Goal: Task Accomplishment & Management: Complete application form

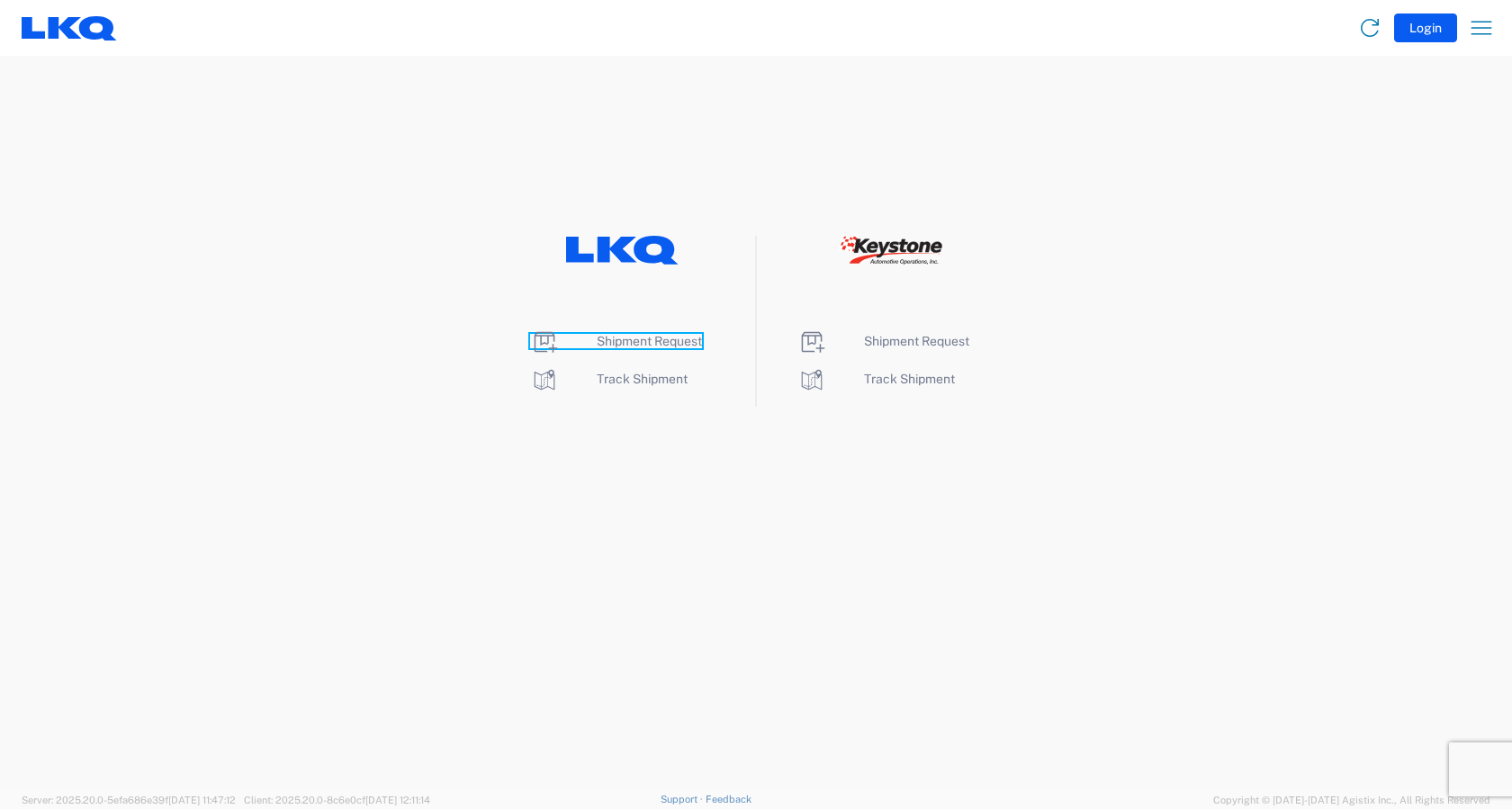
click at [663, 341] on span "Shipment Request" at bounding box center [649, 340] width 106 height 15
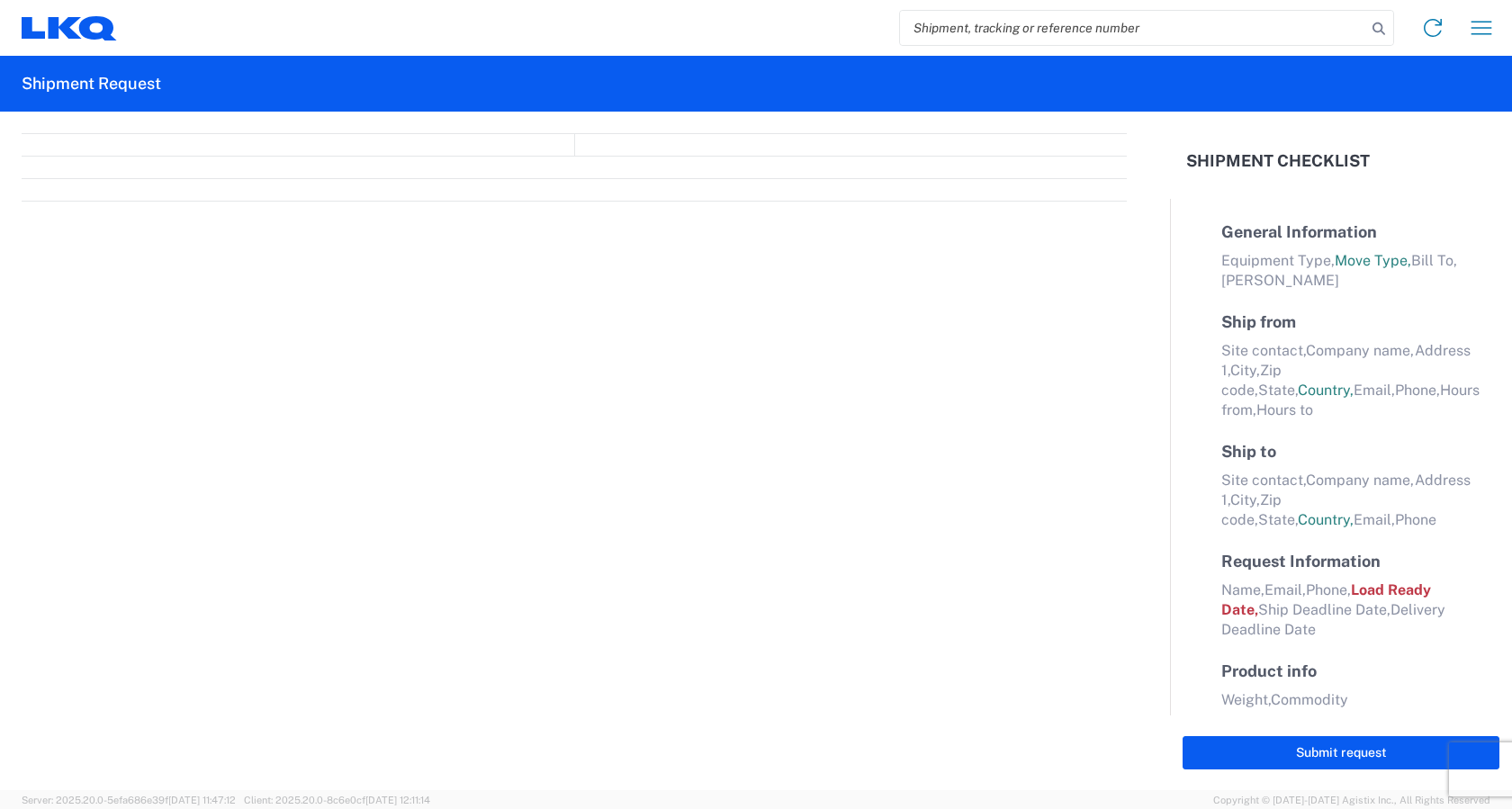
select select "FULL"
select select "LBS"
select select "IN"
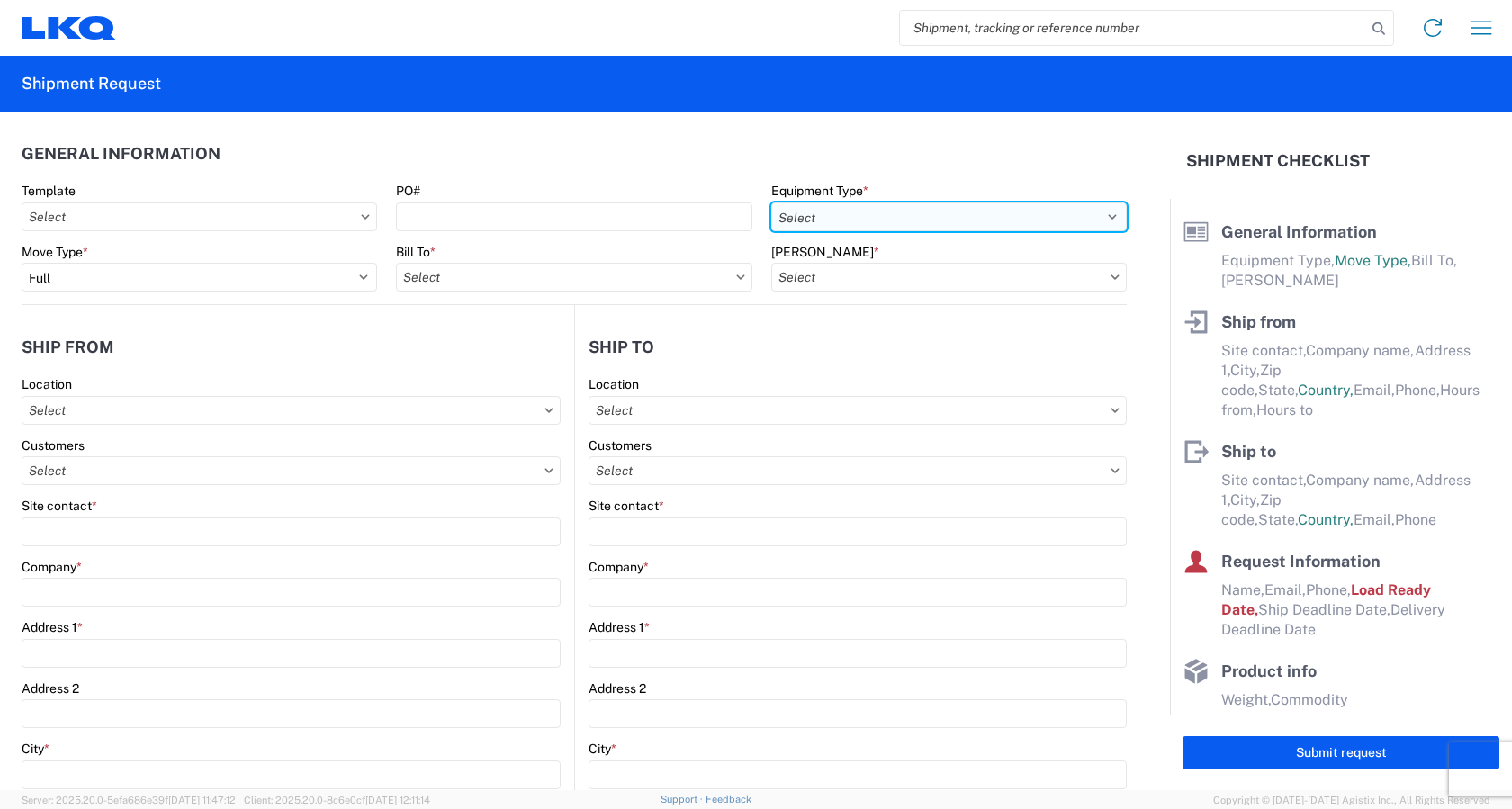
click at [937, 215] on select "Select 53’ Dry Van Flatbed Dropdeck (van) Lowboy (flatbed) Rail" at bounding box center [949, 217] width 355 height 29
select select "STDV"
click at [772, 203] on select "Select 53’ Dry Van Flatbed Dropdeck (van) Lowboy (flatbed) Rail" at bounding box center [949, 217] width 355 height 29
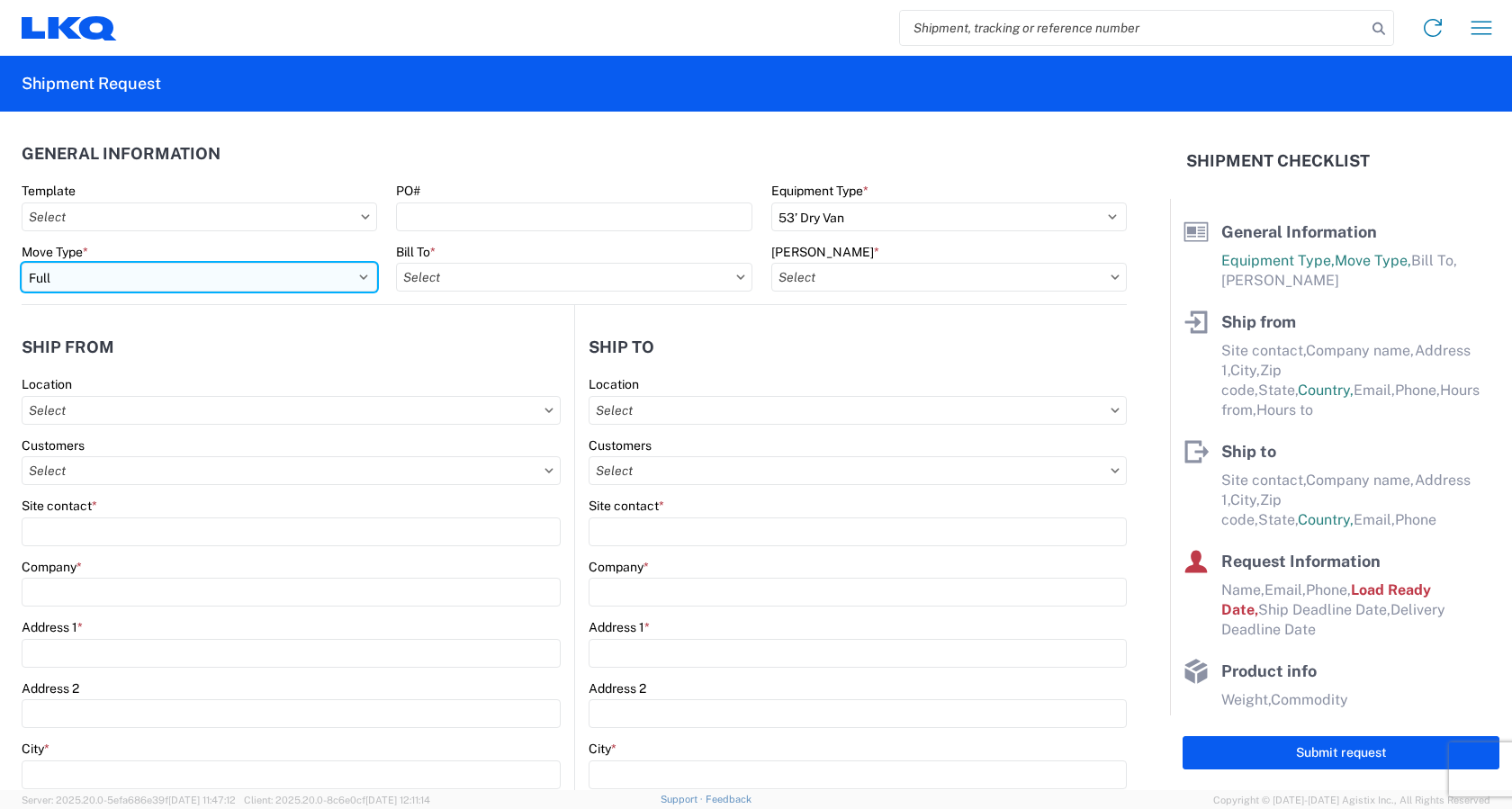
click at [118, 281] on select "Select Full Partial TL" at bounding box center [199, 277] width 355 height 29
select select "PARTIAL_TL"
click at [21, 263] on select "Select Full Partial TL" at bounding box center [199, 277] width 355 height 29
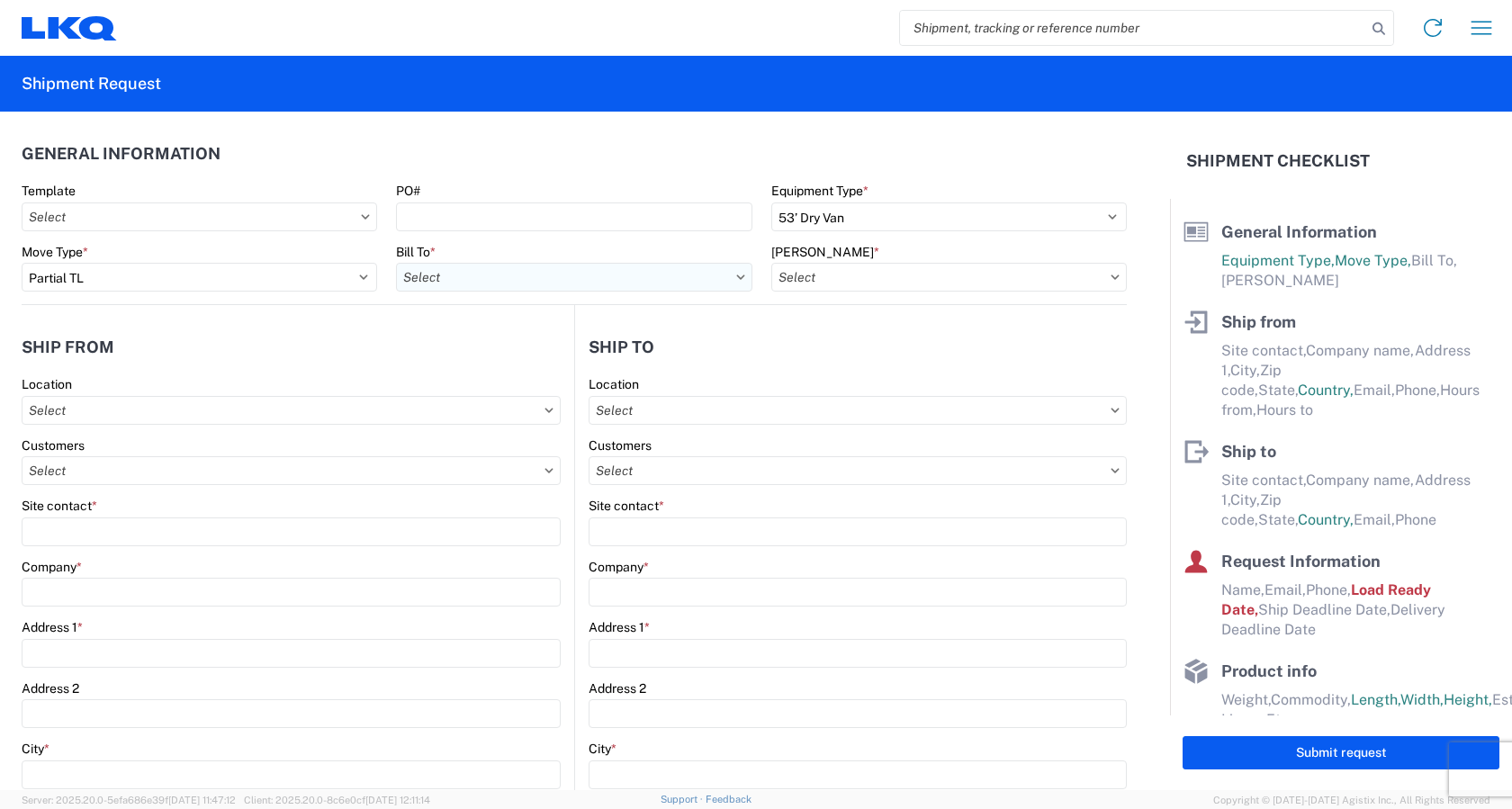
click at [472, 285] on input "text" at bounding box center [574, 277] width 355 height 29
type input "3383"
click at [516, 362] on div "3383 - Northern Lights" at bounding box center [553, 357] width 315 height 29
type input "3383 - Northern Lights"
click at [1111, 275] on icon at bounding box center [1115, 277] width 9 height 6
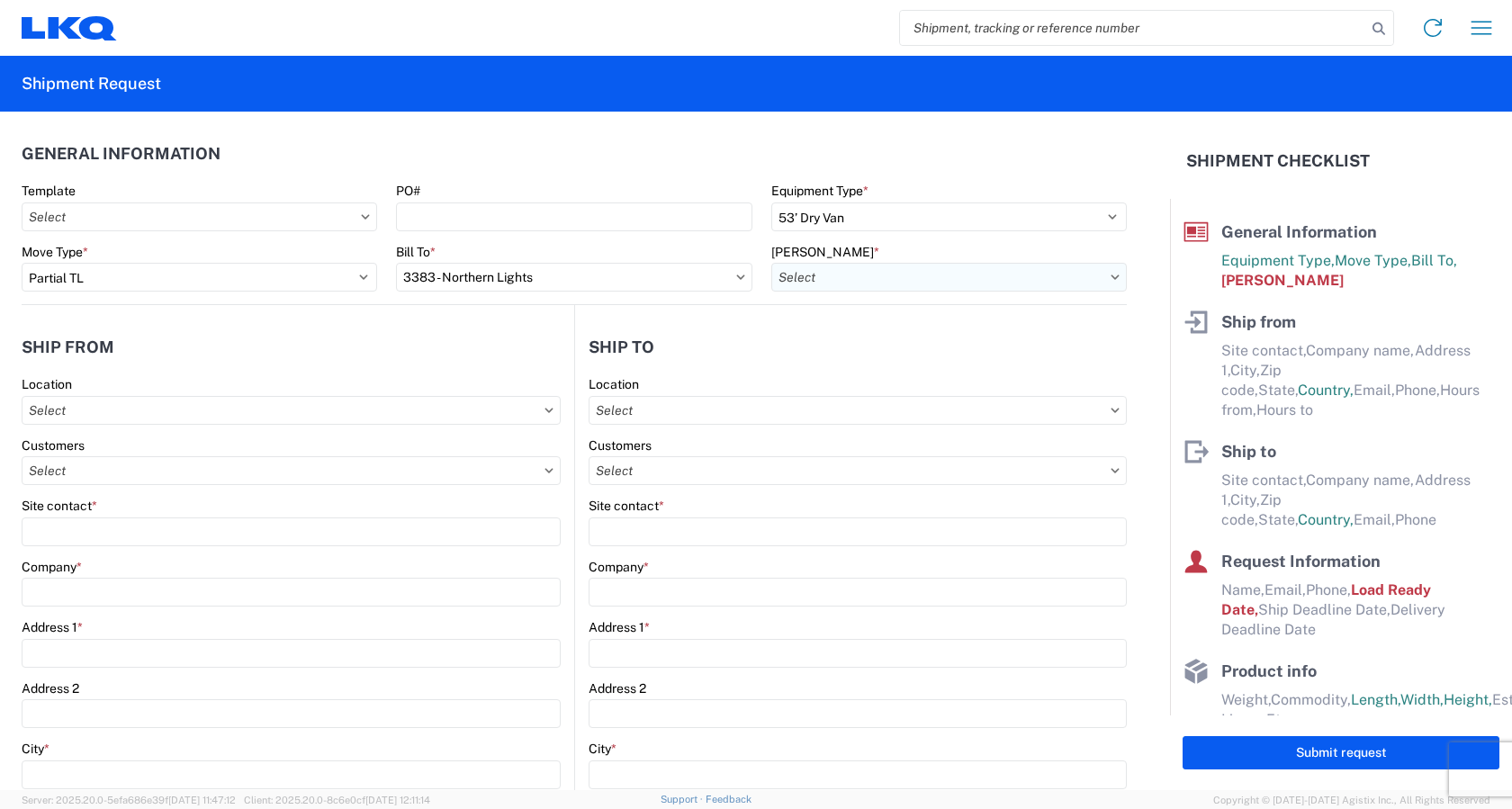
click at [933, 281] on input "text" at bounding box center [949, 277] width 355 height 29
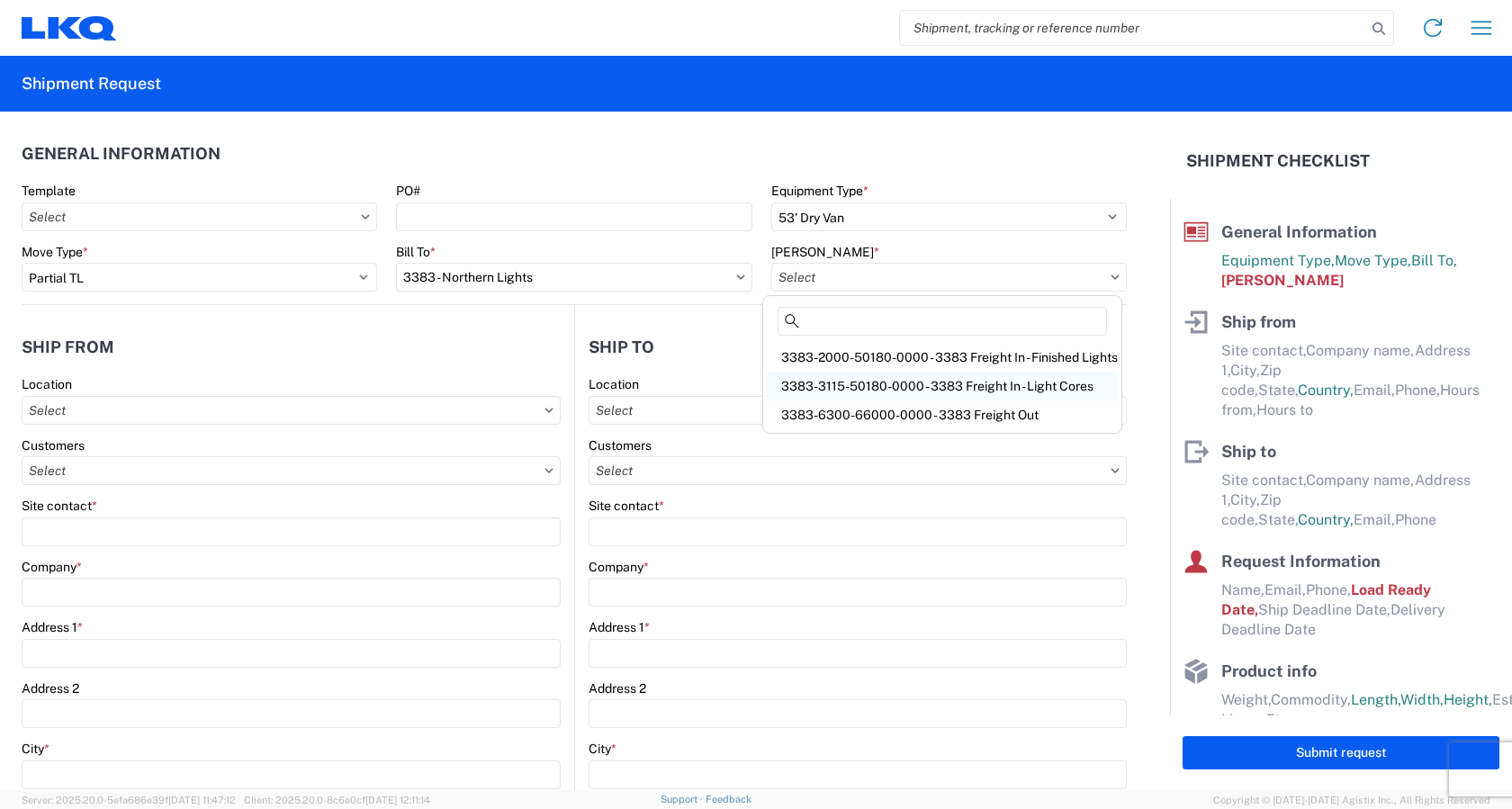
click at [903, 387] on div "3383-3115-50180-0000 - 3383 Freight In - Light Cores" at bounding box center [942, 386] width 351 height 29
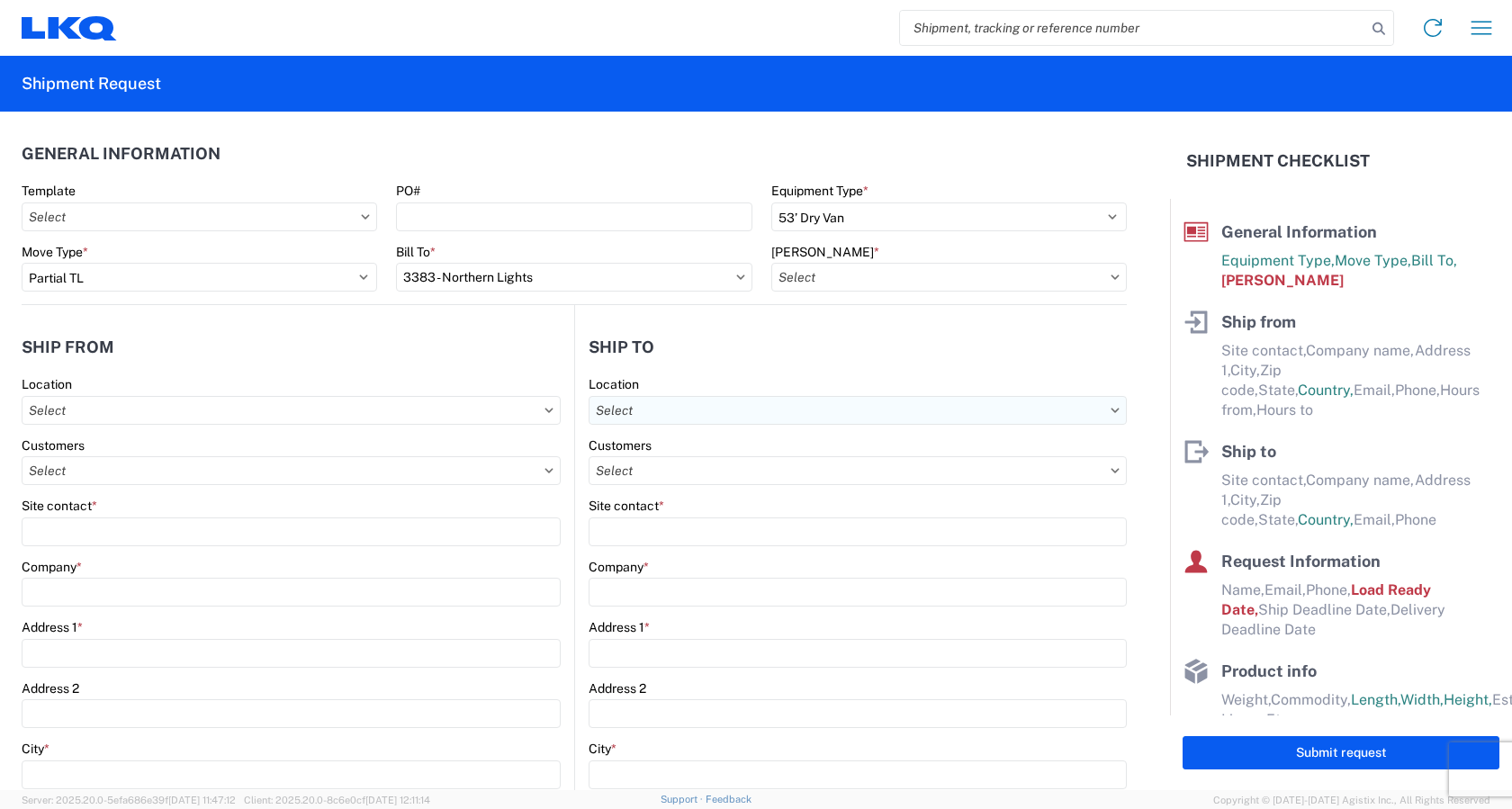
type input "3383-3115-50180-0000 - 3383 Freight In - Light Cores"
click at [150, 415] on input "text" at bounding box center [291, 410] width 540 height 29
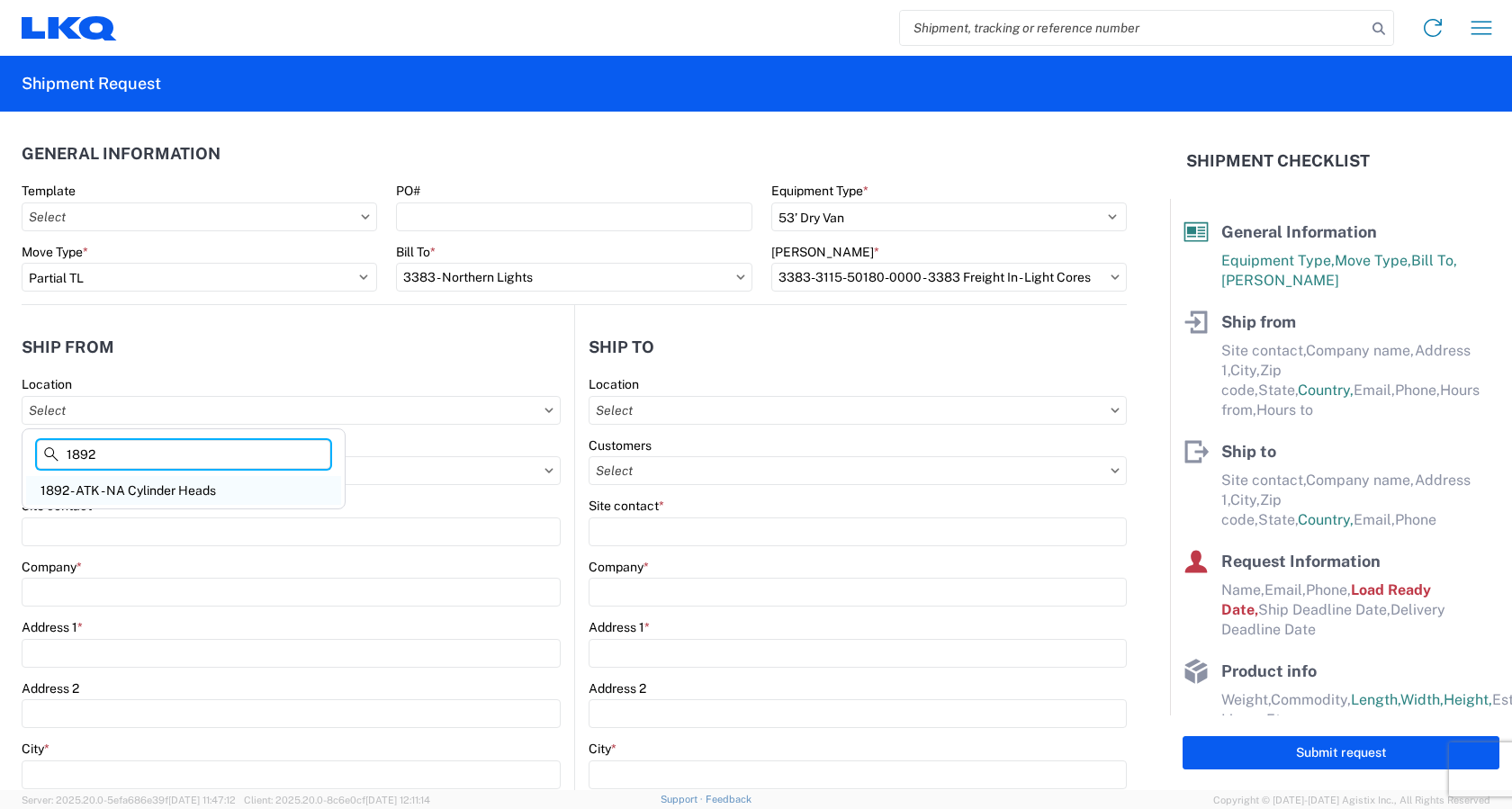
type input "1892"
click at [186, 494] on div "1892 - ATK - NA Cylinder Heads" at bounding box center [183, 491] width 315 height 29
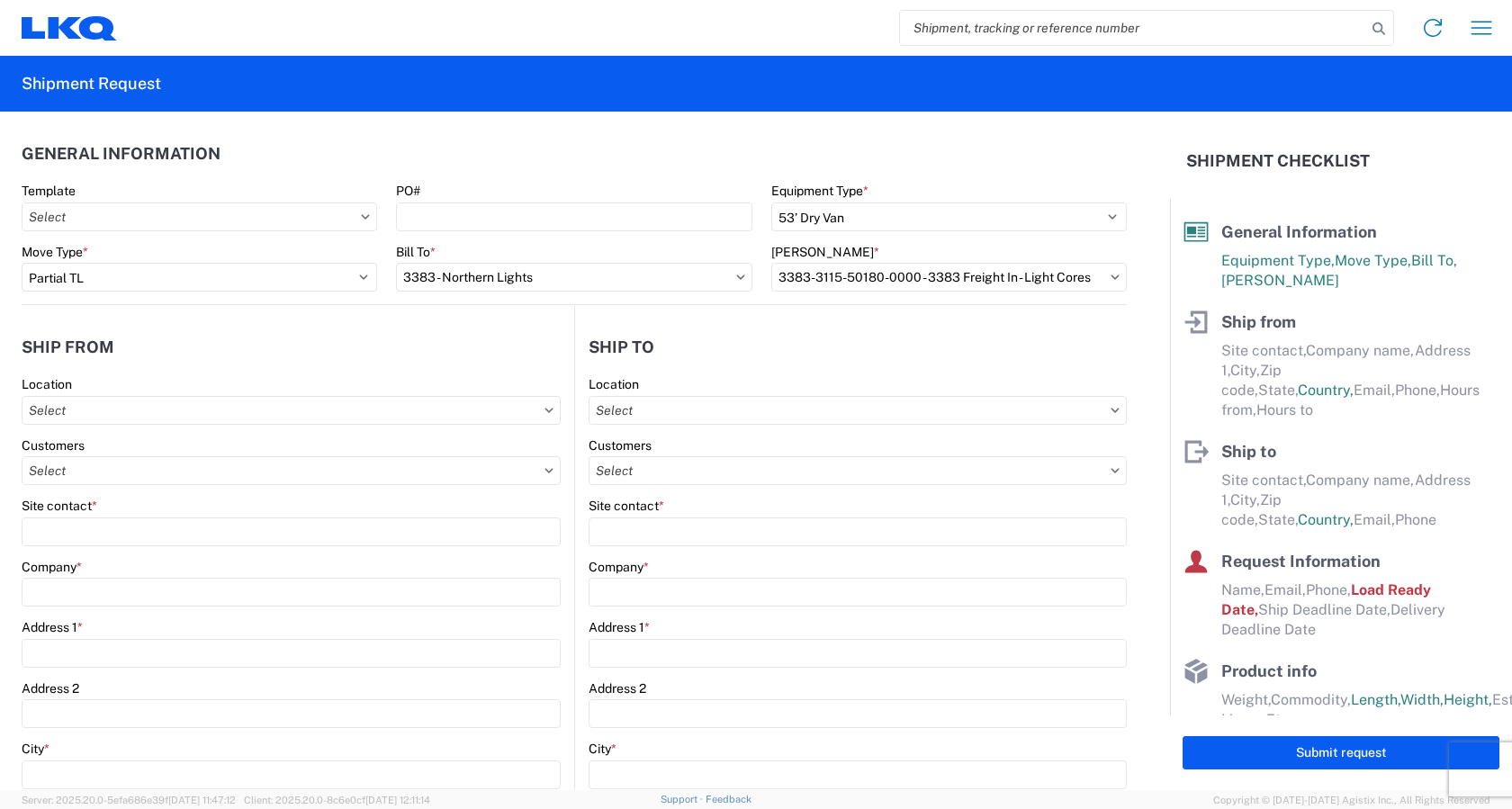
type input "1892 - ATK - NA Cylinder Heads"
type input "LKQ Corporation"
type input "1102 W Carrier Pkwy Suite 300"
type input "[GEOGRAPHIC_DATA]"
type input "75050"
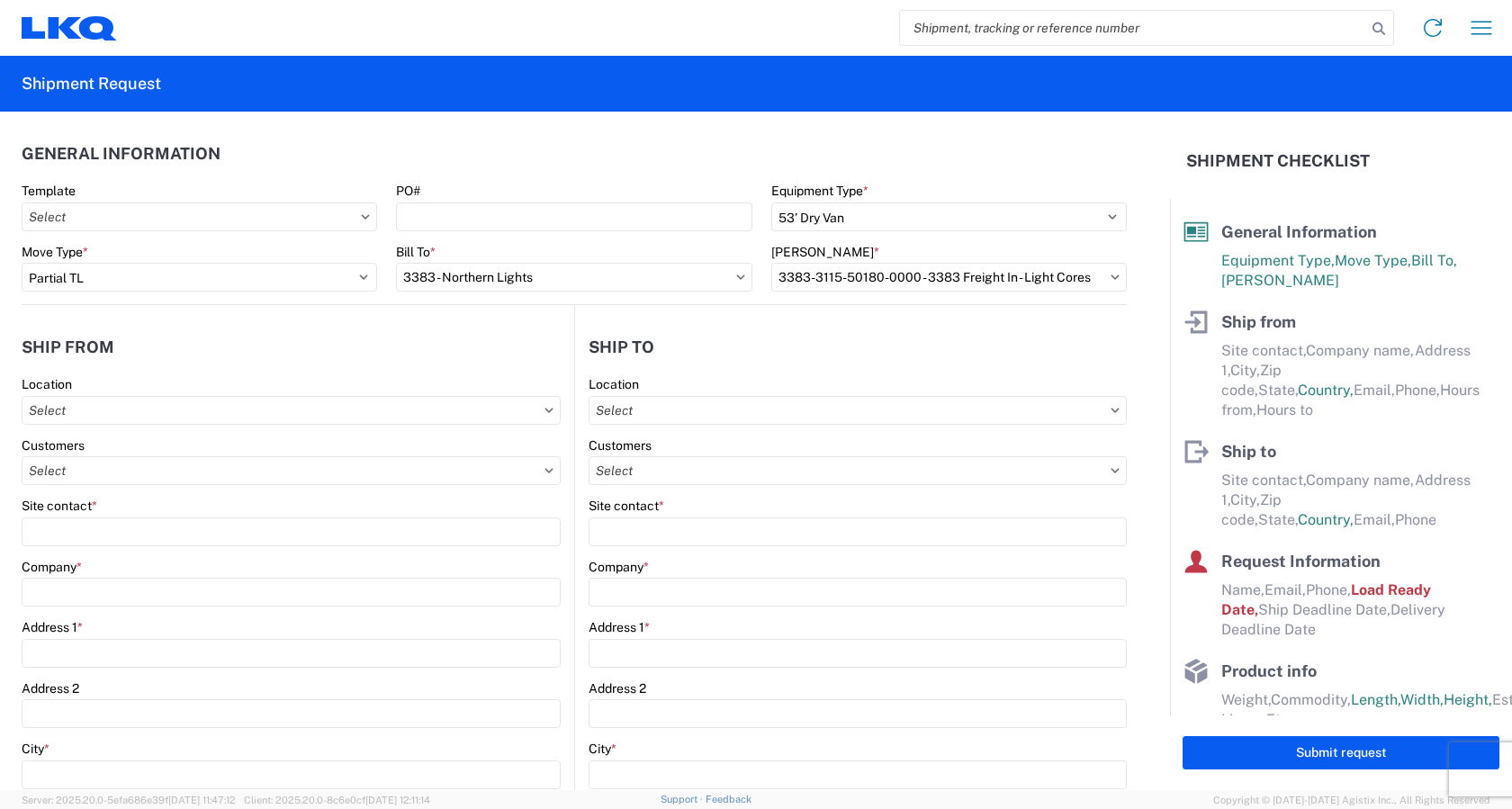
select select "[GEOGRAPHIC_DATA]"
select select "US"
type input "07:00"
type input "17:00"
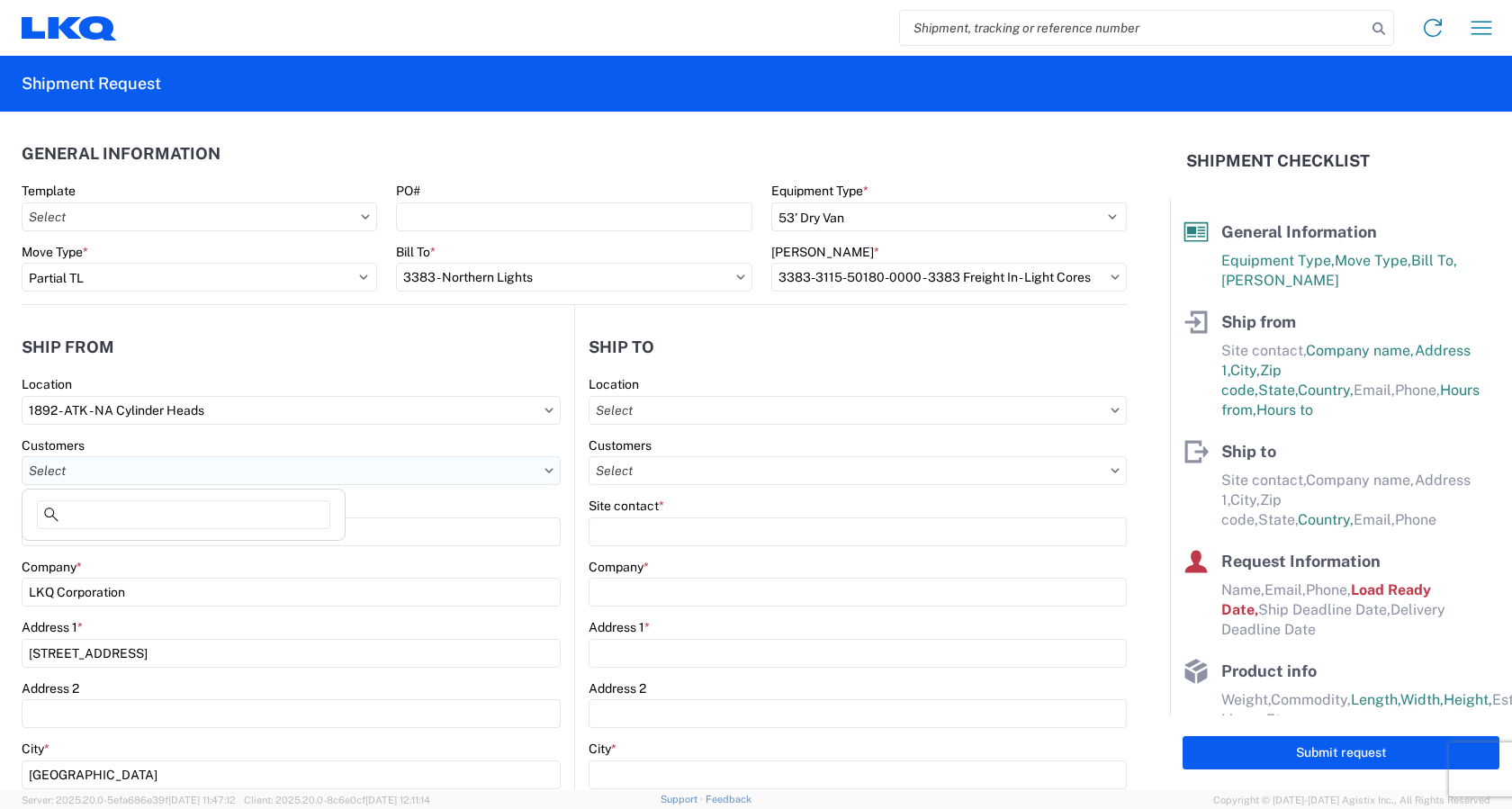
click at [104, 473] on input "text" at bounding box center [291, 470] width 540 height 29
click at [277, 443] on div "Customers" at bounding box center [291, 445] width 540 height 16
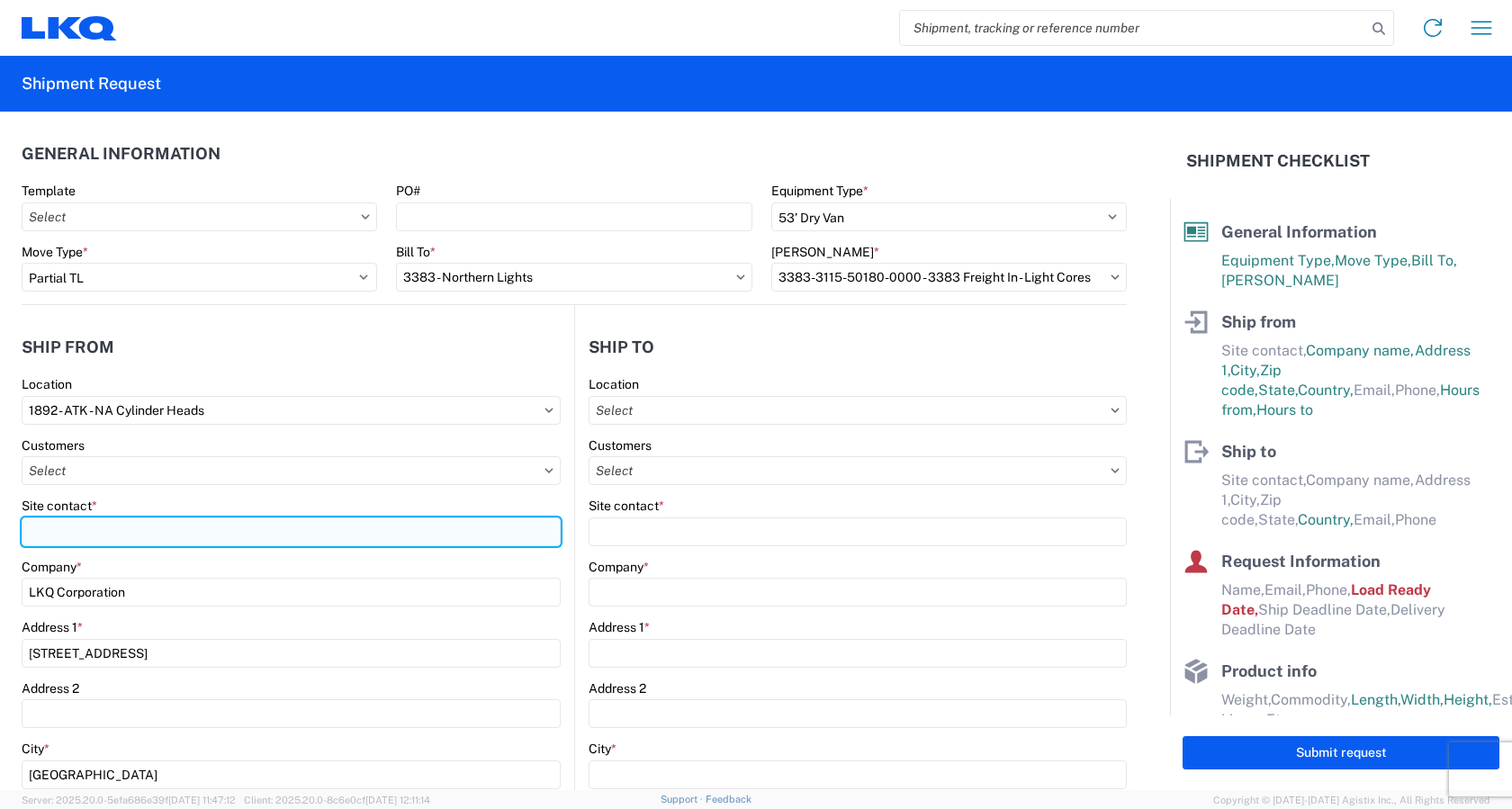
click at [111, 529] on input "Site contact *" at bounding box center [291, 532] width 540 height 29
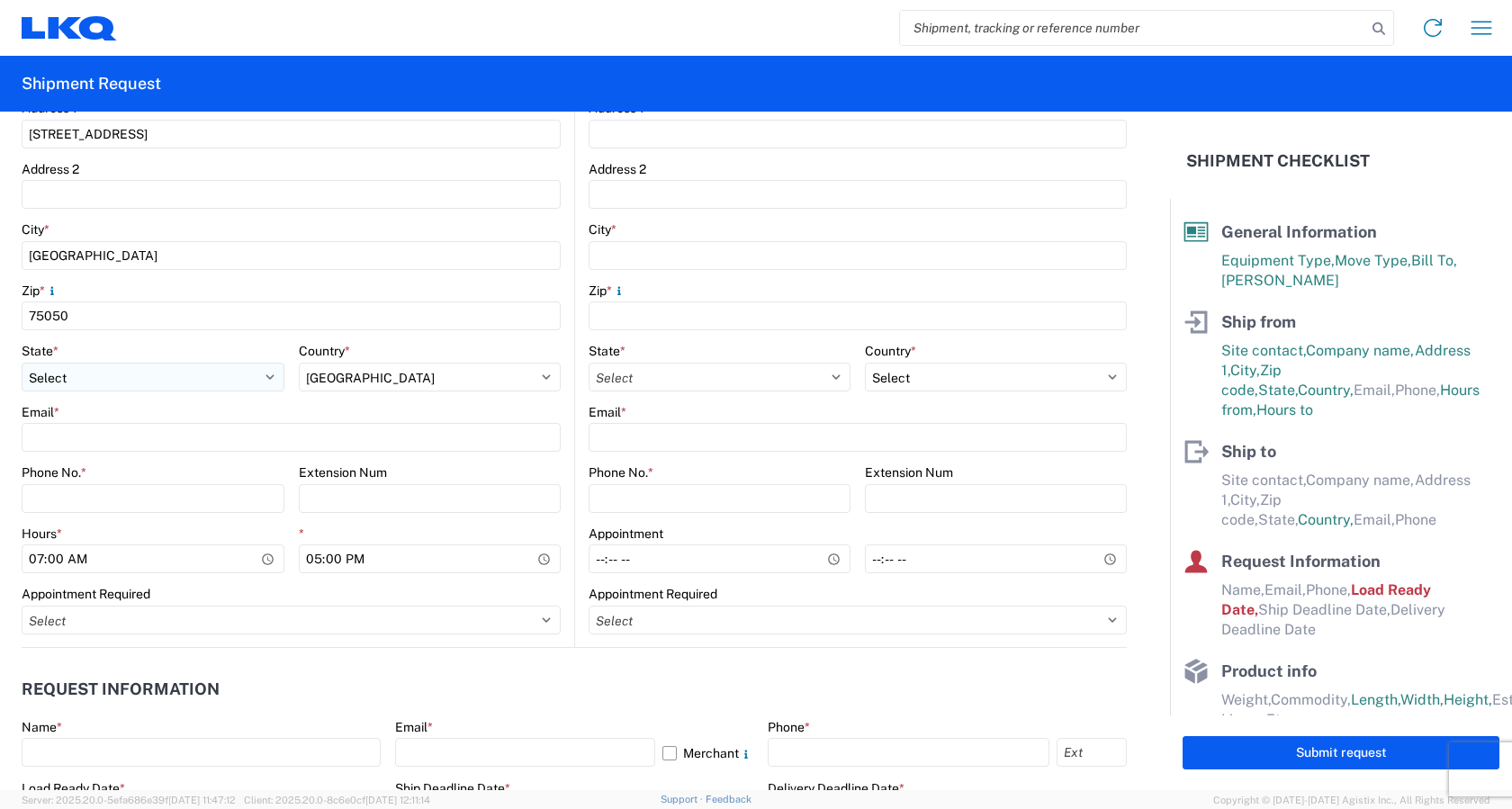
scroll to position [540, 0]
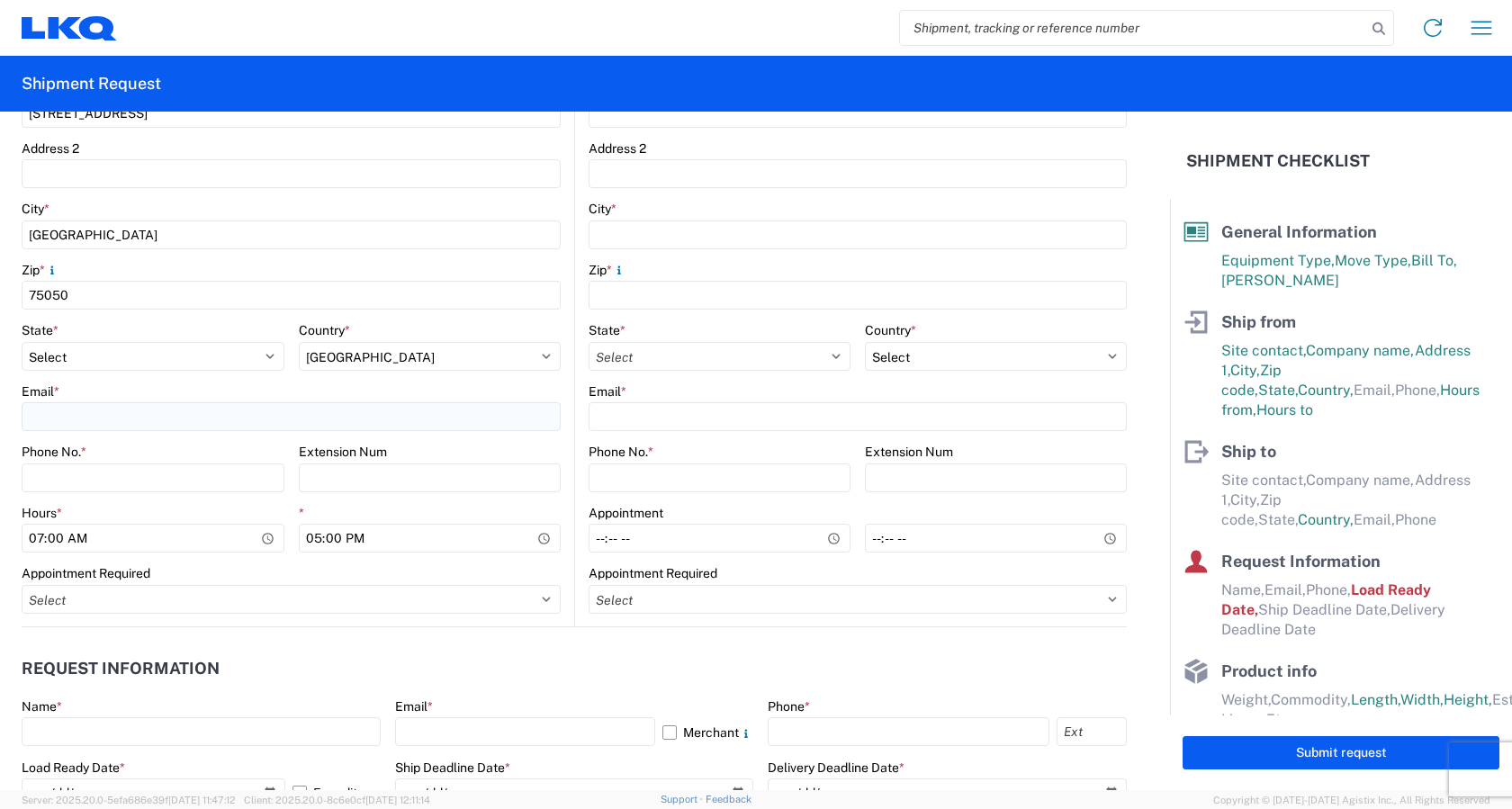
type input "Ashley Magellan"
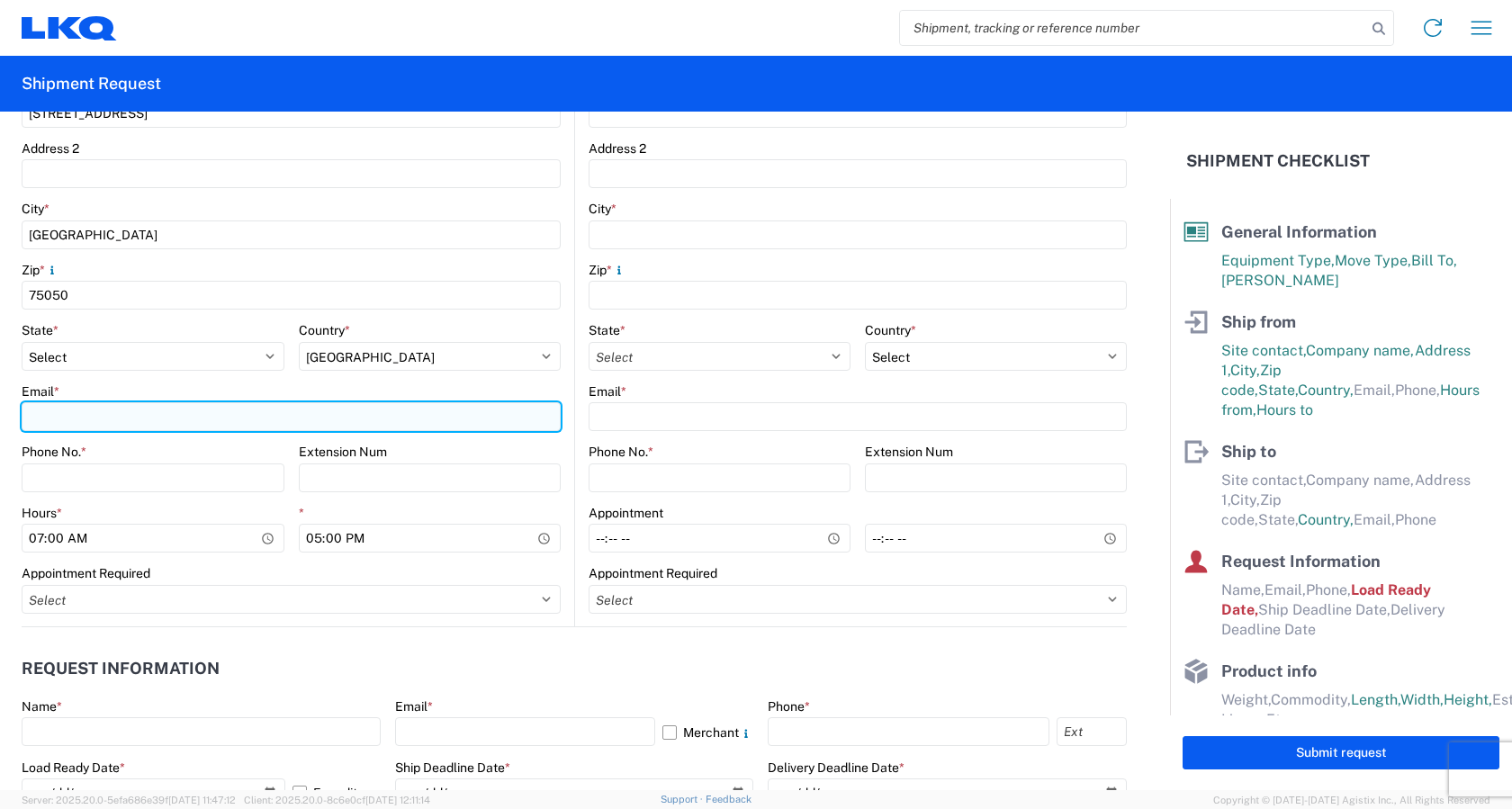
click at [87, 409] on input "Email *" at bounding box center [291, 417] width 540 height 29
type input "1882shipping@lkqcorp.com"
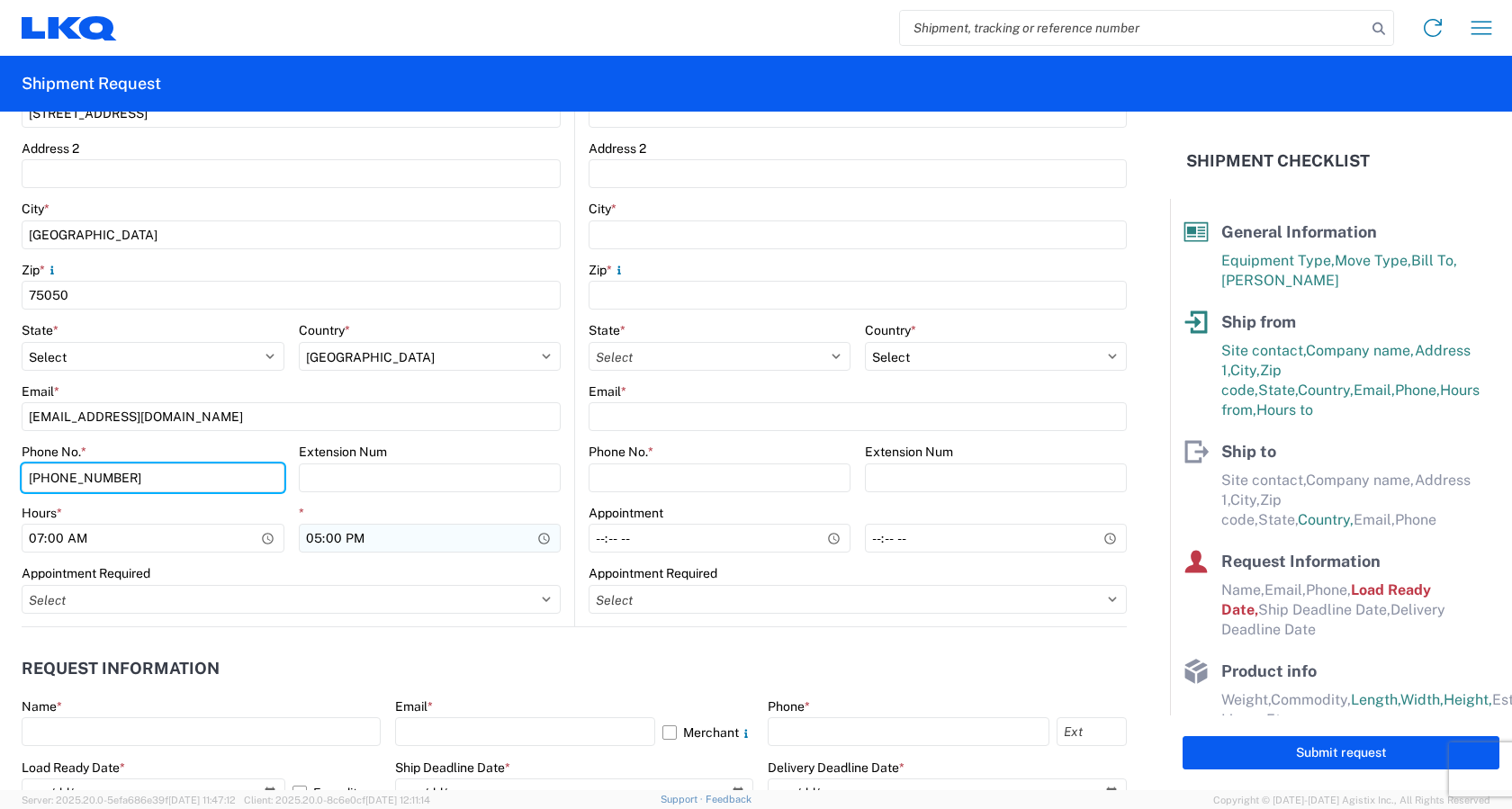
type input "[PHONE_NUMBER]"
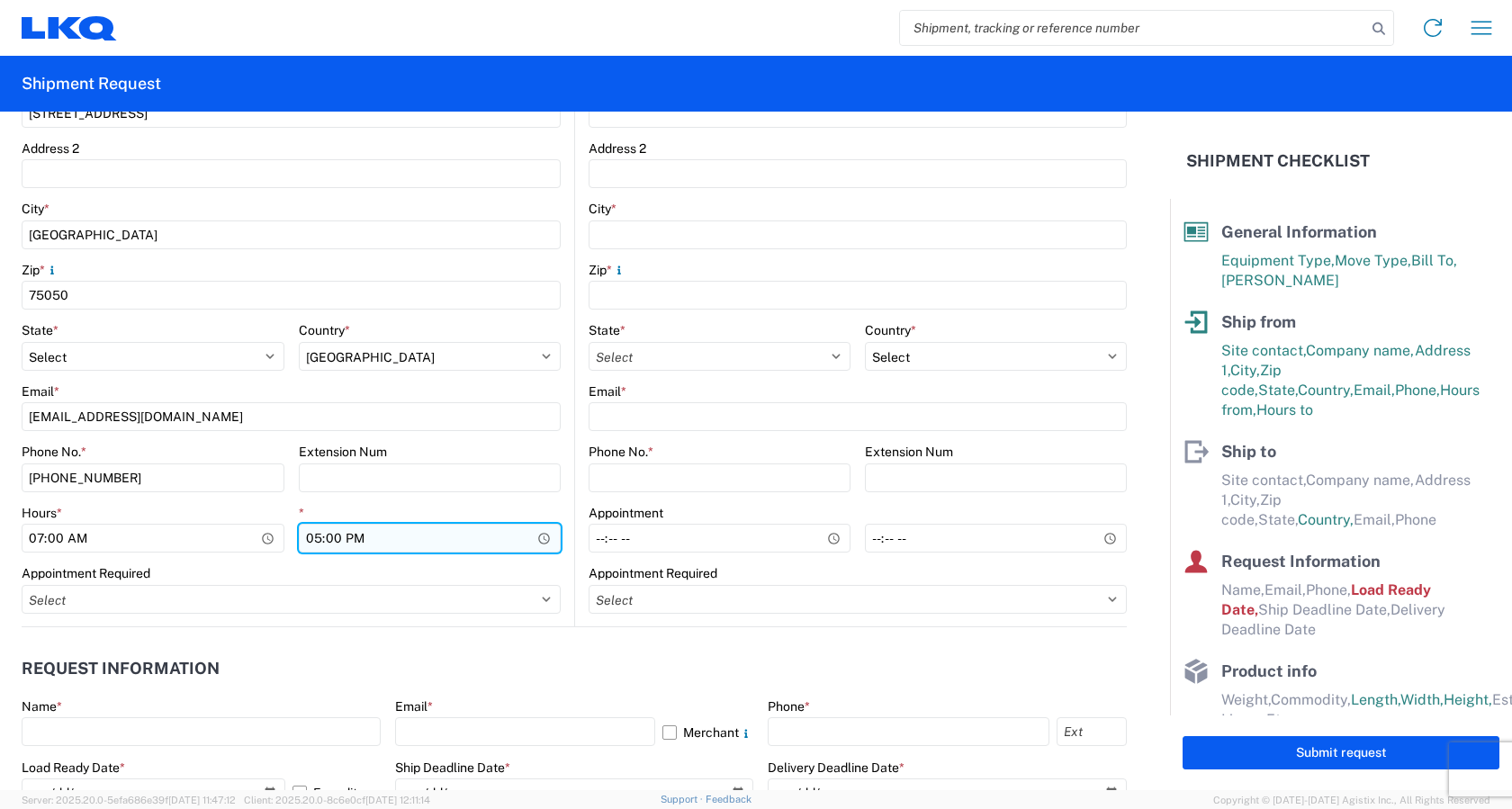
click at [536, 534] on input "17:00" at bounding box center [430, 538] width 263 height 29
type input "16:00"
click at [118, 628] on agx-request-info "Request Information Name * Email * Merchant Phone * Load Ready Date * 2025-10-0…" at bounding box center [574, 724] width 1105 height 193
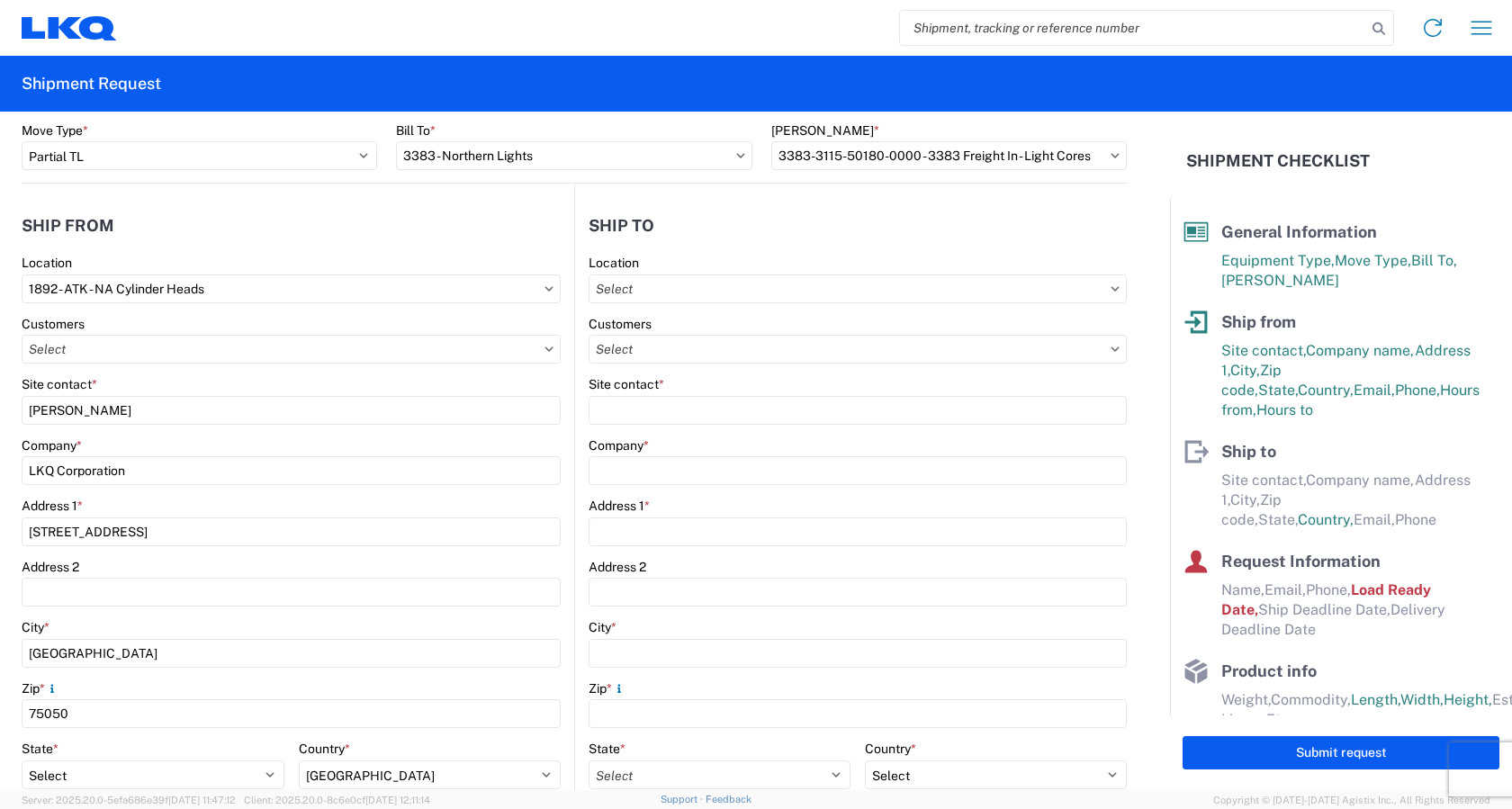
scroll to position [90, 0]
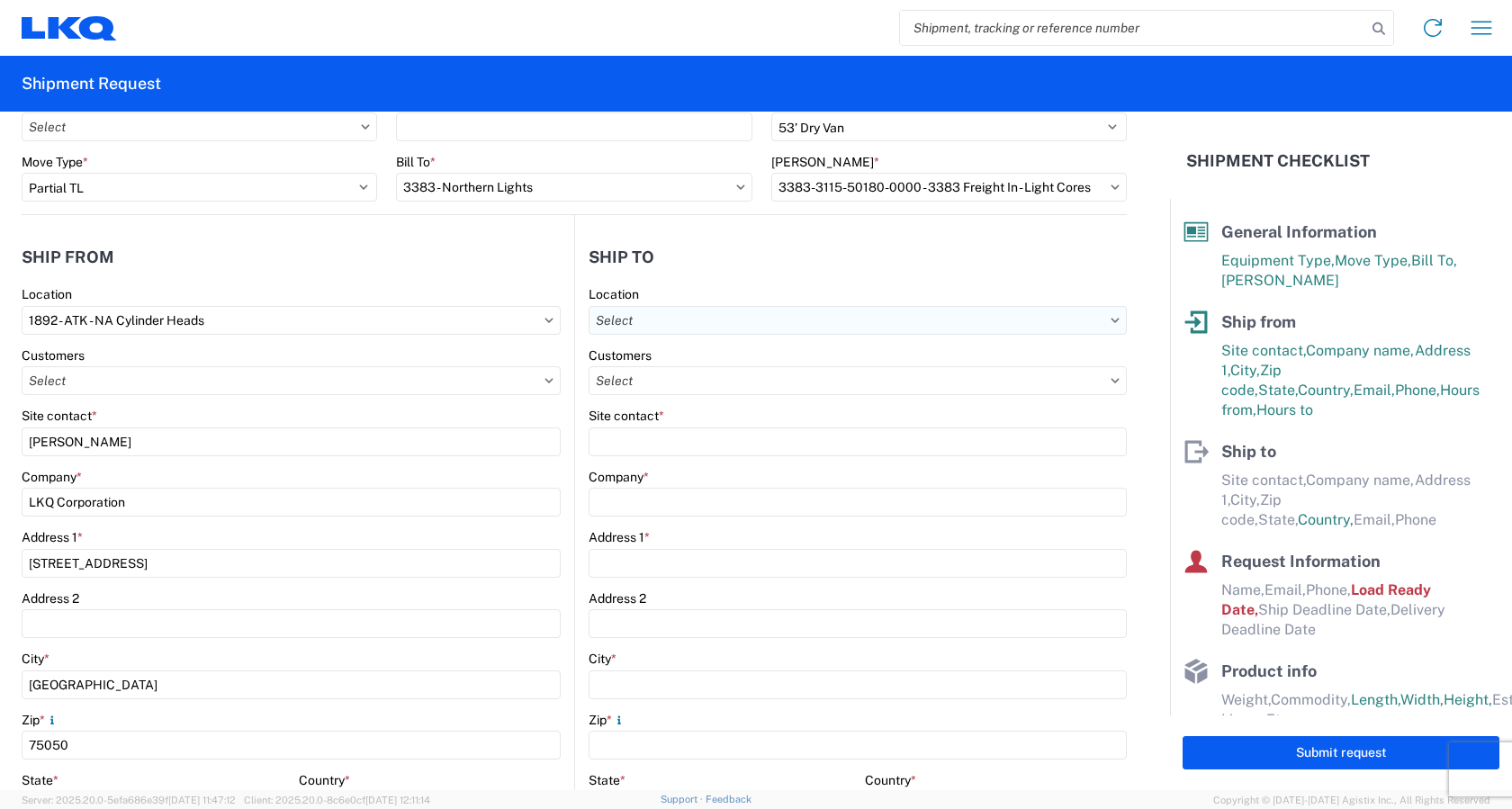
click at [657, 321] on input "text" at bounding box center [858, 320] width 539 height 29
type input "3383"
click at [690, 404] on div "3383 - Northern Lights" at bounding box center [744, 401] width 315 height 29
type input "3383 - Northern Lights"
type input "Kelli Bosworth"
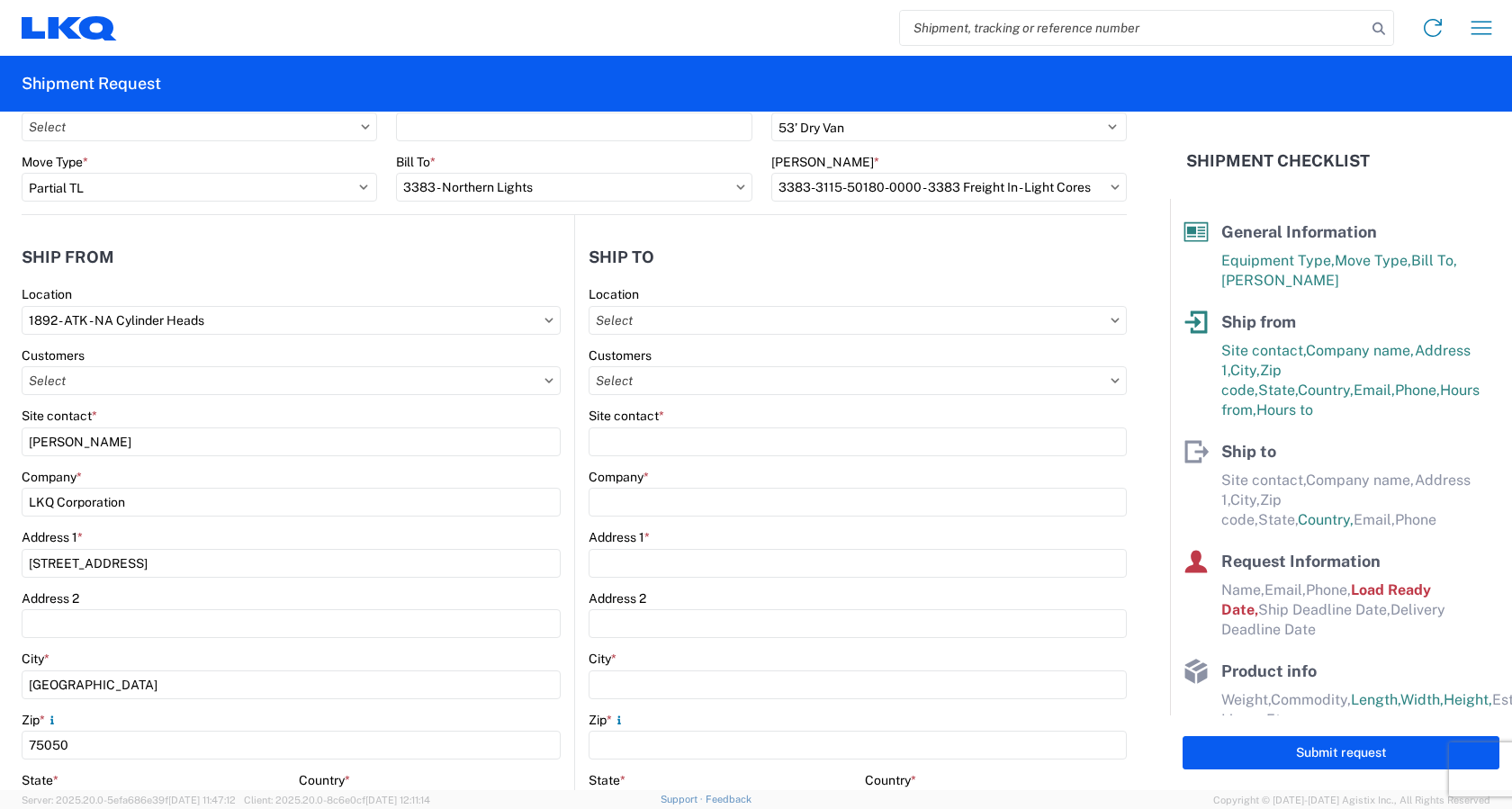
type input "LKQ Corporation"
type input "157 West Beech Street"
type input "Cedar Springs"
type input "49319"
select select "US"
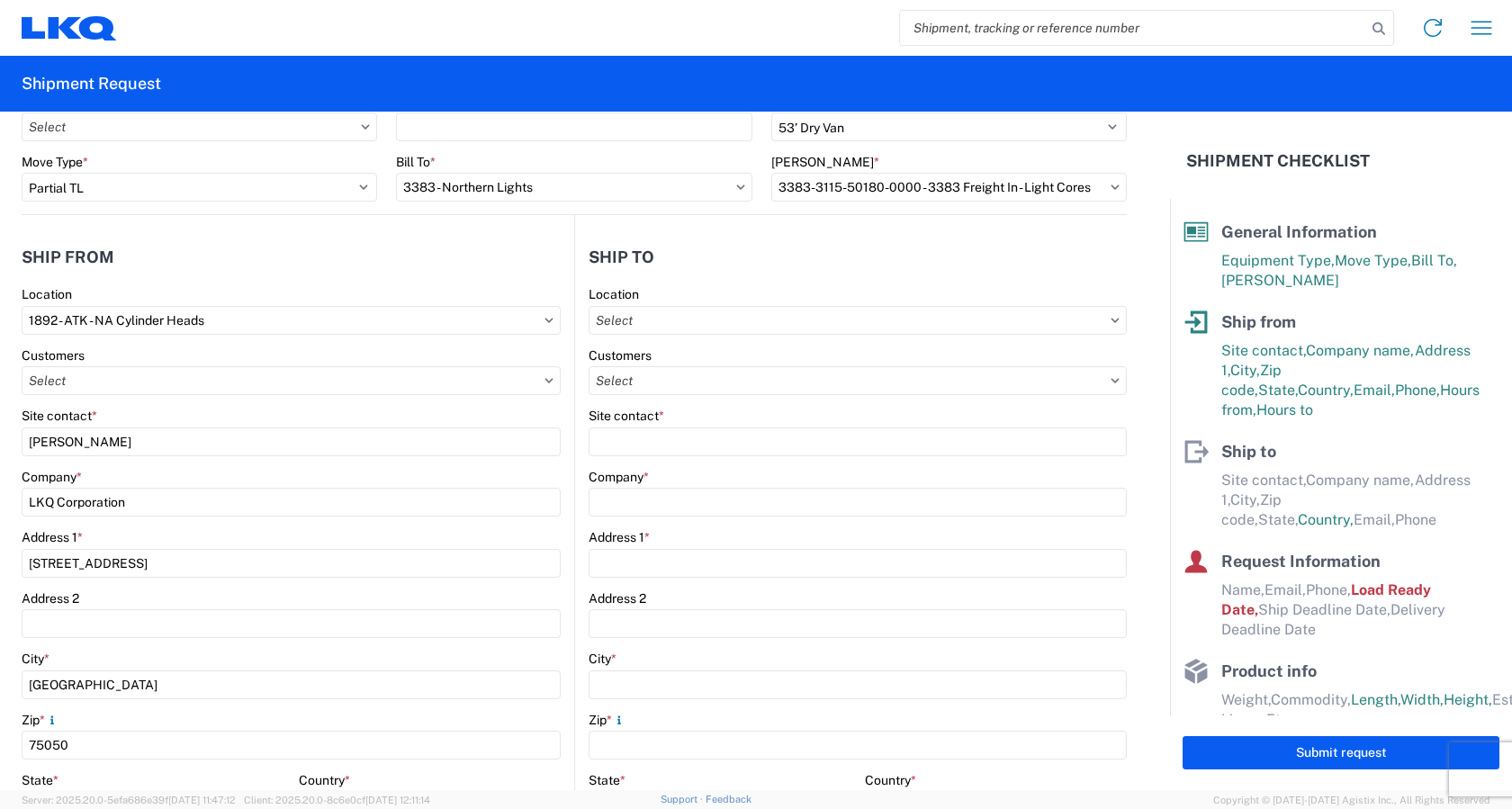
type input "kjbosworth@lkqcorp.com"
type input "616-696-7467"
type input "06:00"
type input "16:30"
select select
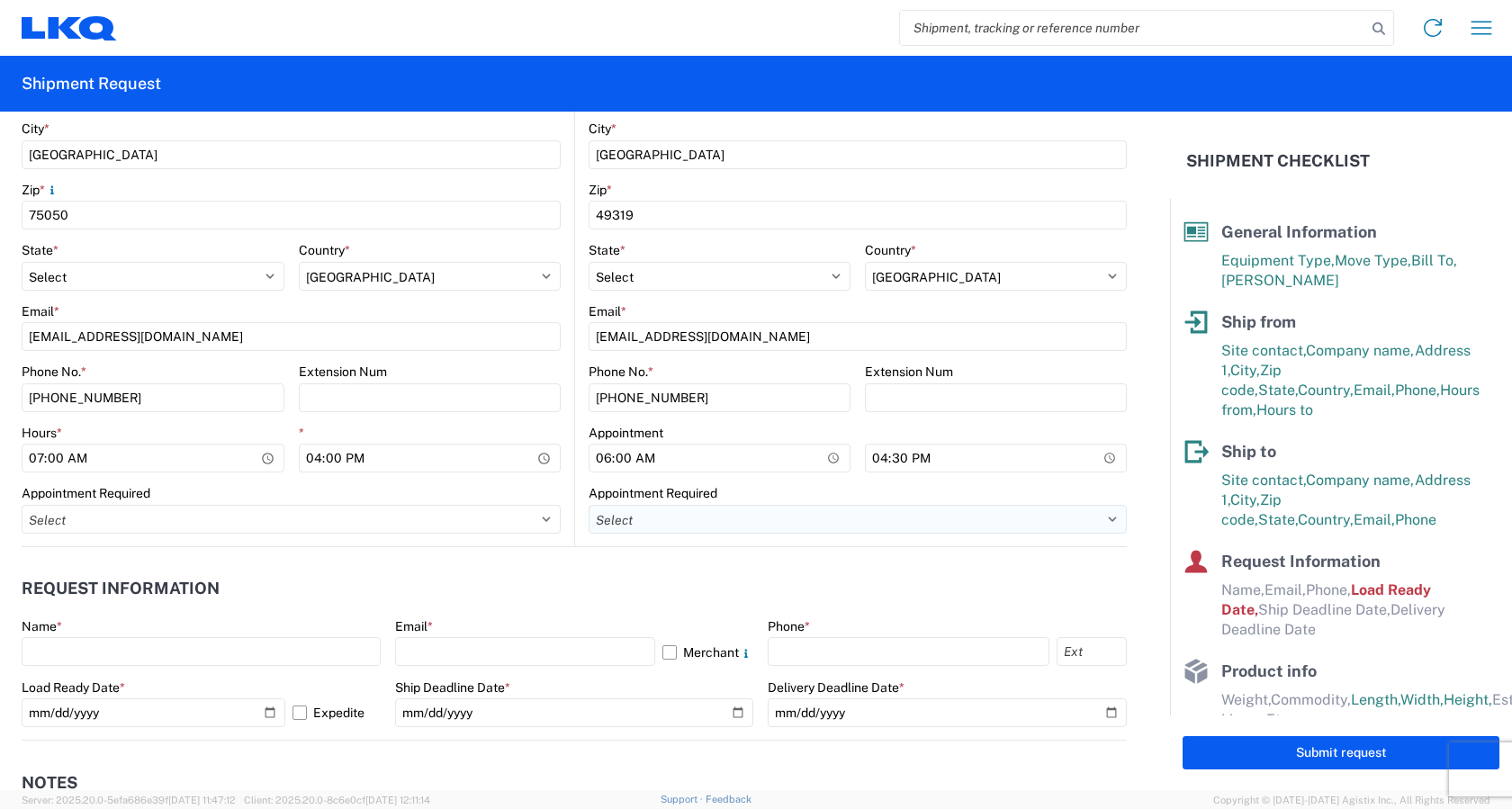
scroll to position [630, 0]
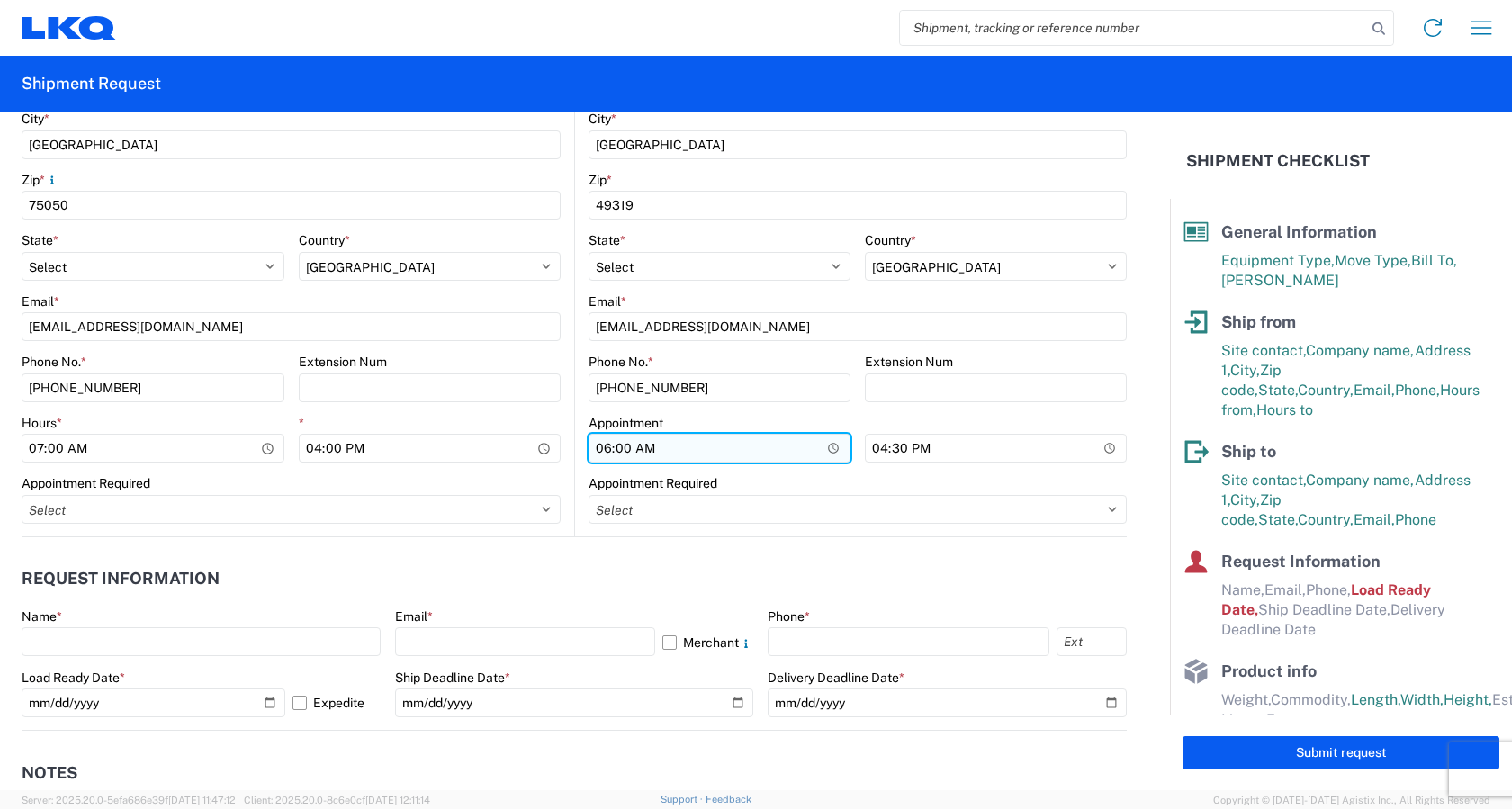
click at [828, 445] on input "06:00" at bounding box center [720, 448] width 262 height 29
type input "07:00"
click at [952, 535] on agx-form-control-wrapper-v2 "Appointment Required Select Appt Required Appt Not Required Appt - First availa…" at bounding box center [858, 505] width 539 height 61
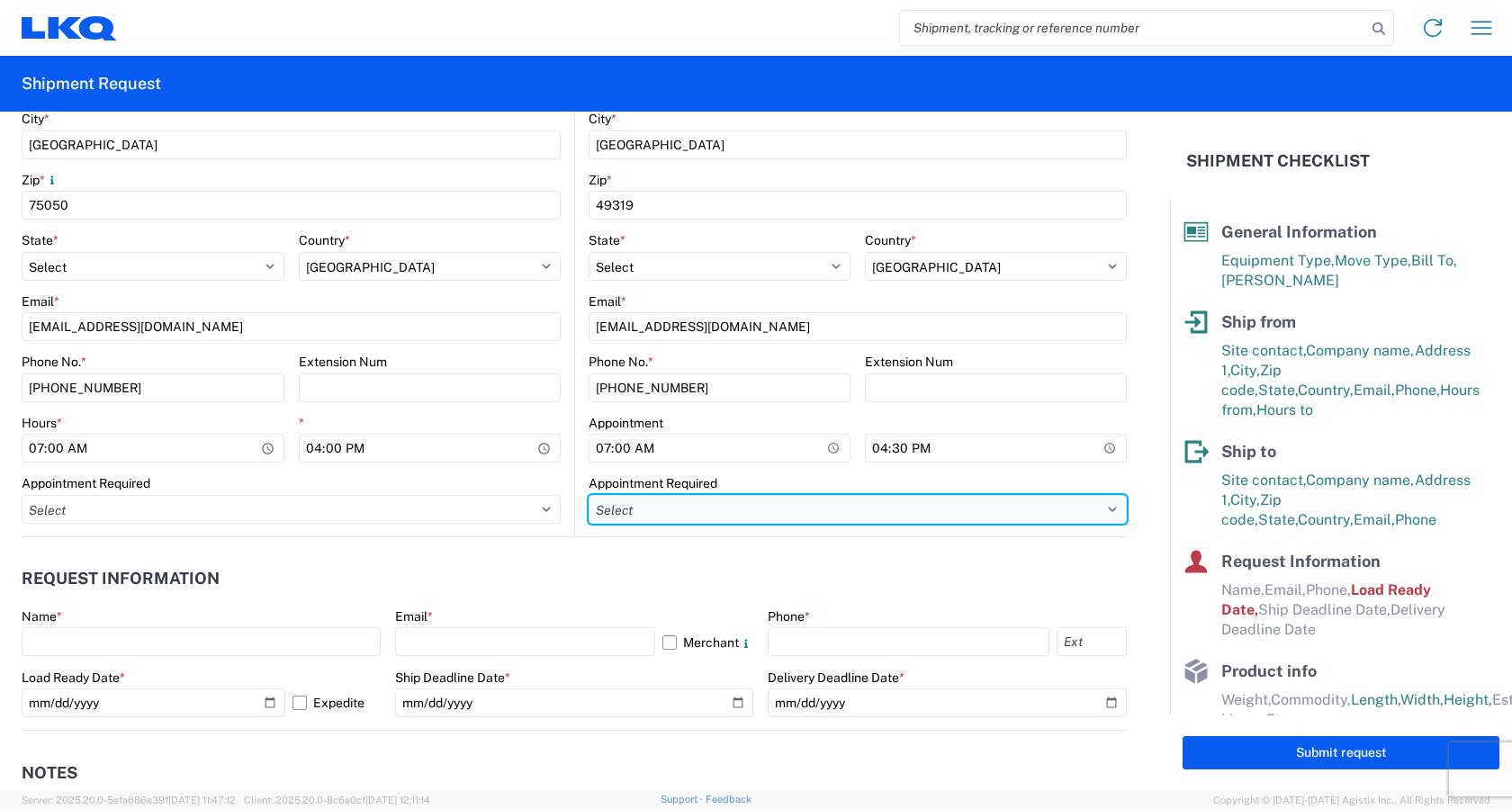
click at [772, 508] on select "Select Appt Required Appt Not Required Appt - First available" at bounding box center [858, 509] width 539 height 29
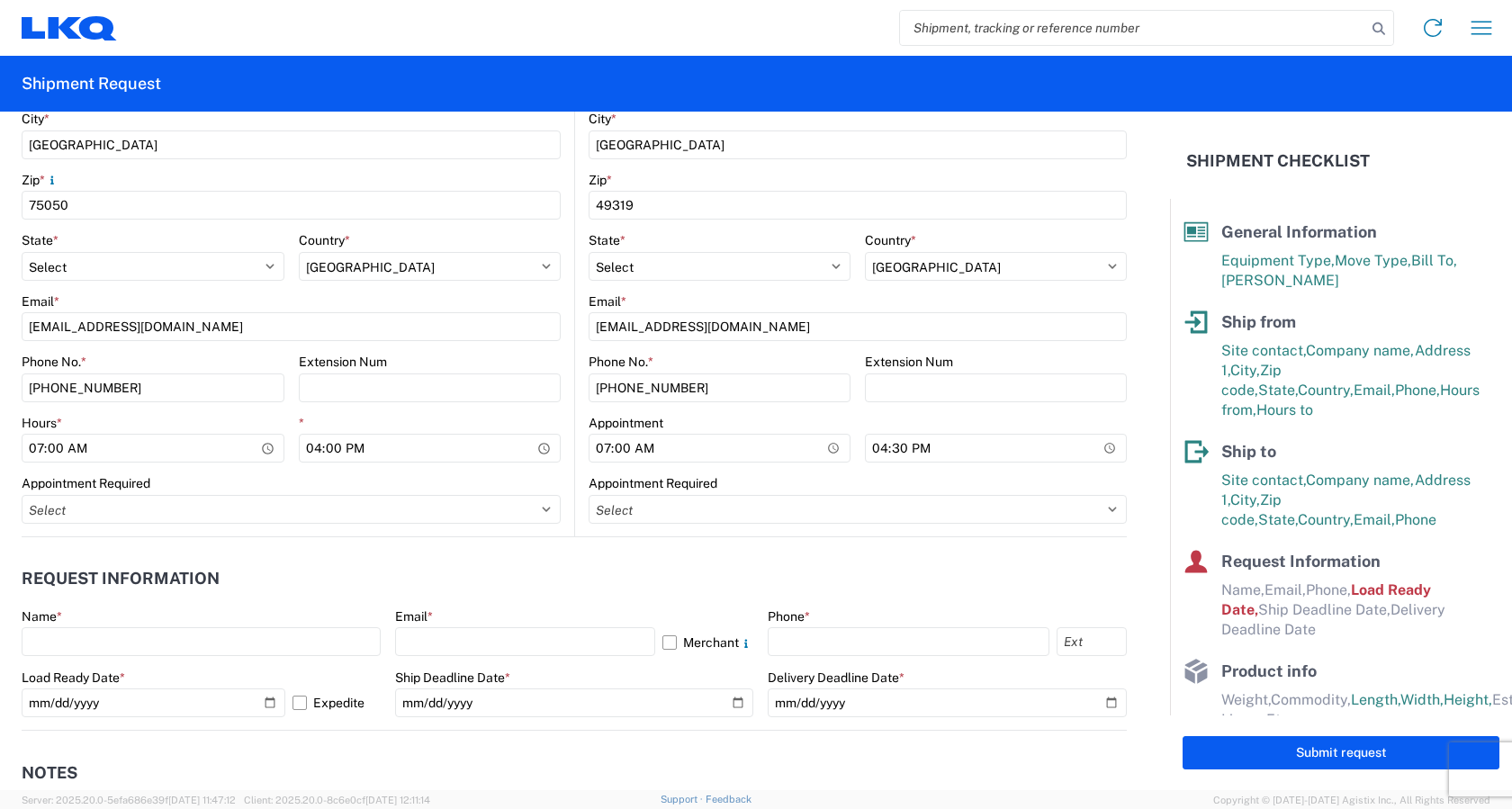
click at [461, 572] on header "Request Information" at bounding box center [574, 579] width 1105 height 41
click at [118, 642] on input "text" at bounding box center [201, 642] width 359 height 29
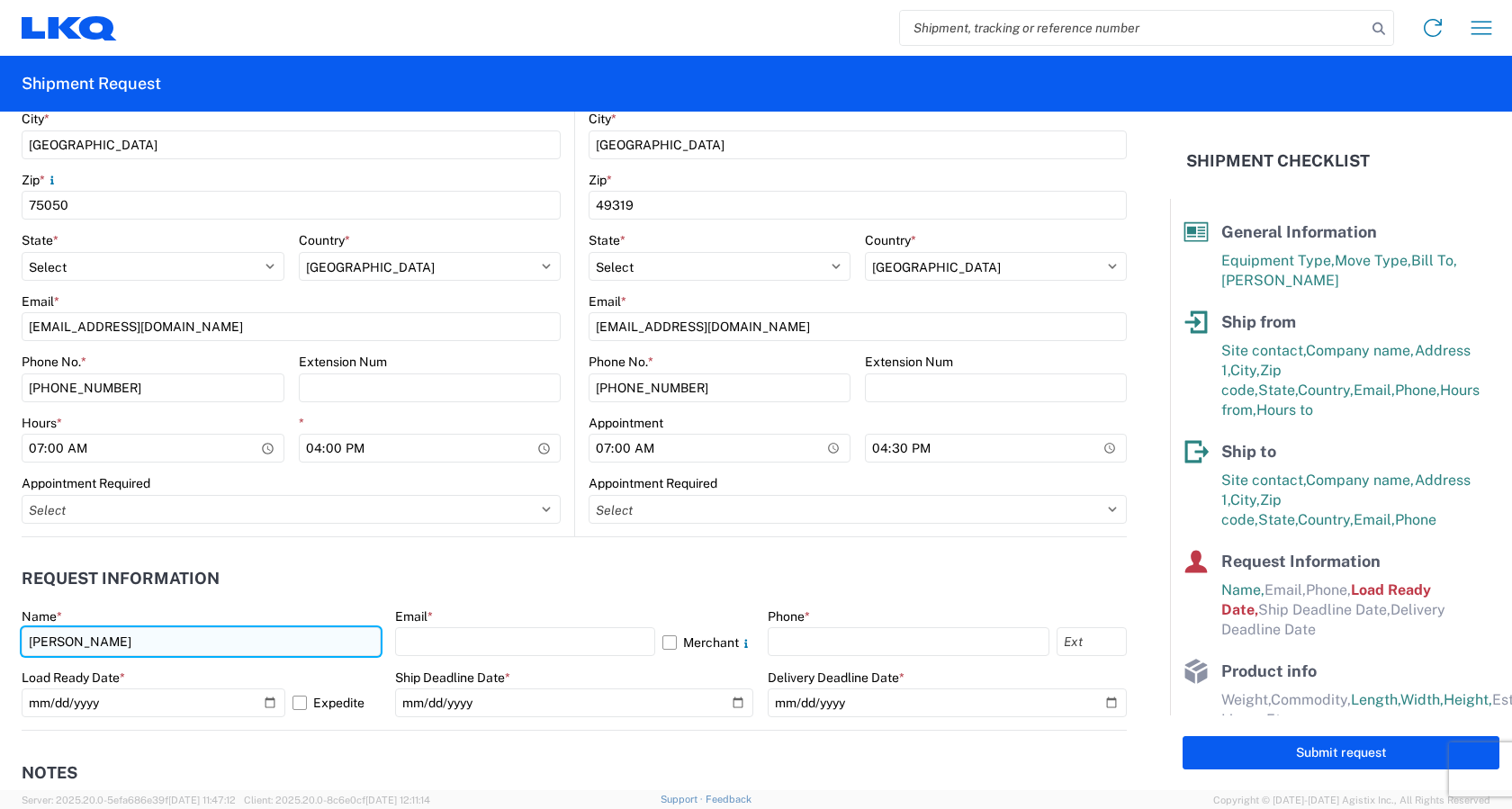
type input "Kelli Bosworth"
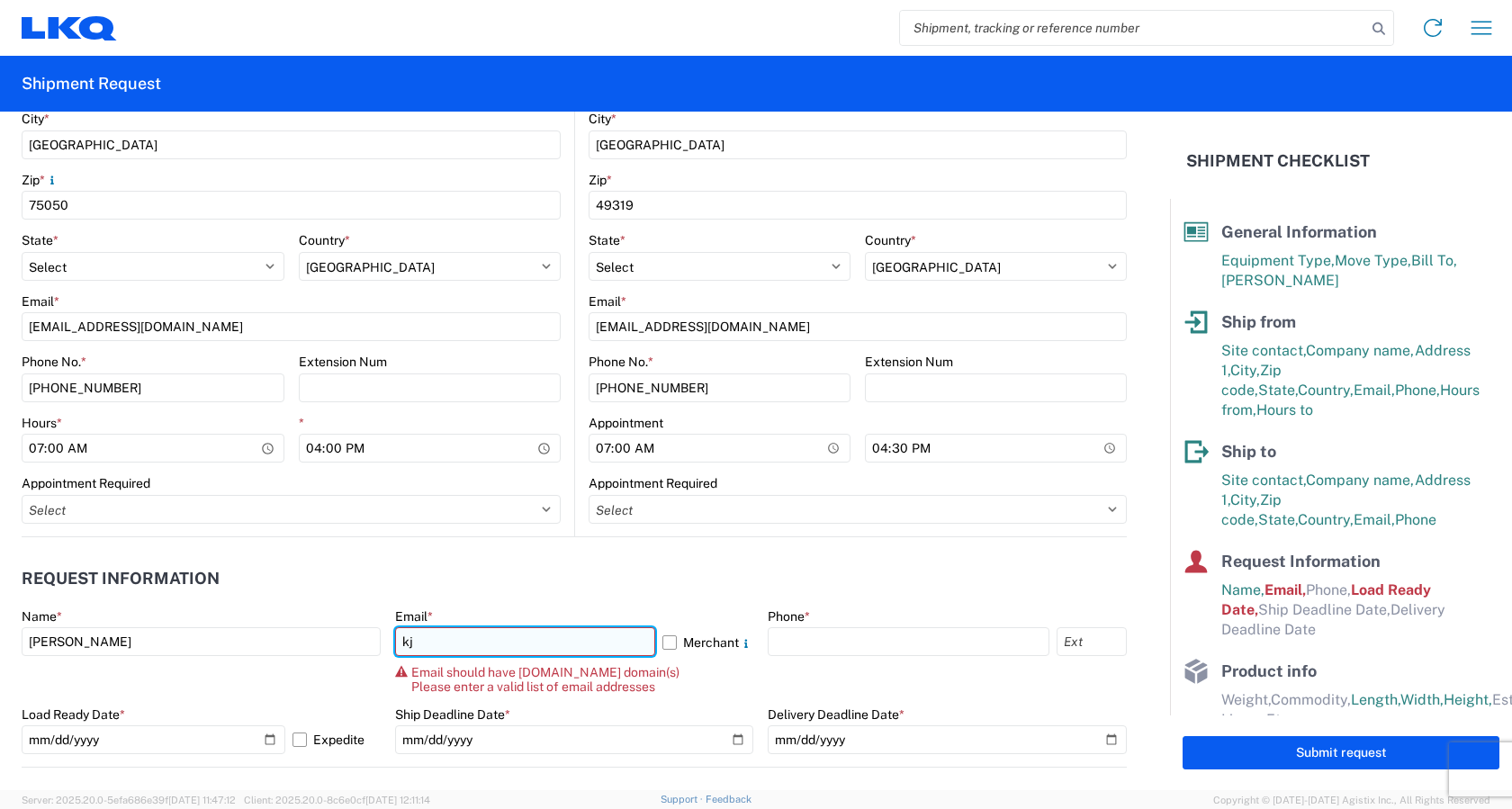
click at [429, 645] on input "kj" at bounding box center [525, 642] width 261 height 29
type input "kjbosworth@lkqcorp.com"
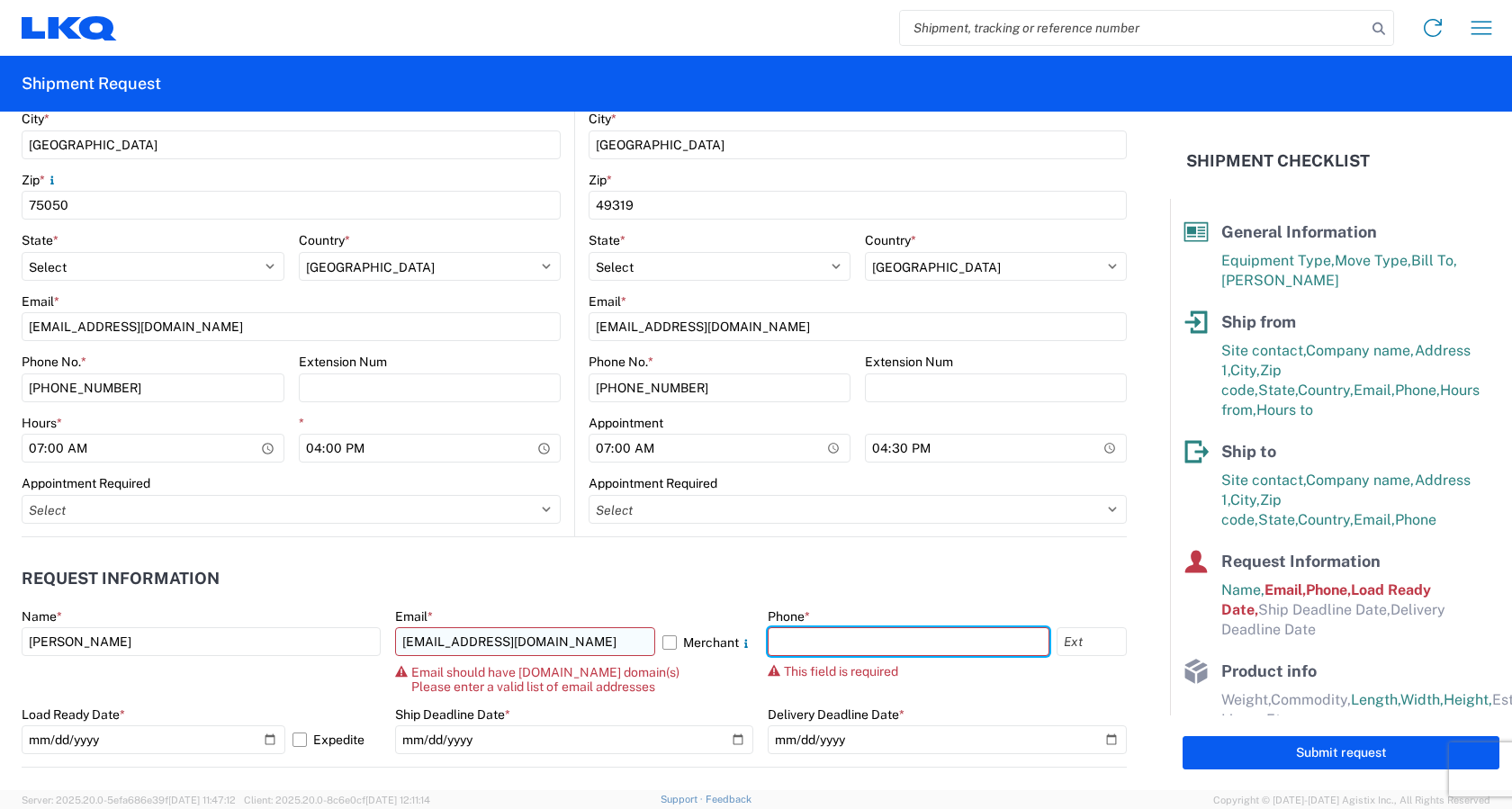
type input "6162632448"
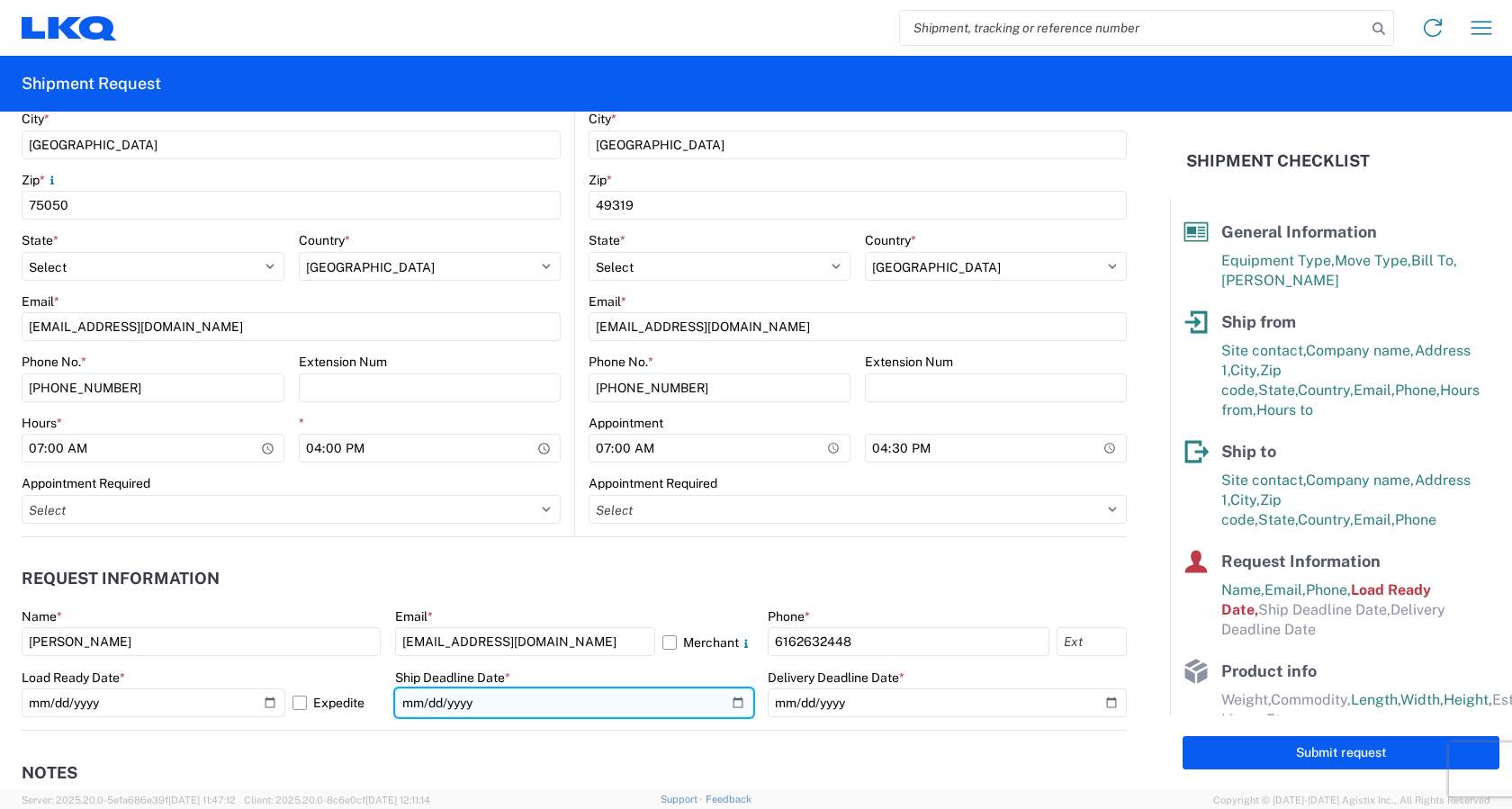
click at [729, 701] on input "date" at bounding box center [575, 703] width 359 height 29
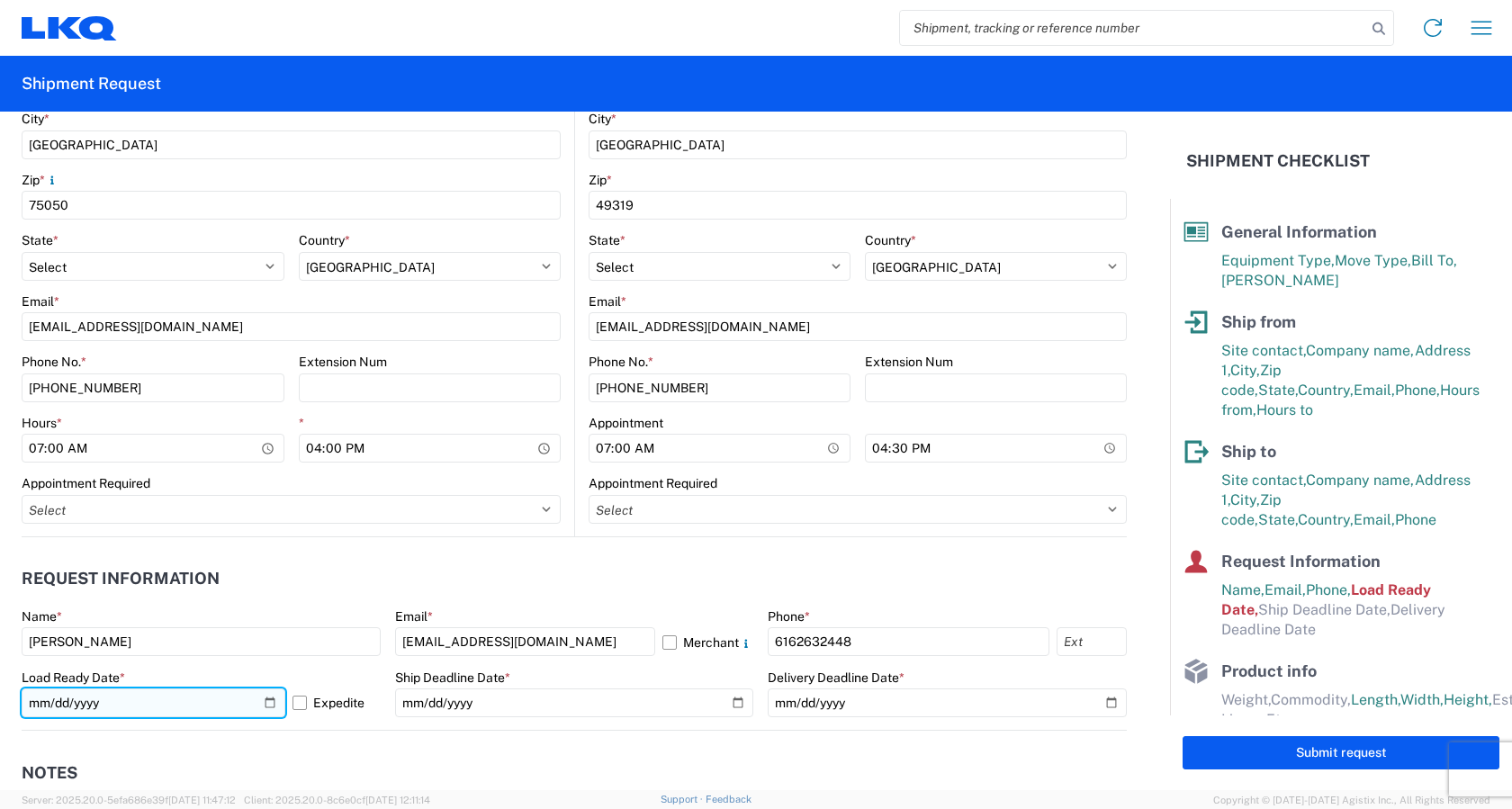
click at [267, 702] on input "[DATE]" at bounding box center [153, 703] width 264 height 29
type input "2025-10-08"
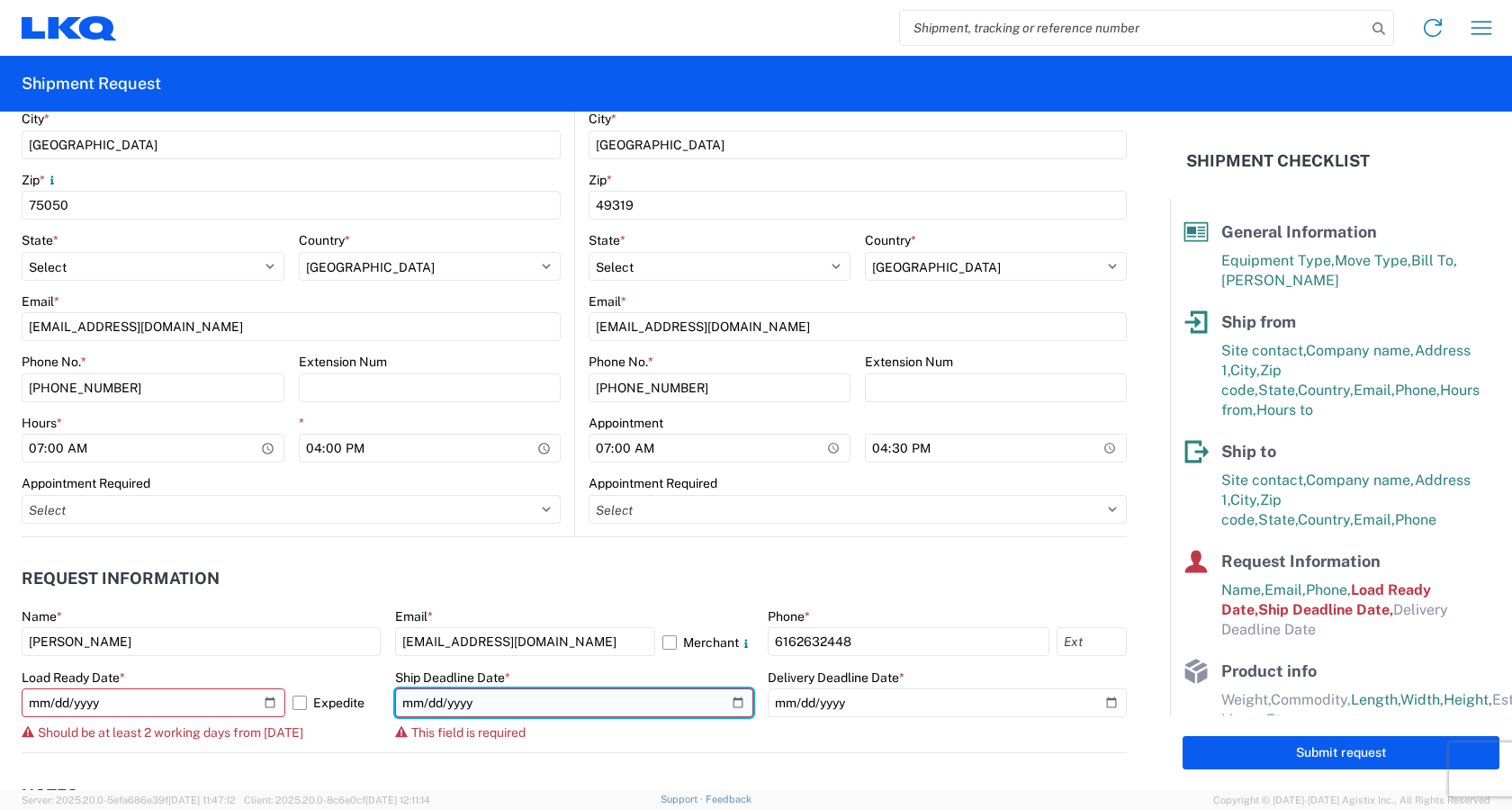
click at [732, 704] on input "date" at bounding box center [575, 703] width 359 height 29
type input "2025-10-08"
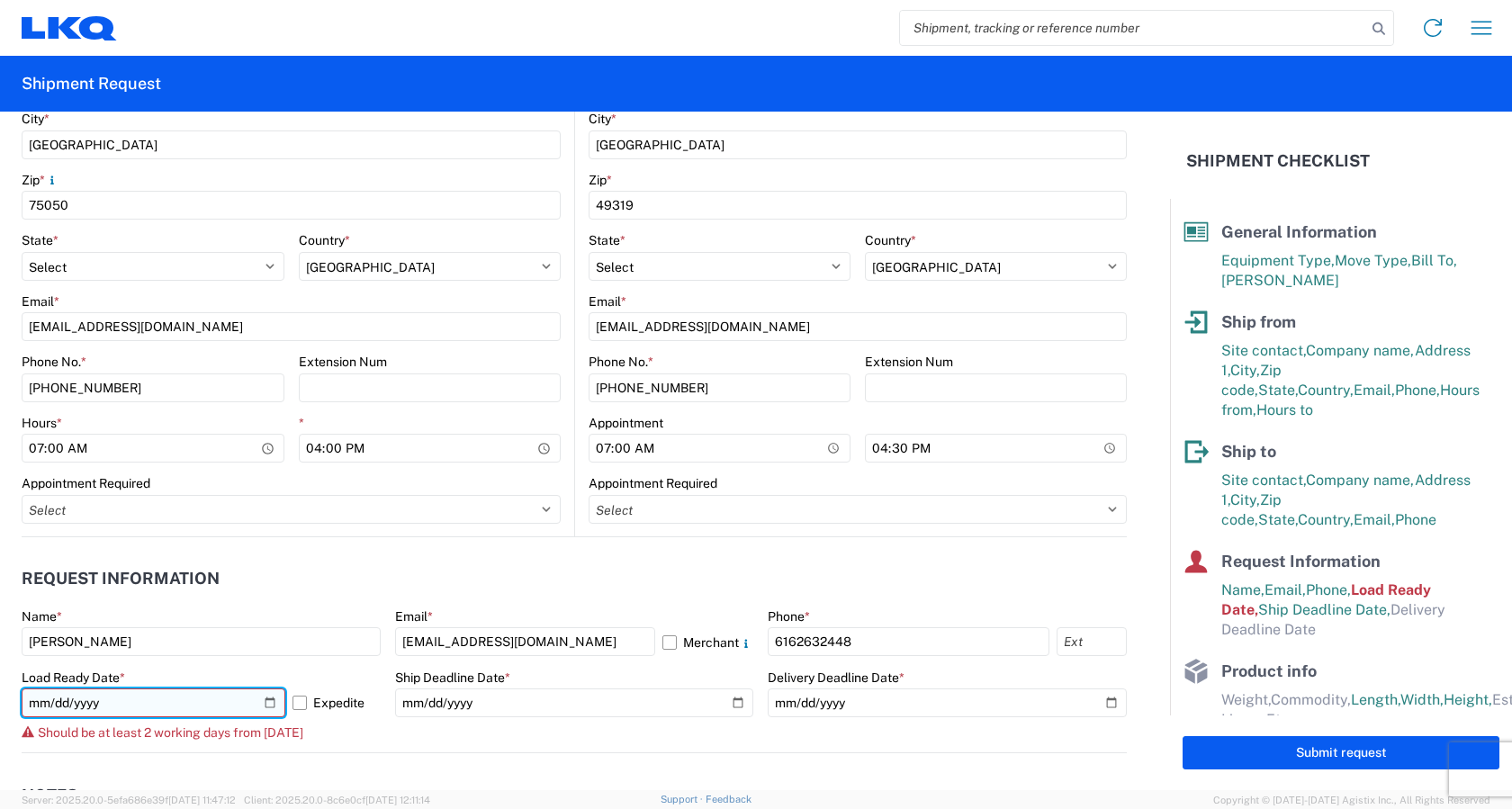
click at [267, 702] on input "2025-10-08" at bounding box center [153, 703] width 264 height 29
type input "[DATE]"
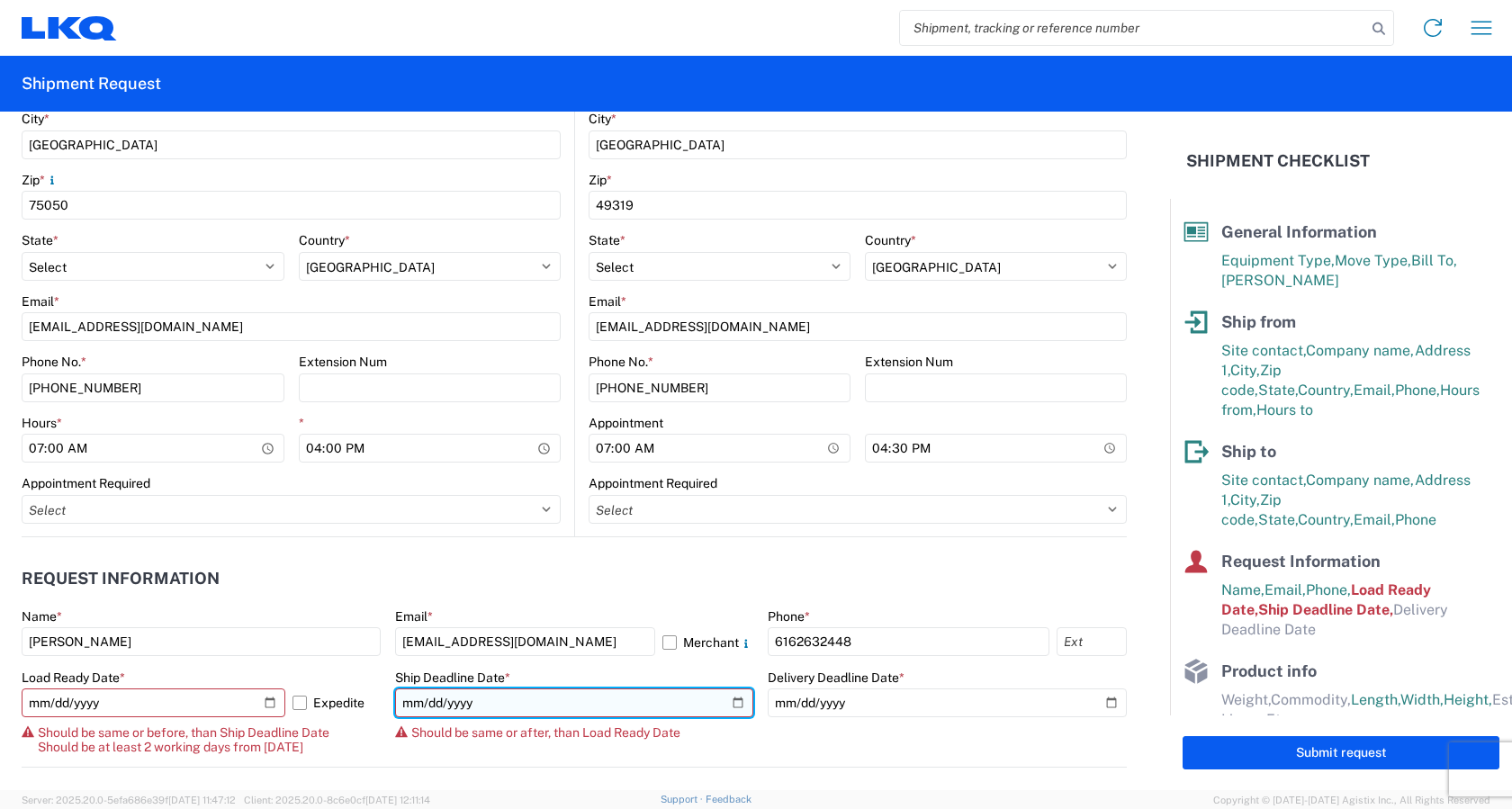
click at [727, 700] on input "2025-10-08" at bounding box center [575, 703] width 359 height 29
type input "[DATE]"
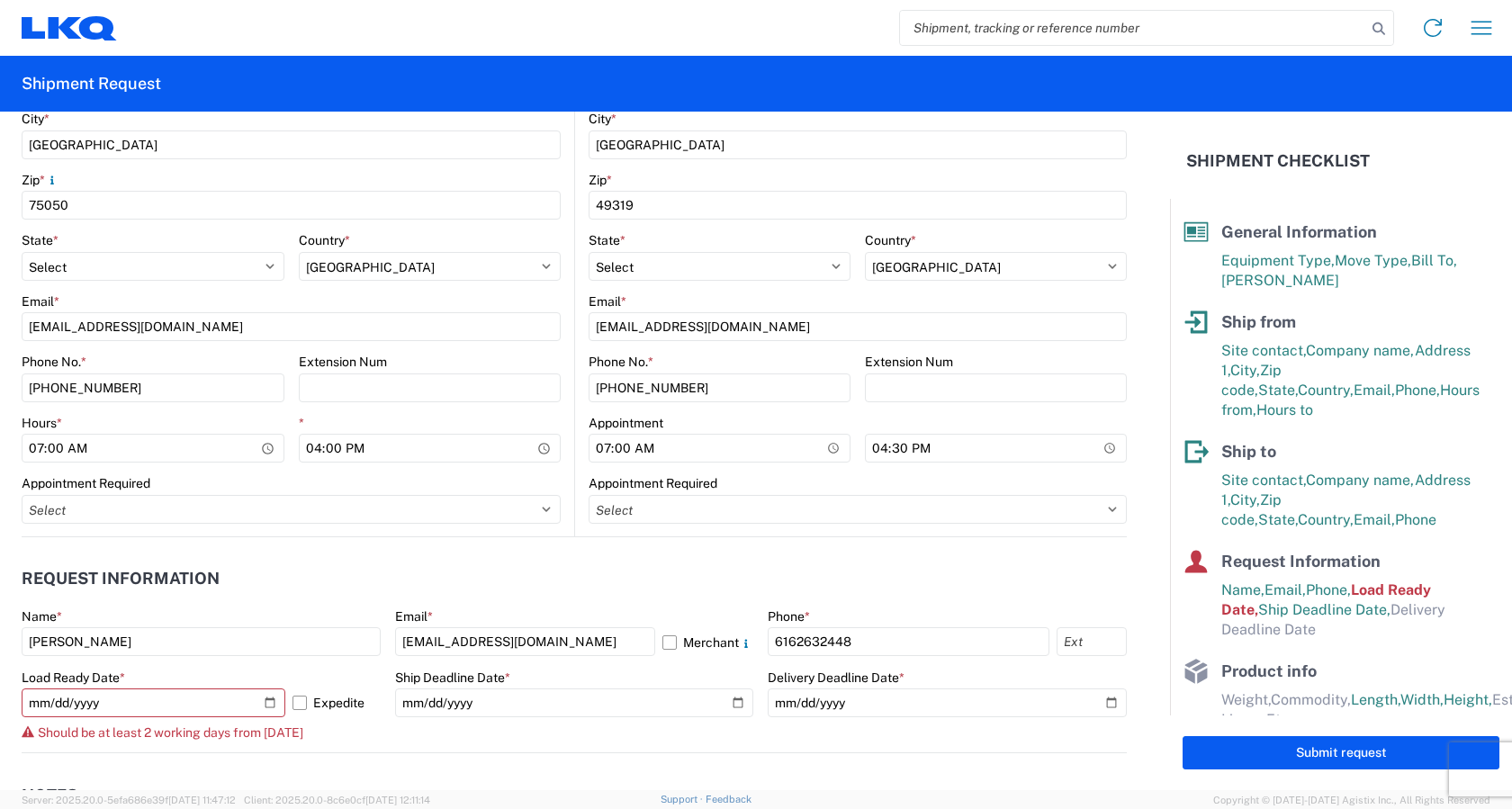
click at [149, 739] on span "Should be at least 2 working days from today" at bounding box center [171, 732] width 266 height 15
click at [273, 700] on input "[DATE]" at bounding box center [153, 703] width 264 height 29
click at [190, 708] on input "2025-10-07" at bounding box center [153, 703] width 264 height 29
click at [272, 700] on input "2025-10-07" at bounding box center [153, 703] width 264 height 29
type input "[DATE]"
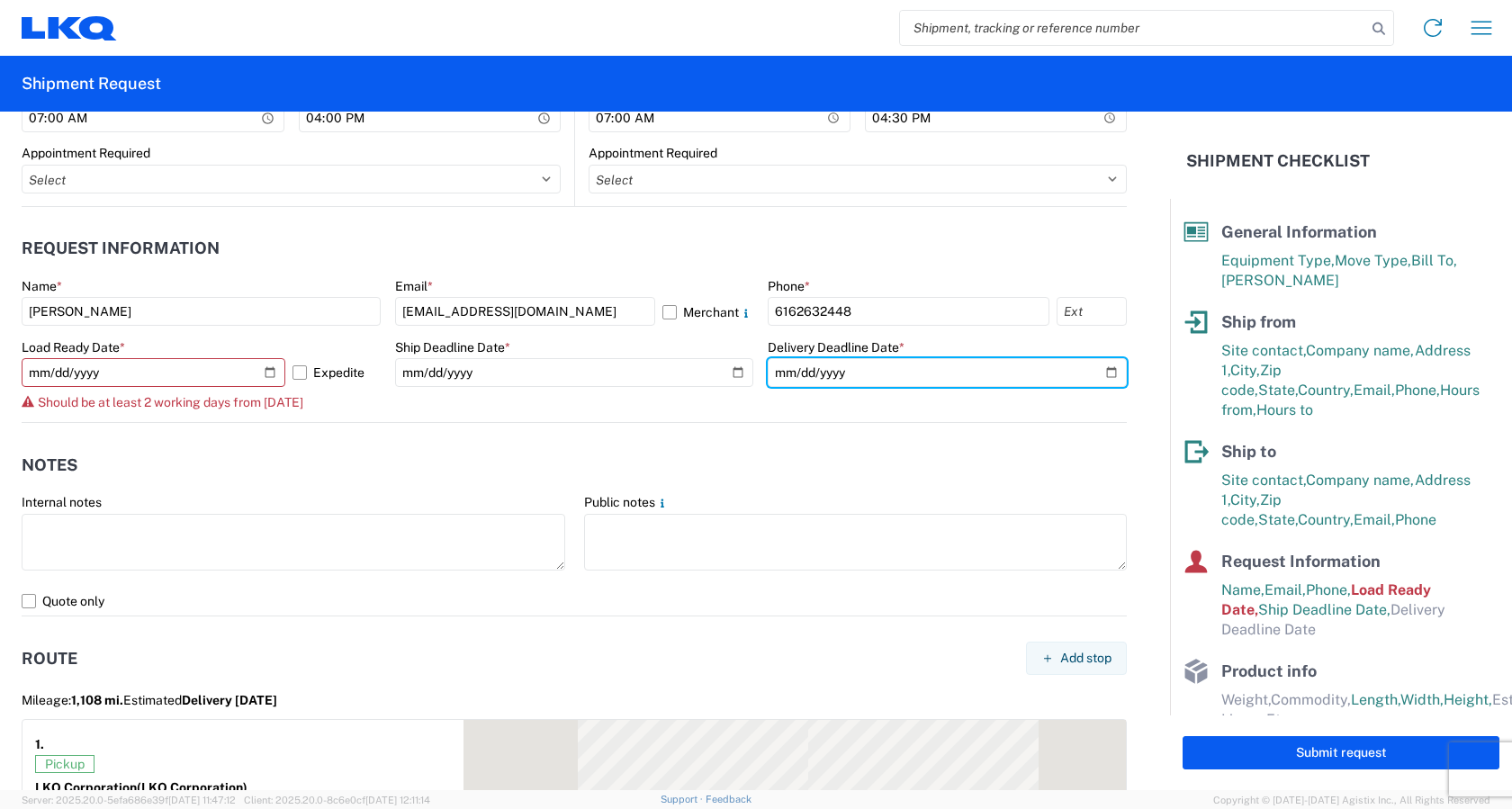
scroll to position [989, 0]
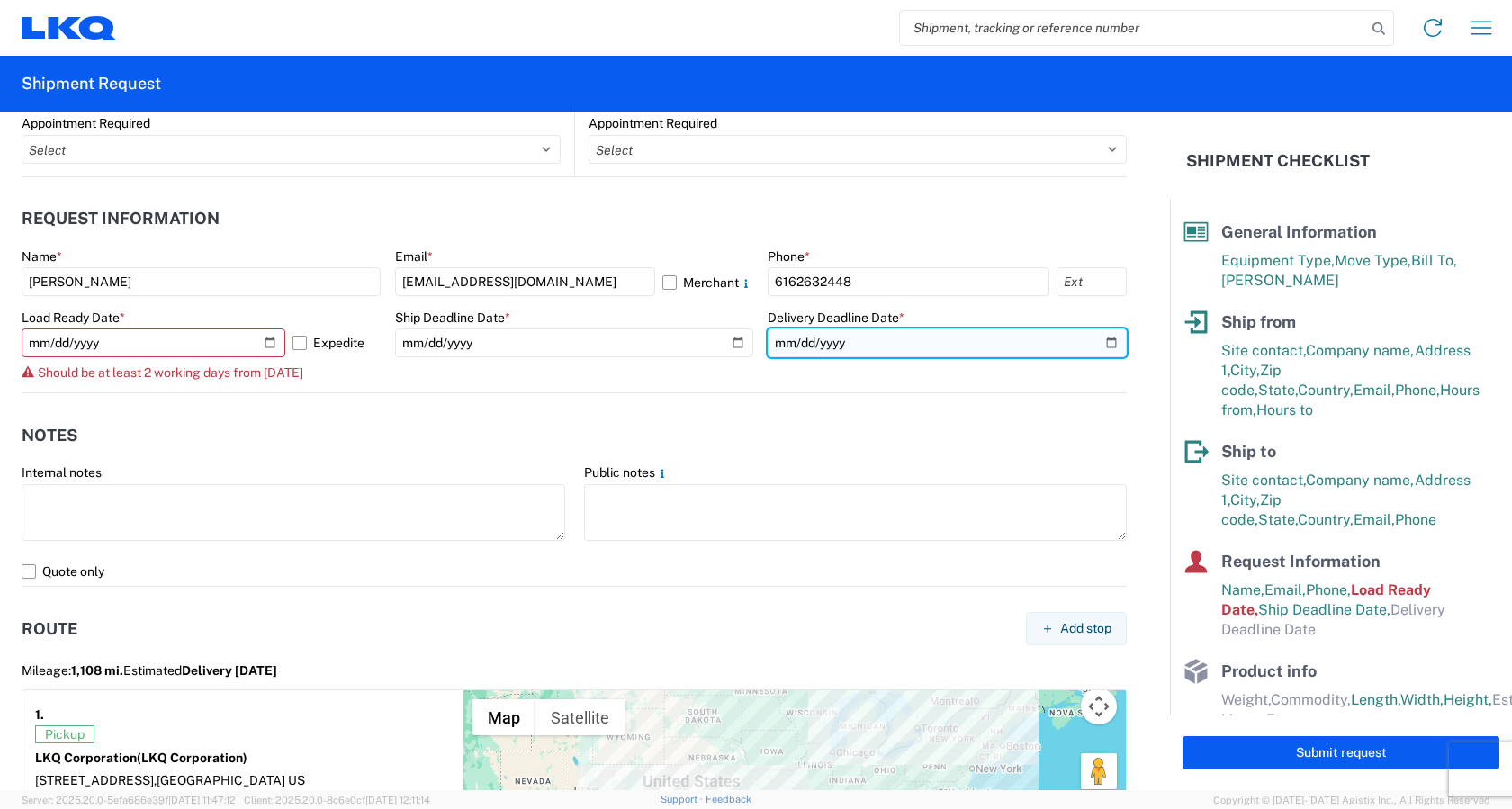
click at [1101, 338] on input "date" at bounding box center [947, 343] width 359 height 29
type input "[DATE]"
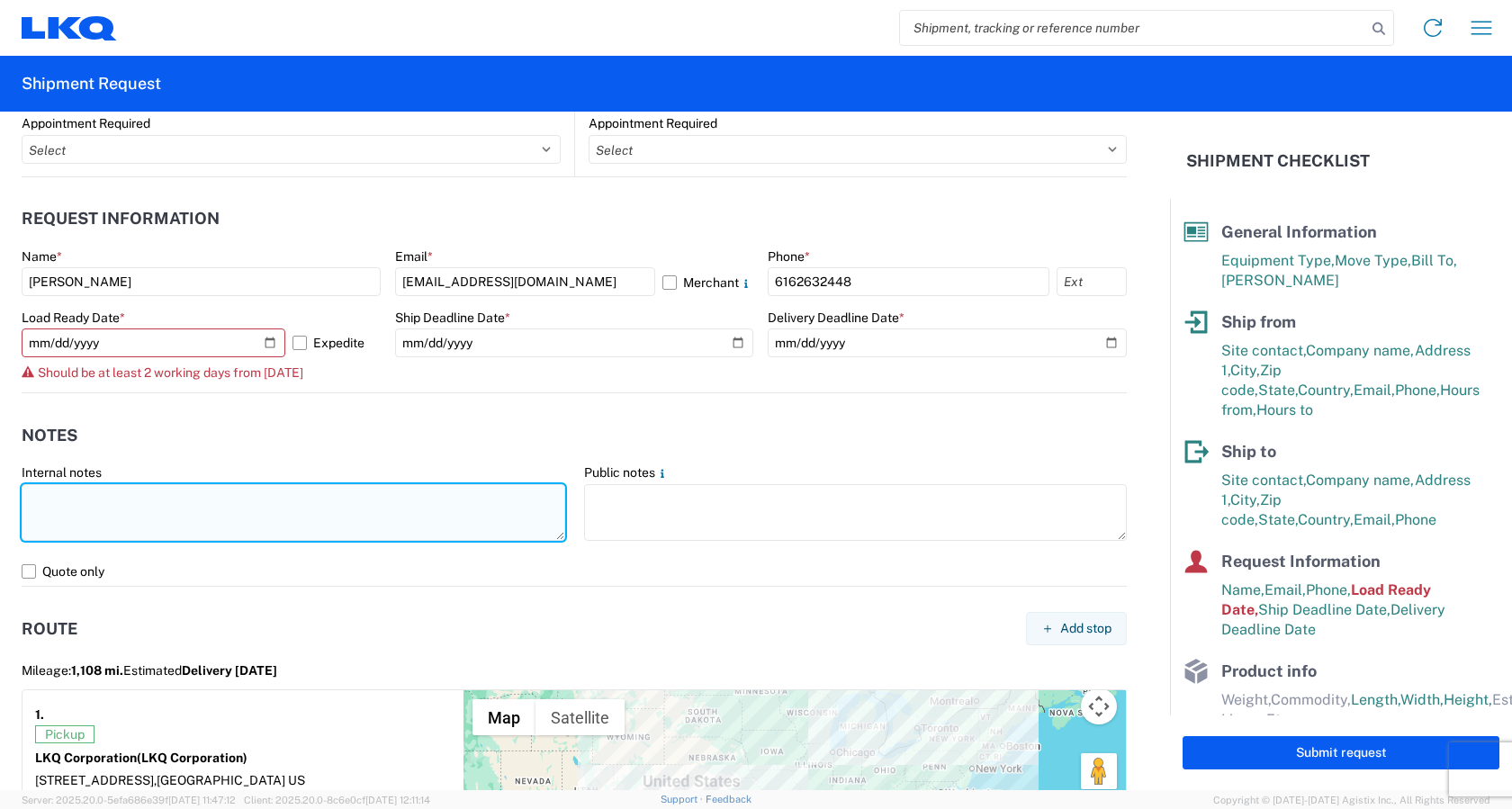
click at [166, 498] on textarea at bounding box center [293, 512] width 543 height 56
type textarea "d"
drag, startPoint x: 371, startPoint y: 489, endPoint x: 11, endPoint y: 484, distance: 360.0
click at [11, 484] on form "General Information Template PO# Equipment Type * Select 53’ Dry Van Flatbed Dr…" at bounding box center [585, 450] width 1170 height 678
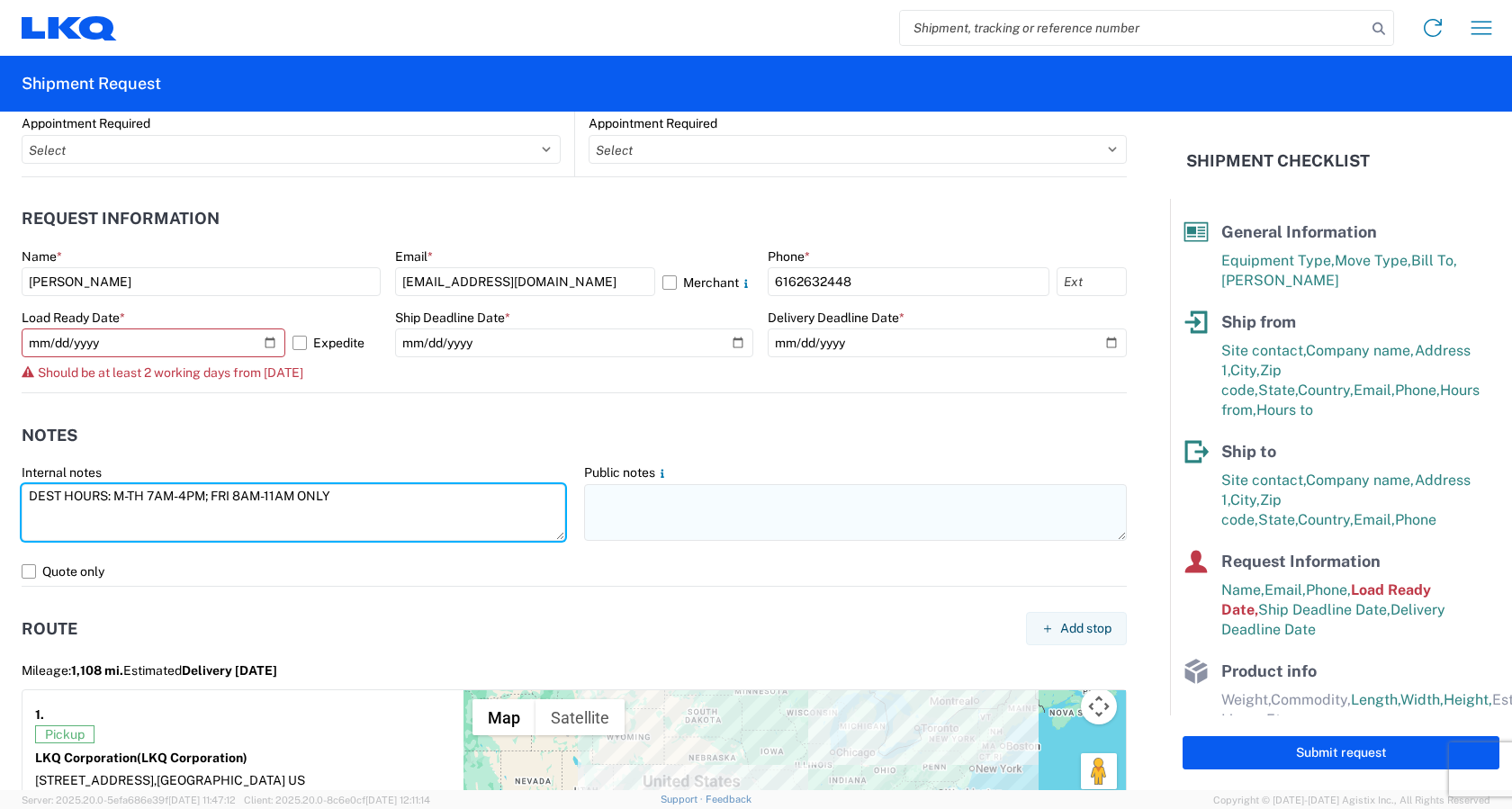
type textarea "DEST HOURS: M-TH 7AM-4PM; FRI 8AM-11AM ONLY"
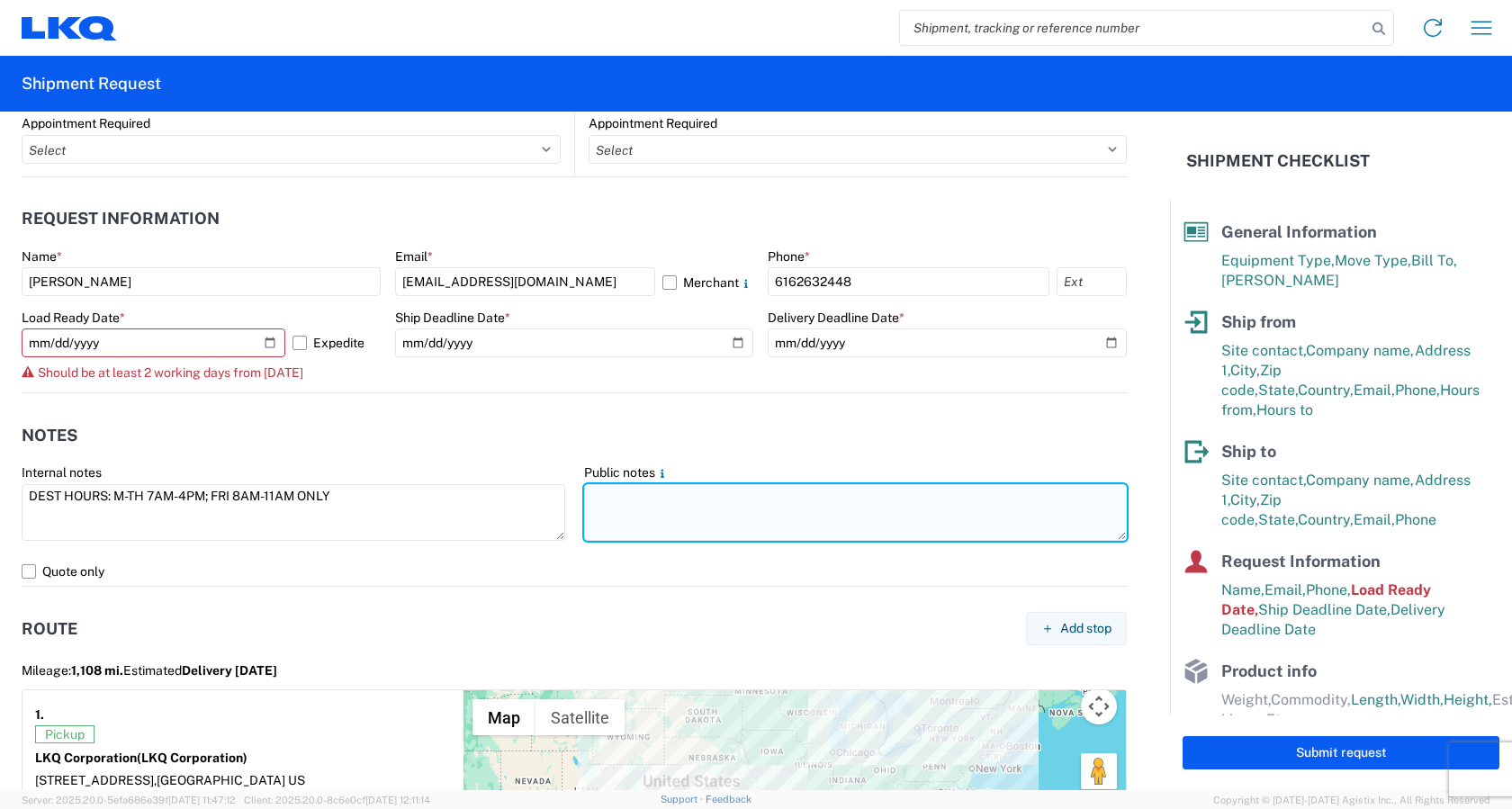
click at [661, 504] on textarea at bounding box center [856, 512] width 543 height 56
paste textarea "DEST HOURS: M-TH 7AM-4PM; FRI 8AM-11AM ONLY"
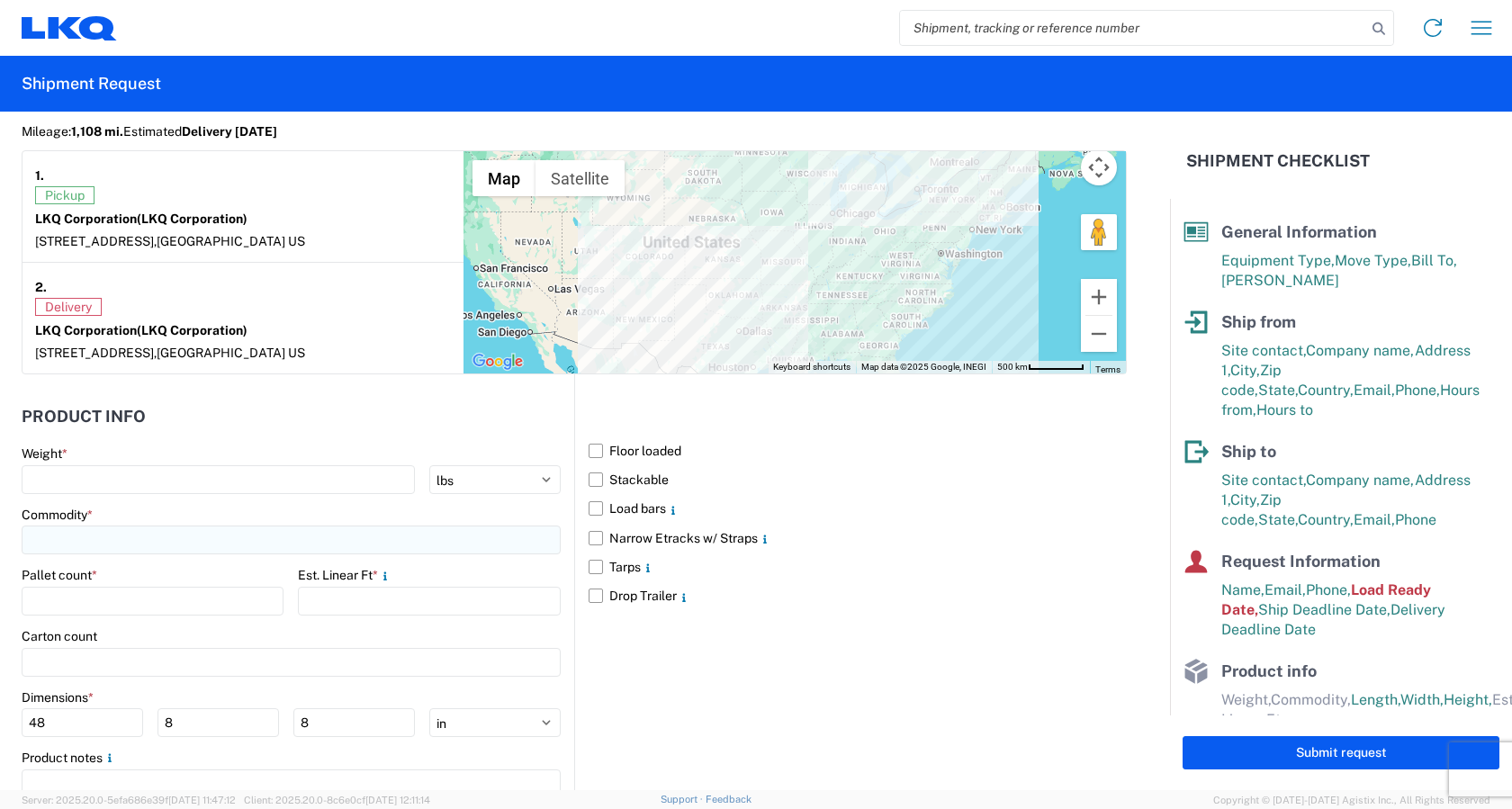
scroll to position [1530, 0]
type textarea "DEST HOURS: M-TH 7AM-4PM; FRI 8AM-11AM ONLY"
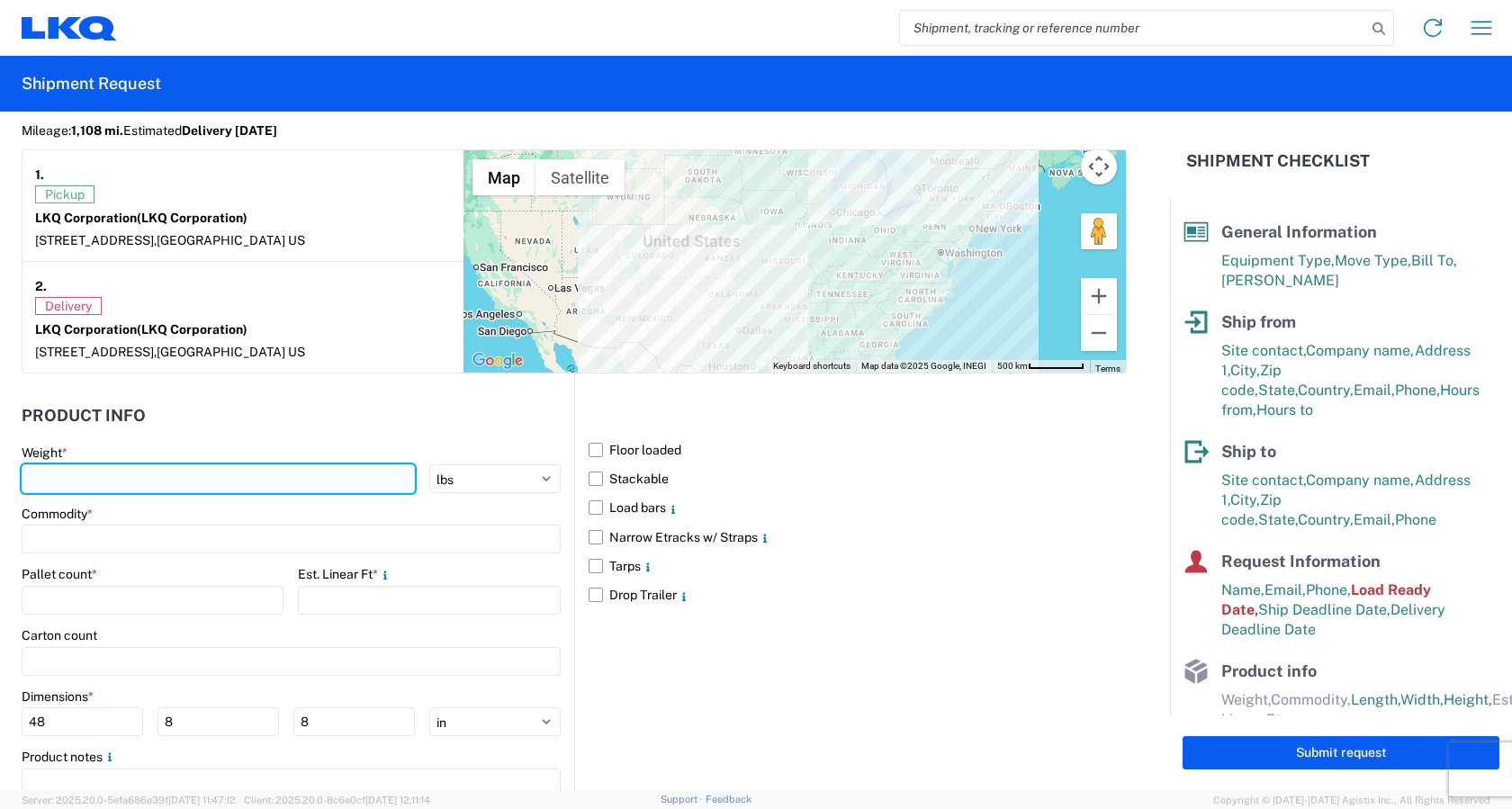
click at [69, 481] on input "number" at bounding box center [217, 479] width 393 height 29
type input "3600"
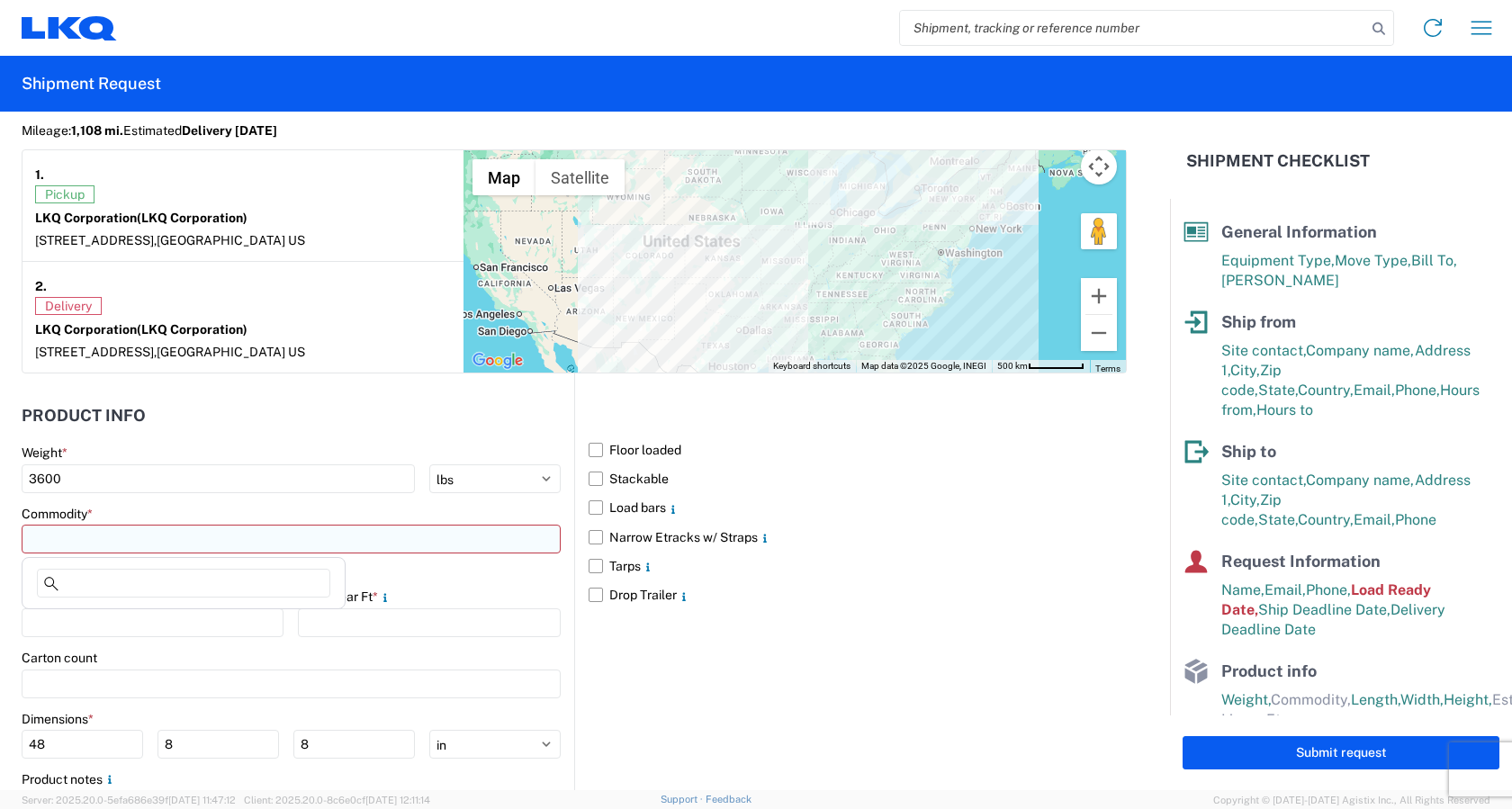
click at [247, 533] on input at bounding box center [291, 539] width 540 height 29
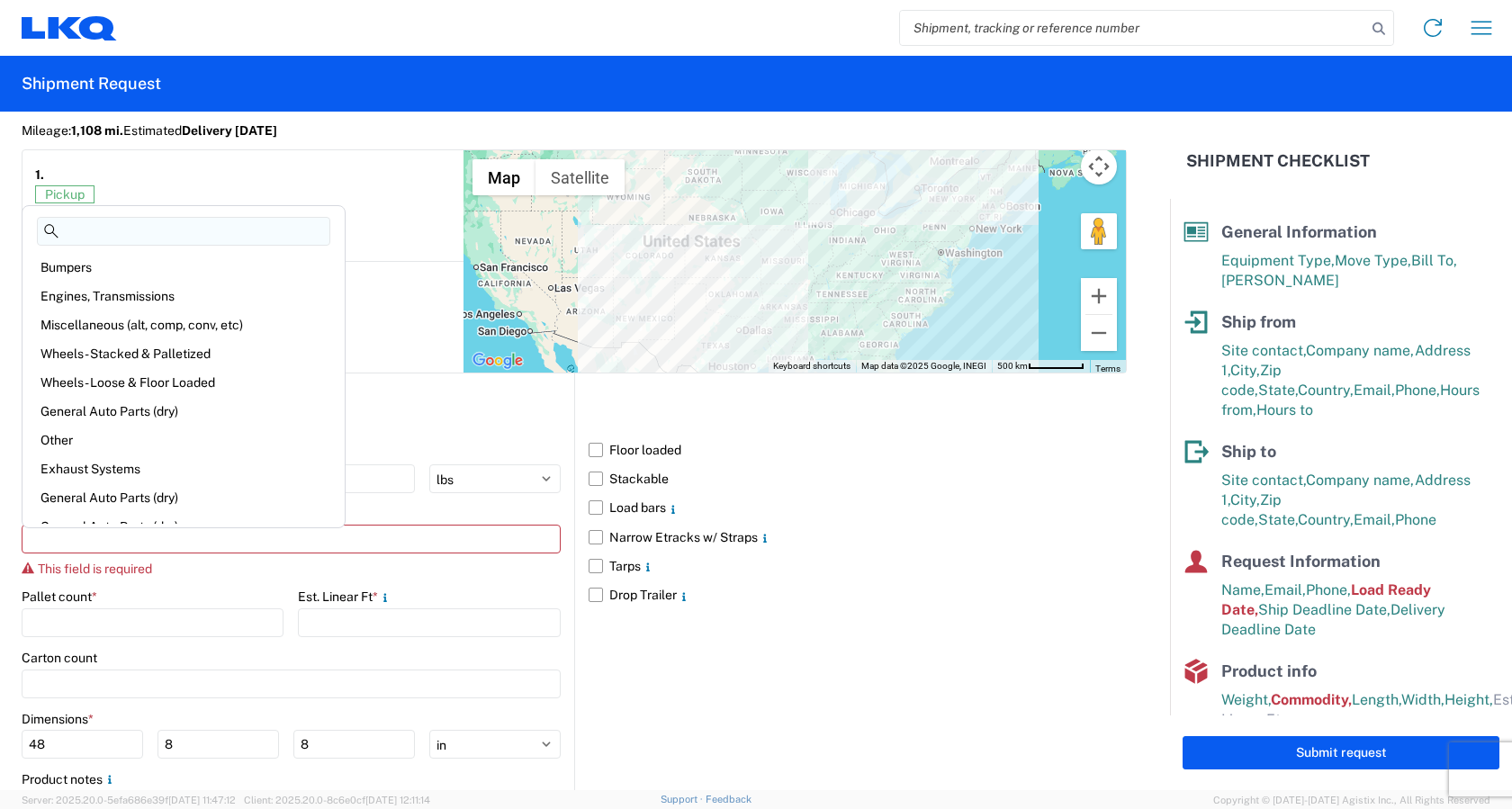
click at [206, 583] on main "Weight * 3600 kgs lbs Commodity * This field is required Pallet count * Est. Li…" at bounding box center [298, 654] width 553 height 419
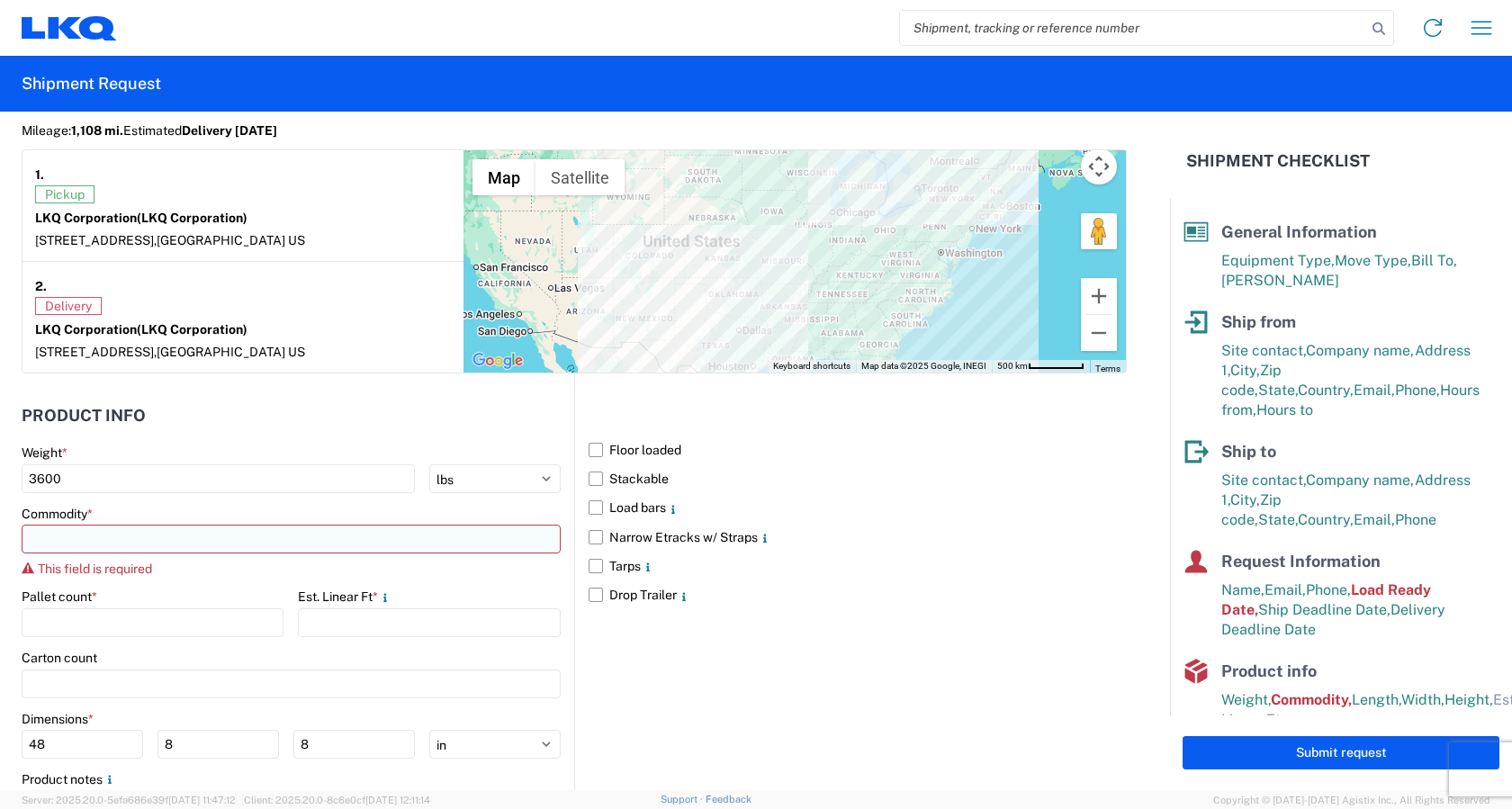
click at [175, 536] on input at bounding box center [291, 539] width 540 height 29
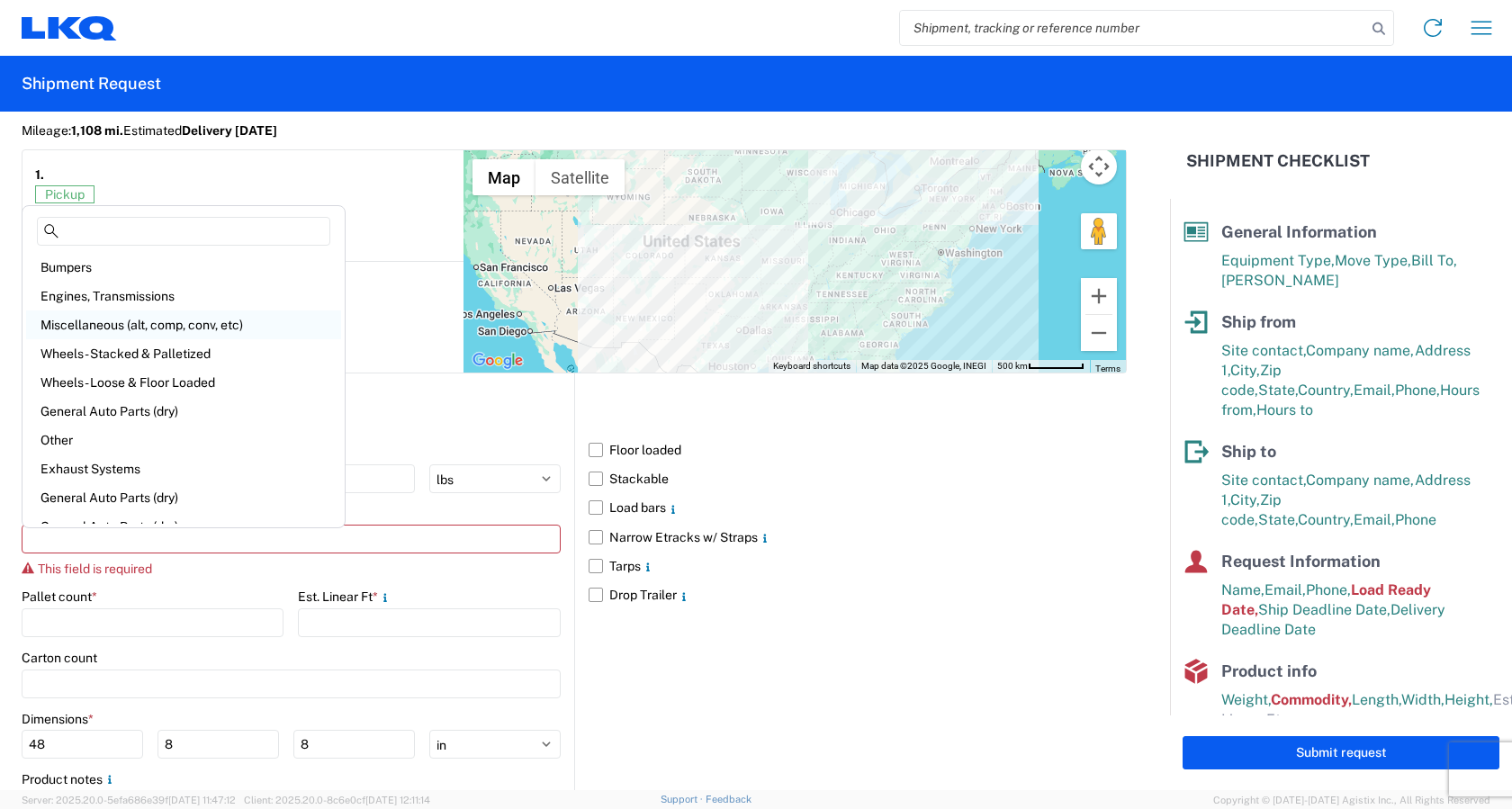
click at [173, 330] on div "Miscellaneous (alt, comp, conv, etc)" at bounding box center [183, 325] width 315 height 29
type input "Miscellaneous (alt, comp, conv, etc)"
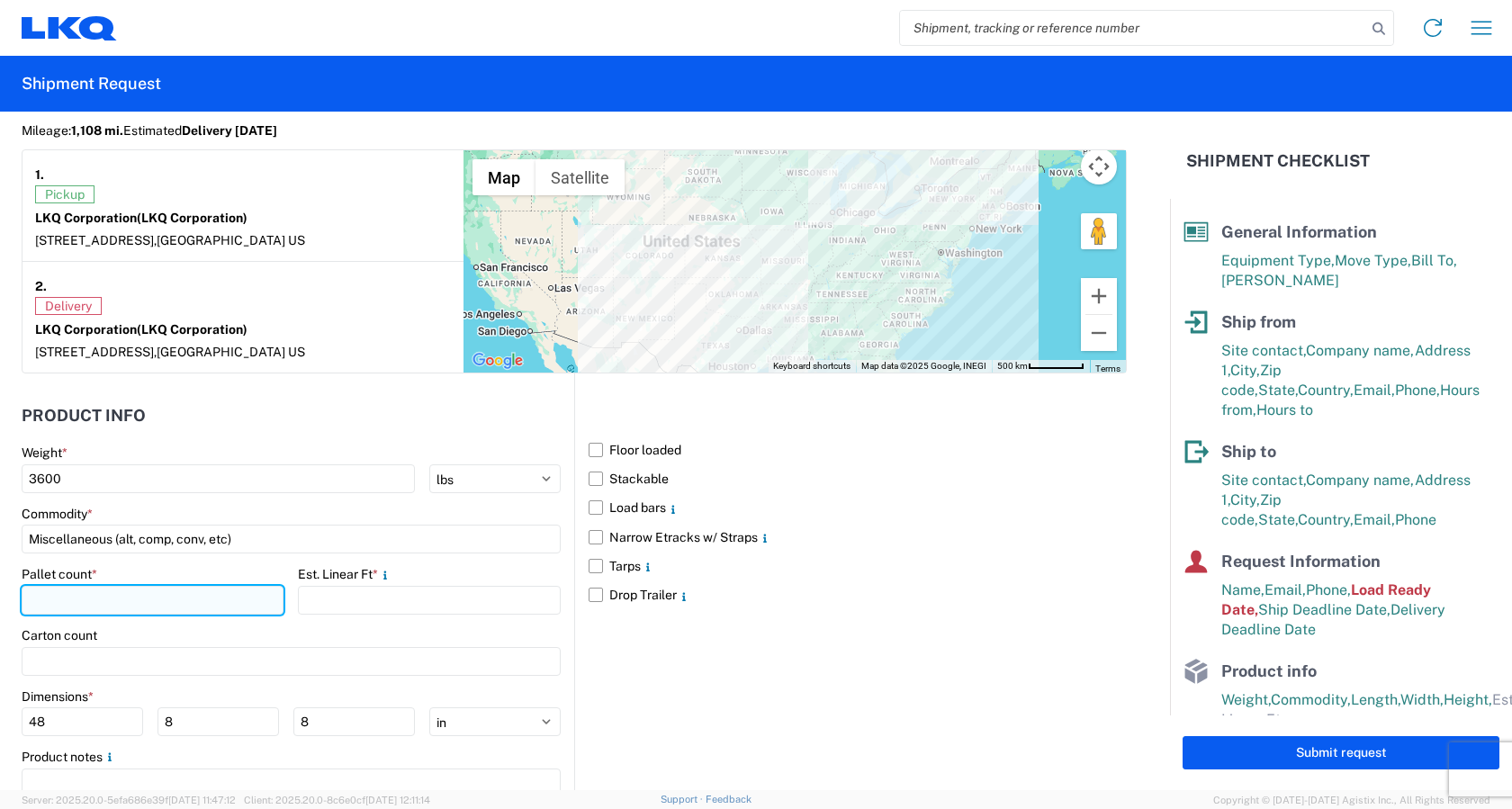
click at [125, 602] on input "number" at bounding box center [152, 600] width 262 height 29
type input "8"
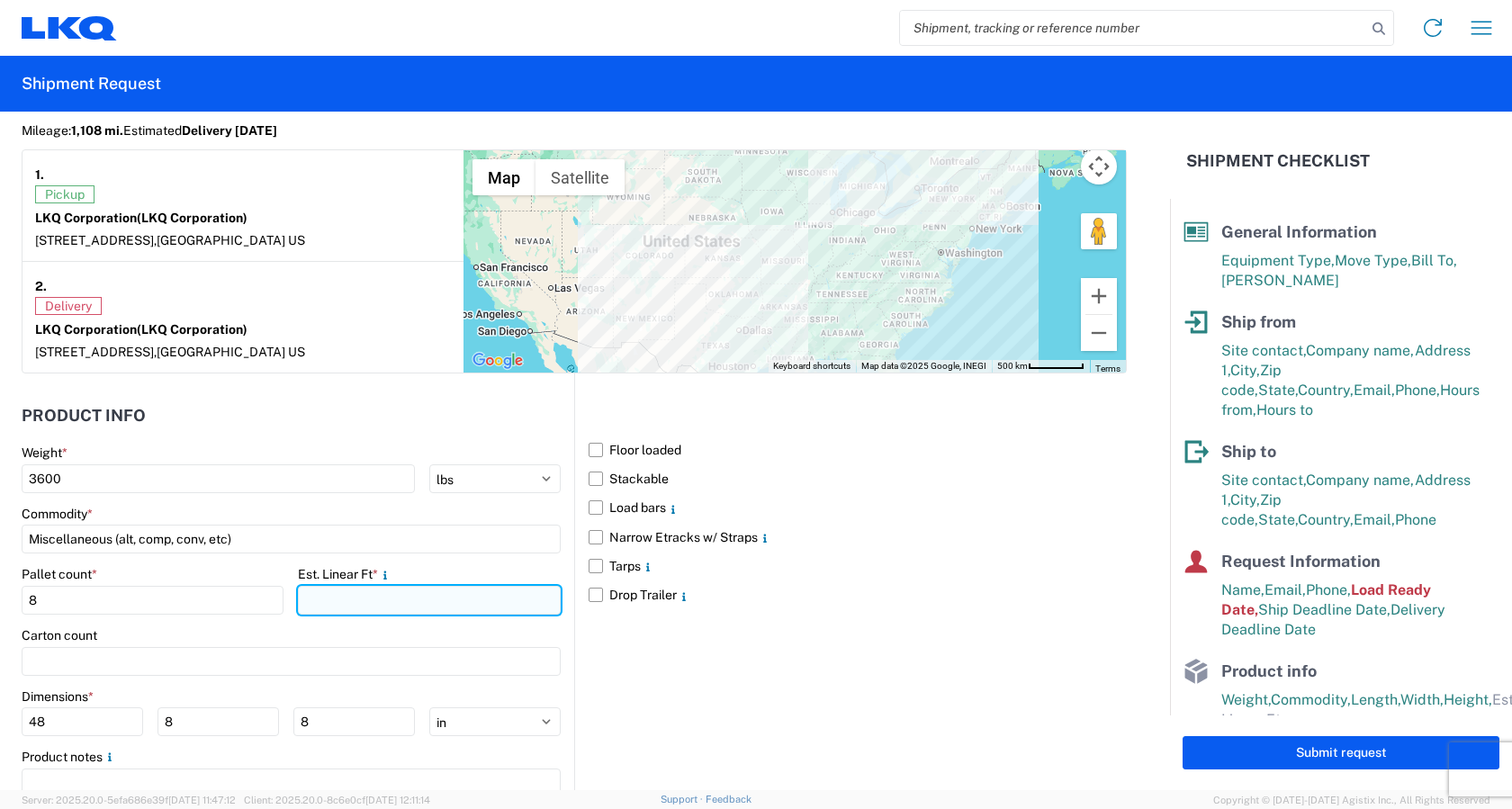
click at [368, 596] on input "number" at bounding box center [429, 600] width 262 height 29
click at [378, 571] on span "*" at bounding box center [376, 573] width 6 height 15
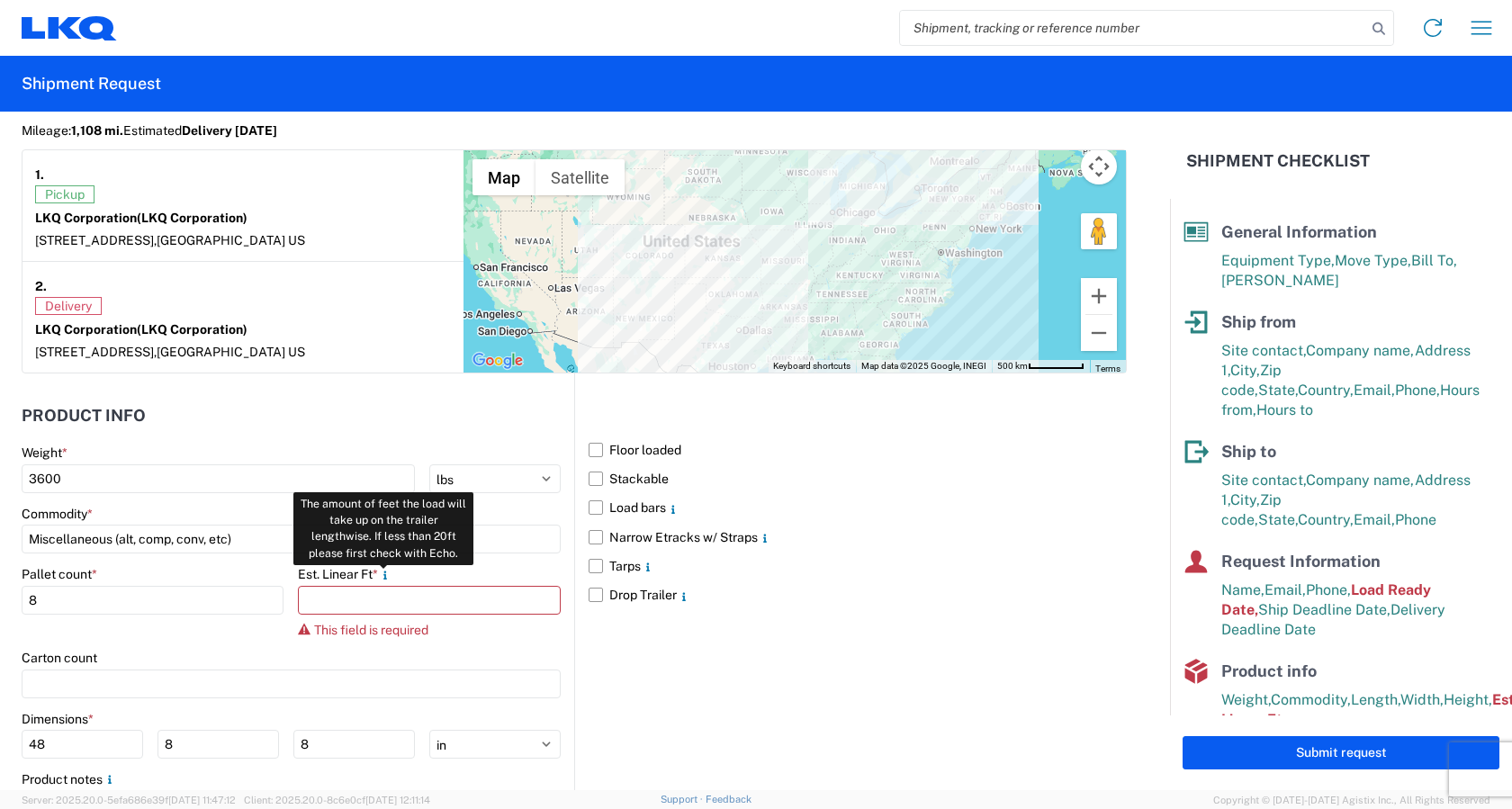
click at [387, 571] on icon at bounding box center [386, 574] width 4 height 9
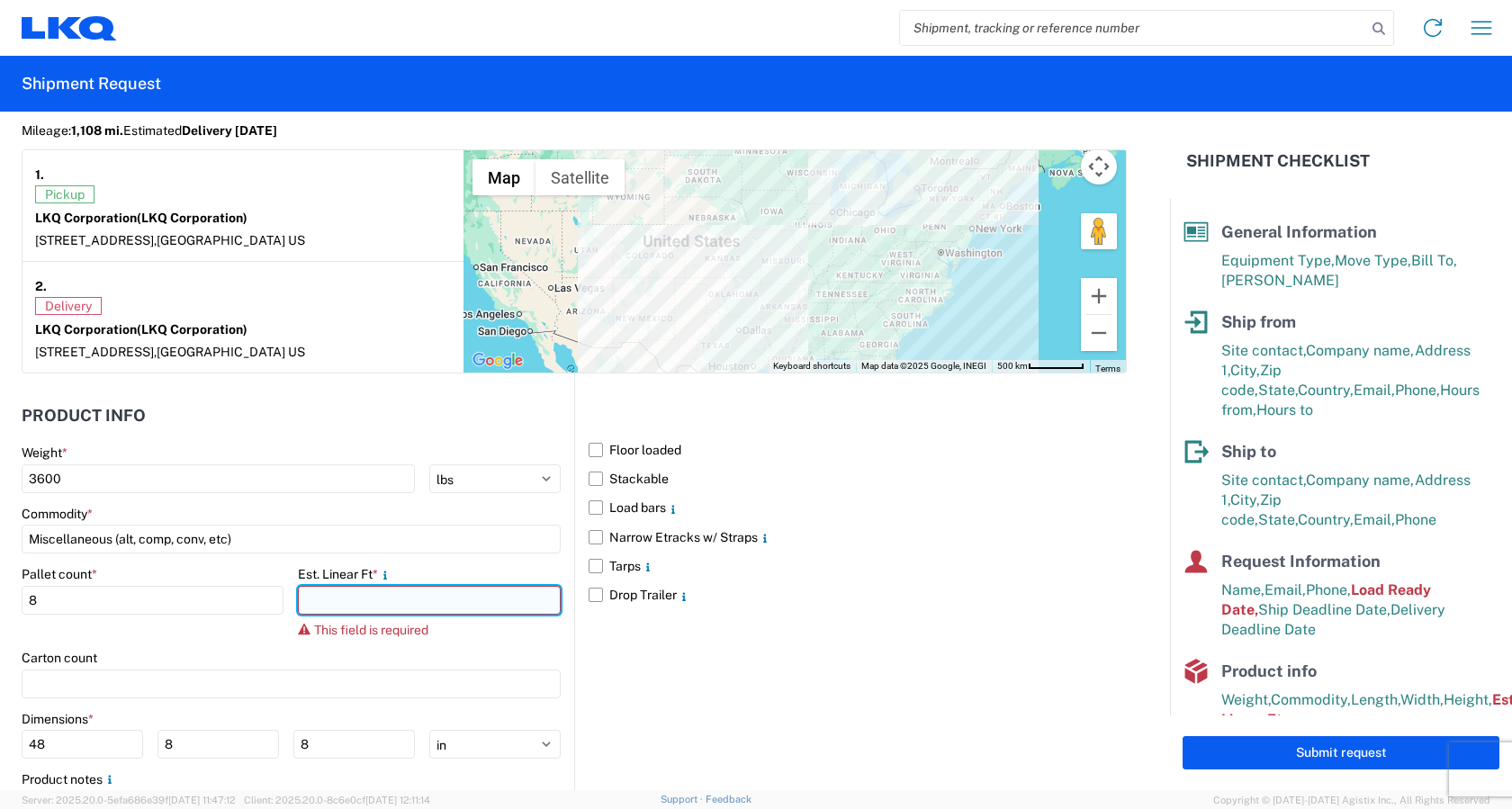
click at [380, 599] on input "number" at bounding box center [429, 600] width 262 height 29
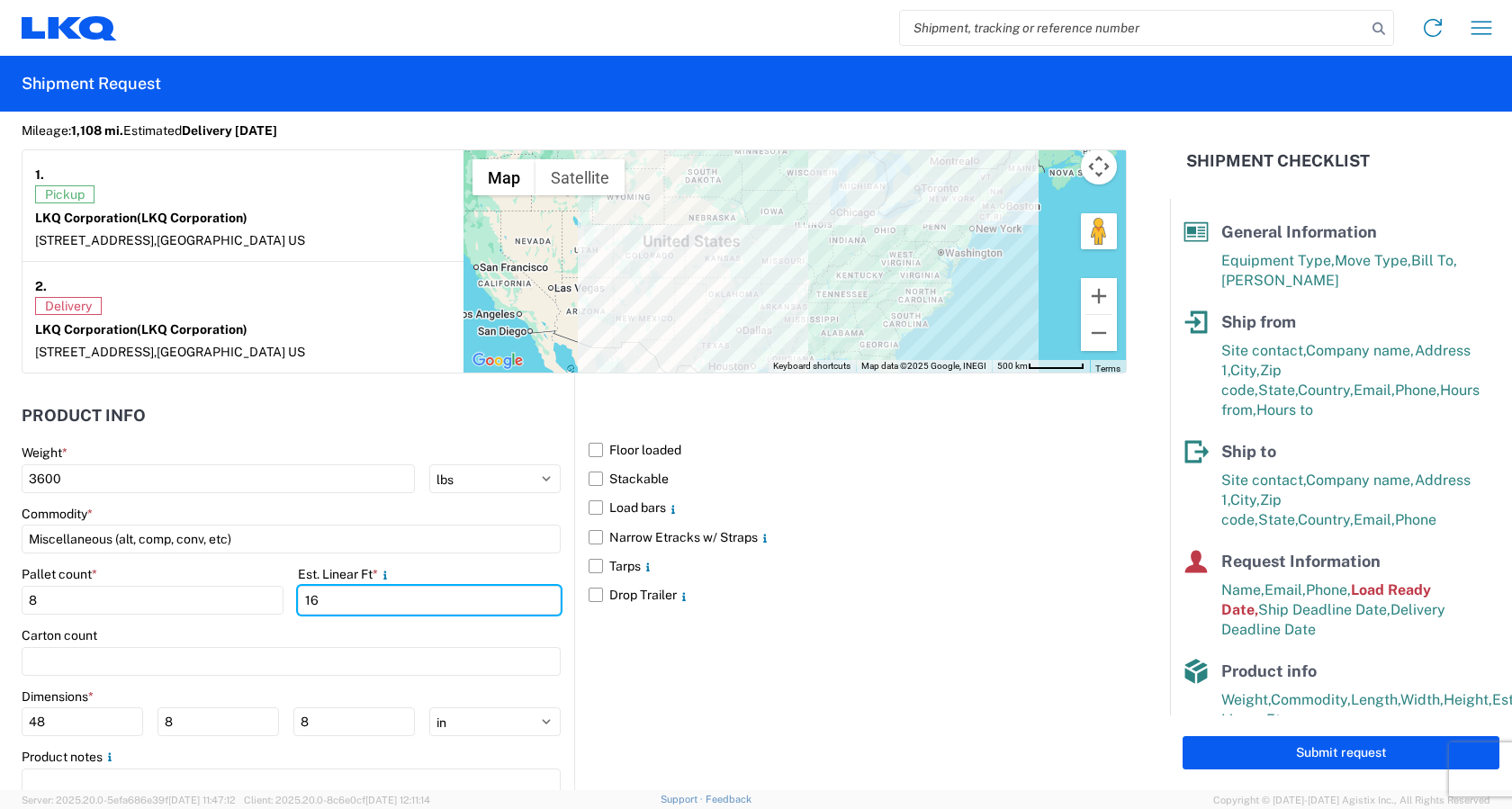
type input "16"
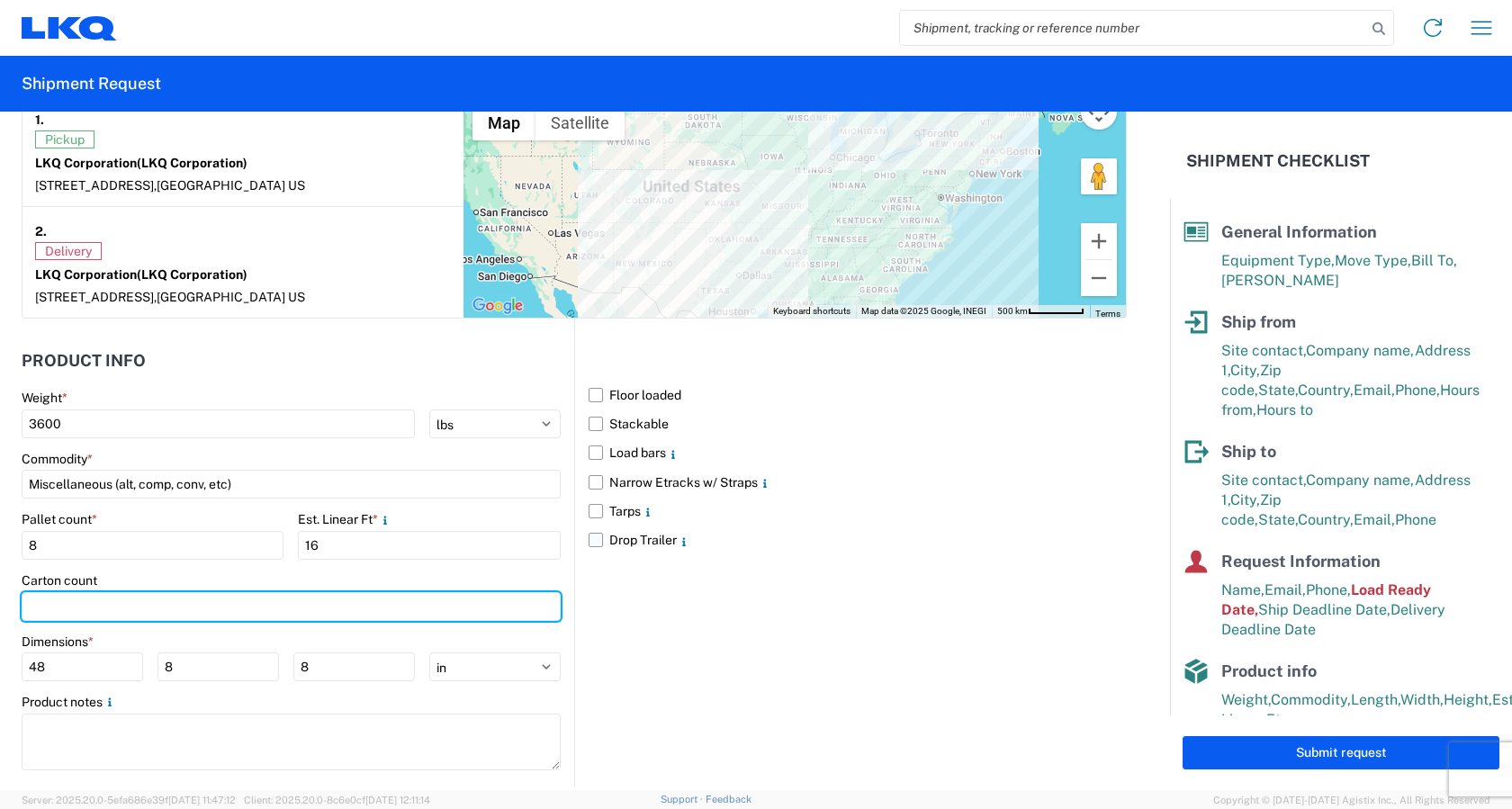
scroll to position [1609, 0]
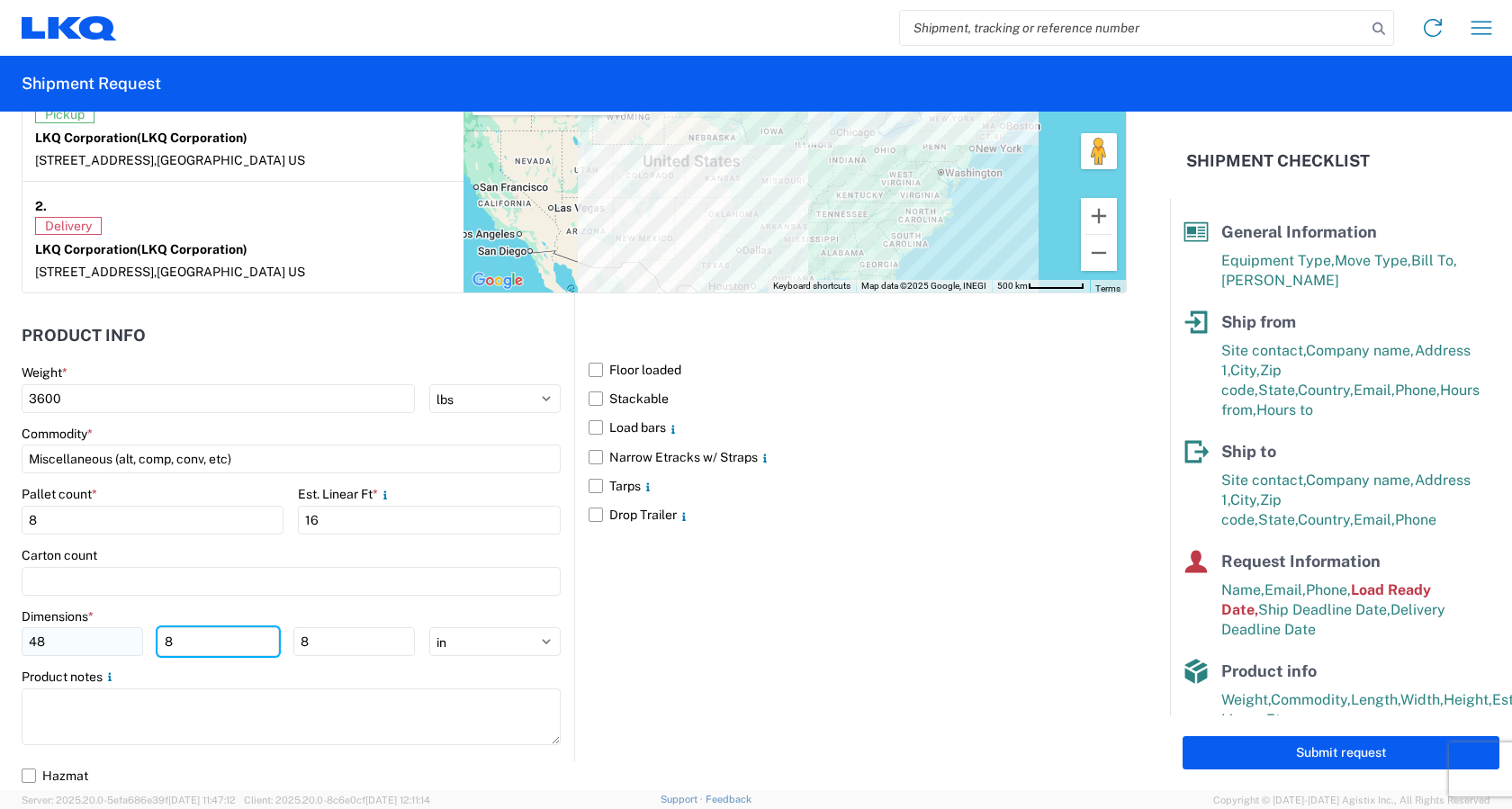
drag, startPoint x: 220, startPoint y: 649, endPoint x: 136, endPoint y: 653, distance: 84.1
click at [136, 653] on div "48 8 8" at bounding box center [217, 642] width 393 height 29
type input "40"
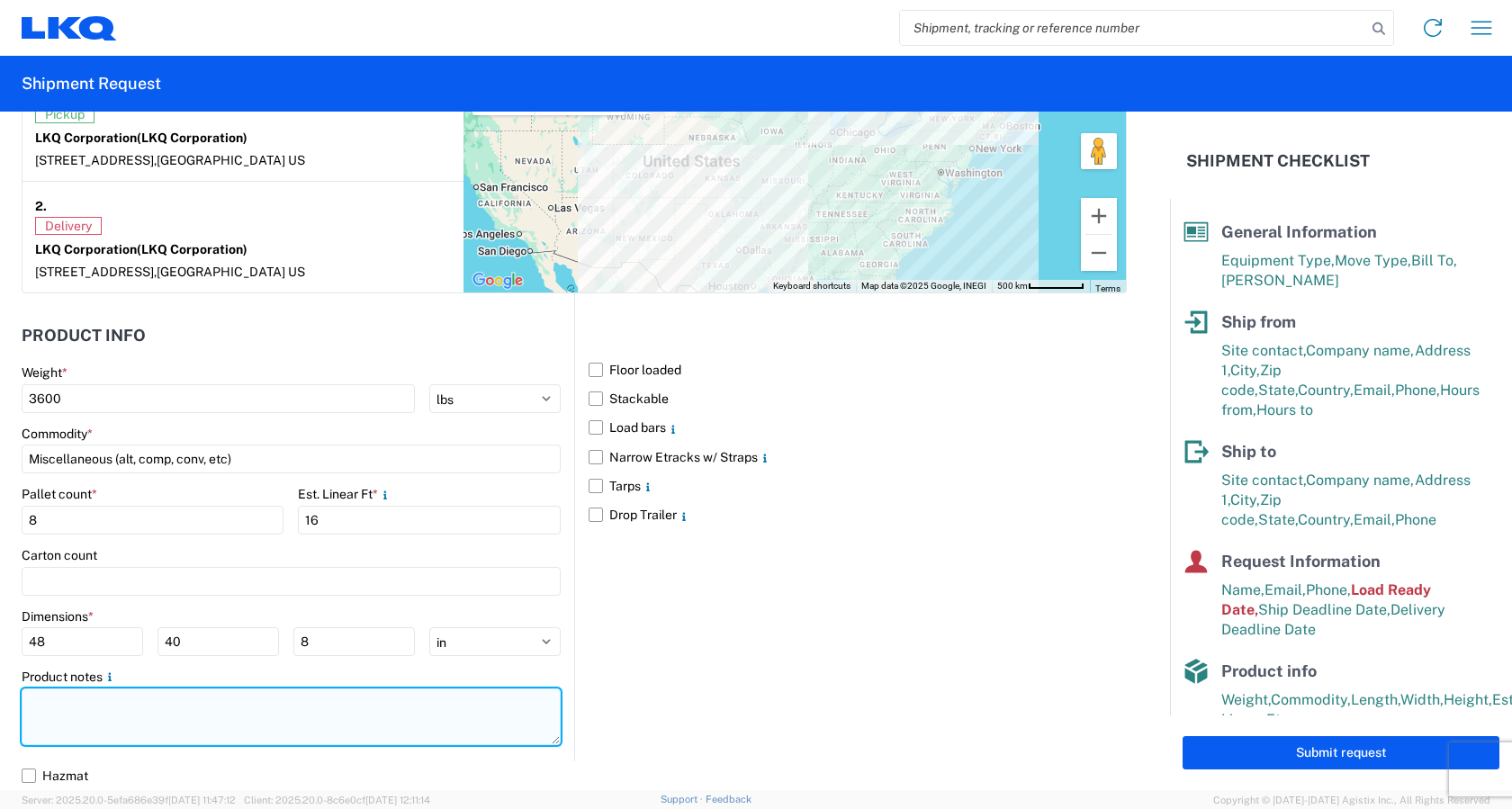
click at [115, 710] on textarea at bounding box center [291, 717] width 540 height 56
paste textarea "DEST HOURS: M-TH 7AM-4PM; FRI 8AM-11AM ONLY"
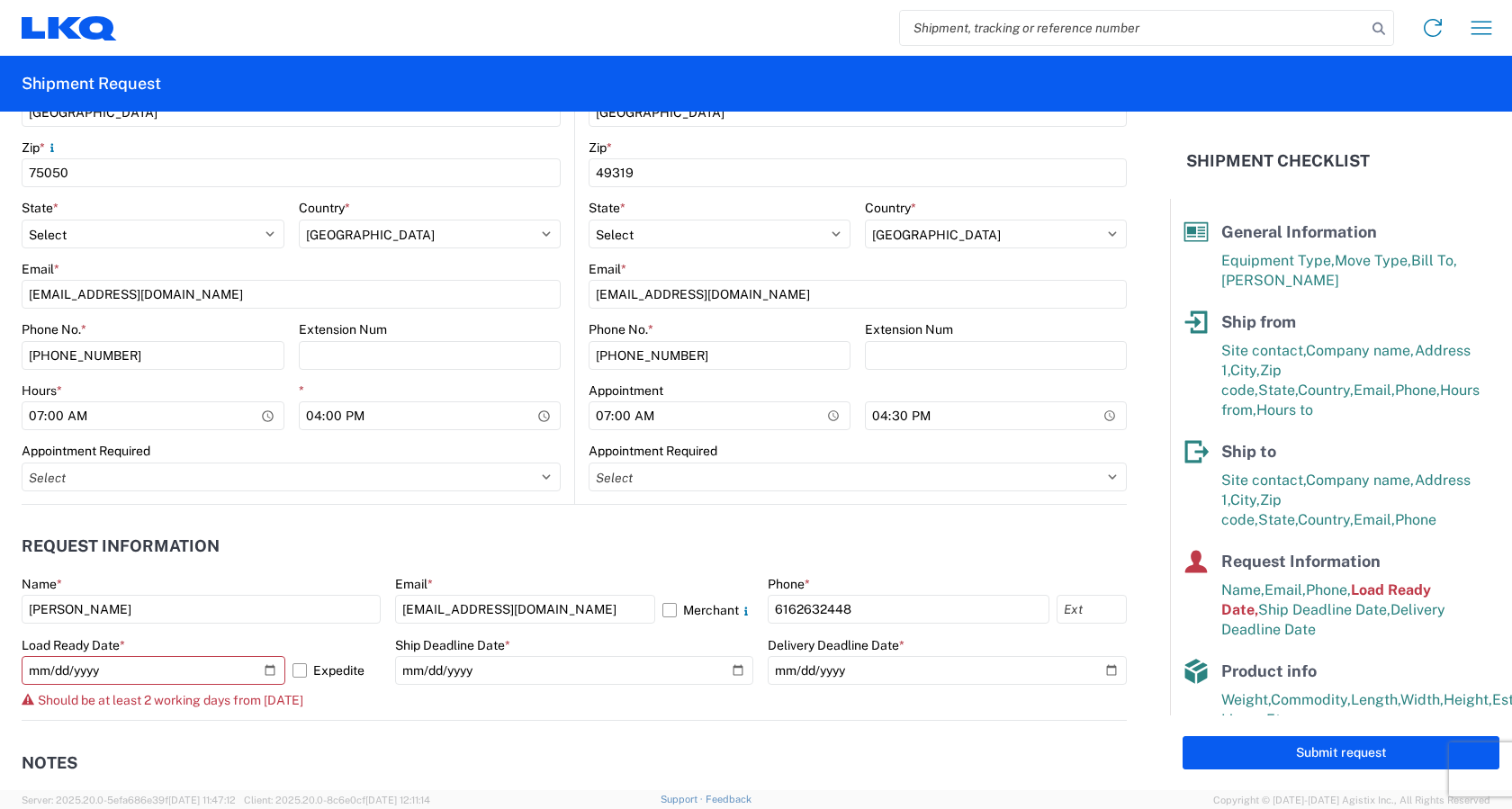
scroll to position [890, 0]
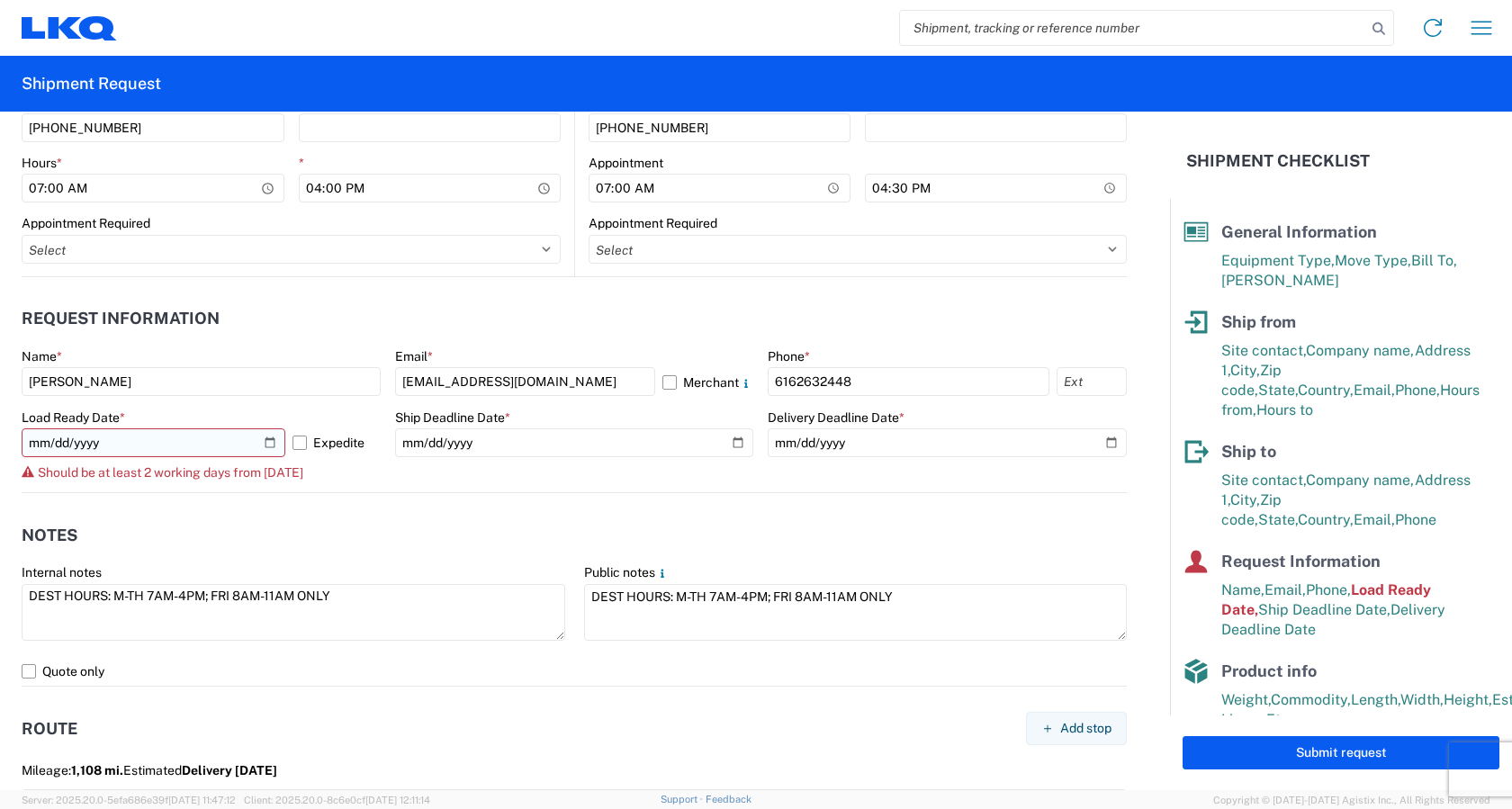
type textarea "DEST HOURS: M-TH 7AM-4PM; FRI 8AM-11AM ONLY"
click at [177, 440] on input "[DATE]" at bounding box center [153, 443] width 264 height 29
click at [149, 444] on input "[DATE]" at bounding box center [153, 443] width 264 height 29
type input "[DATE]"
click at [266, 441] on input "[DATE]" at bounding box center [153, 443] width 264 height 29
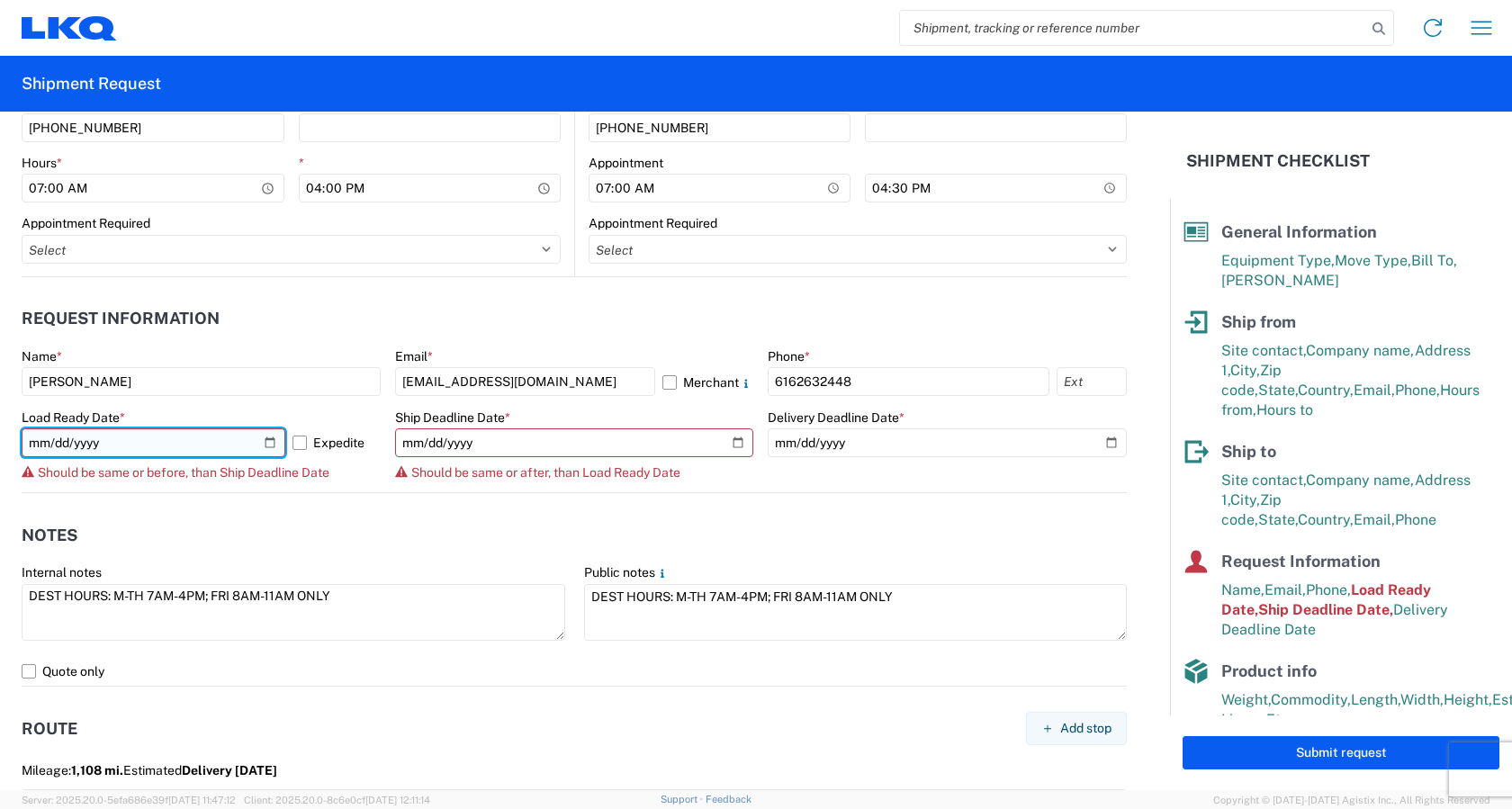
click at [266, 447] on input "2025-10-10" at bounding box center [153, 443] width 264 height 29
click at [265, 442] on input "2025-10-08" at bounding box center [153, 443] width 264 height 29
type input "[DATE]"
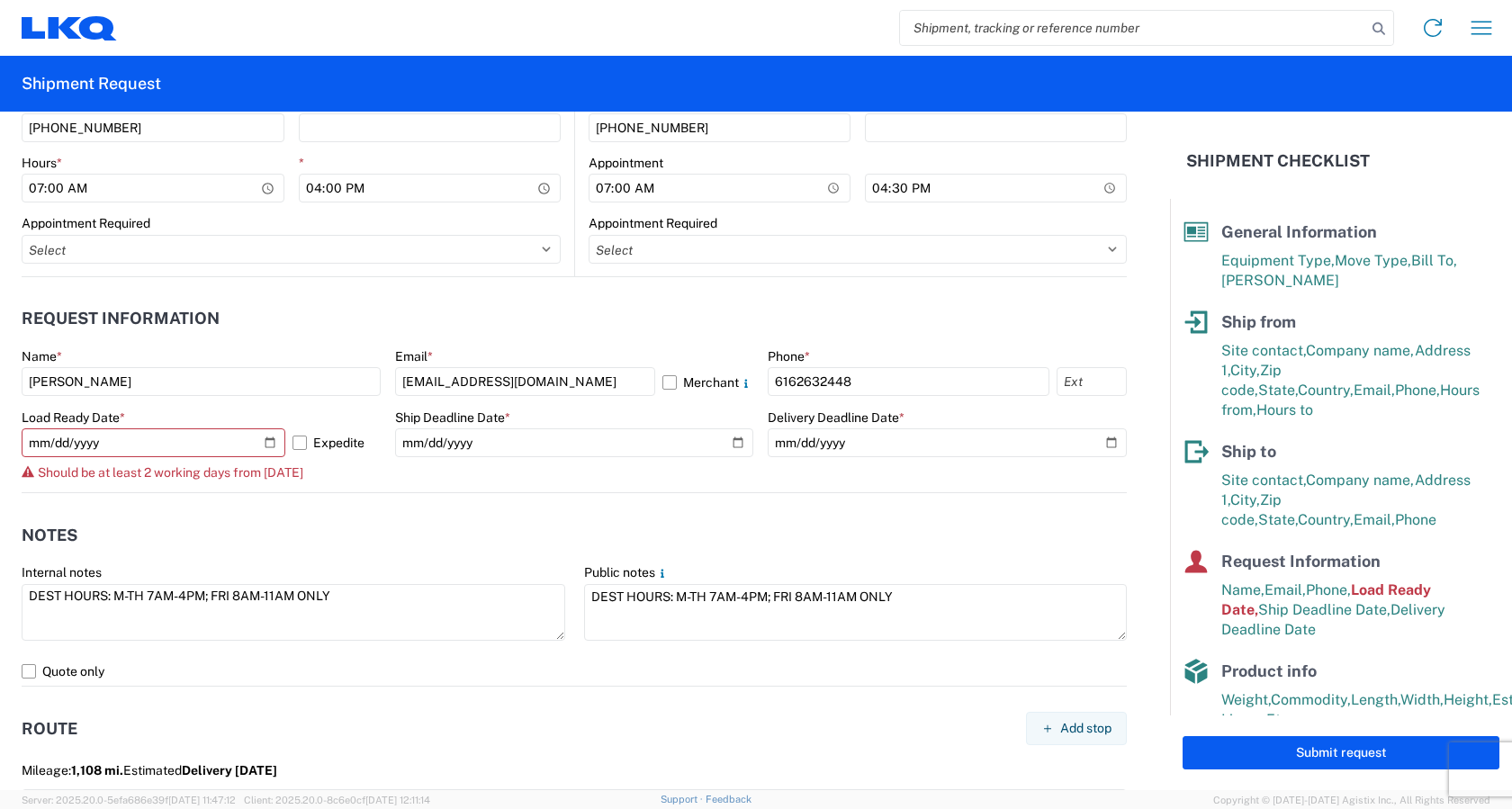
click at [448, 465] on agx-form-control-wrapper-v2 "Ship Deadline Date * 2025-10-09" at bounding box center [575, 451] width 359 height 83
click at [1304, 761] on button "Submit request" at bounding box center [1341, 753] width 317 height 33
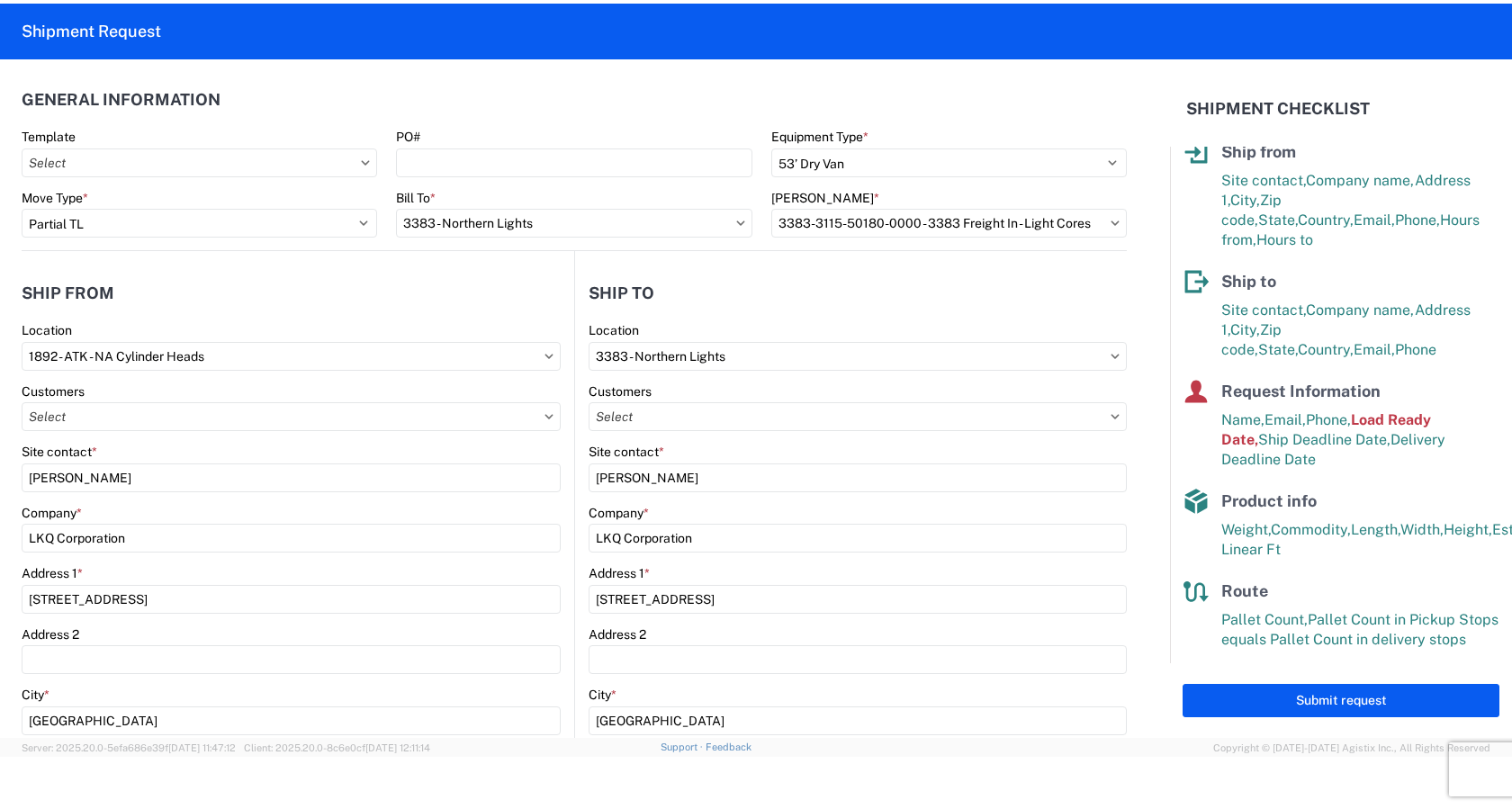
scroll to position [0, 0]
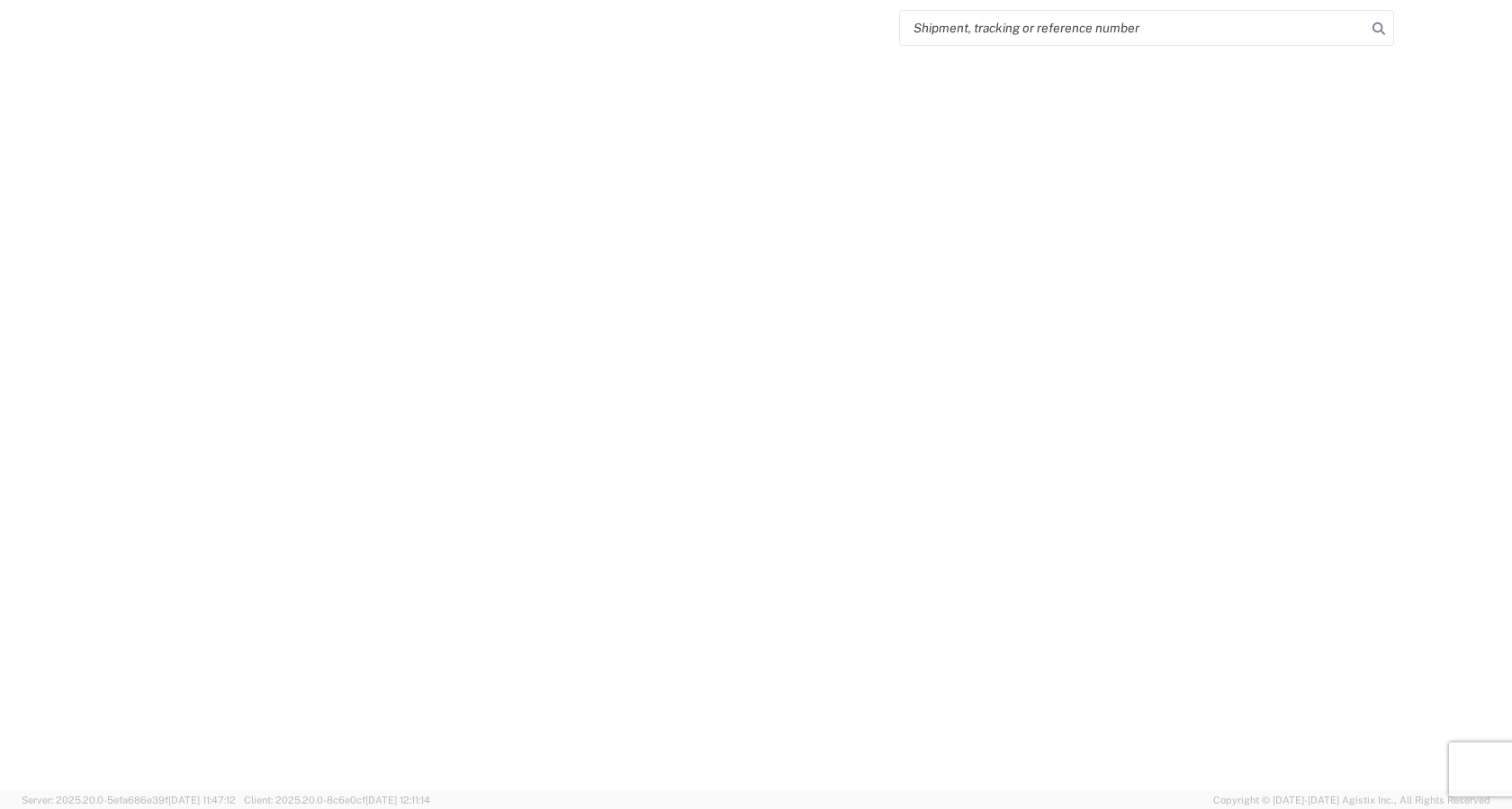
select select "FULL"
select select "LBS"
select select "IN"
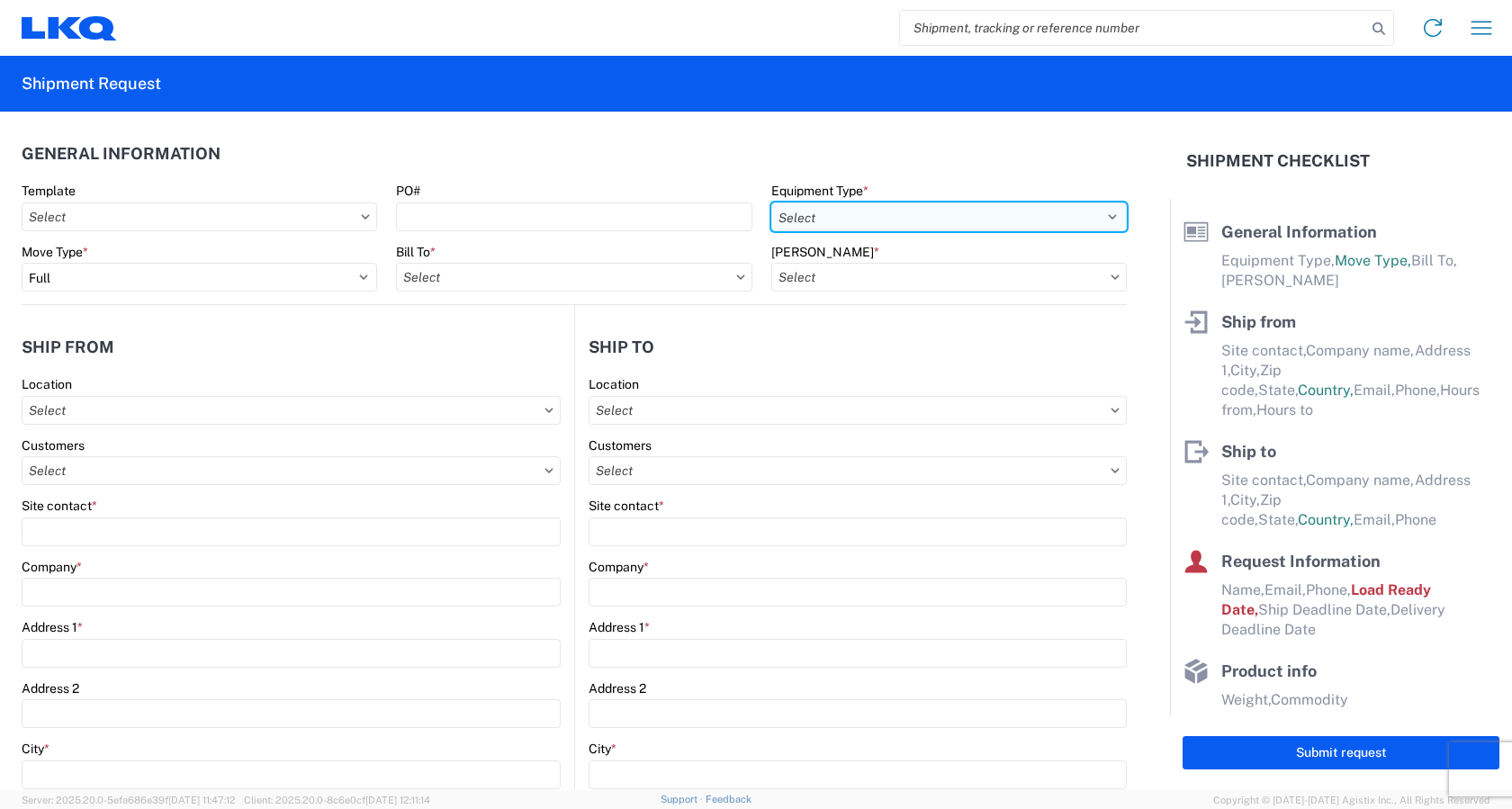
click at [884, 213] on select "Select 53’ Dry Van Flatbed Dropdeck (van) Lowboy (flatbed) Rail" at bounding box center [949, 217] width 355 height 29
select select "STDV"
click at [772, 203] on select "Select 53’ Dry Van Flatbed Dropdeck (van) Lowboy (flatbed) Rail" at bounding box center [949, 217] width 355 height 29
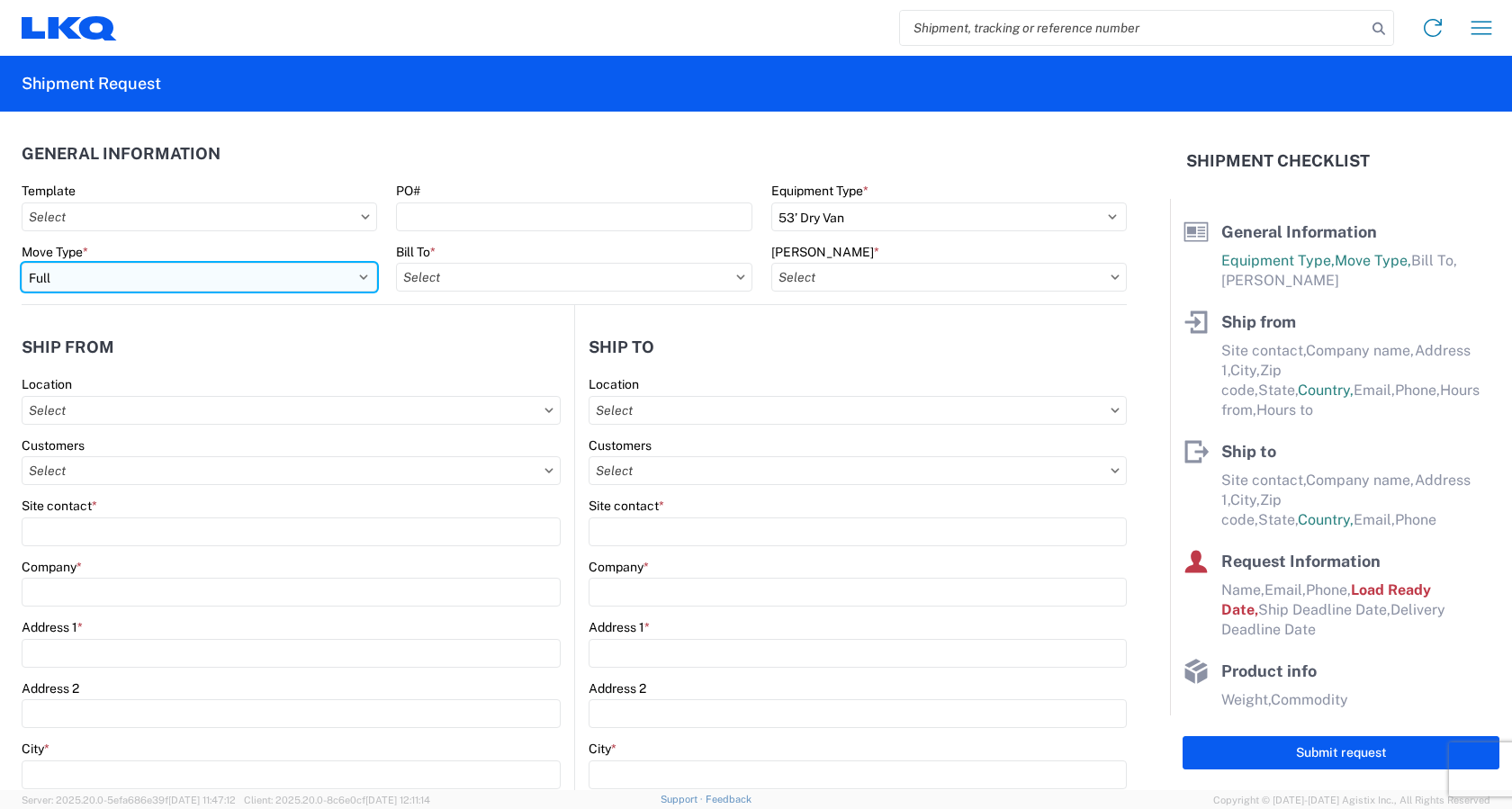
click at [177, 275] on select "Select Full Partial TL" at bounding box center [199, 277] width 355 height 29
select select "PARTIAL_TL"
click at [21, 263] on select "Select Full Partial TL" at bounding box center [199, 277] width 355 height 29
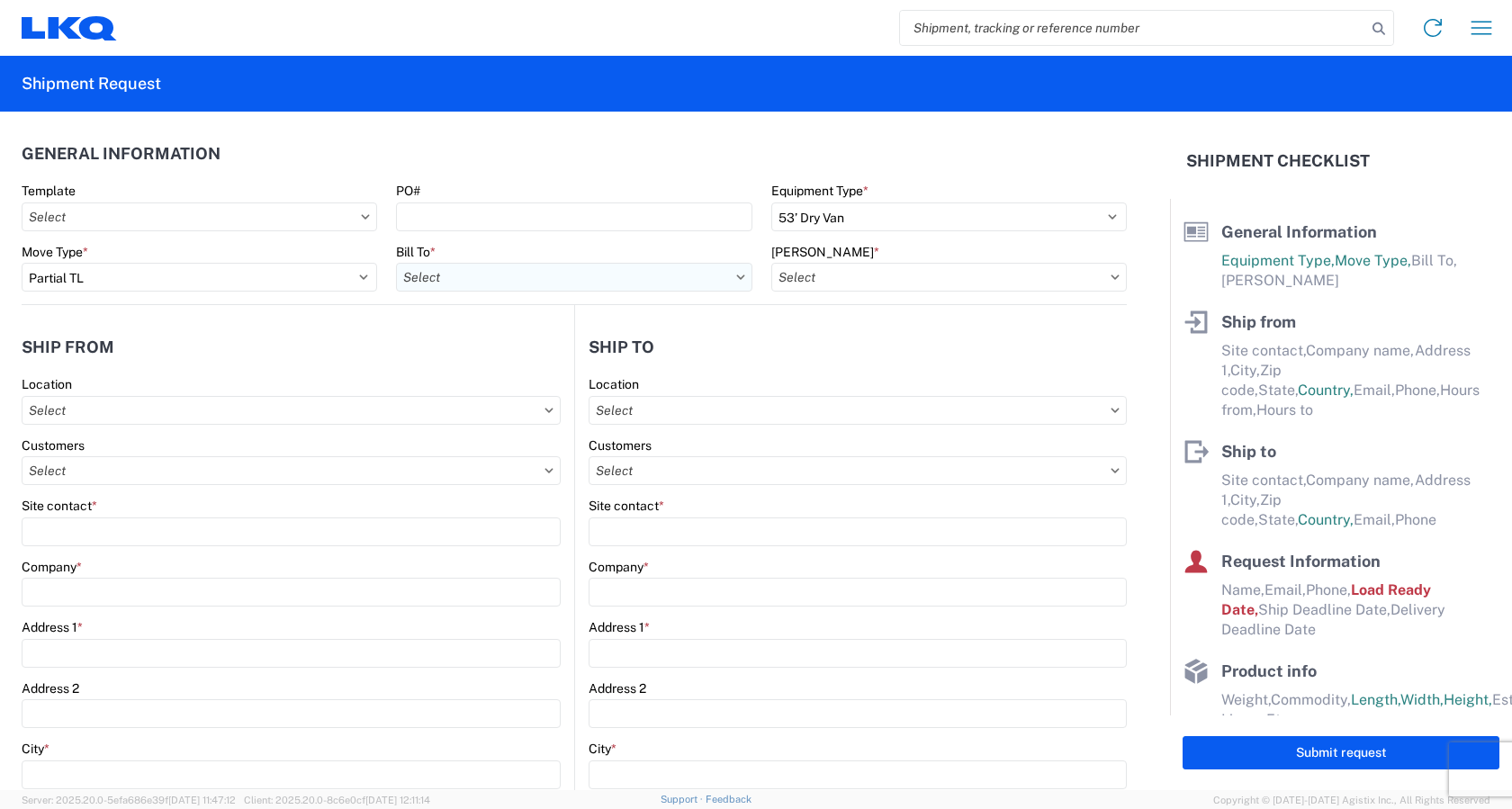
click at [473, 281] on input "text" at bounding box center [574, 277] width 355 height 29
type input "3383"
click at [473, 351] on div "3383 - Northern Lights" at bounding box center [553, 357] width 315 height 29
type input "3383 - Northern Lights"
click at [823, 279] on input "text" at bounding box center [949, 277] width 355 height 29
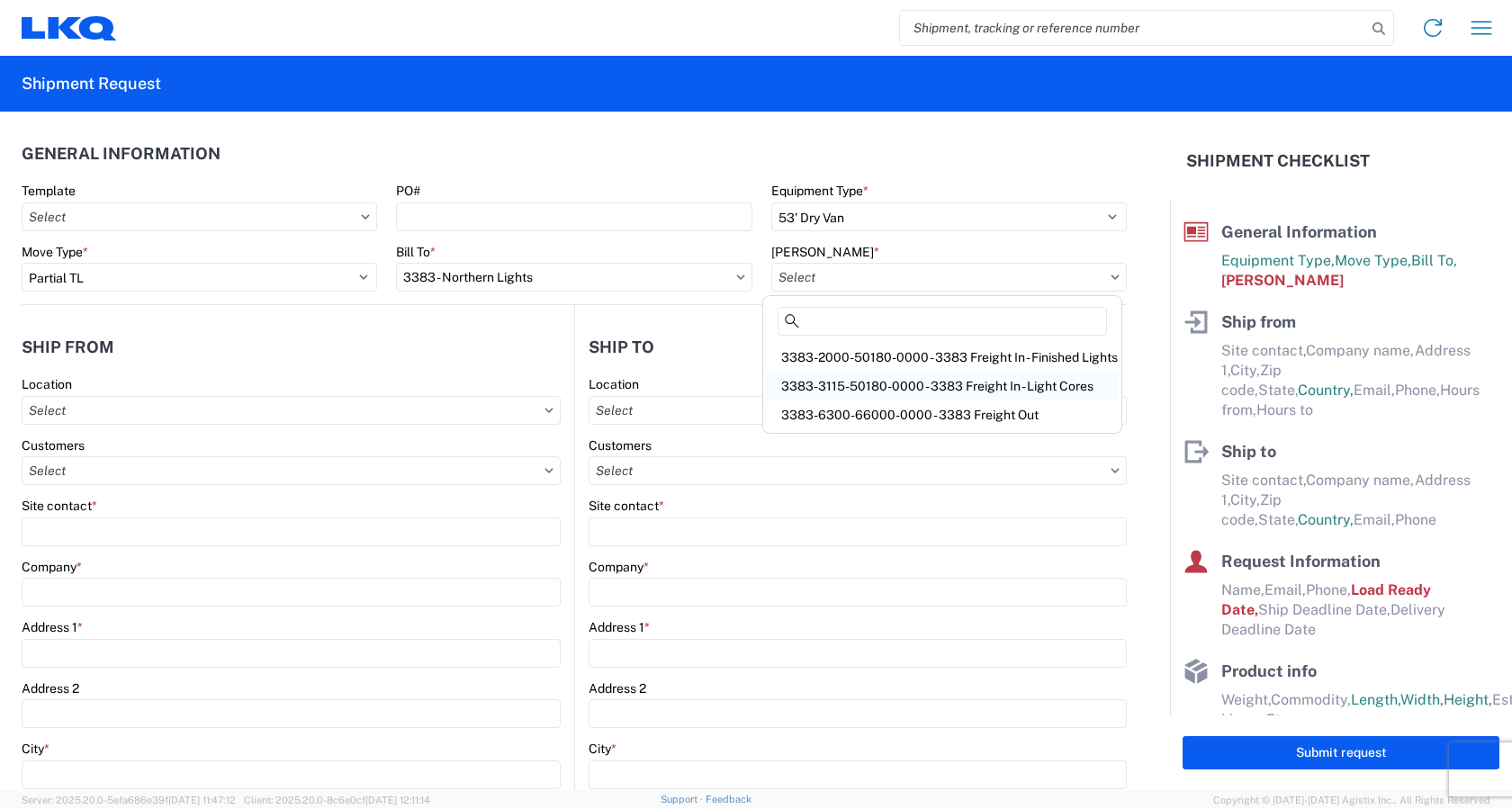
click at [842, 379] on div "3383-3115-50180-0000 - 3383 Freight In - Light Cores" at bounding box center [942, 386] width 351 height 29
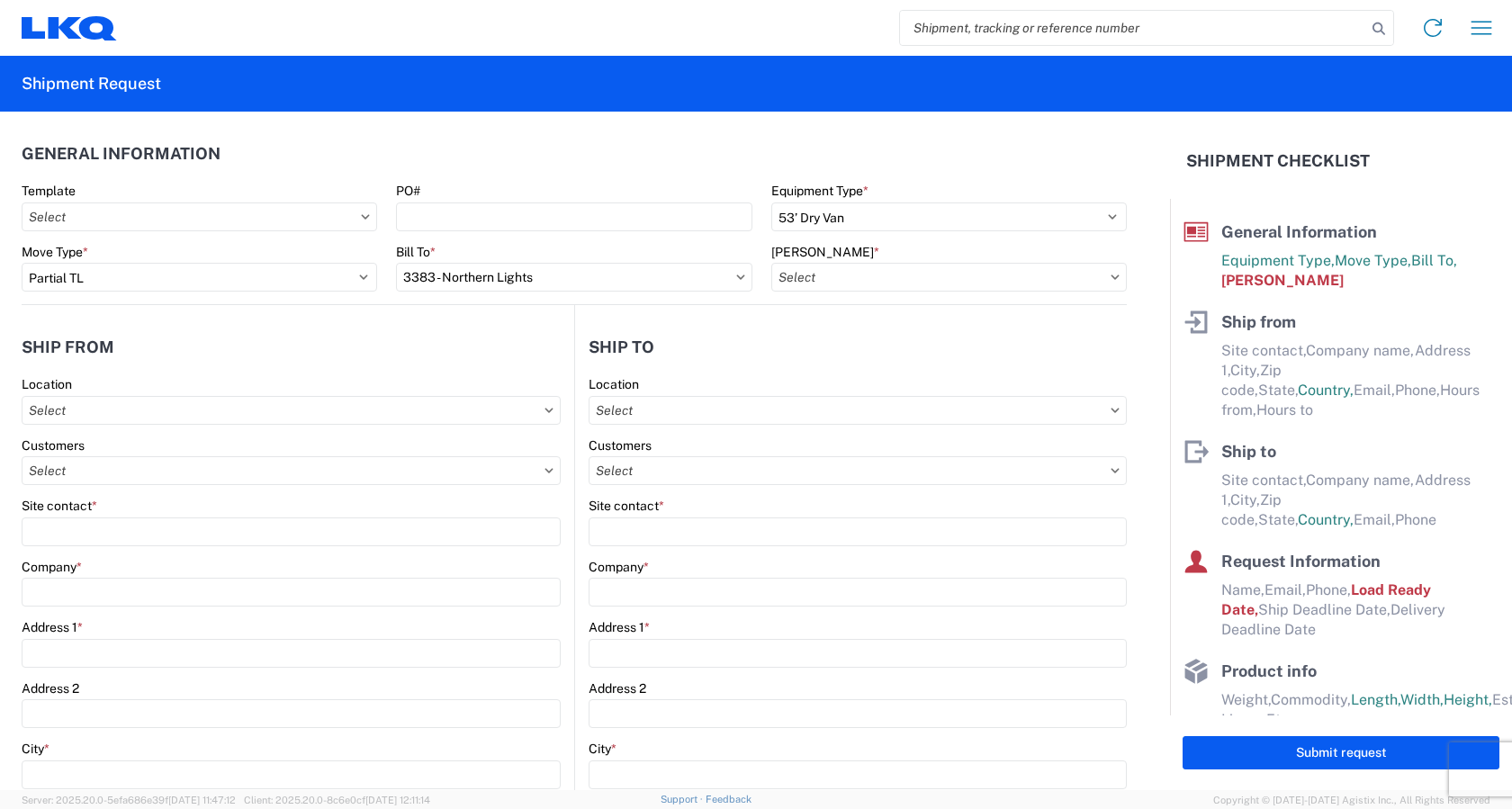
type input "3383-3115-50180-0000 - 3383 Freight In - Light Cores"
click at [73, 411] on input "text" at bounding box center [291, 410] width 540 height 29
type input "1892"
click at [202, 497] on div "1892 - ATK - NA Cylinder Heads" at bounding box center [183, 491] width 315 height 29
type input "1892 - ATK - NA Cylinder Heads"
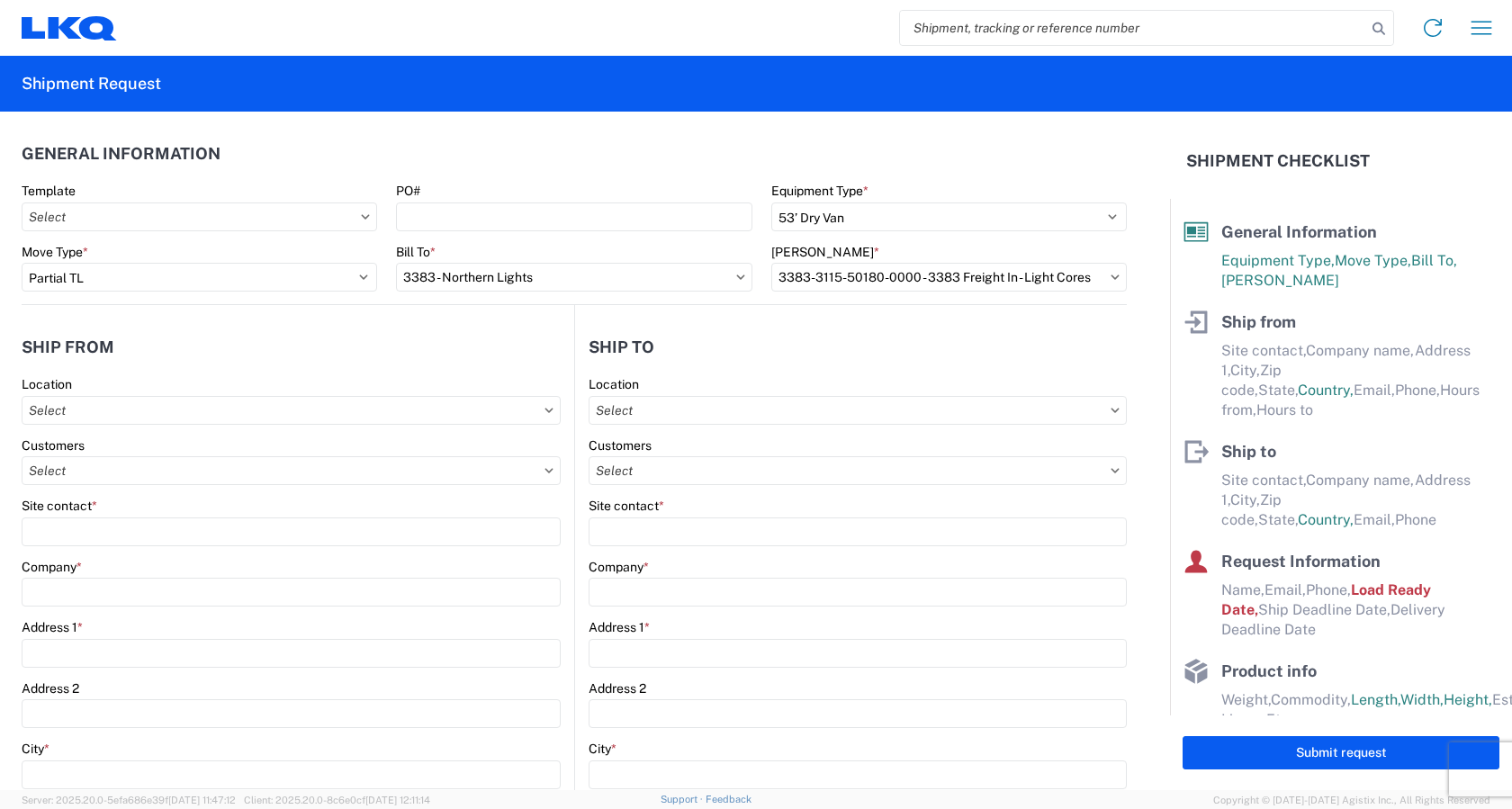
type input "LKQ Corporation"
type input "1102 W Carrier Pkwy Suite 300"
type input "[GEOGRAPHIC_DATA]"
type input "75050"
select select "[GEOGRAPHIC_DATA]"
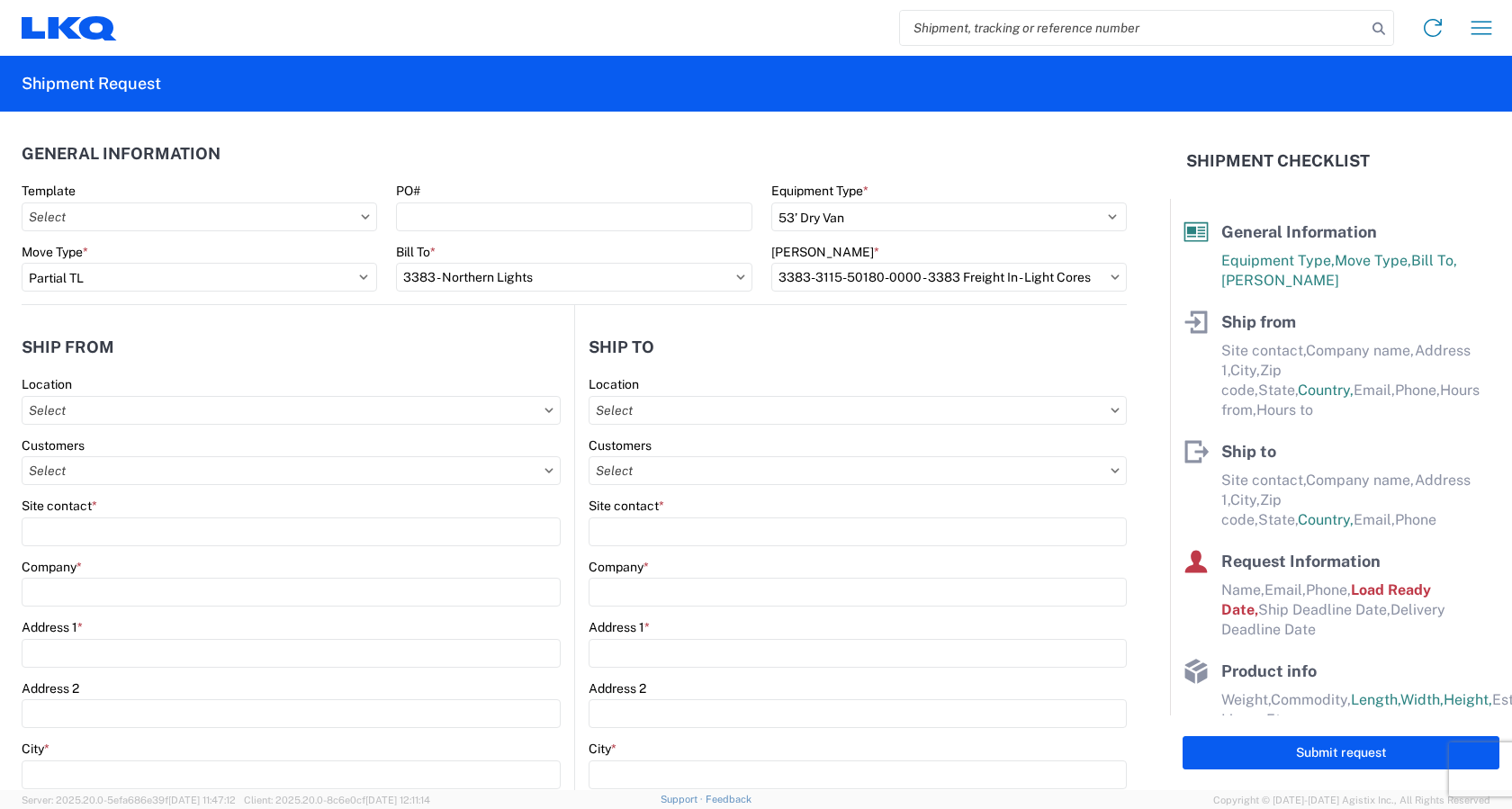
select select "US"
type input "07:00"
type input "17:00"
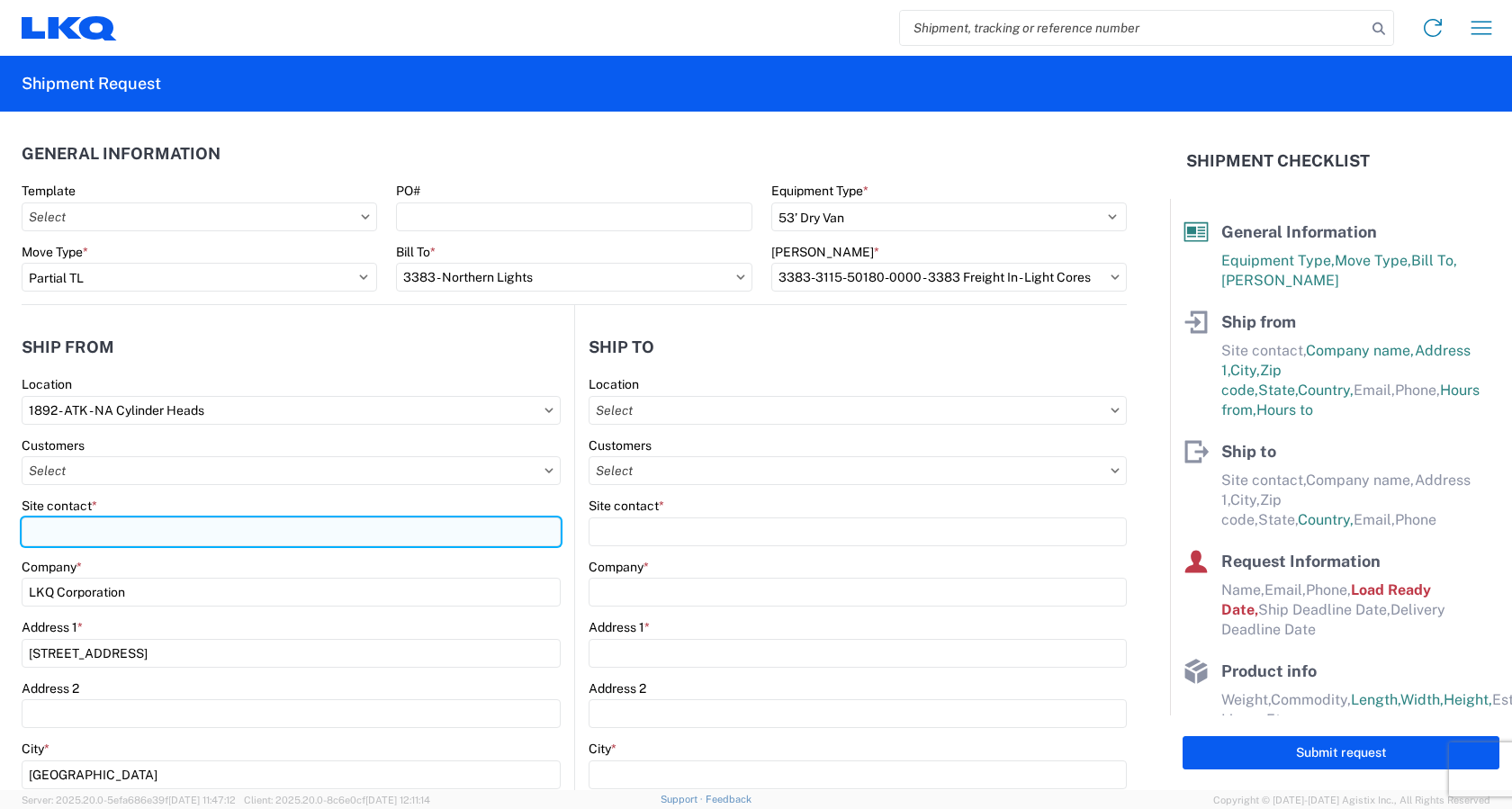
click at [94, 532] on input "Site contact *" at bounding box center [291, 532] width 540 height 29
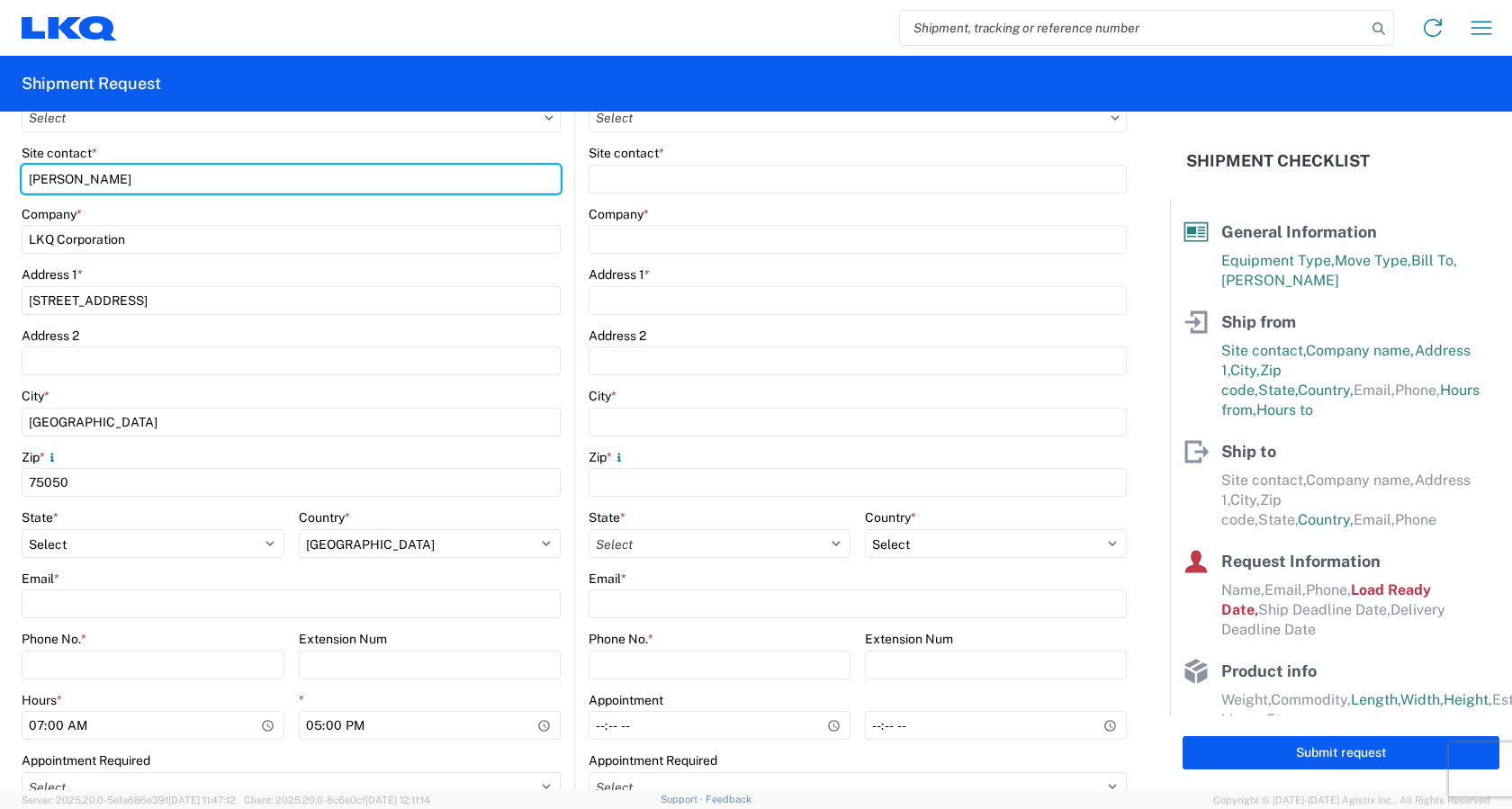
scroll to position [360, 0]
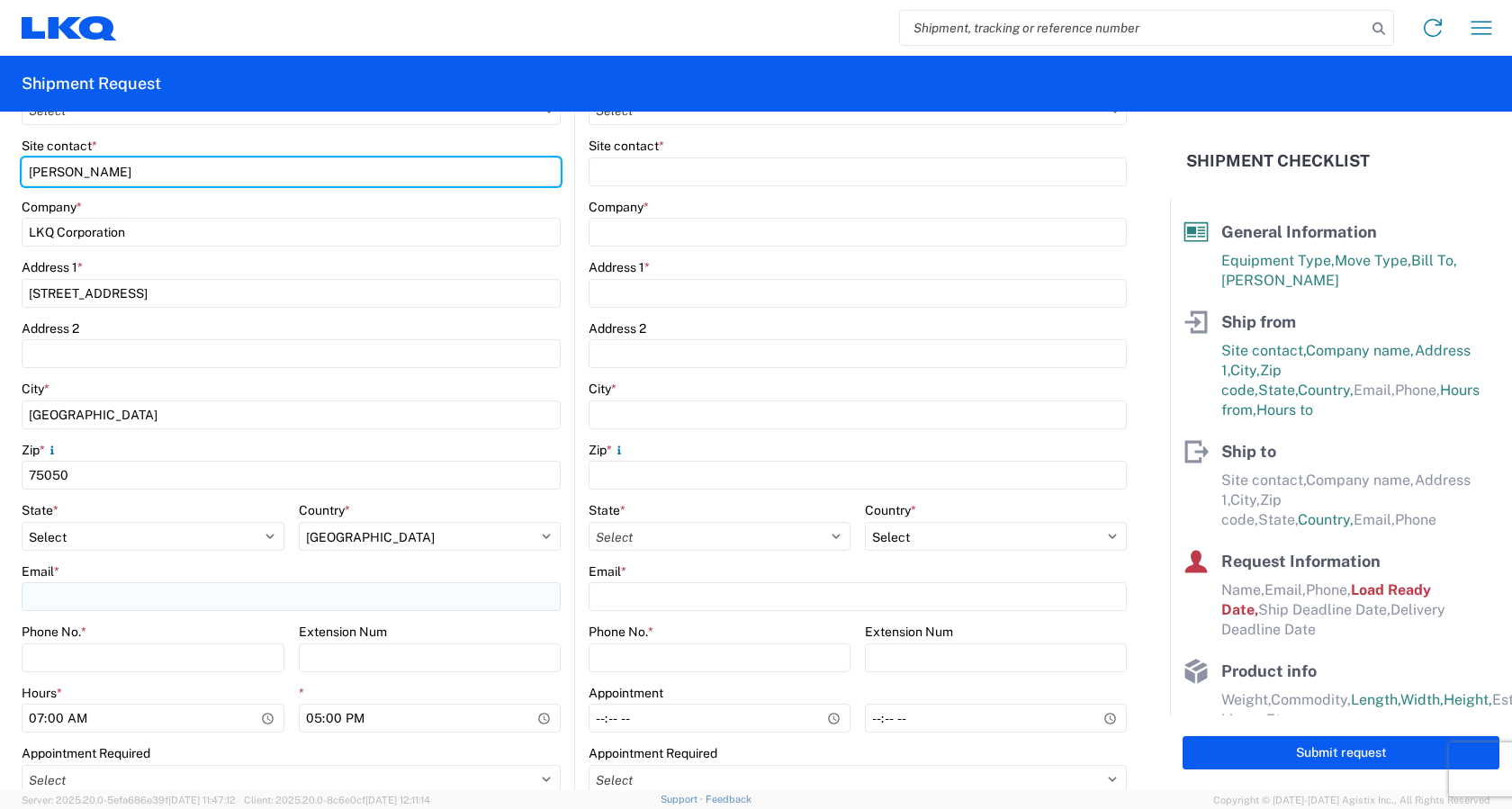
type input "Ashley Magellan"
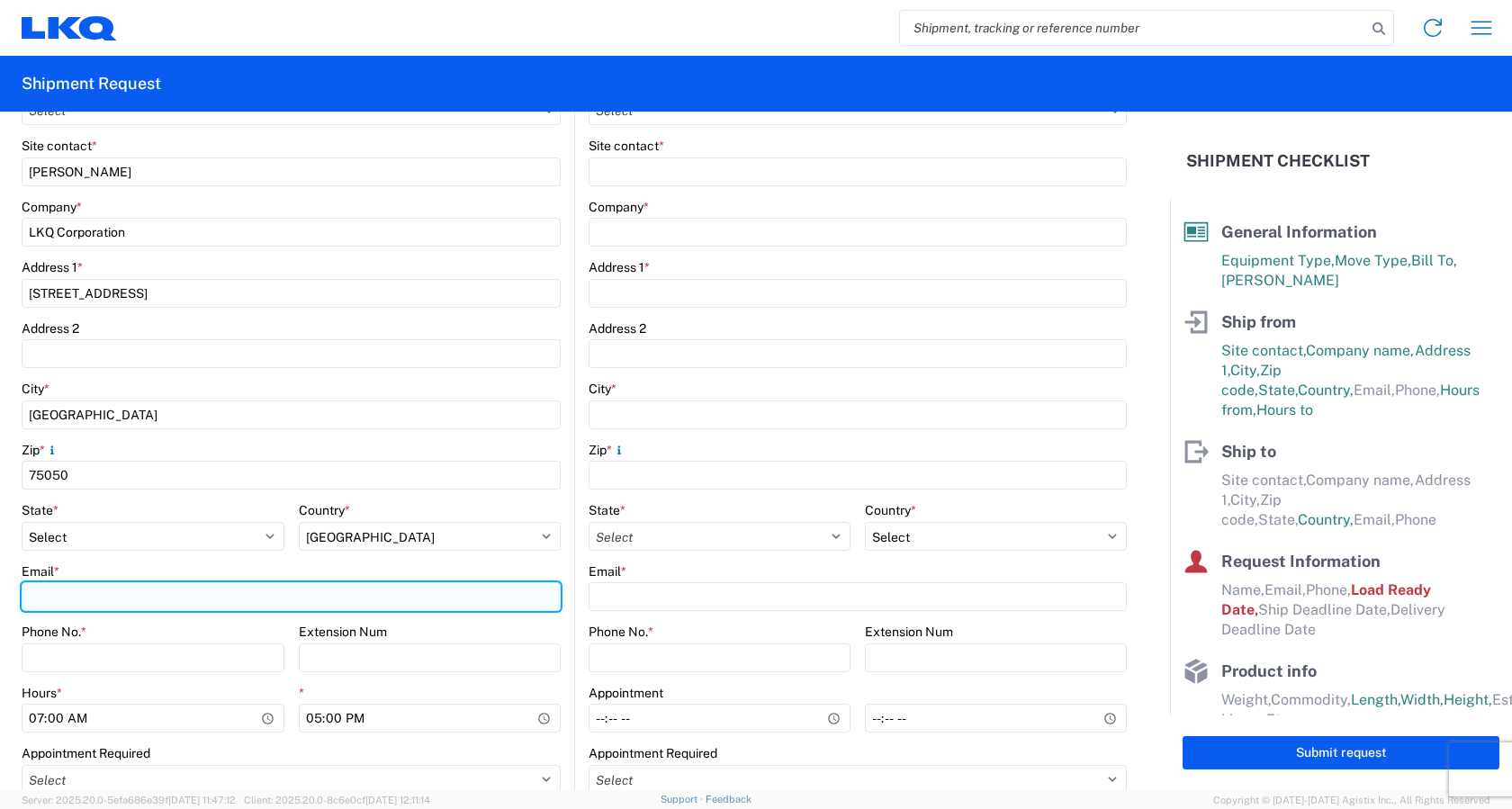
click at [95, 595] on input "Email *" at bounding box center [291, 597] width 540 height 29
type input "1882shipping@lkqcorp.com"
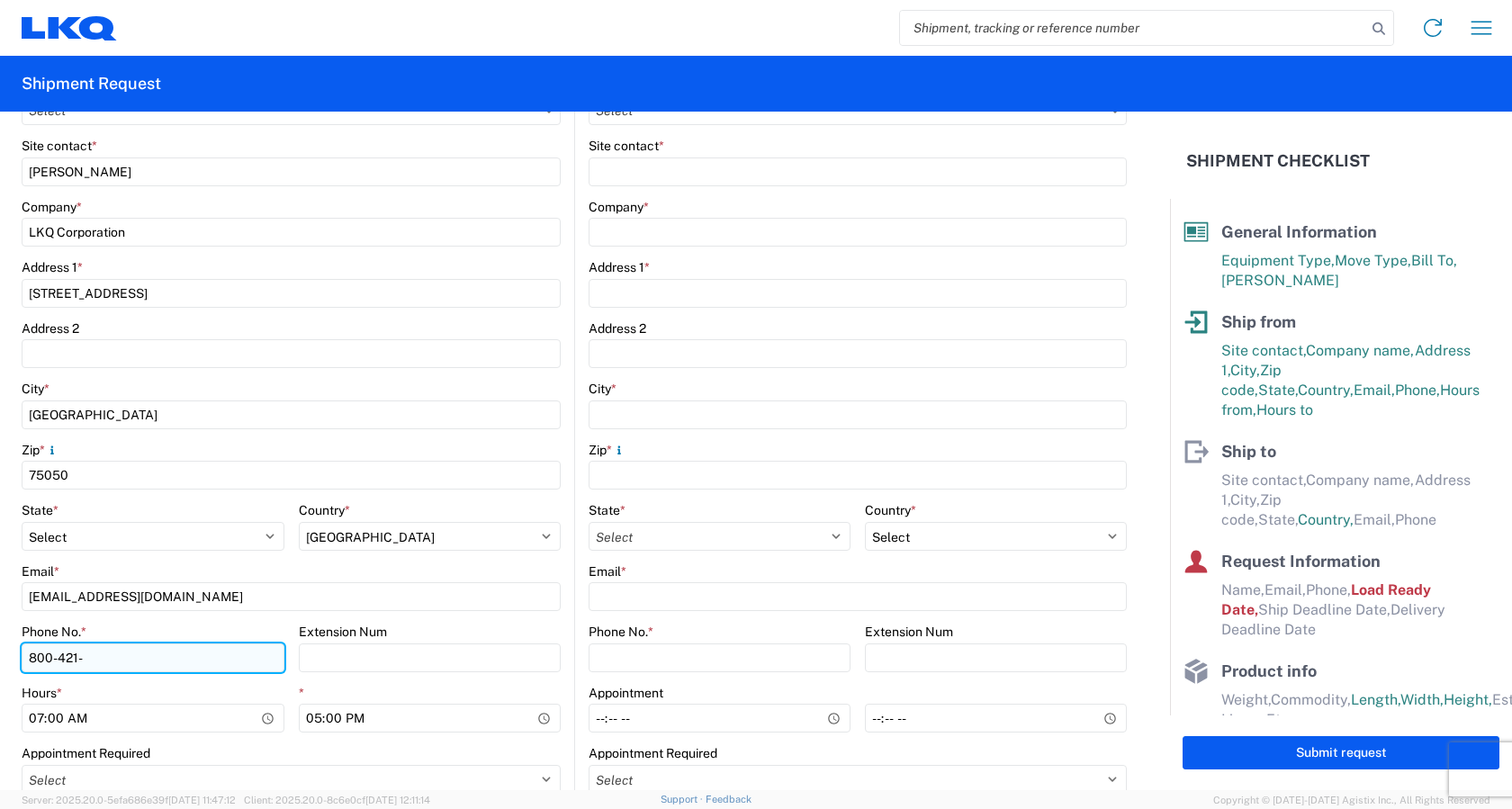
click at [221, 658] on input "800-421-" at bounding box center [152, 658] width 263 height 29
type input "[PHONE_NUMBER]"
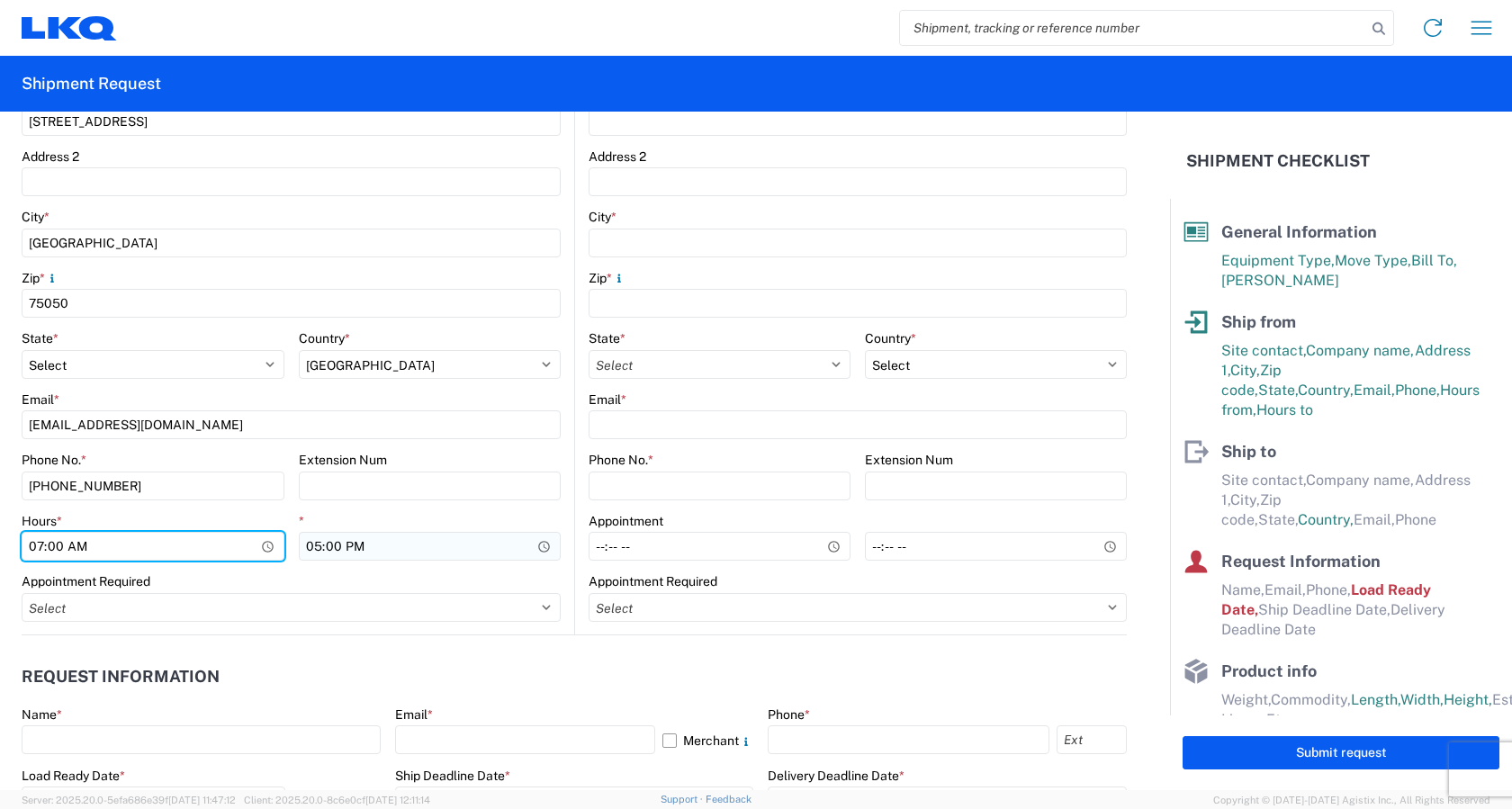
scroll to position [540, 0]
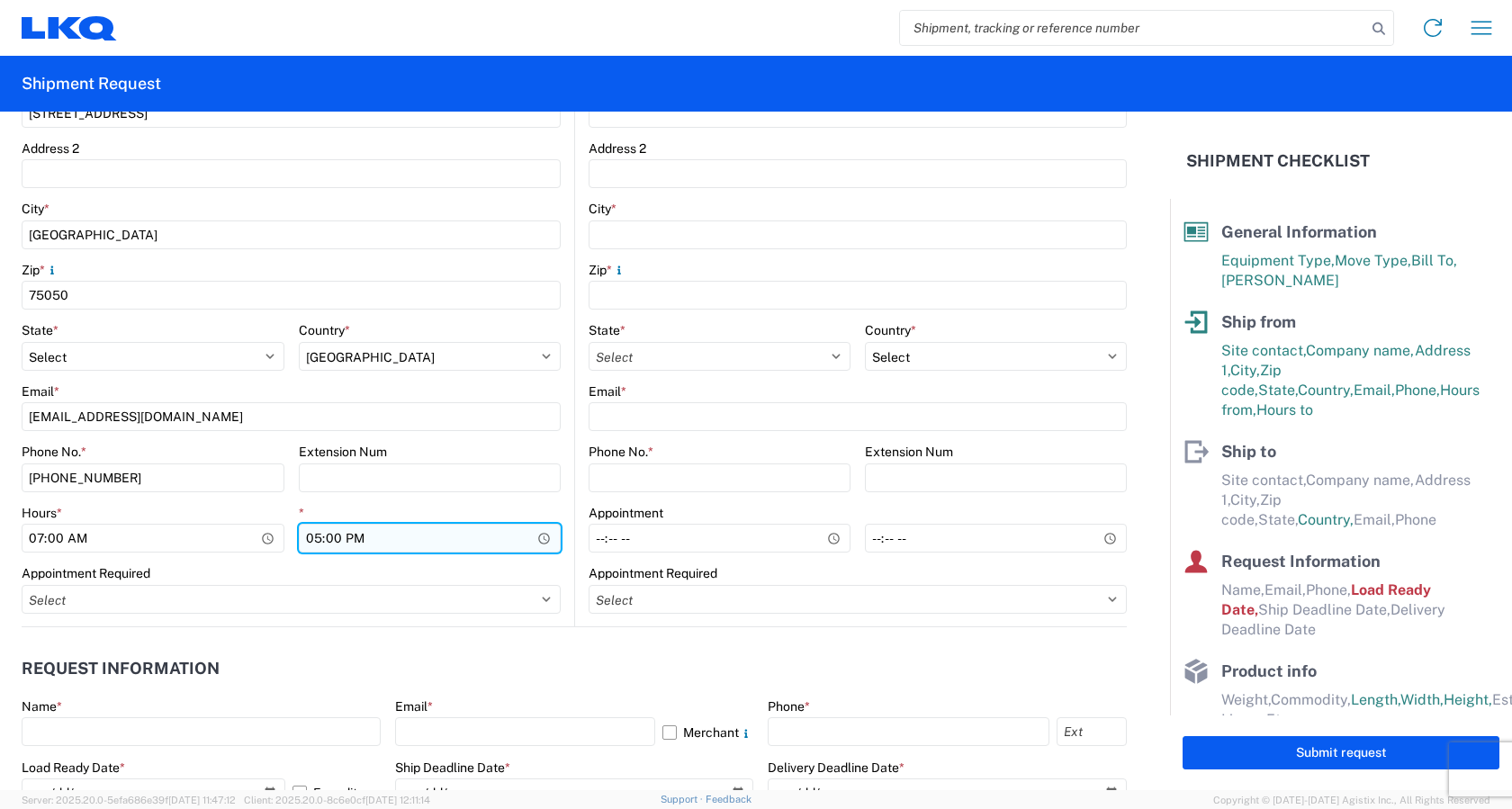
click at [548, 529] on input "17:00" at bounding box center [430, 538] width 263 height 29
type input "16:00"
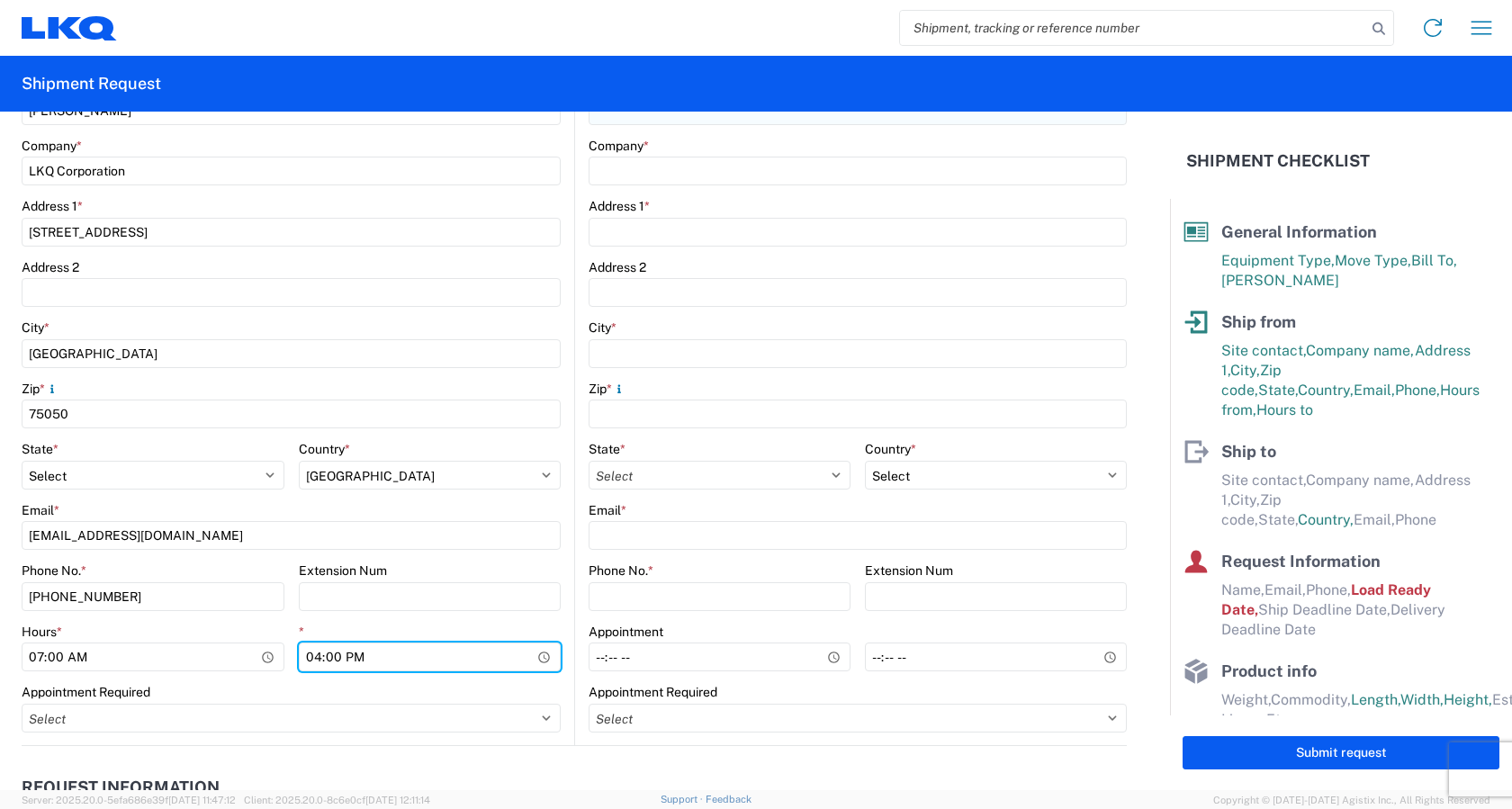
scroll to position [180, 0]
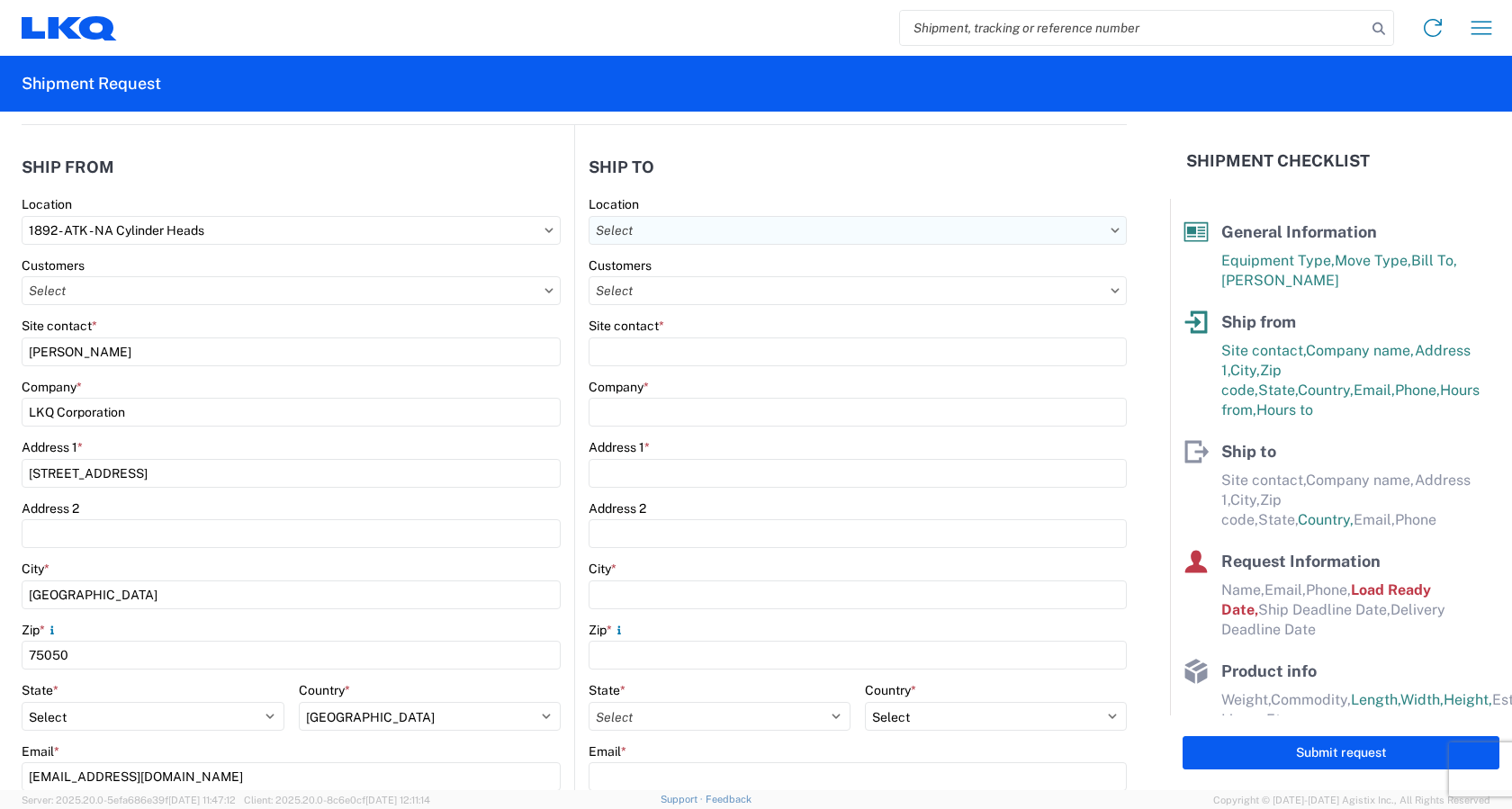
click at [741, 230] on input "text" at bounding box center [858, 231] width 539 height 29
type input "3383"
click at [713, 307] on div "3383 - Northern Lights" at bounding box center [744, 310] width 315 height 29
type input "3383 - Northern Lights"
type input "Kelli Bosworth"
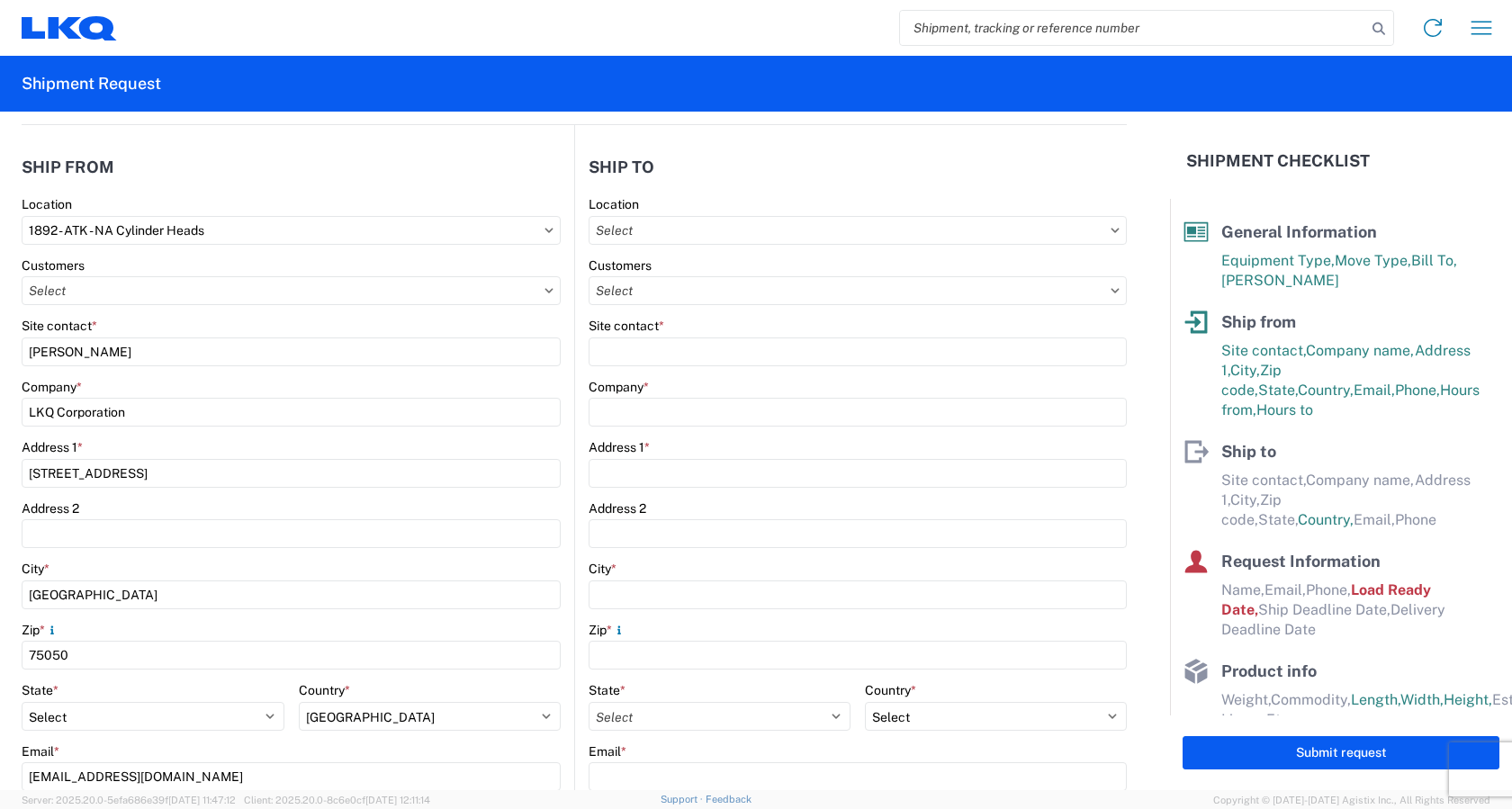
type input "LKQ Corporation"
type input "157 West Beech Street"
type input "Cedar Springs"
type input "49319"
select select "US"
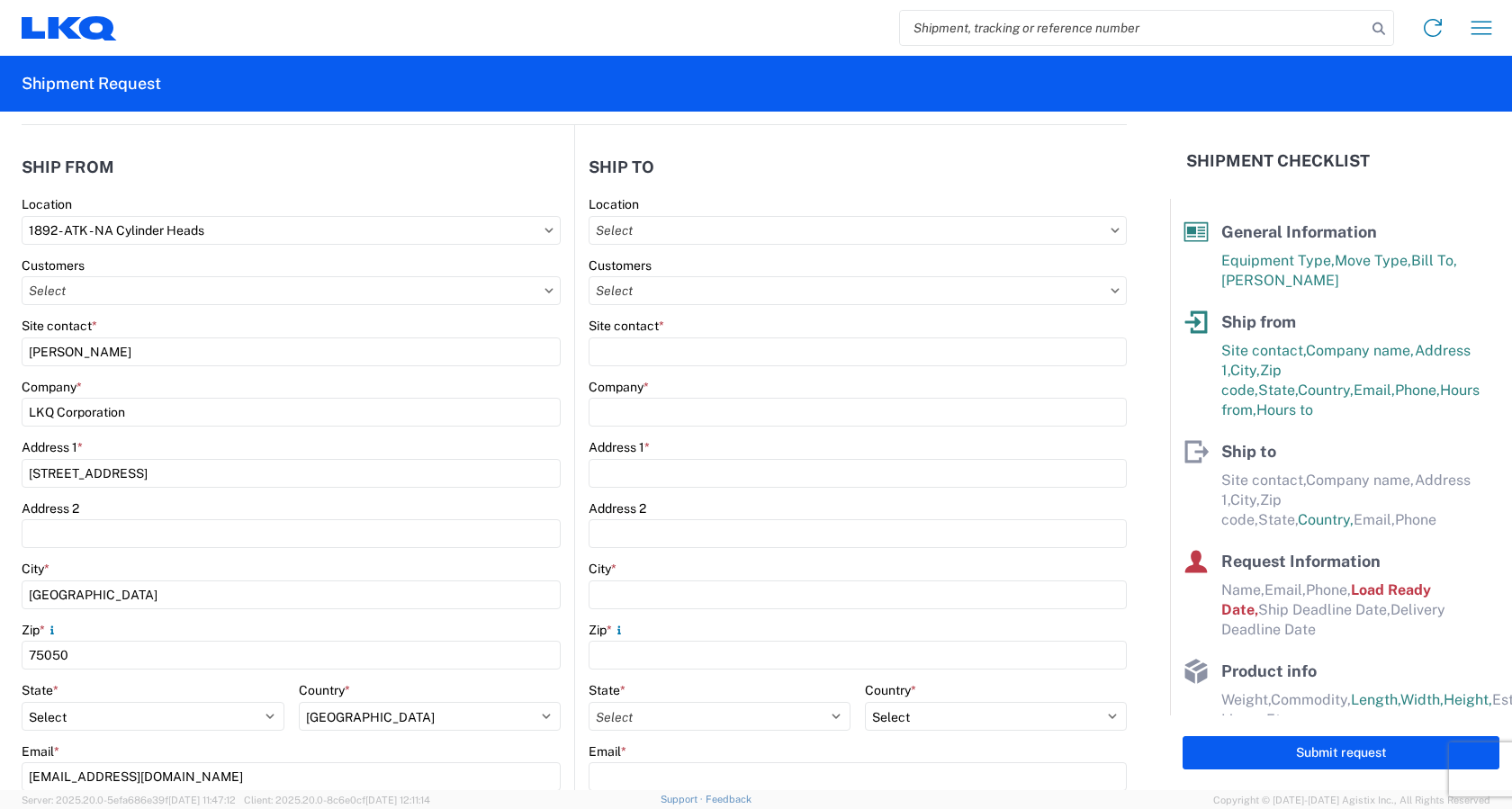
type input "kjbosworth@lkqcorp.com"
type input "616-696-7467"
type input "06:00"
type input "16:30"
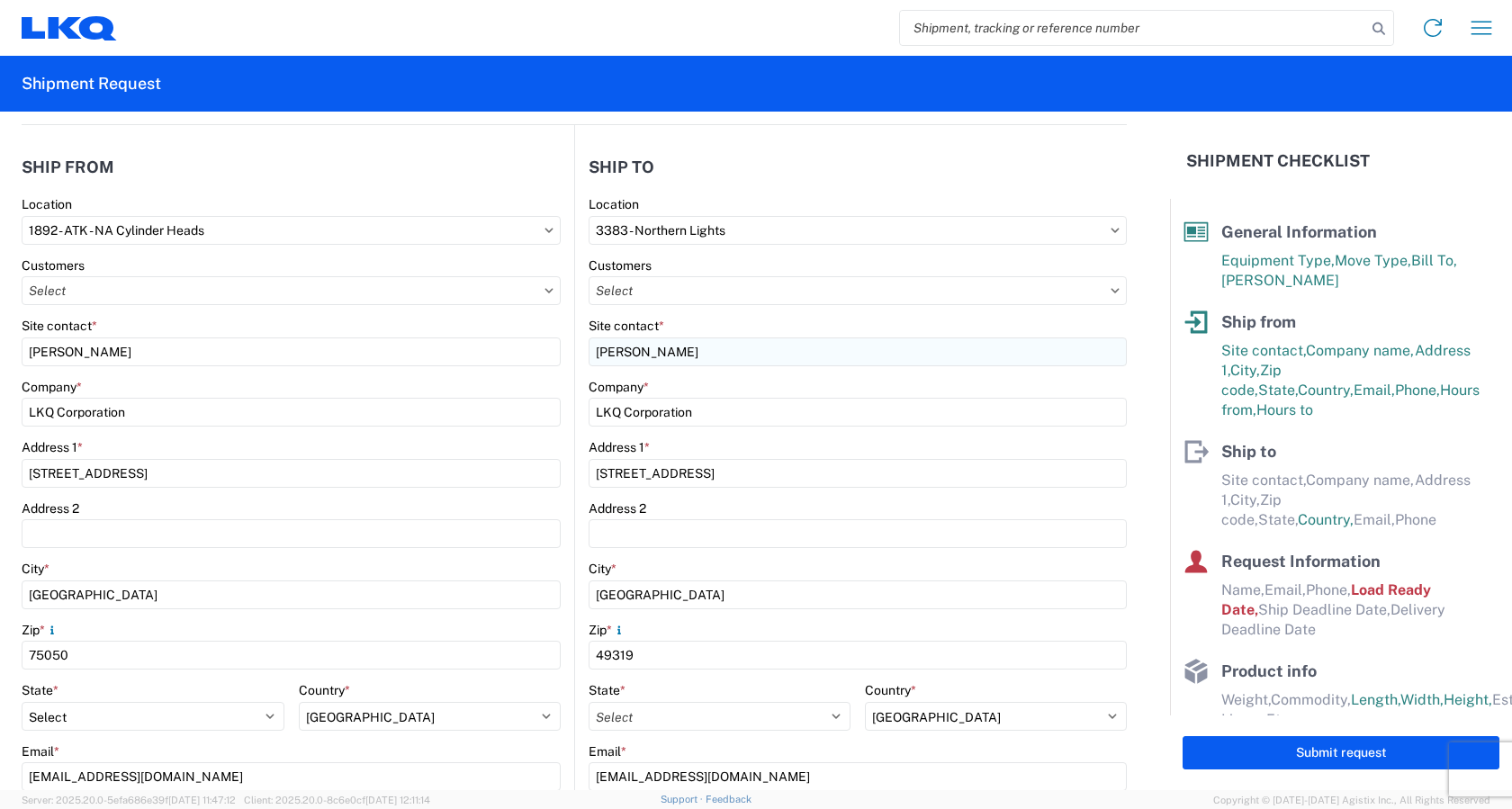
select select "MI"
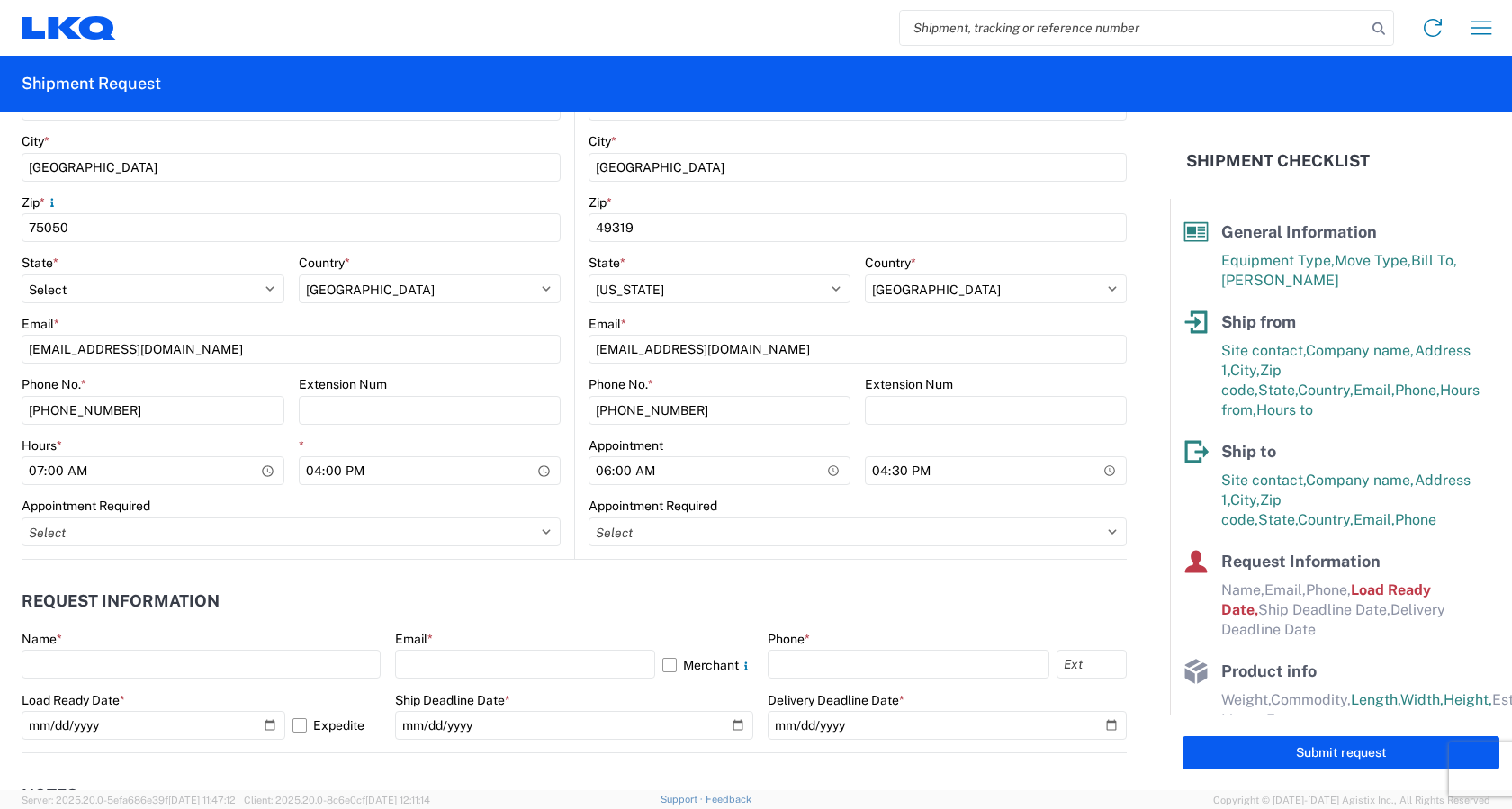
scroll to position [630, 0]
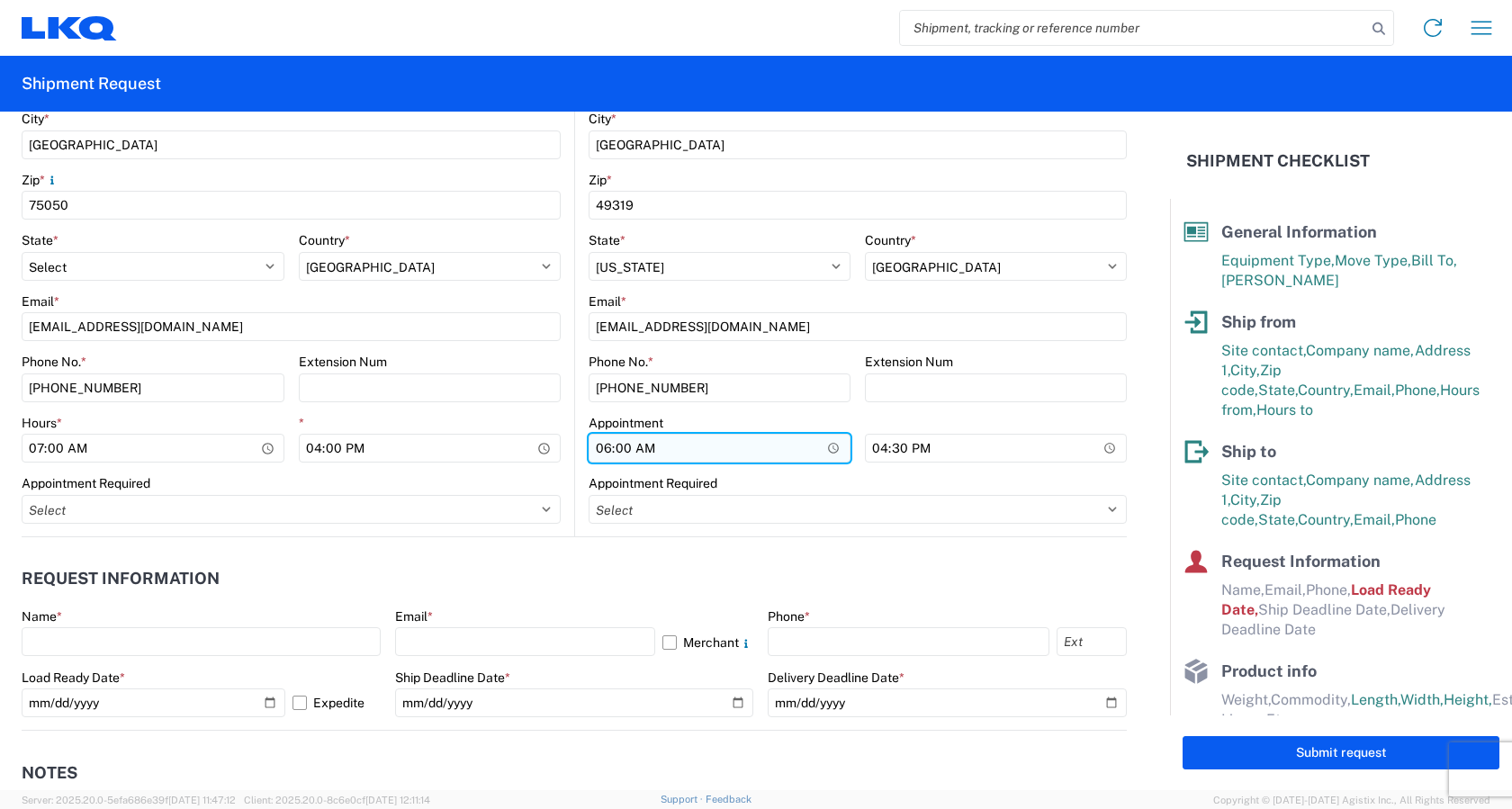
click at [824, 449] on input "06:00" at bounding box center [720, 448] width 262 height 29
type input "07:00"
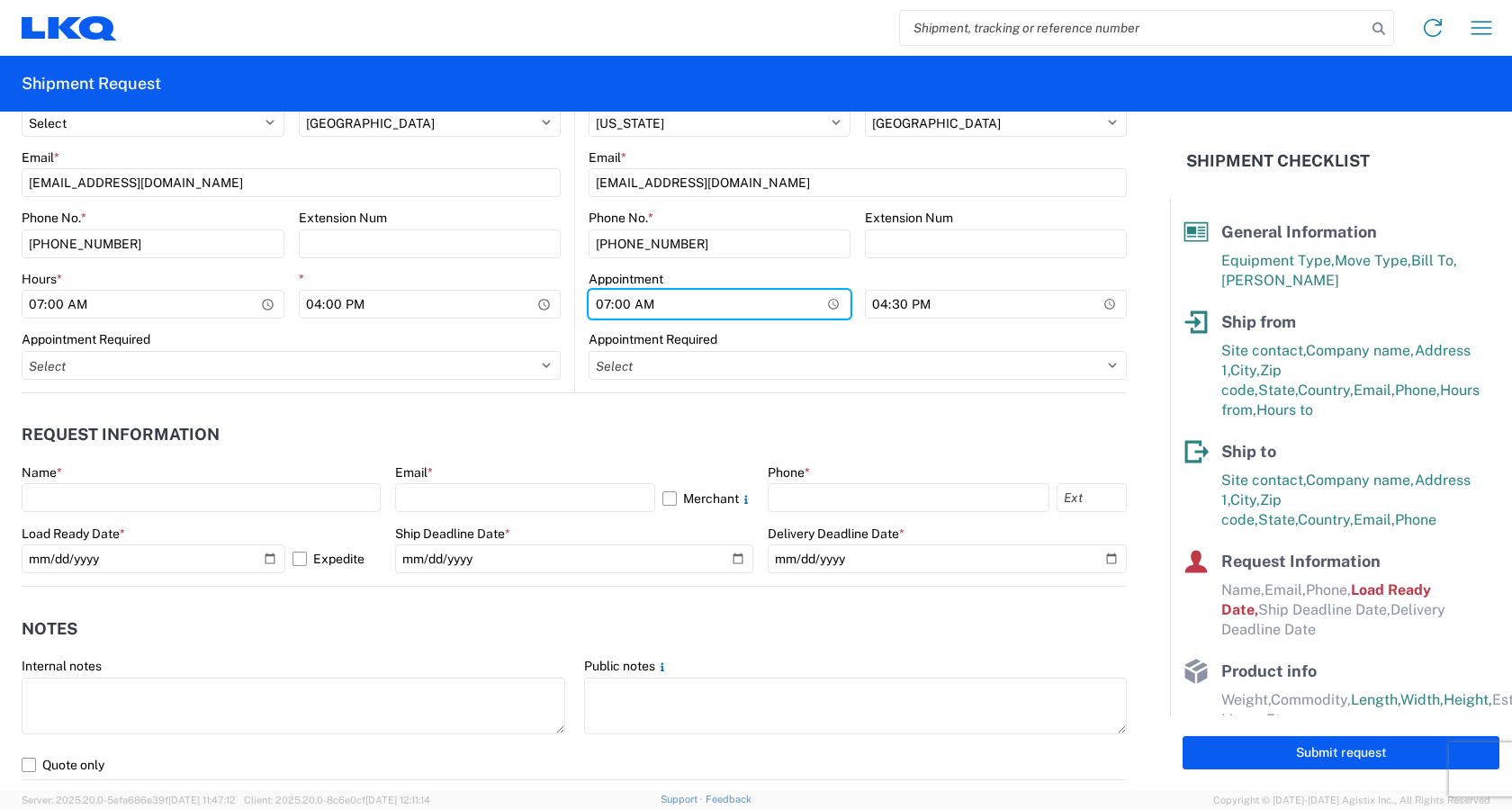
scroll to position [810, 0]
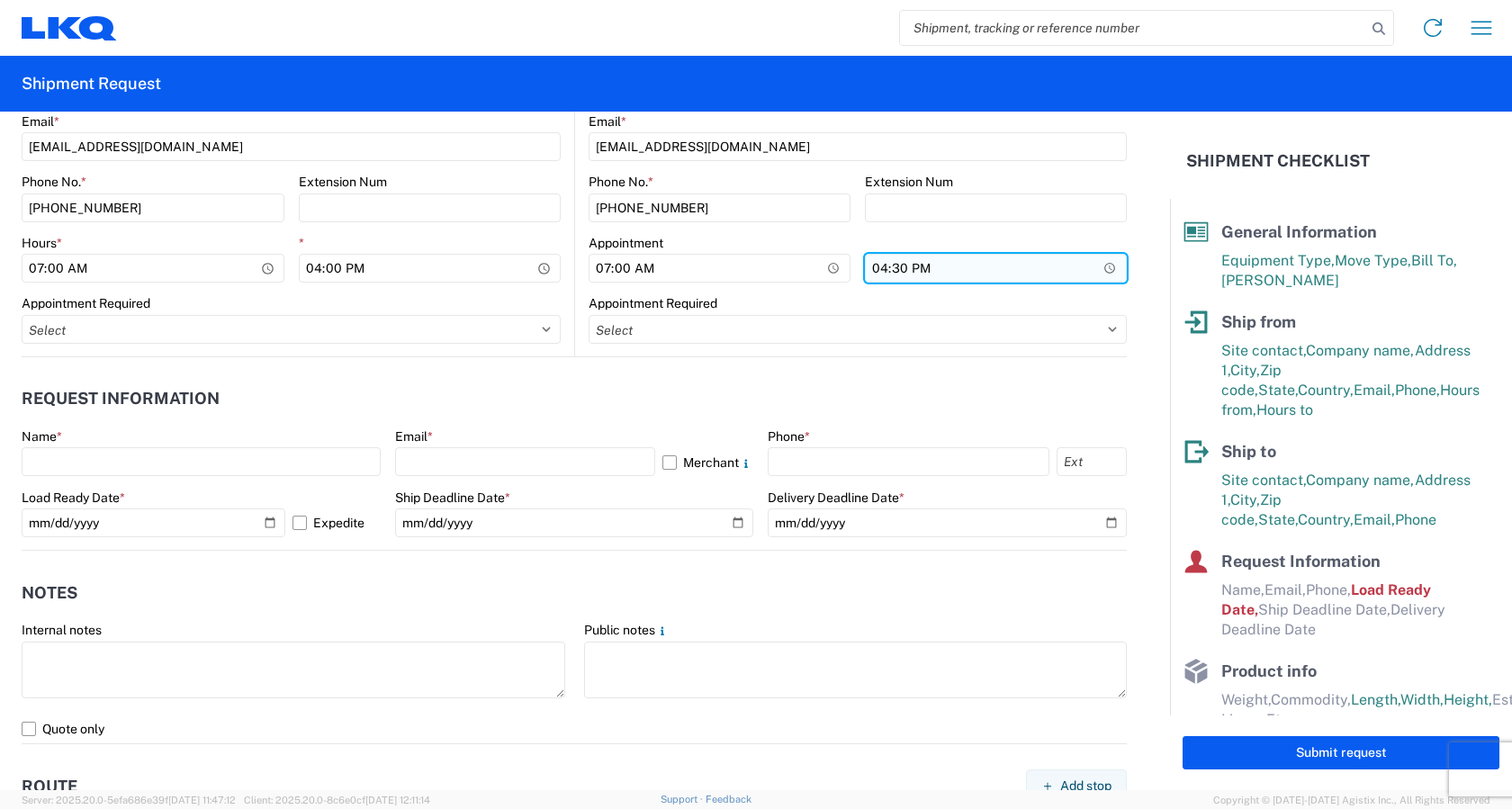
click at [895, 268] on input "16:30" at bounding box center [996, 269] width 262 height 29
type input "16:00"
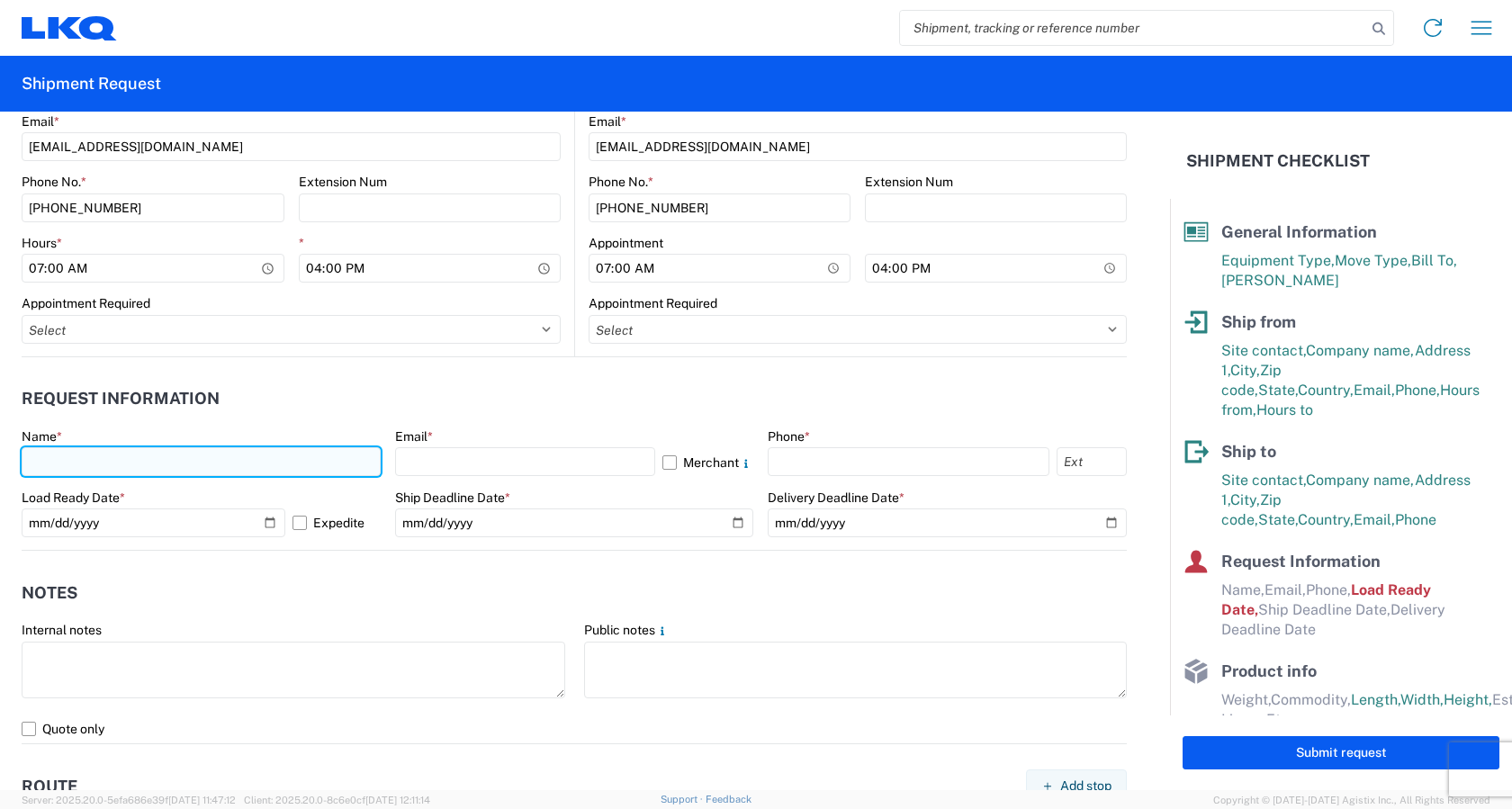
click at [121, 462] on input "text" at bounding box center [201, 462] width 359 height 29
type input "Kelli Bosworth"
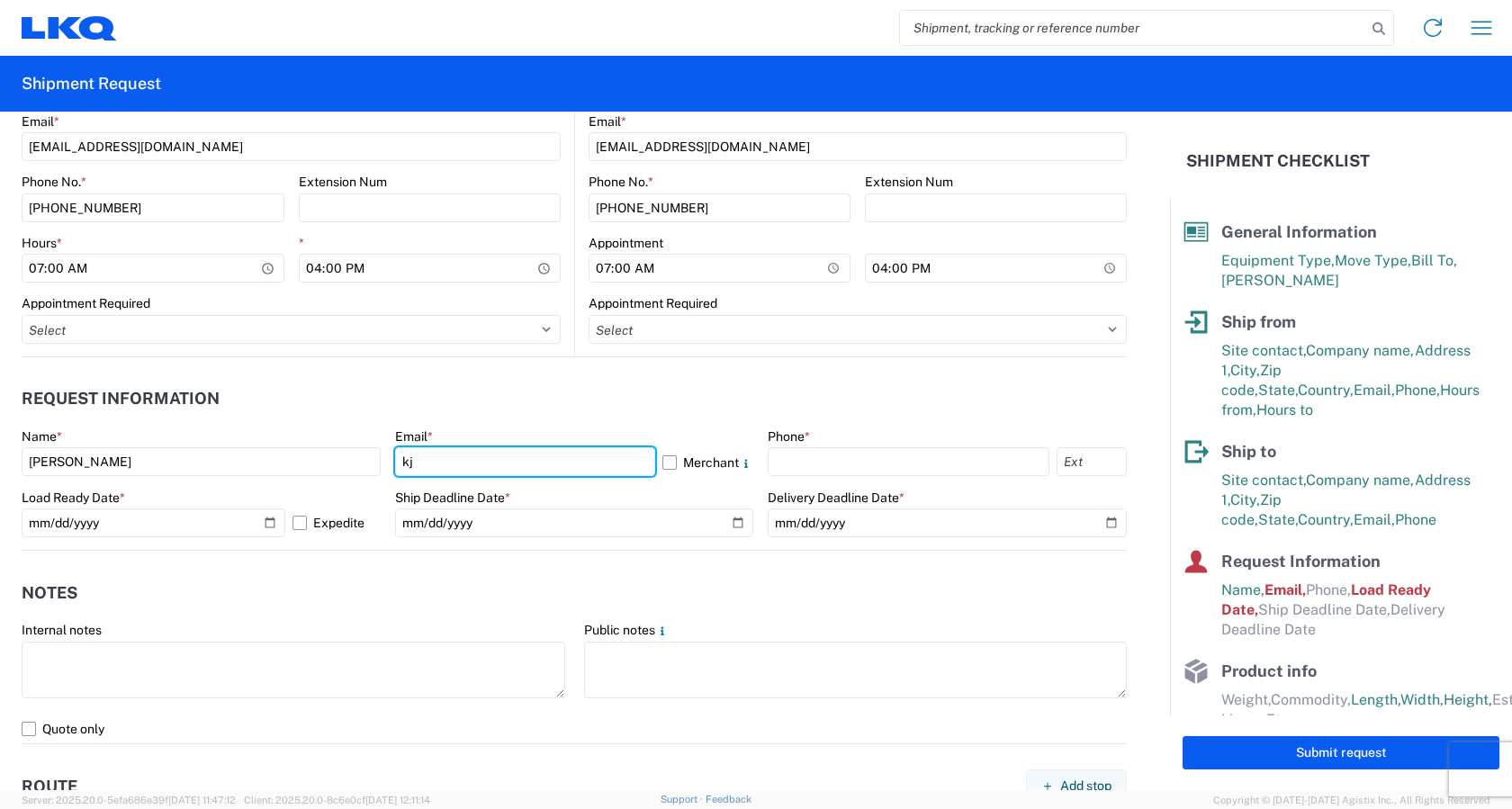
type input "kjbosworth@lkqcorp.com"
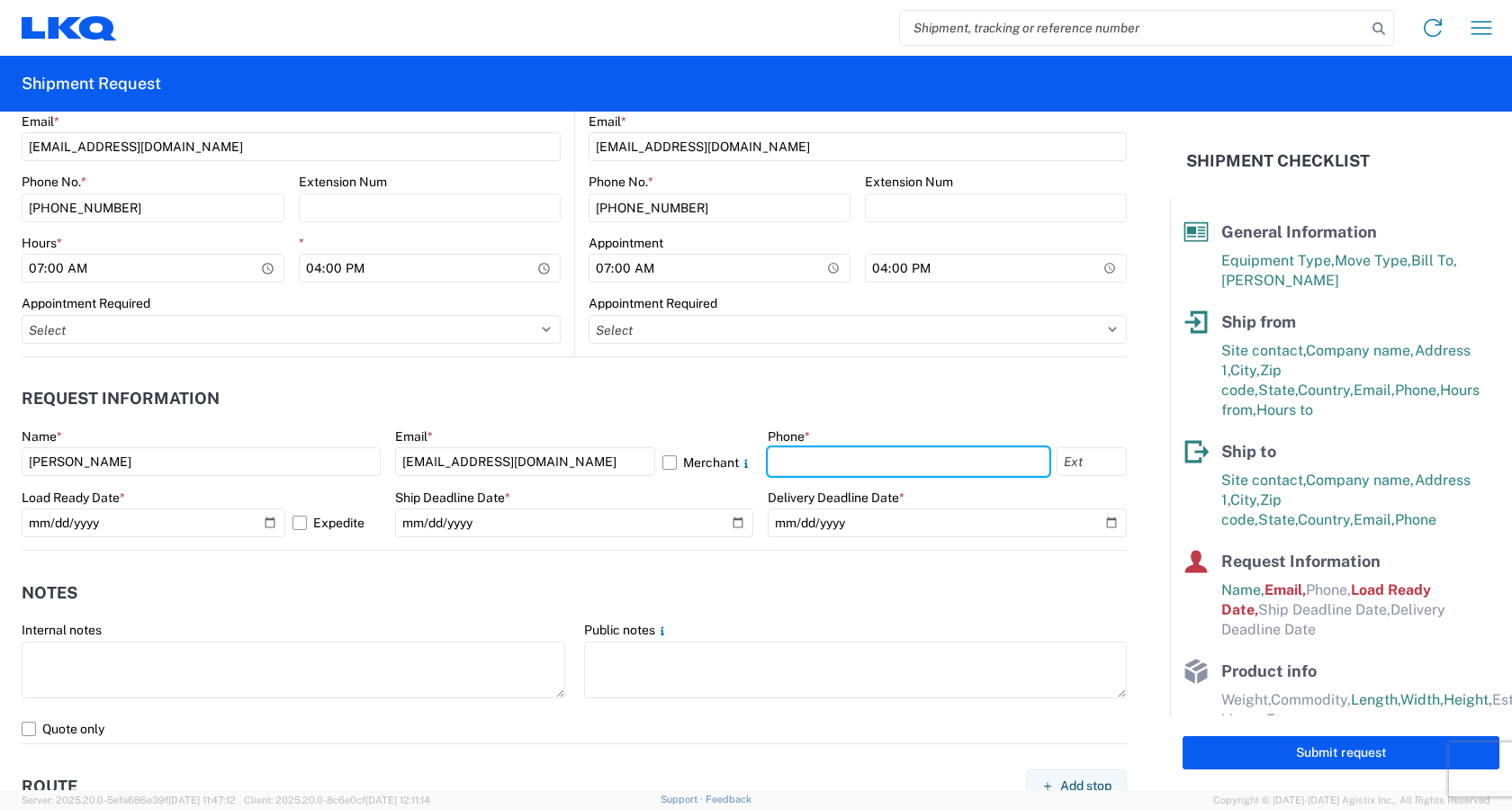
type input "6162632448"
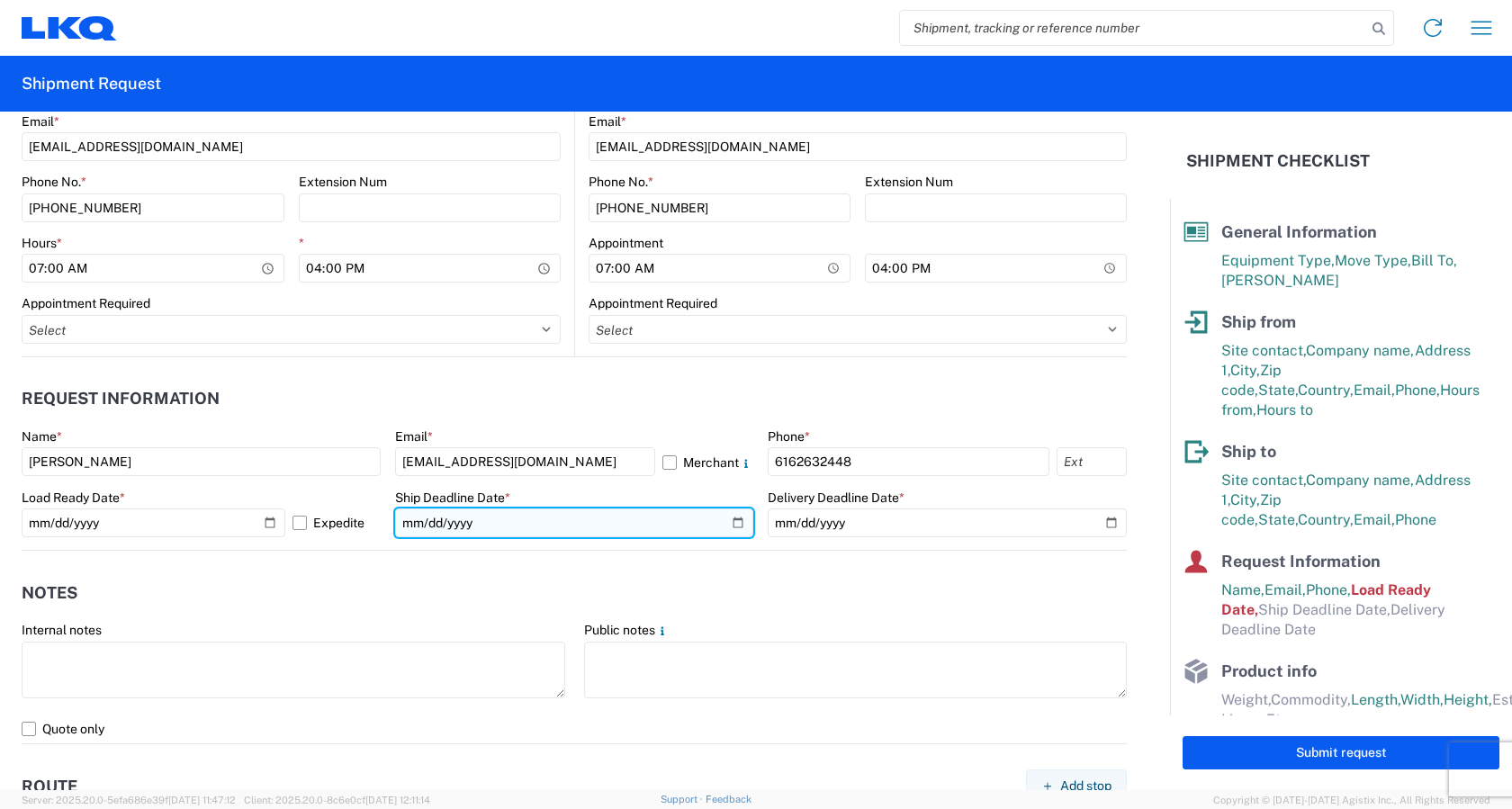
click at [729, 522] on input "date" at bounding box center [575, 523] width 359 height 29
type input "[DATE]"
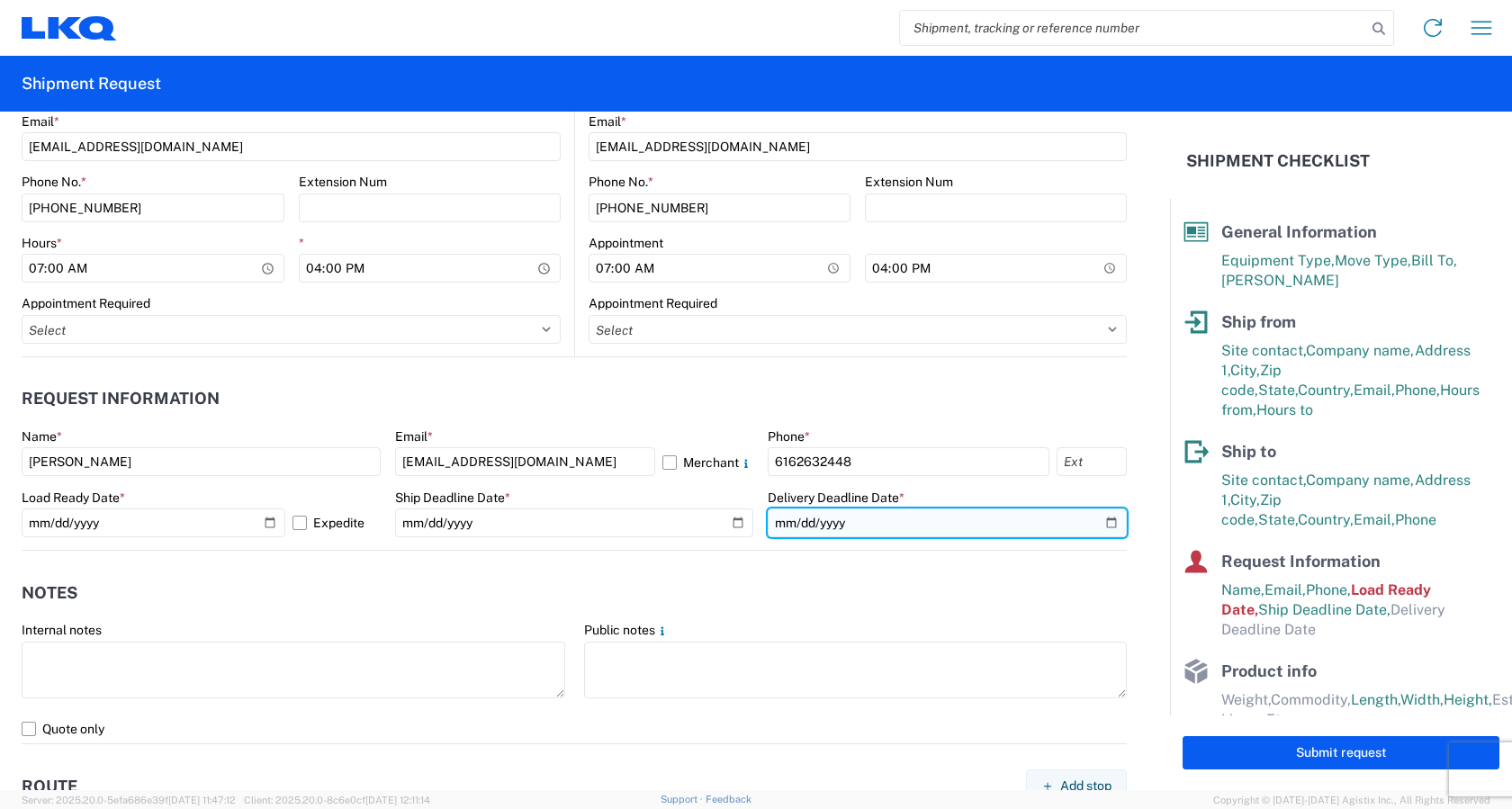
click at [1101, 523] on input "date" at bounding box center [947, 523] width 359 height 29
type input "[DATE]"
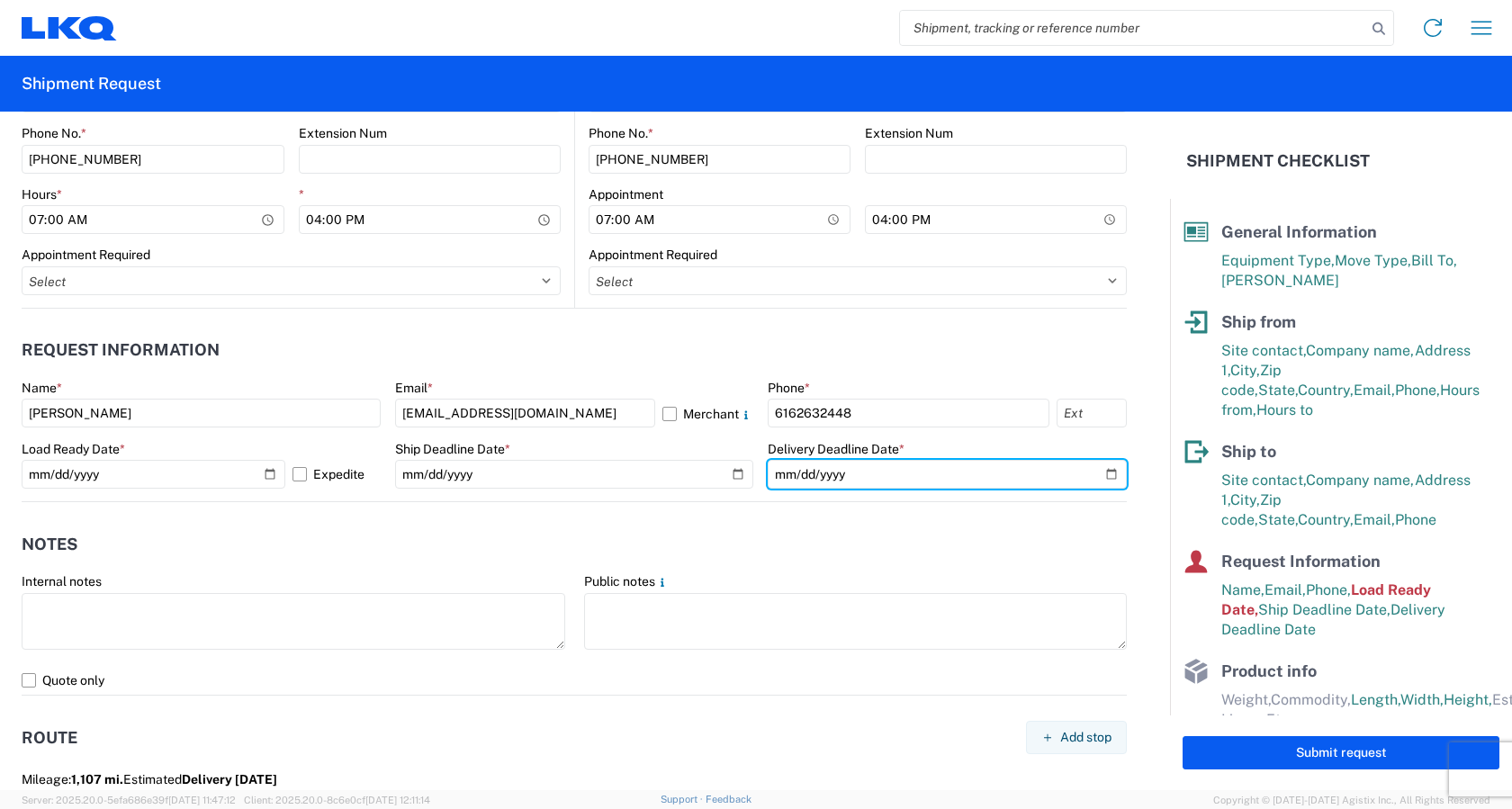
scroll to position [989, 0]
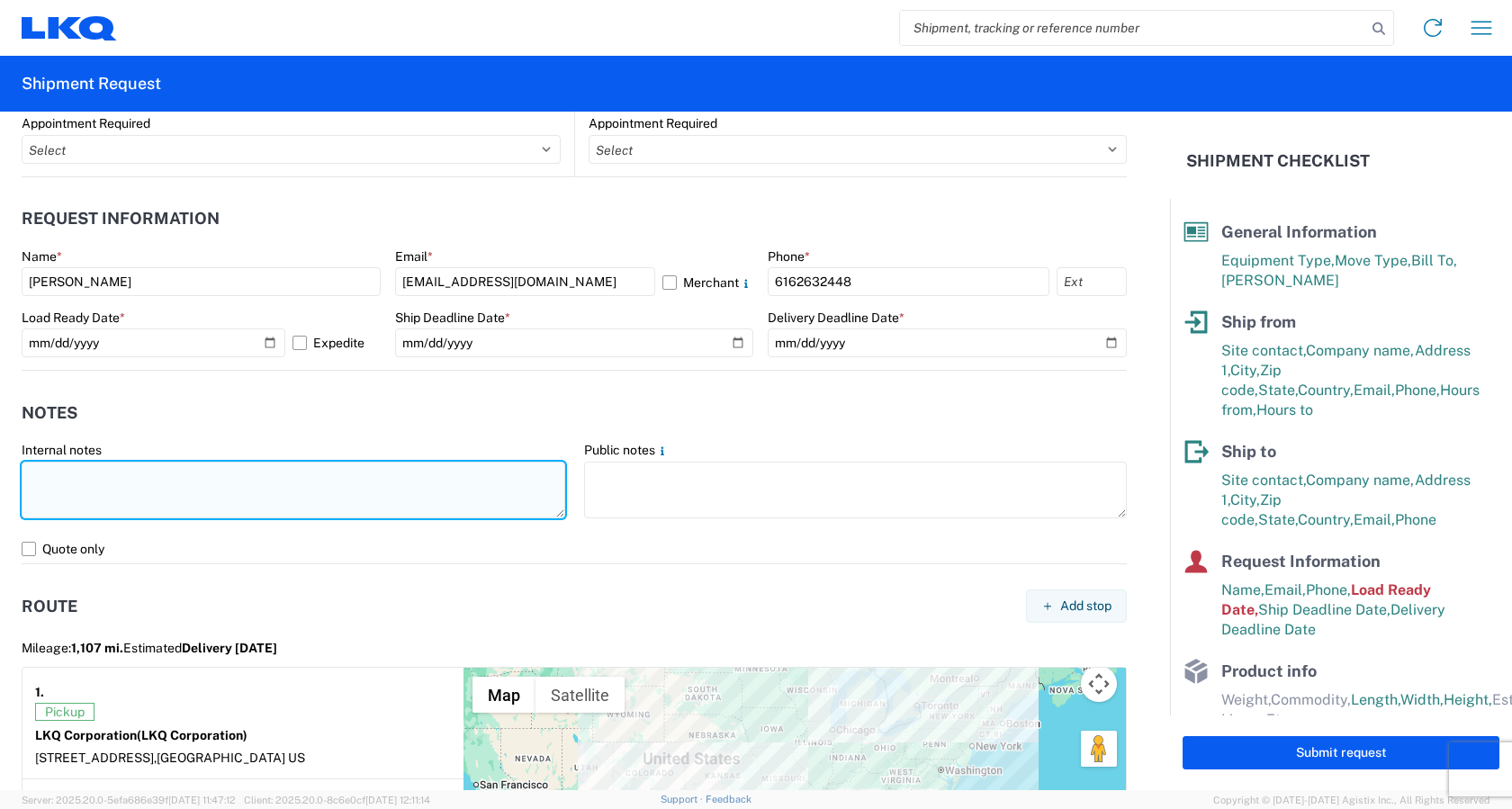
click at [152, 485] on textarea at bounding box center [293, 490] width 543 height 56
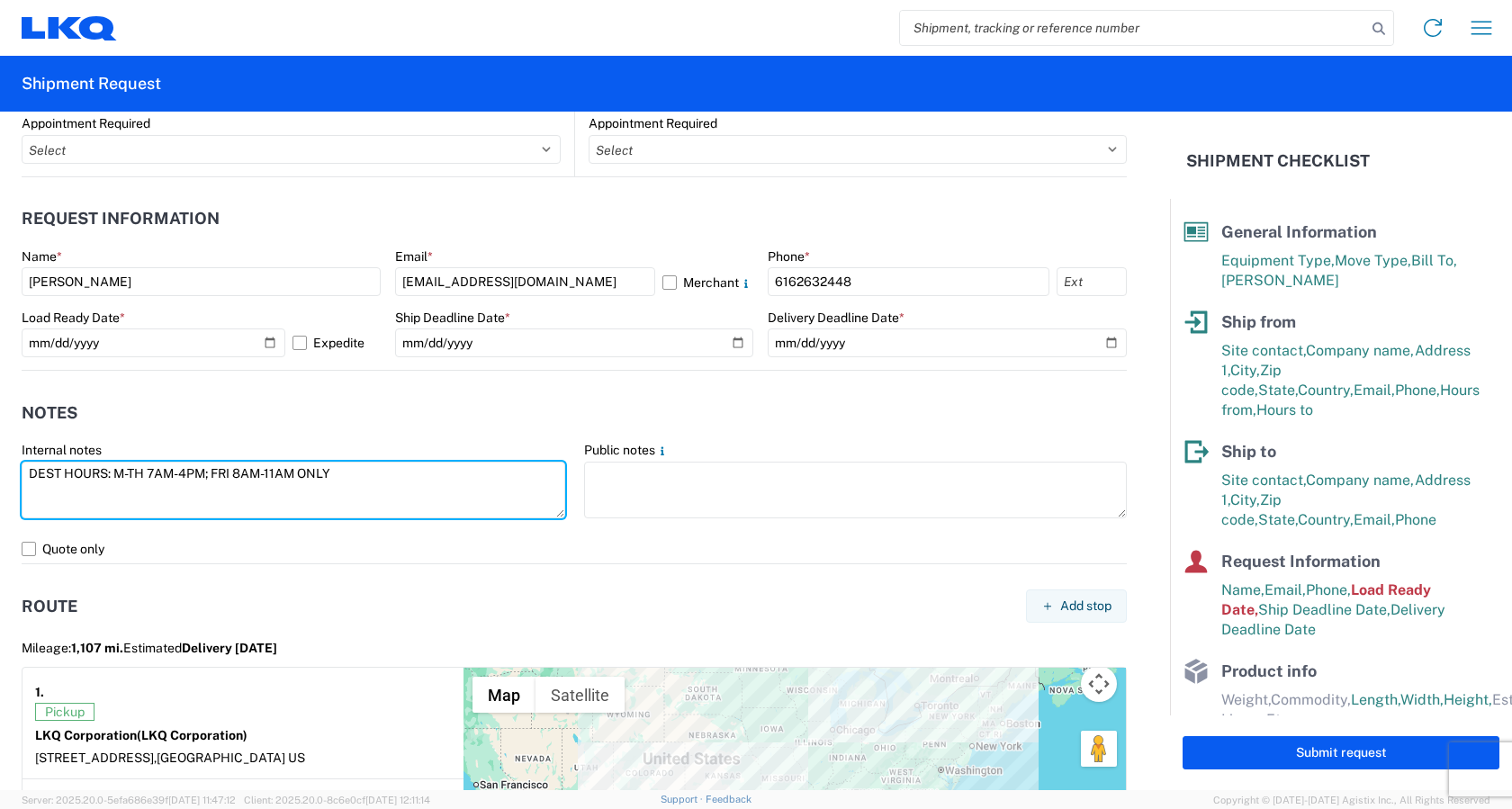
drag, startPoint x: 359, startPoint y: 476, endPoint x: 0, endPoint y: 480, distance: 359.0
click at [0, 480] on form "General Information Template PO# Equipment Type * Select 53’ Dry Van Flatbed Dr…" at bounding box center [585, 450] width 1170 height 678
type textarea "DEST HOURS: M-TH 7AM-4PM; FRI 8AM-11AM ONLY"
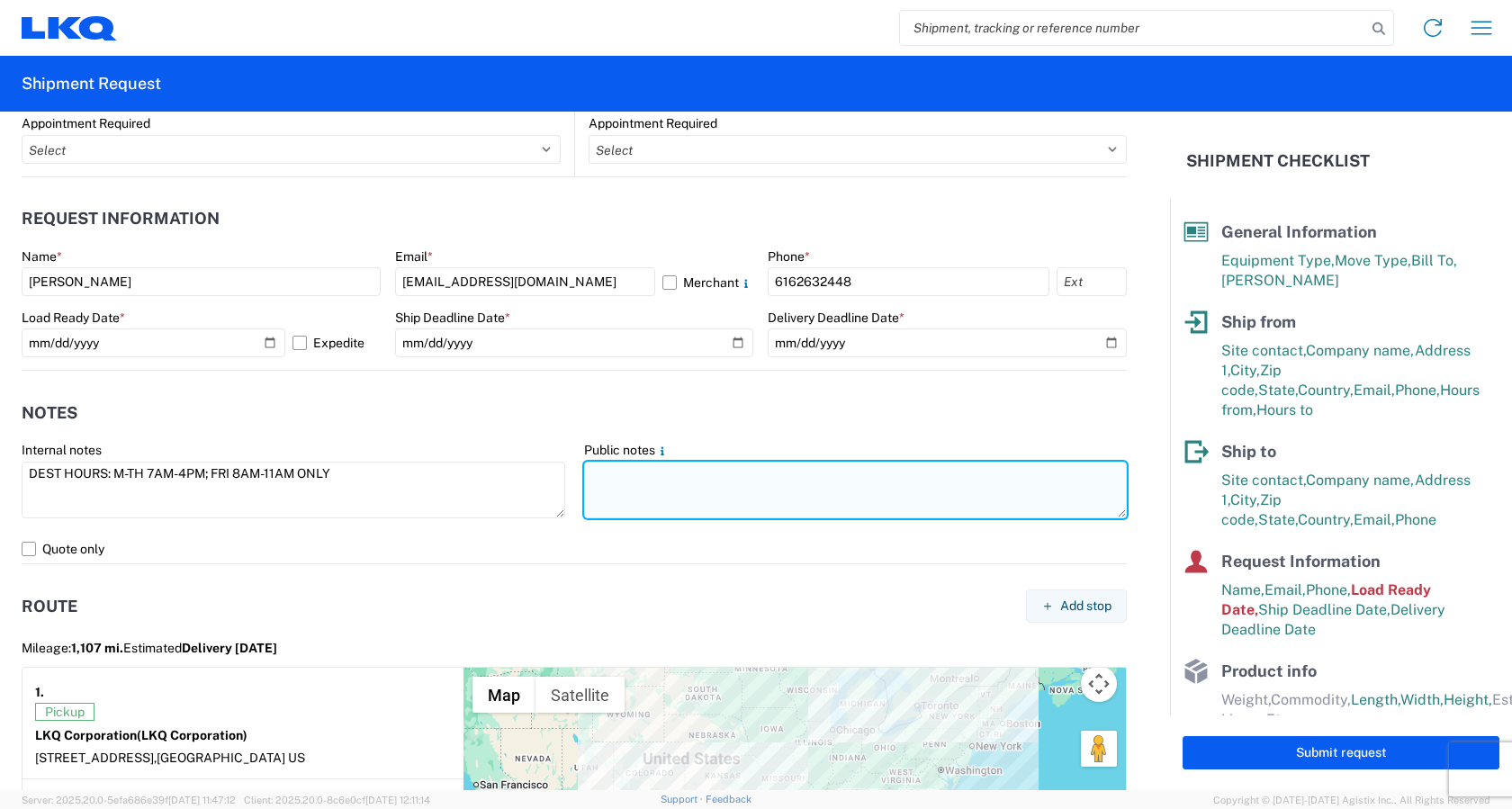
click at [644, 480] on textarea at bounding box center [856, 490] width 543 height 56
paste textarea "DEST HOURS: M-TH 7AM-4PM; FRI 8AM-11AM ONLY"
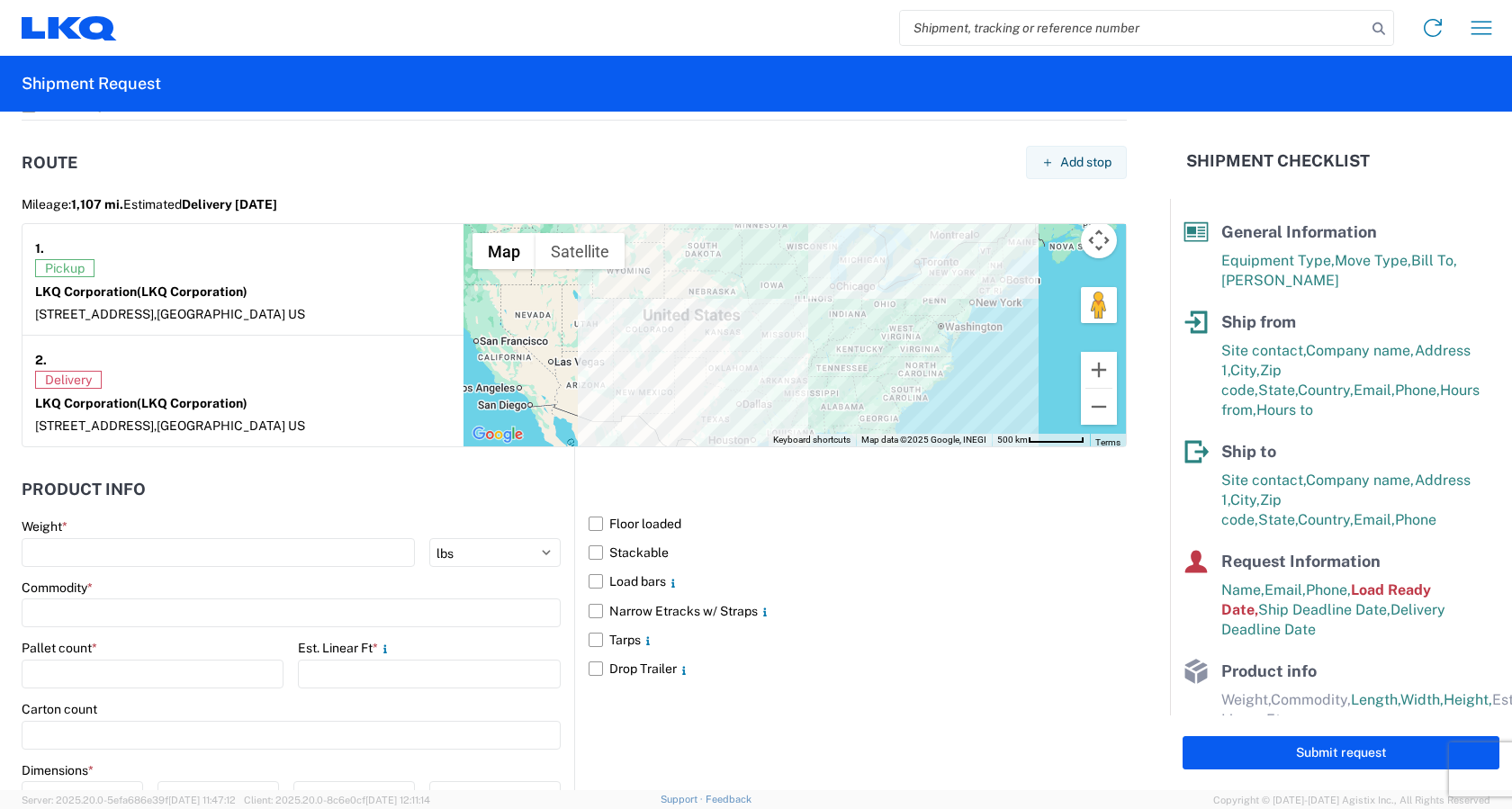
scroll to position [1440, 0]
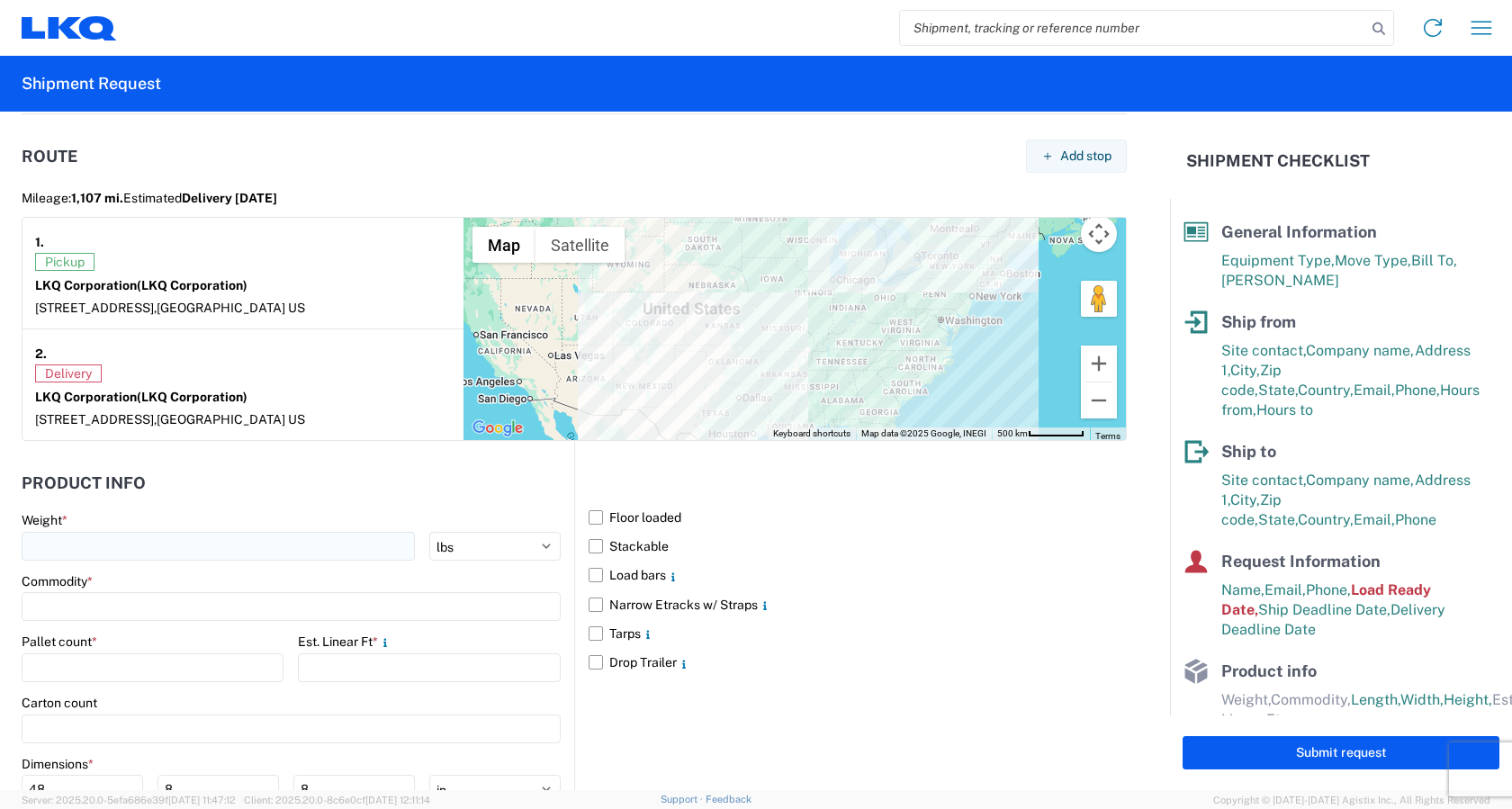
type textarea "DEST HOURS: M-TH 7AM-4PM; FRI 8AM-11AM ONLY"
click at [139, 555] on input "number" at bounding box center [217, 546] width 393 height 29
type input "3600"
click at [126, 608] on input at bounding box center [291, 606] width 540 height 29
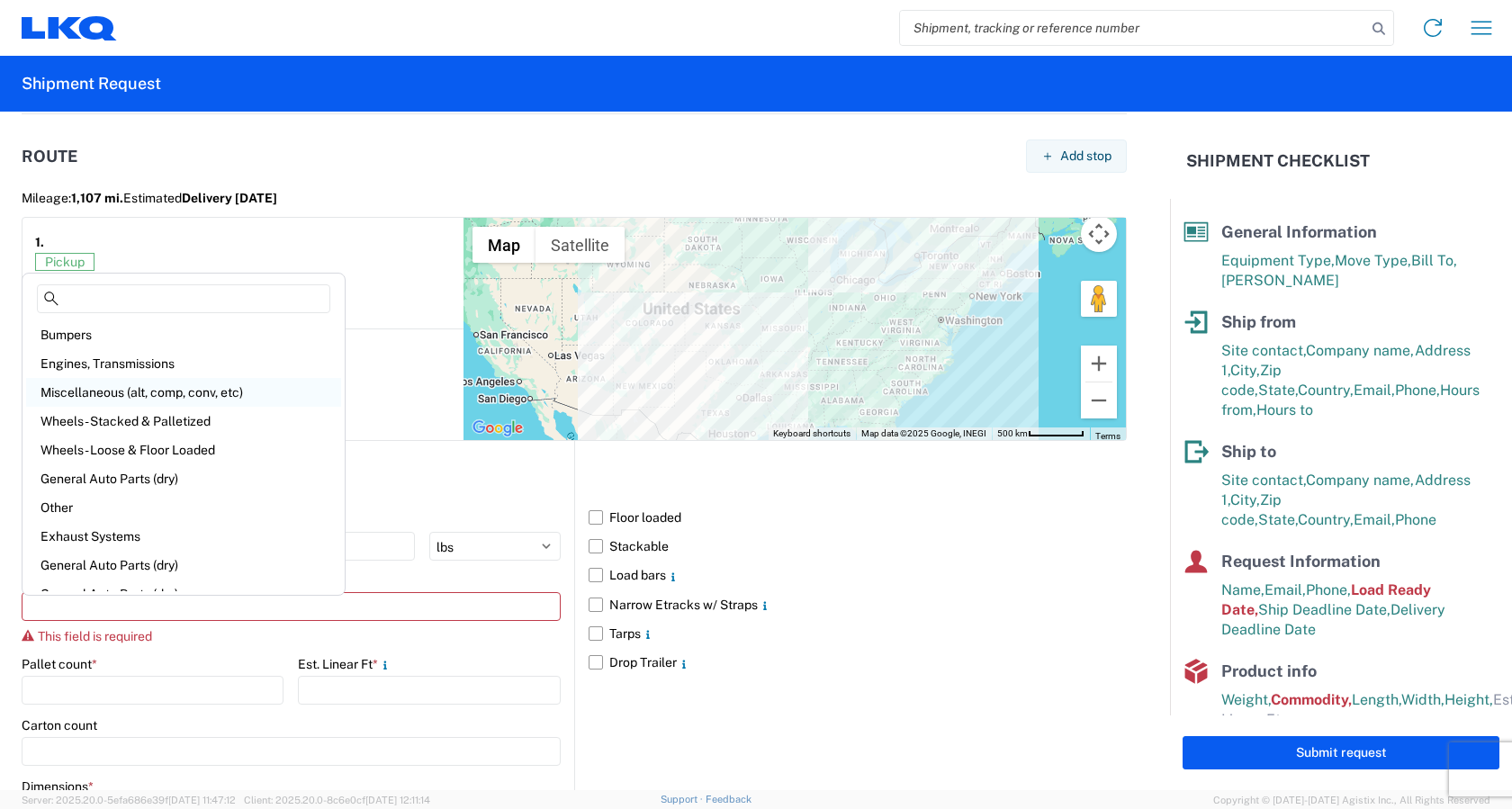
click at [153, 391] on div "Miscellaneous (alt, comp, conv, etc)" at bounding box center [183, 393] width 315 height 29
type input "Miscellaneous (alt, comp, conv, etc)"
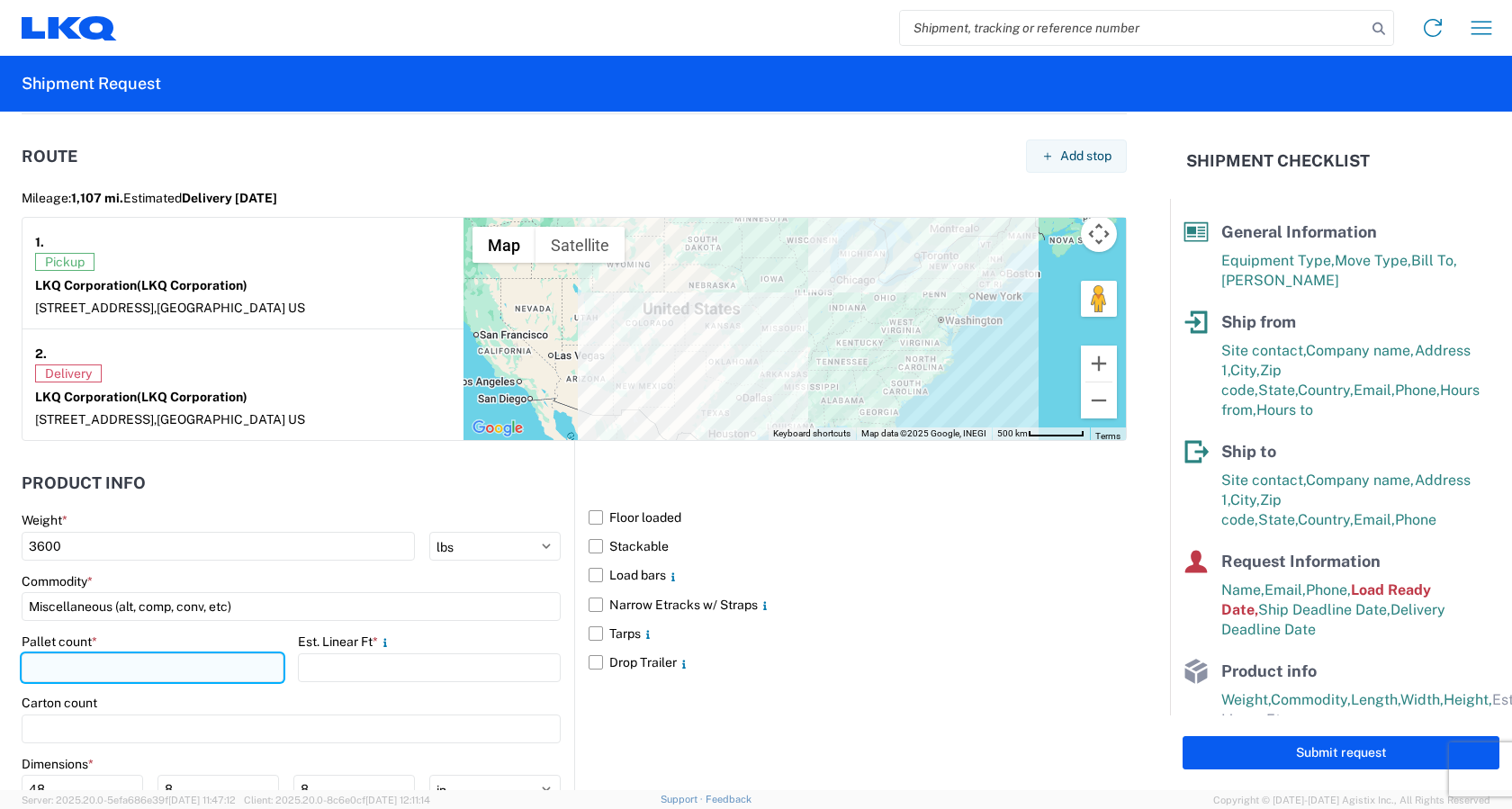
click at [117, 664] on input "number" at bounding box center [152, 667] width 262 height 29
type input "8"
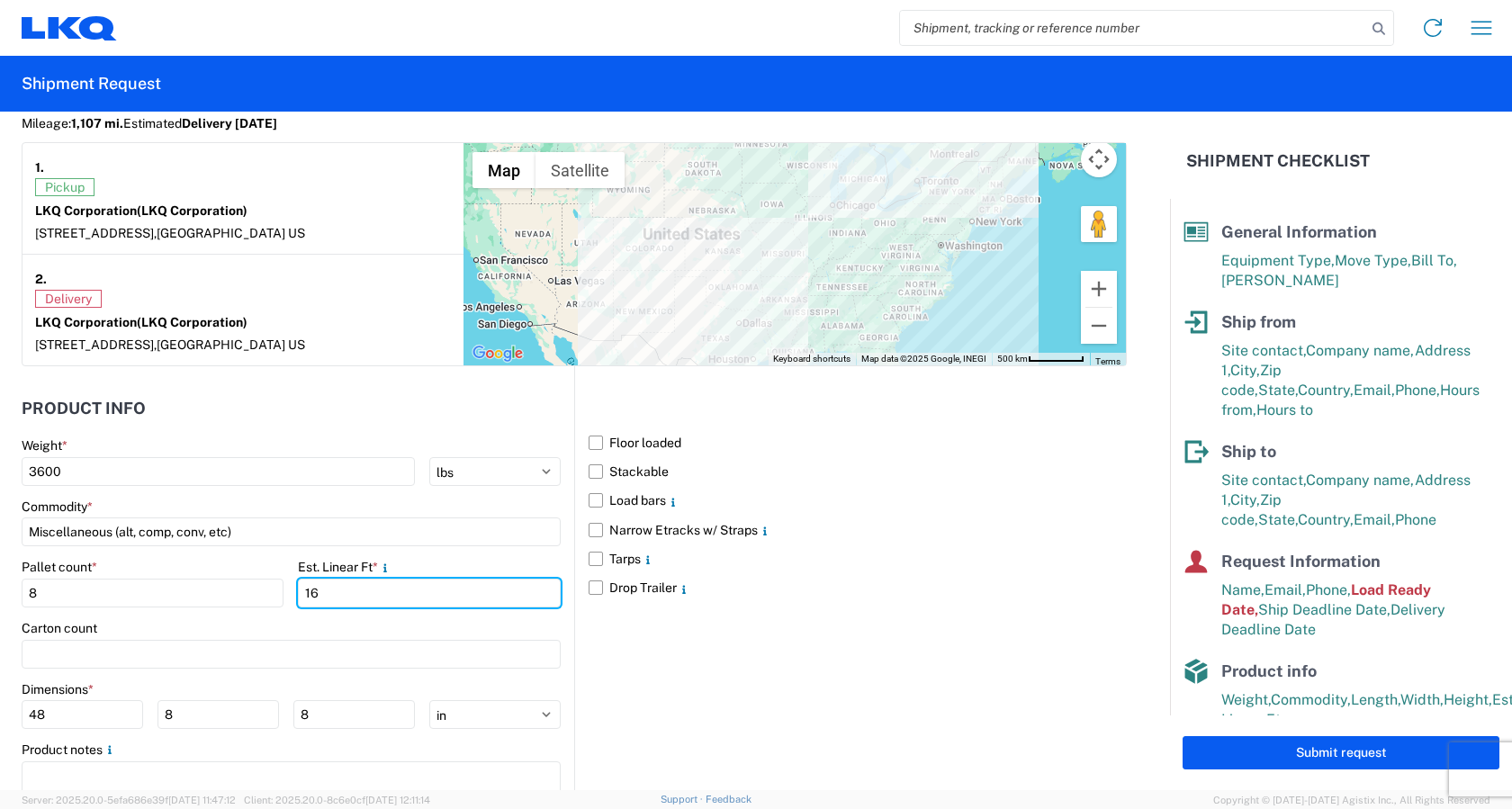
scroll to position [1587, 0]
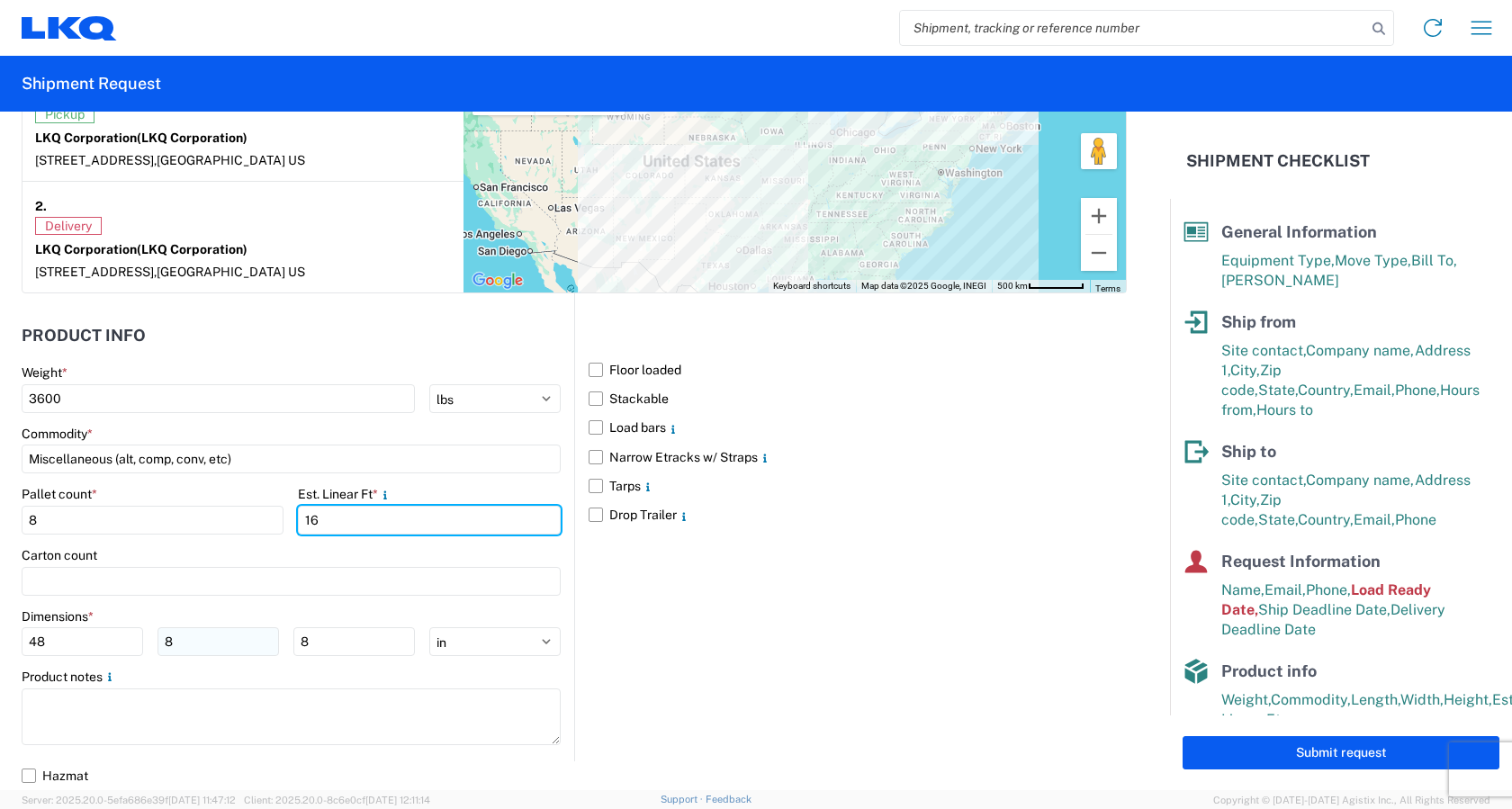
type input "16"
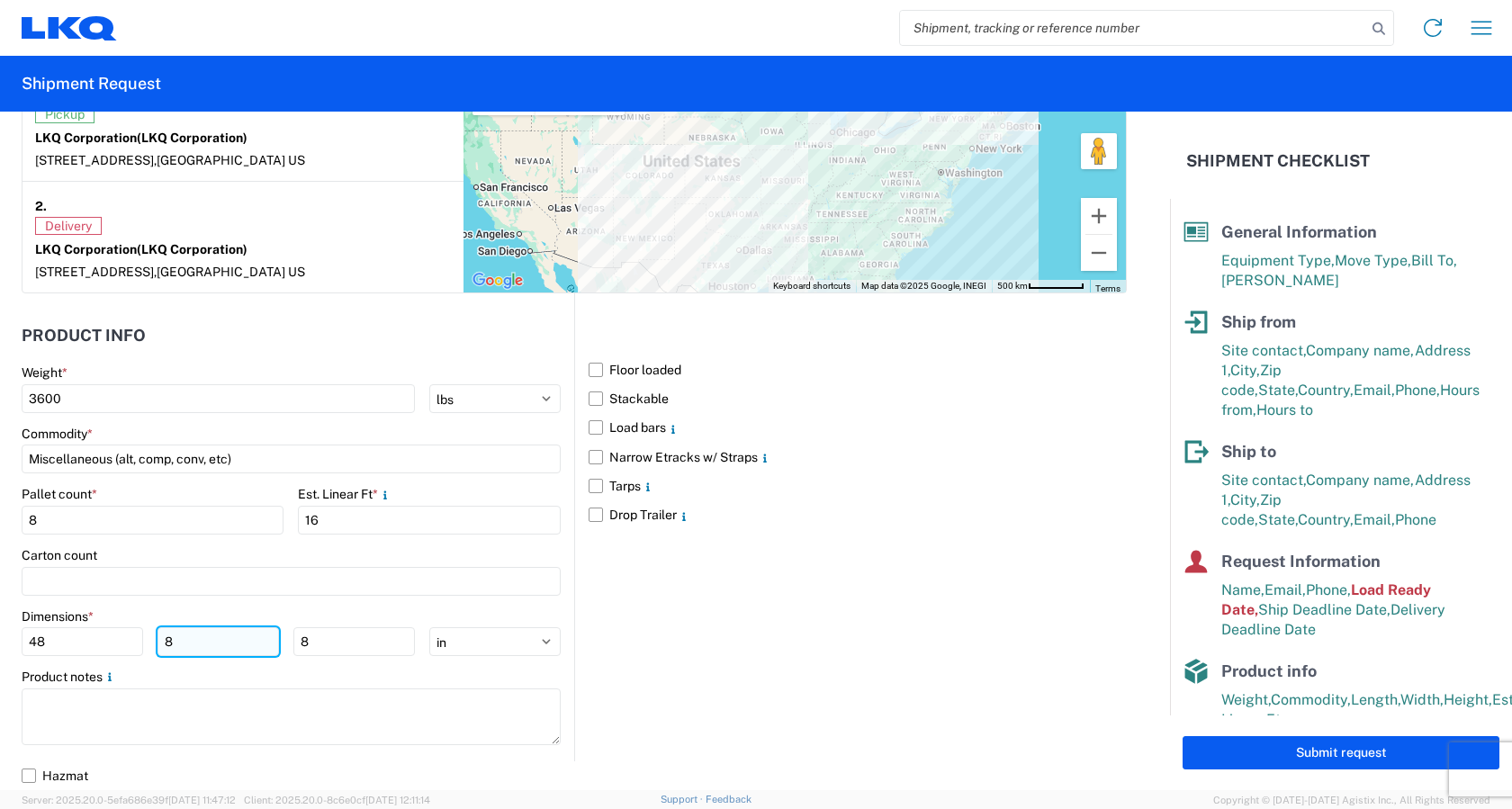
click at [196, 643] on input "8" at bounding box center [217, 642] width 121 height 29
type input "40"
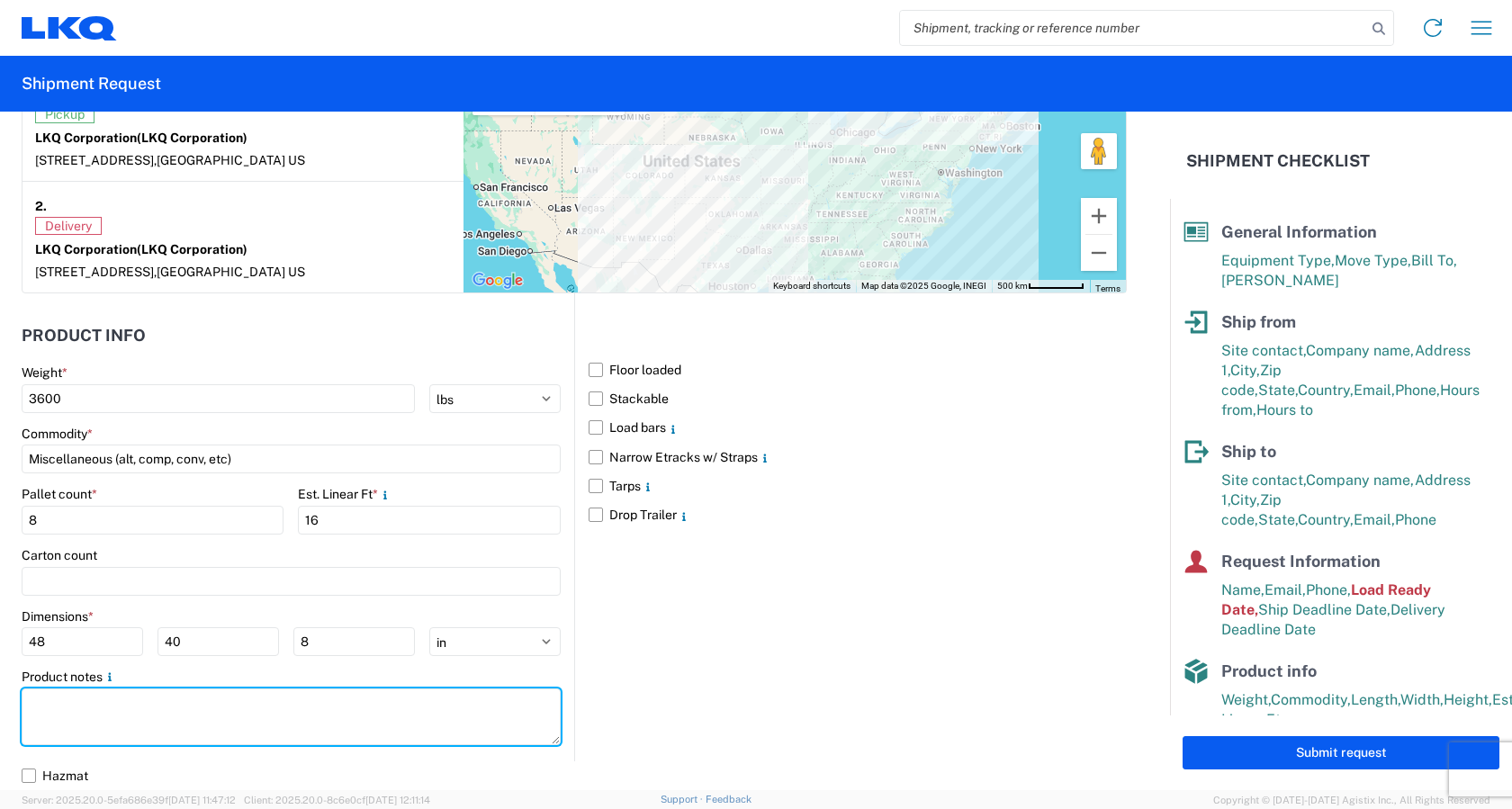
paste textarea "DEST HOURS: M-TH 7AM-4PM; FRI 8AM-11AM ONLY"
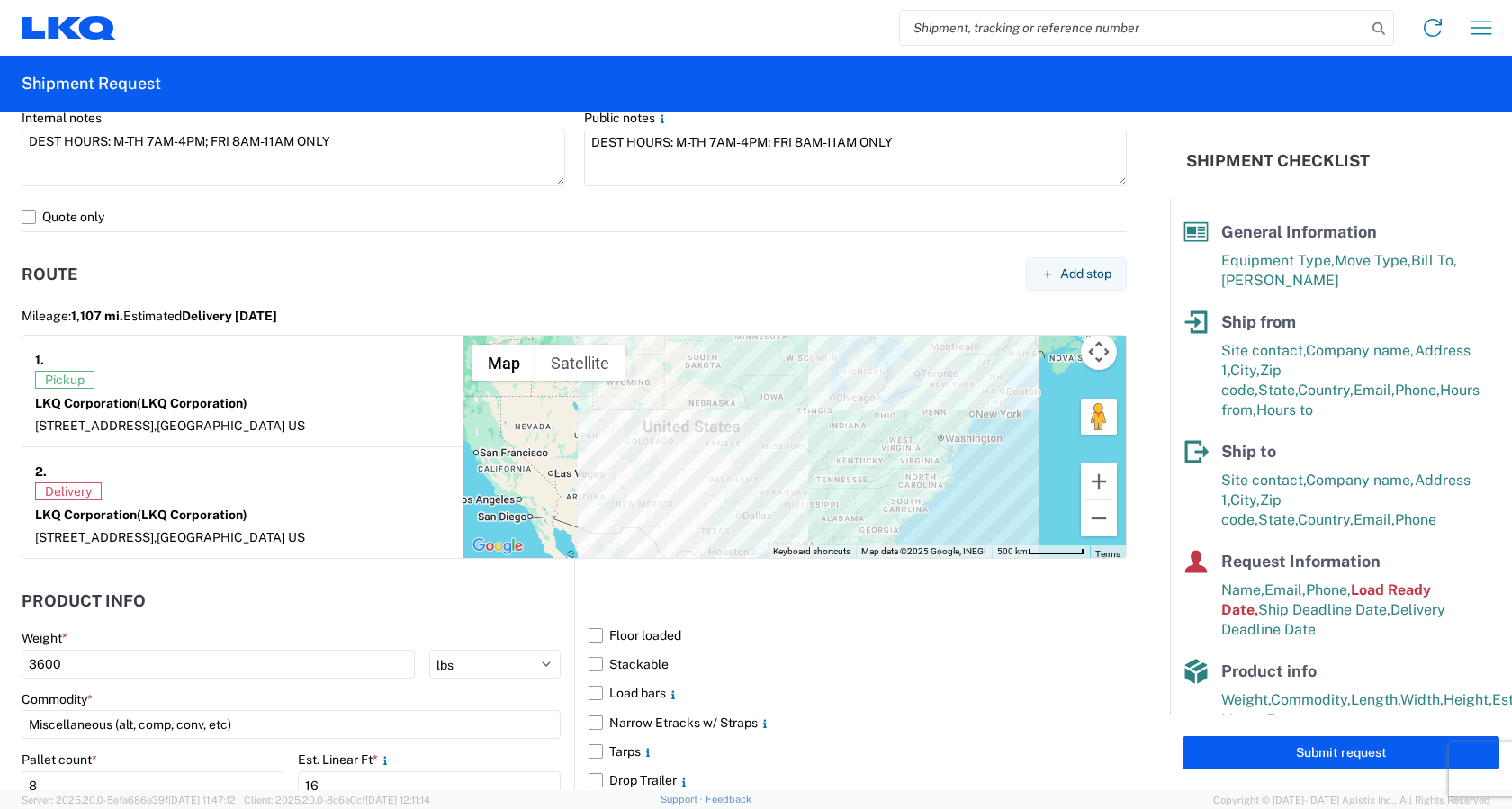
scroll to position [1137, 0]
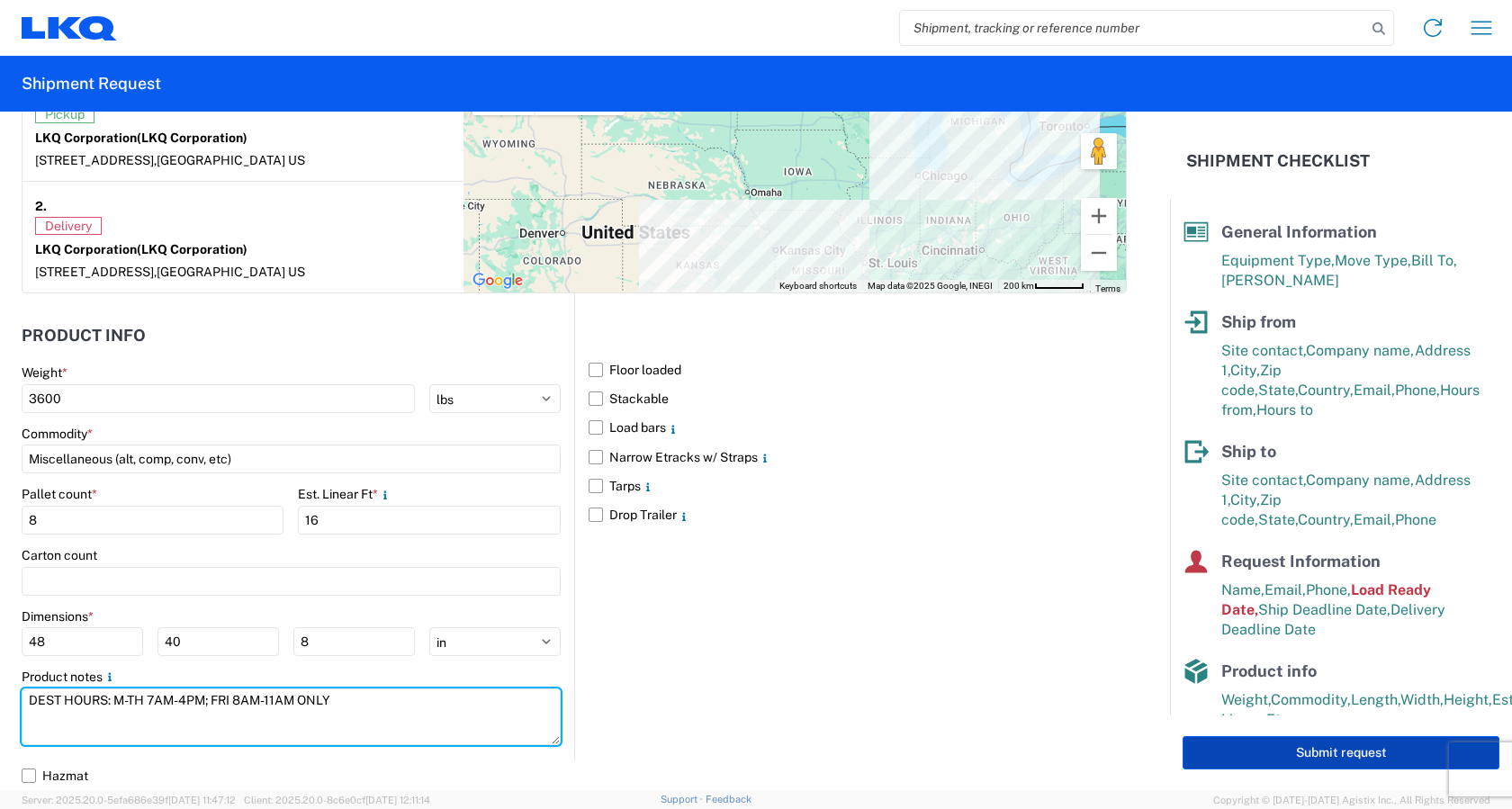
type textarea "DEST HOURS: M-TH 7AM-4PM; FRI 8AM-11AM ONLY"
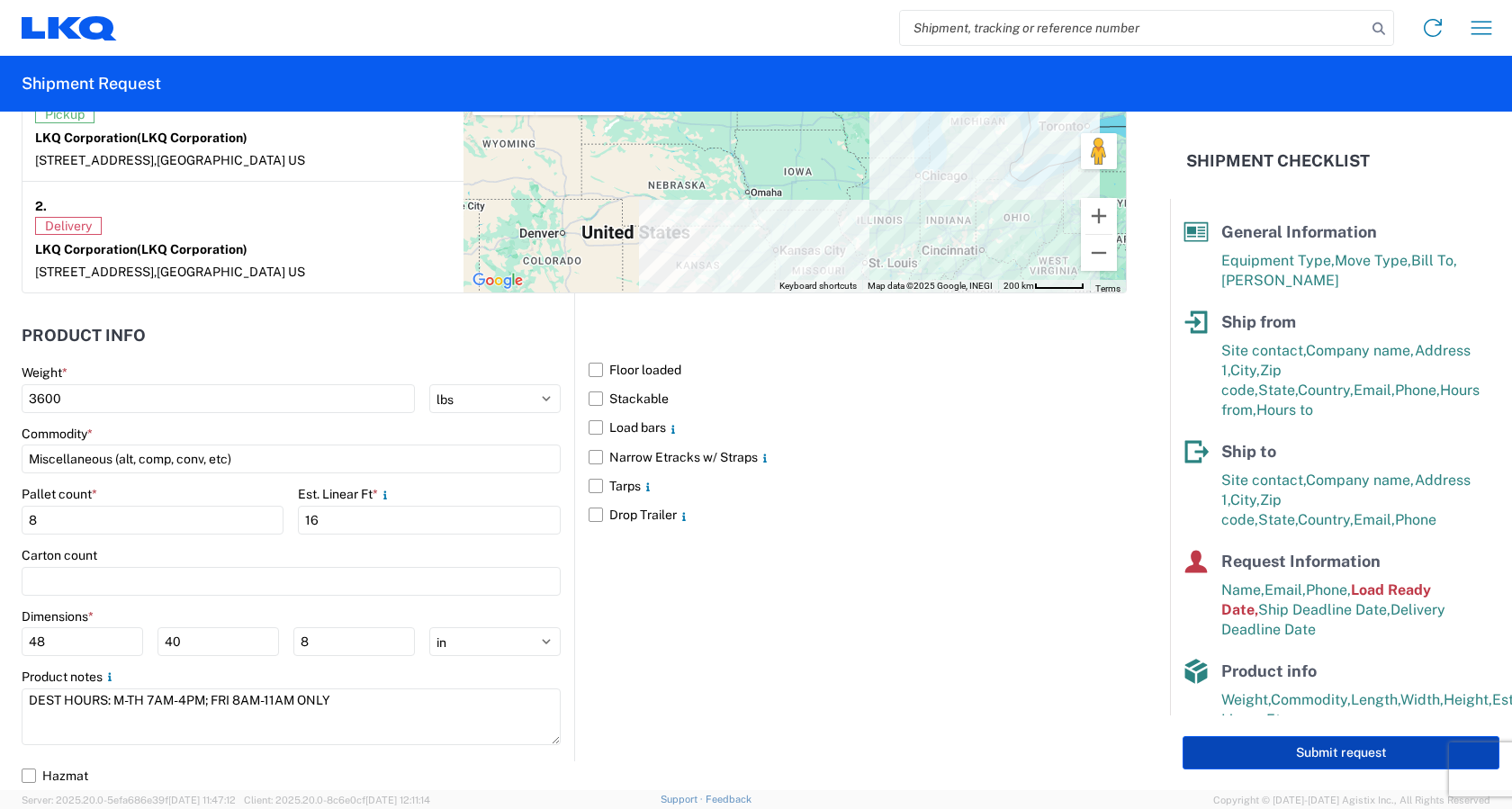
click at [1330, 763] on button "Submit request" at bounding box center [1341, 753] width 317 height 33
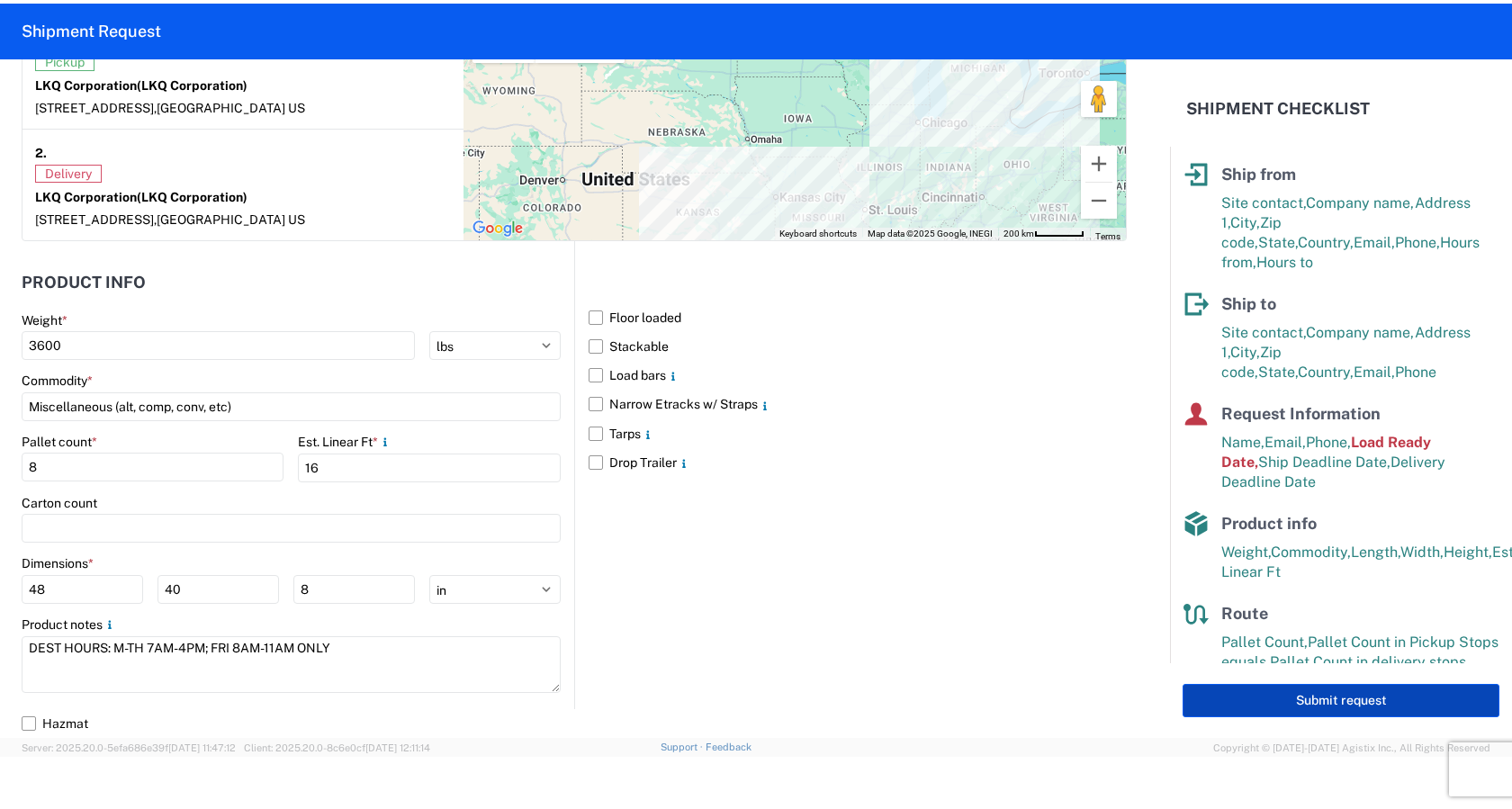
scroll to position [118, 0]
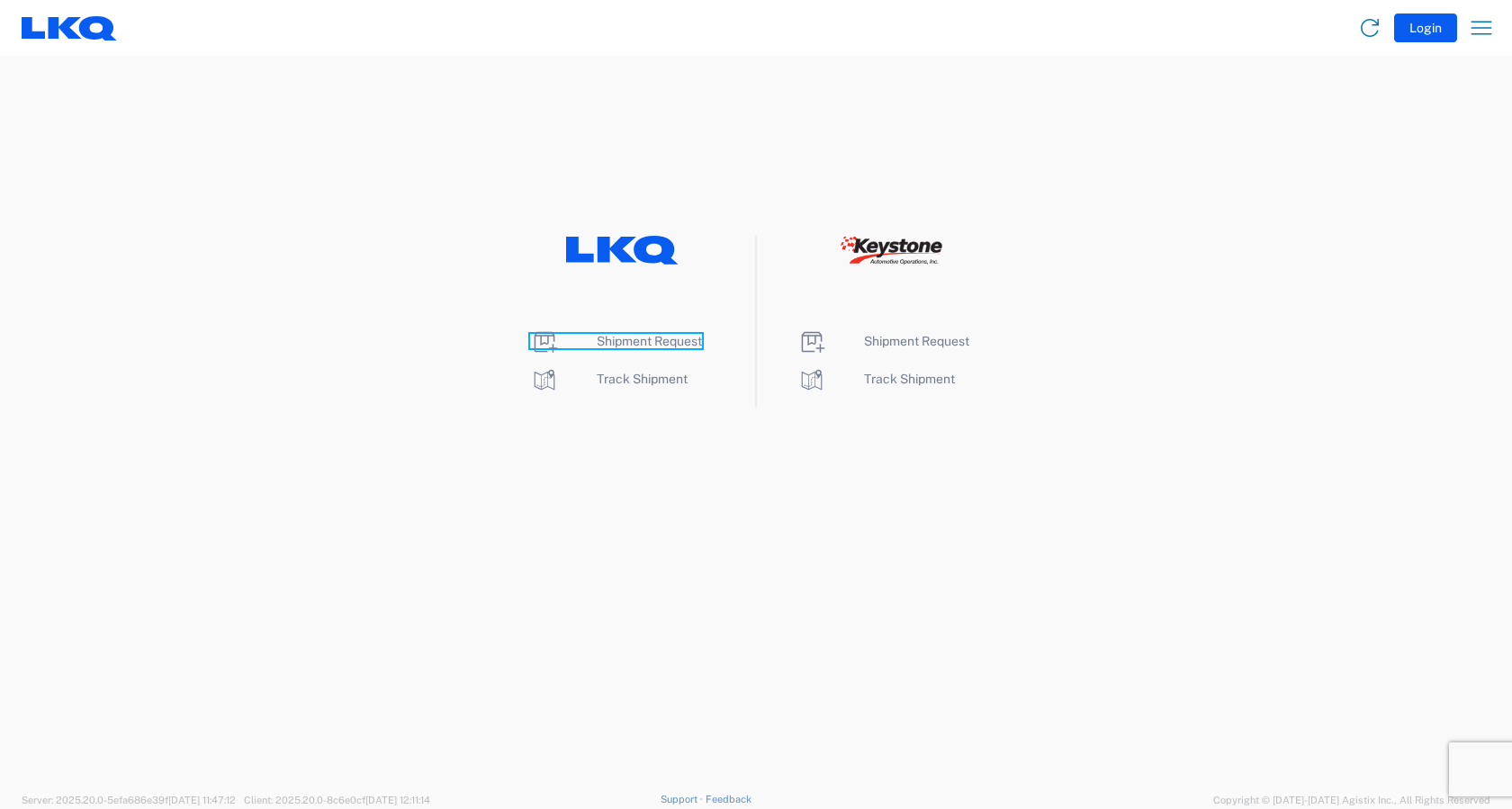
click at [657, 342] on span "Shipment Request" at bounding box center [649, 340] width 106 height 15
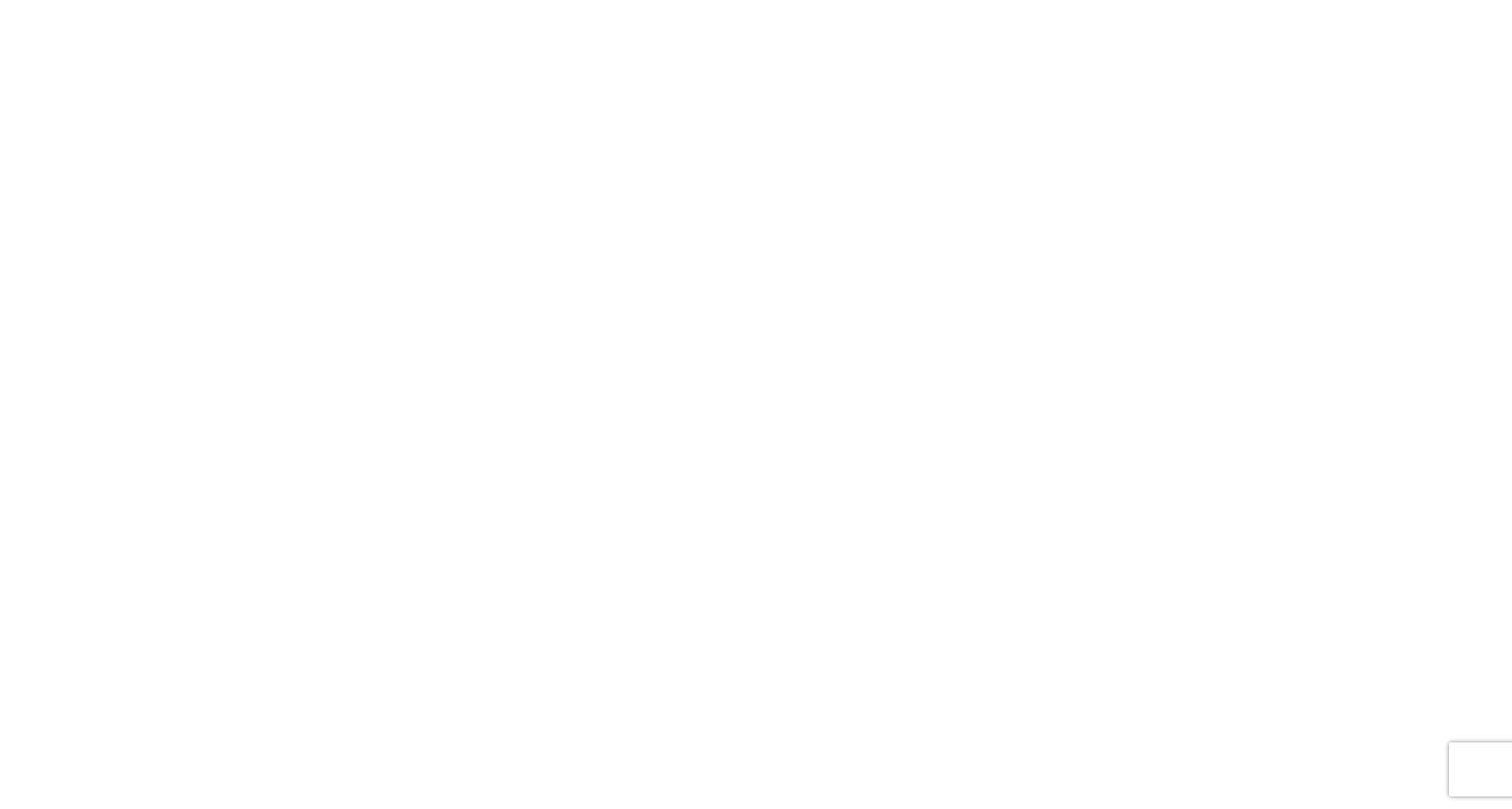
select select "FULL"
select select "LBS"
select select "IN"
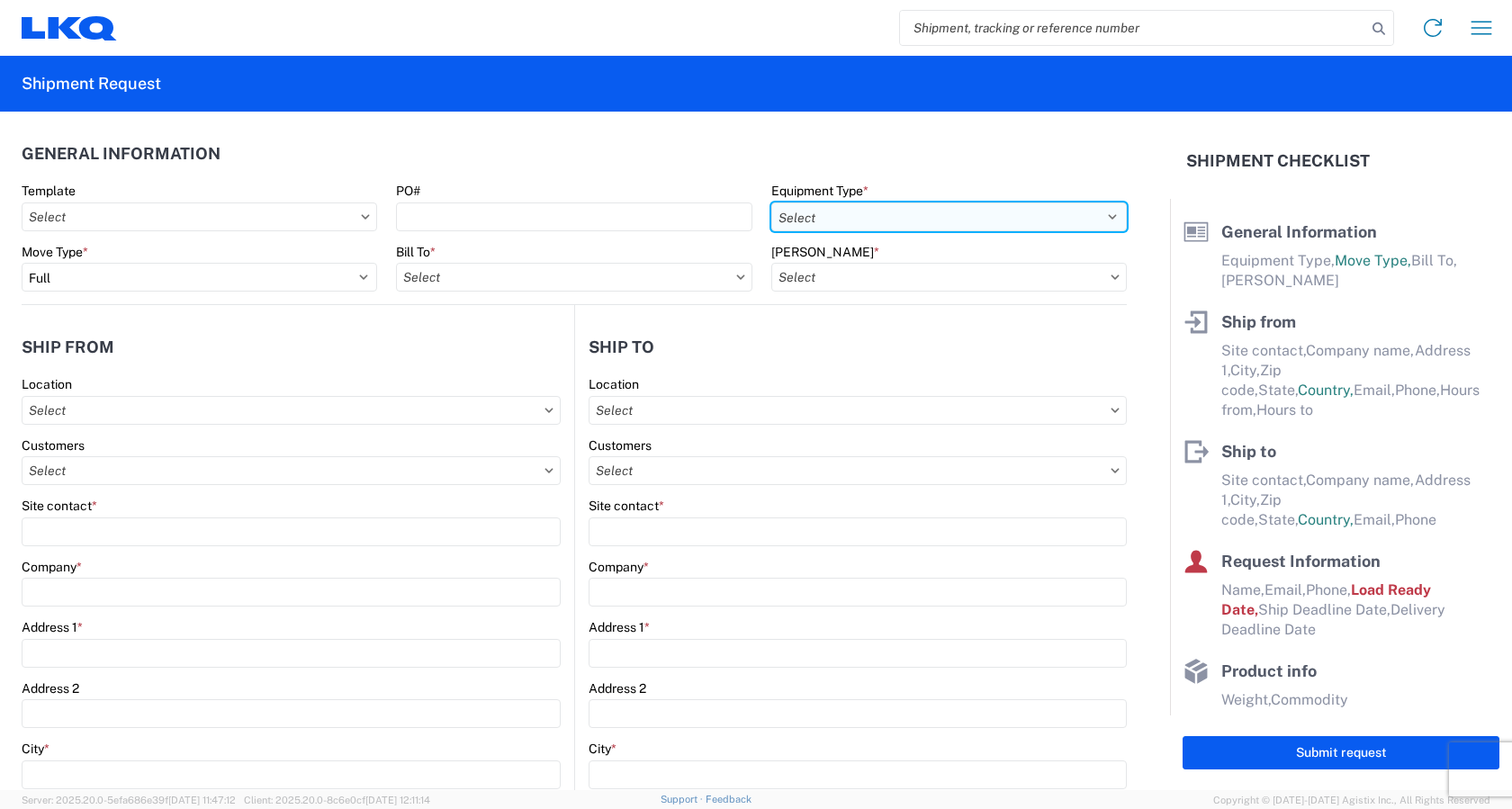
click at [834, 220] on select "Select 53’ Dry Van Flatbed Dropdeck (van) Lowboy (flatbed) Rail" at bounding box center [949, 217] width 355 height 29
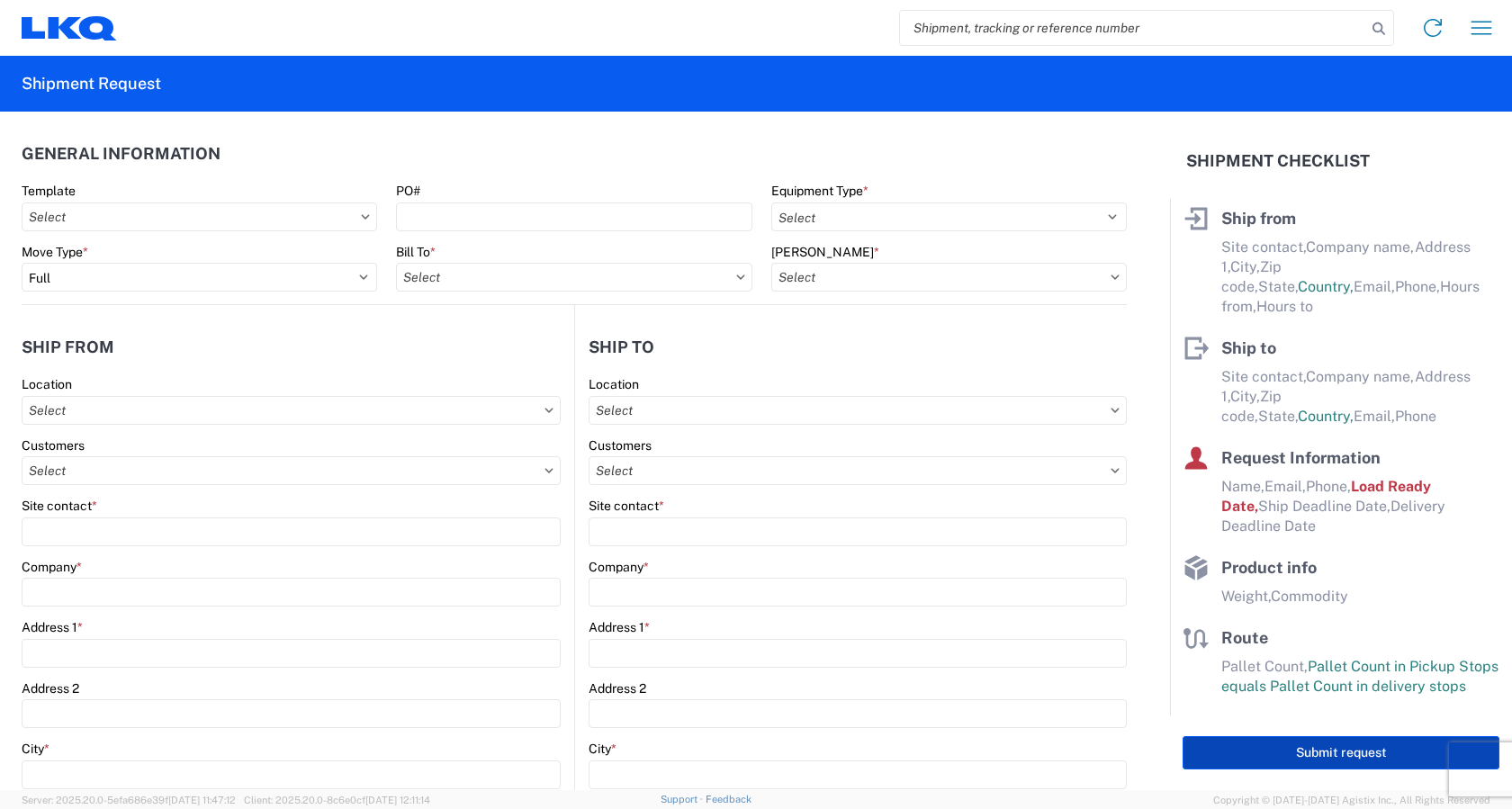
click at [1344, 760] on button "Submit request" at bounding box center [1341, 753] width 317 height 33
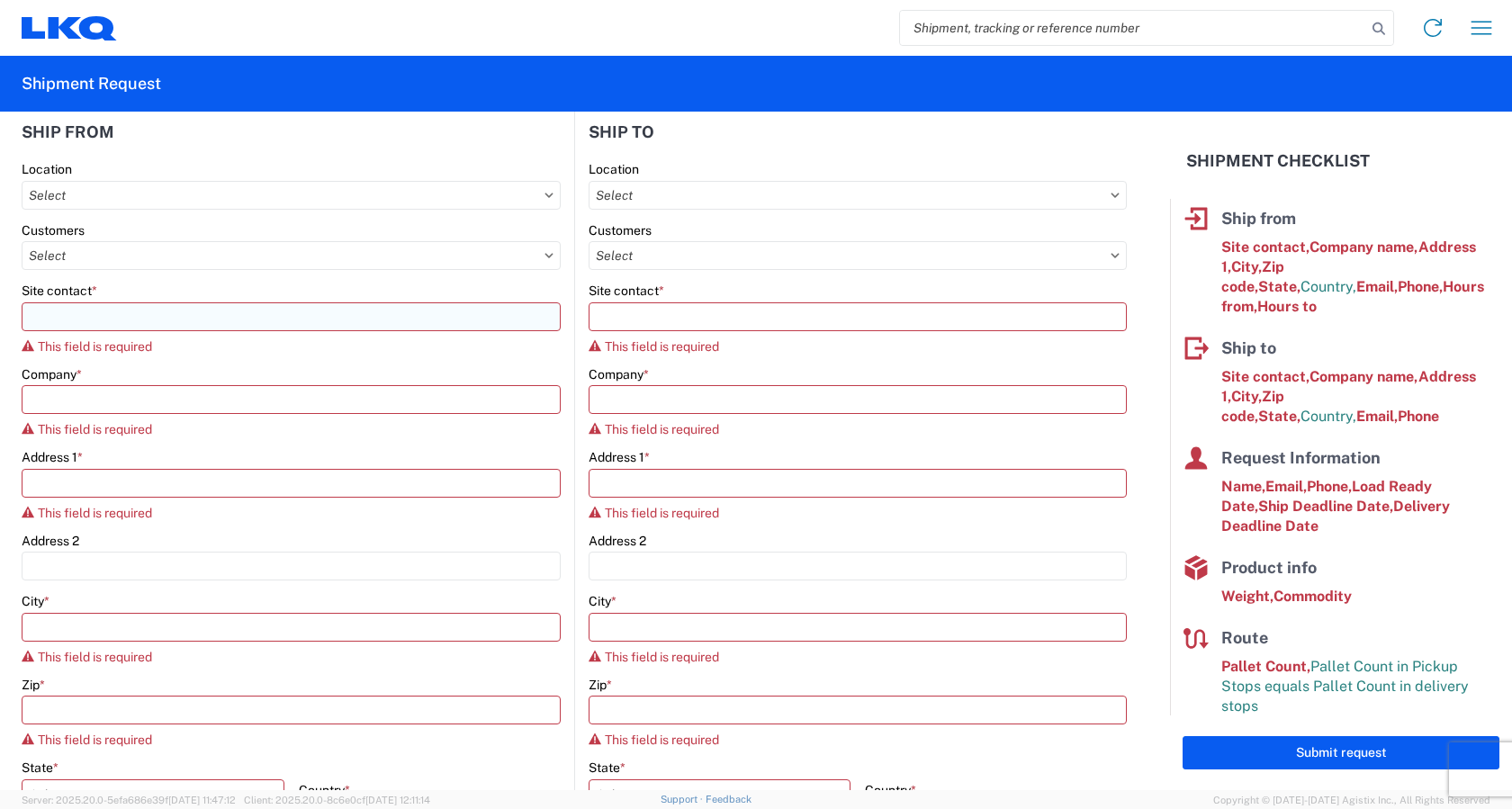
scroll to position [0, 0]
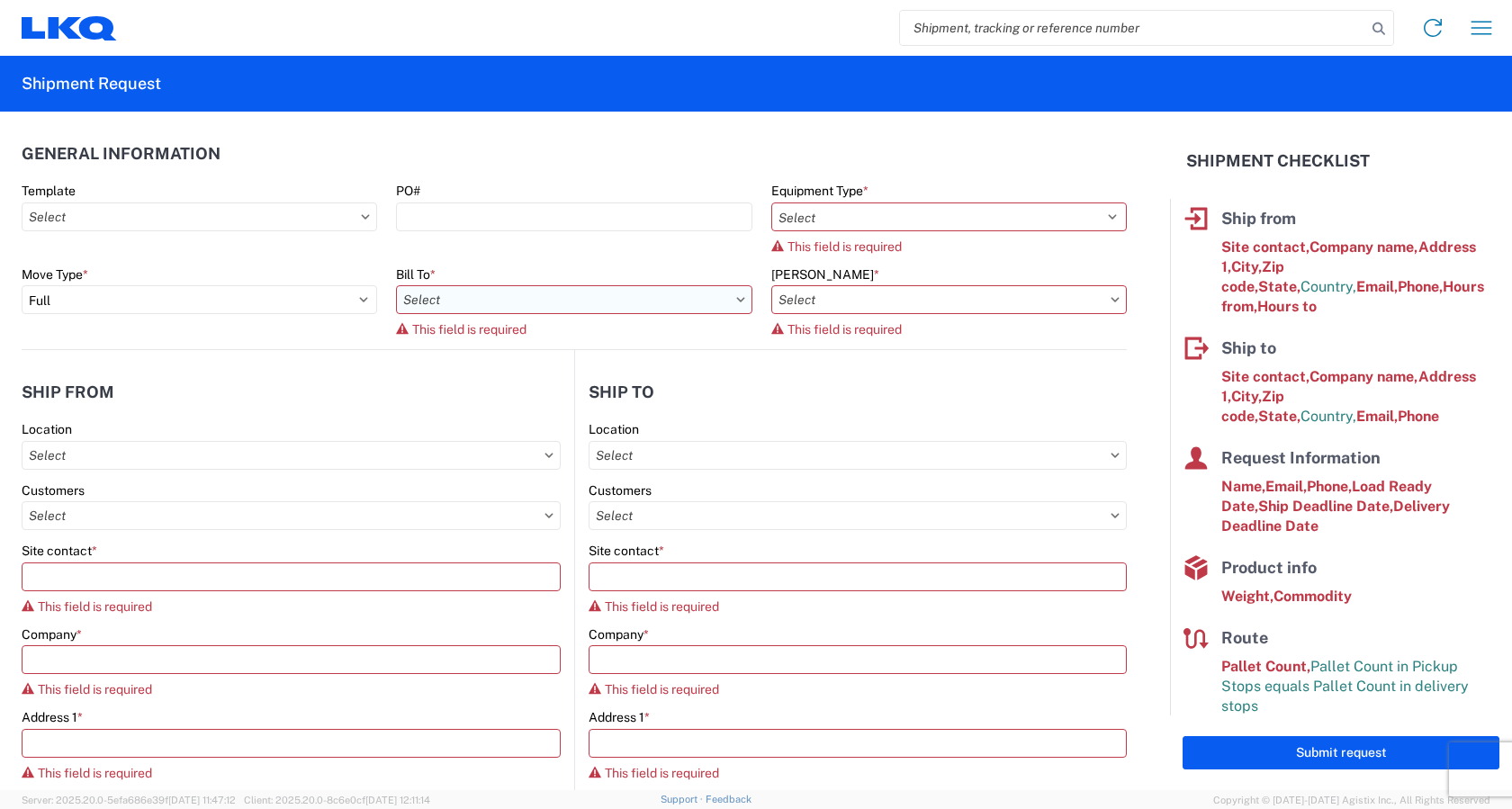
click at [501, 305] on input "text" at bounding box center [574, 300] width 355 height 29
type input "3383"
click at [469, 375] on div "3383 - Northern Lights" at bounding box center [553, 380] width 315 height 29
type input "3383 - Northern Lights"
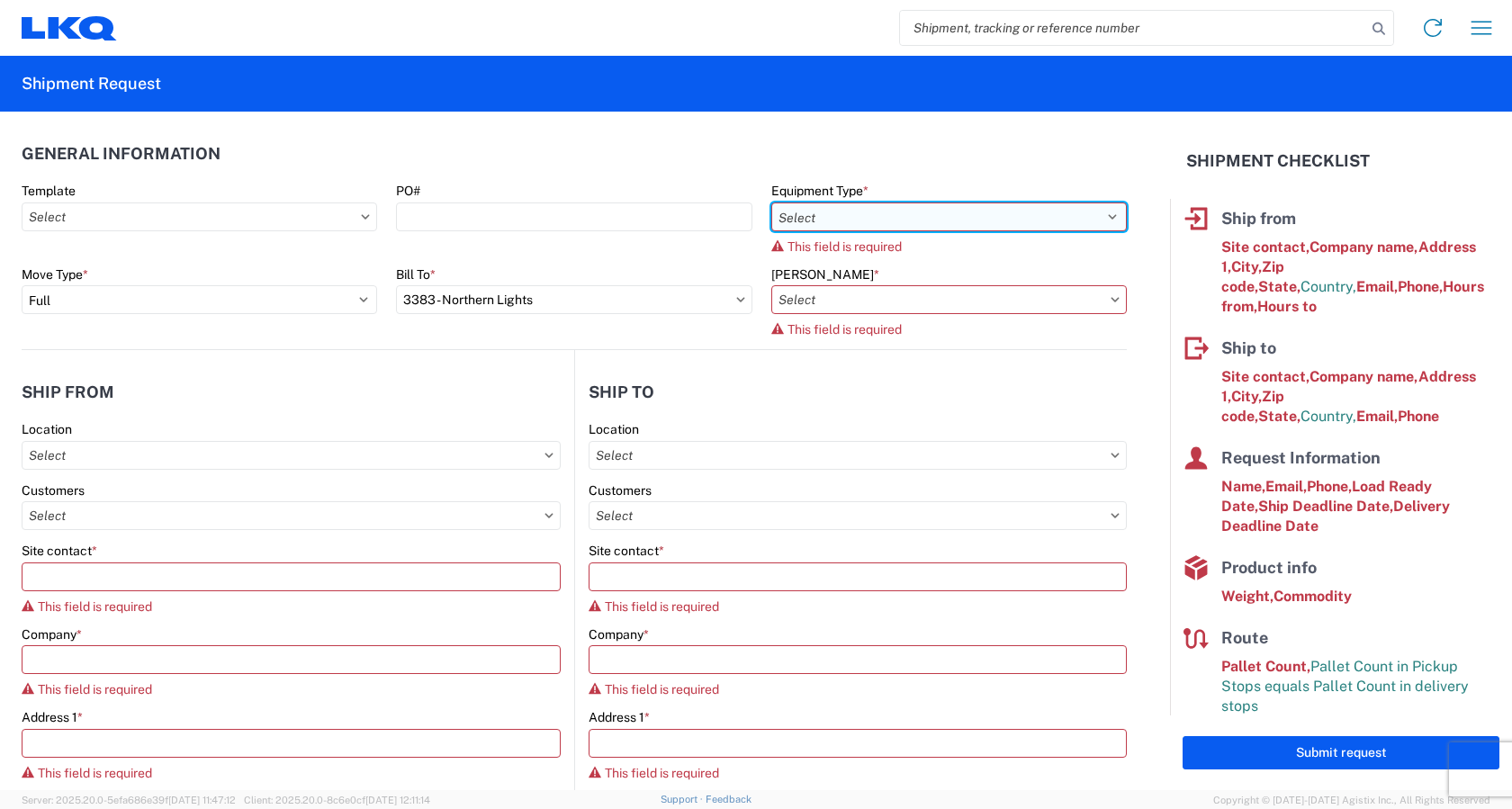
click at [822, 211] on select "Select 53’ Dry Van Flatbed Dropdeck (van) Lowboy (flatbed) Rail" at bounding box center [949, 217] width 355 height 29
select select "STDV"
click at [772, 203] on select "Select 53’ Dry Van Flatbed Dropdeck (van) Lowboy (flatbed) Rail" at bounding box center [949, 217] width 355 height 29
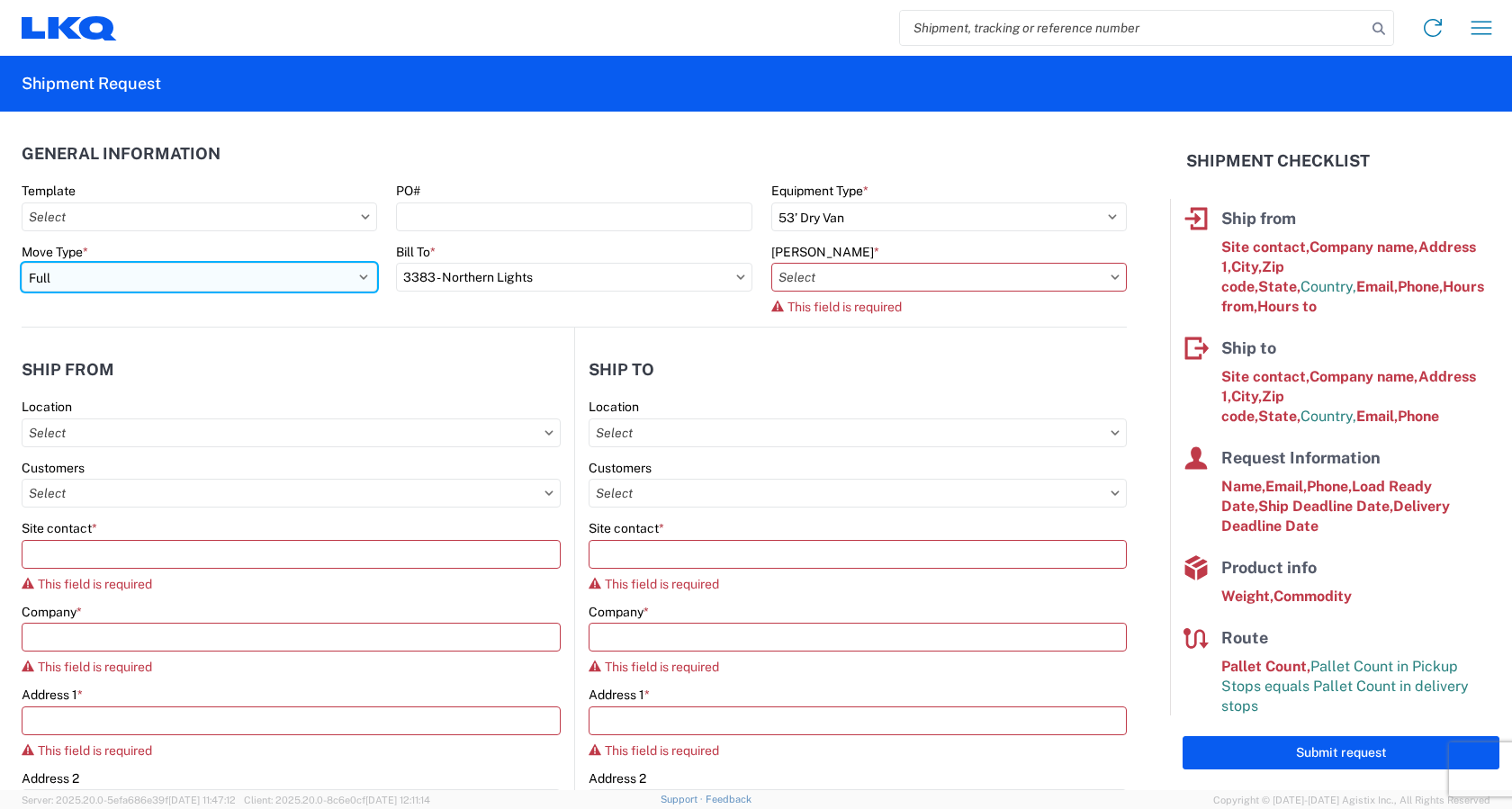
click at [181, 269] on select "Select Full Partial TL" at bounding box center [199, 277] width 355 height 29
select select "PARTIAL_TL"
click at [21, 263] on select "Select Full Partial TL" at bounding box center [199, 277] width 355 height 29
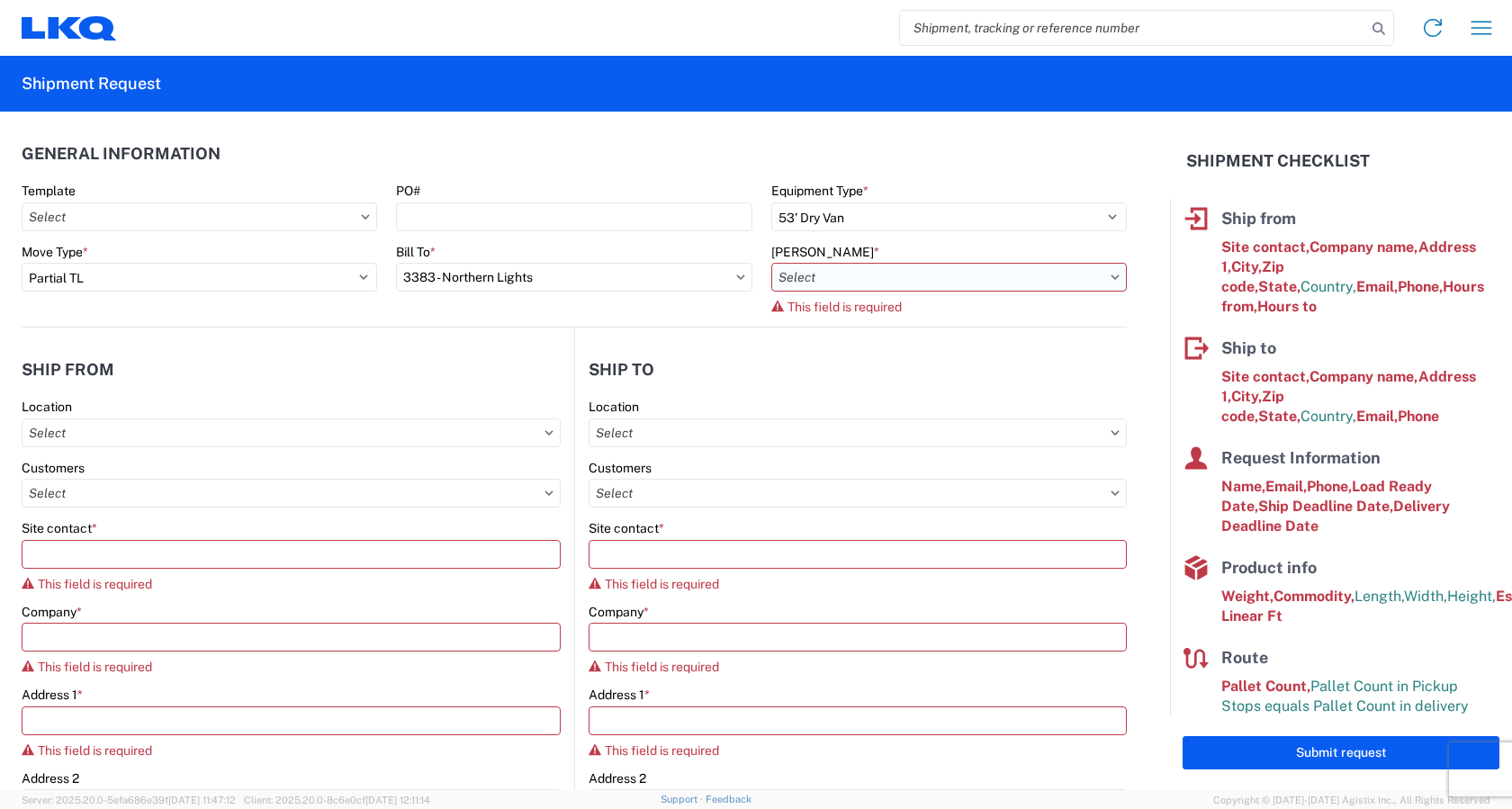
click at [842, 285] on input "text" at bounding box center [949, 277] width 355 height 29
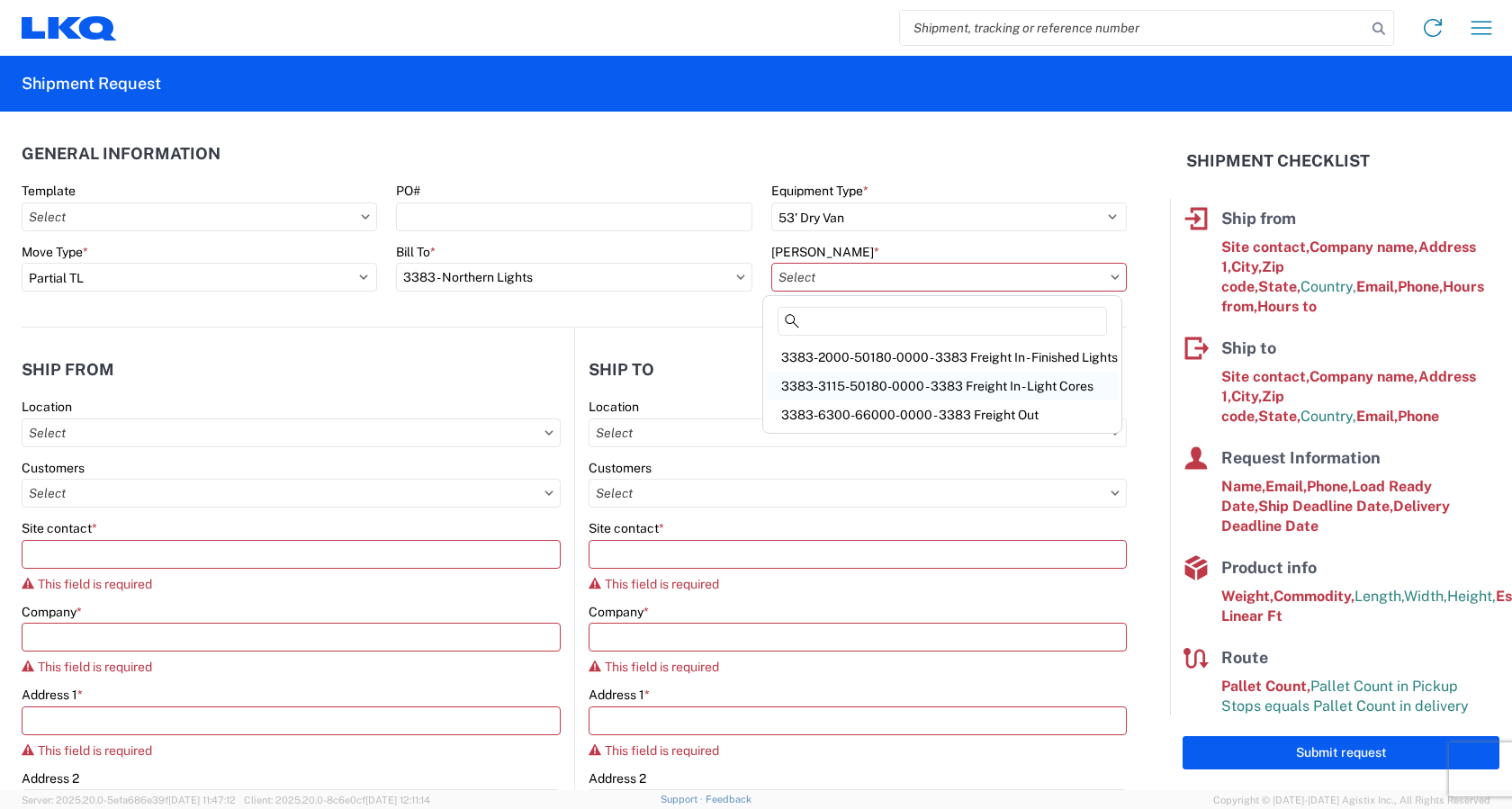
click at [837, 389] on div "3383-3115-50180-0000 - 3383 Freight In - Light Cores" at bounding box center [942, 386] width 351 height 29
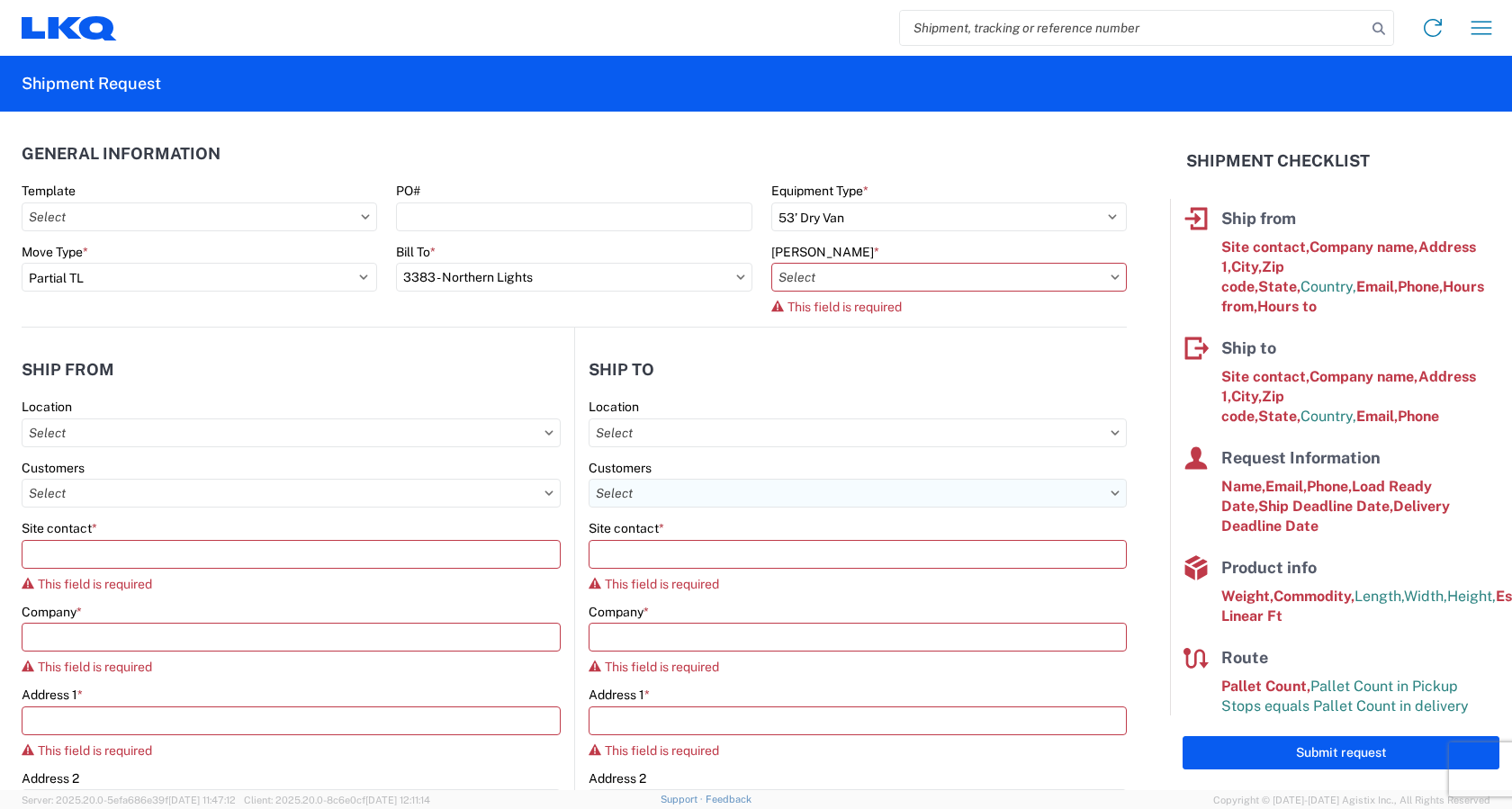
type input "3383-3115-50180-0000 - 3383 Freight In - Light Cores"
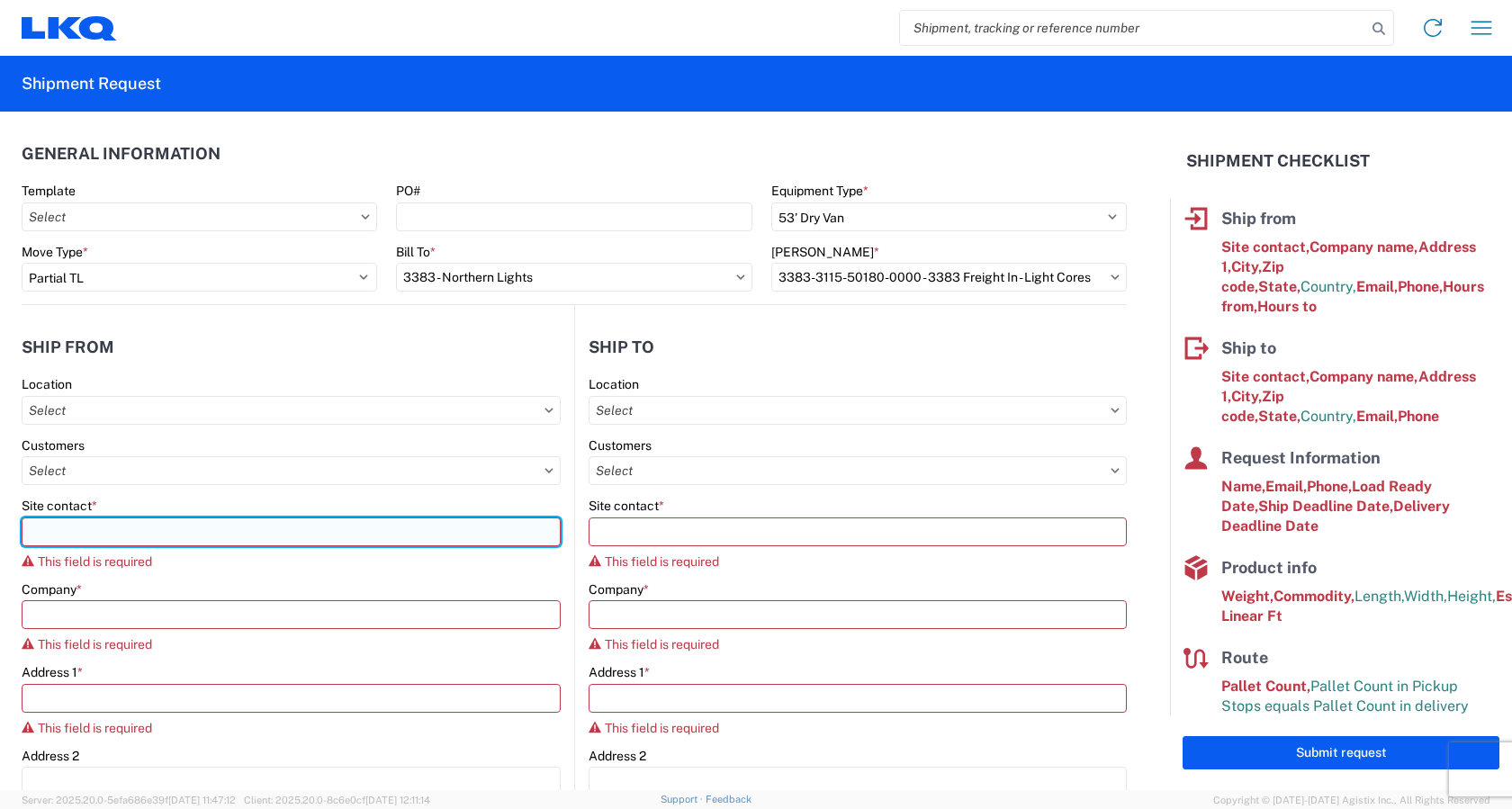
click at [263, 525] on input "Site contact *" at bounding box center [291, 532] width 540 height 29
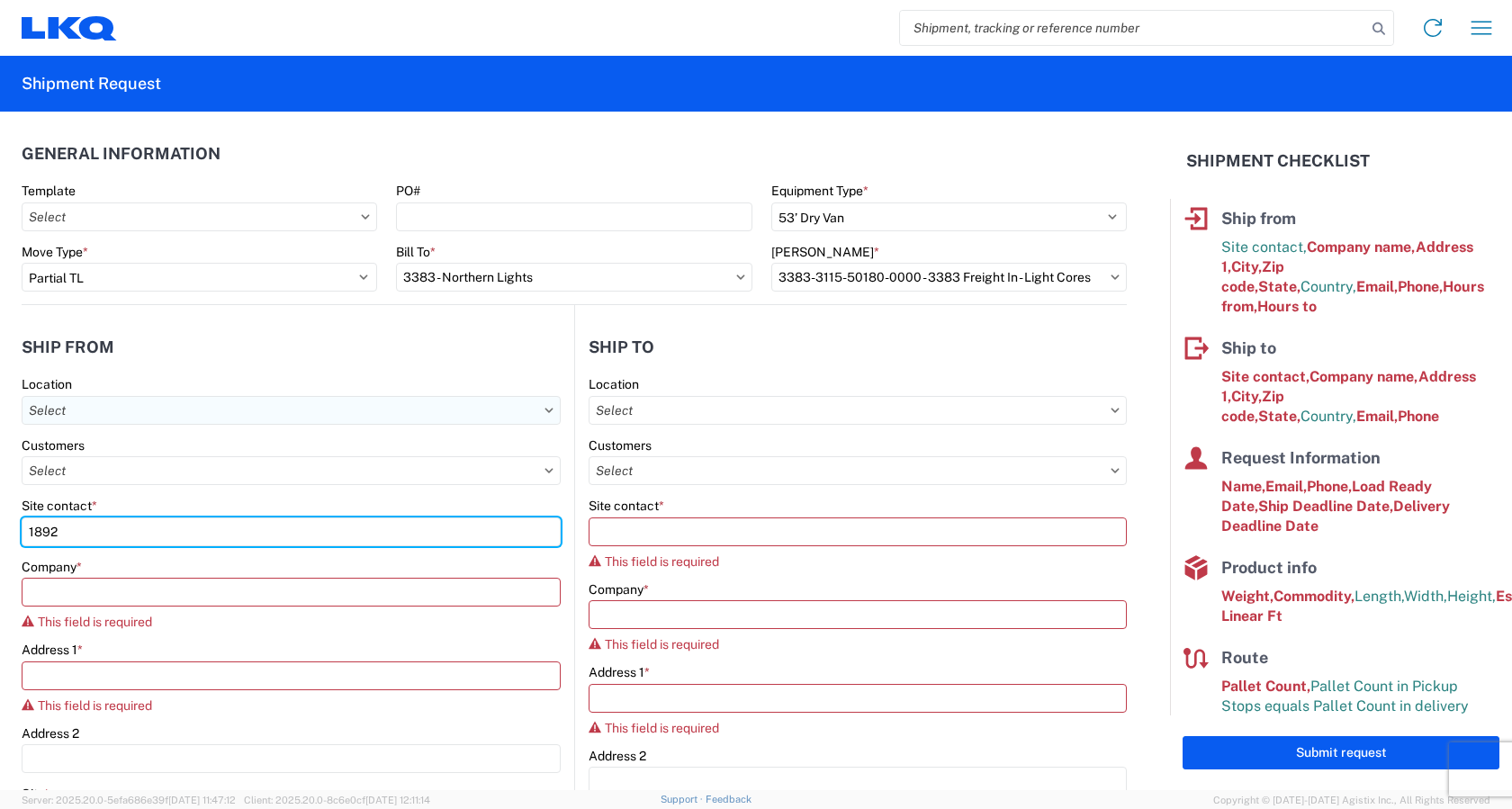
type input "1892"
click at [100, 410] on input "text" at bounding box center [291, 410] width 540 height 29
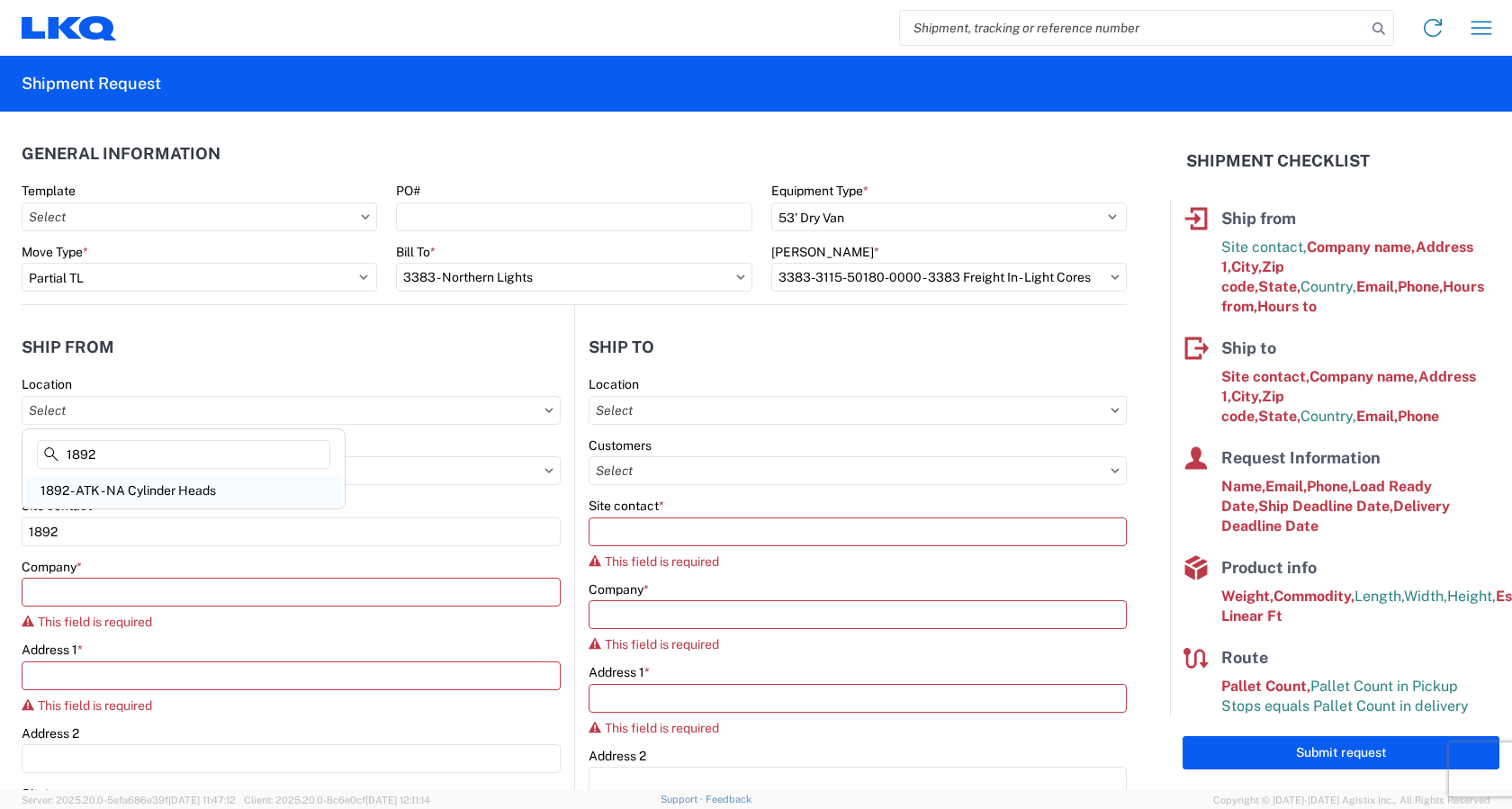
type input "1892"
click at [127, 490] on div "1892 - ATK - NA Cylinder Heads" at bounding box center [183, 491] width 315 height 29
type input "1892 - ATK - NA Cylinder Heads"
type input "LKQ Corporation"
type input "1102 W Carrier Pkwy Suite 300"
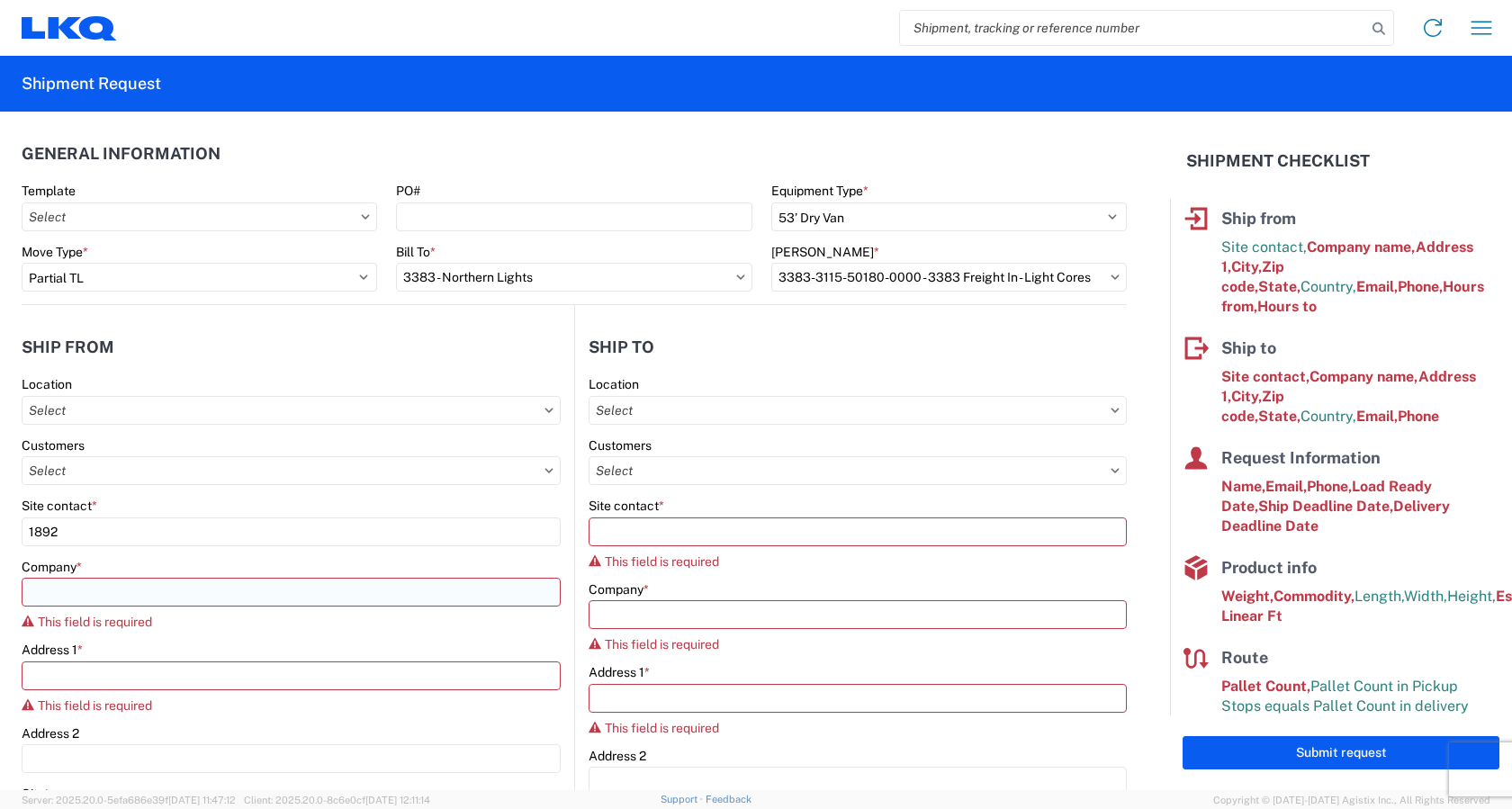
type input "[GEOGRAPHIC_DATA]"
type input "75050"
select select "[GEOGRAPHIC_DATA]"
select select "US"
type input "07:00"
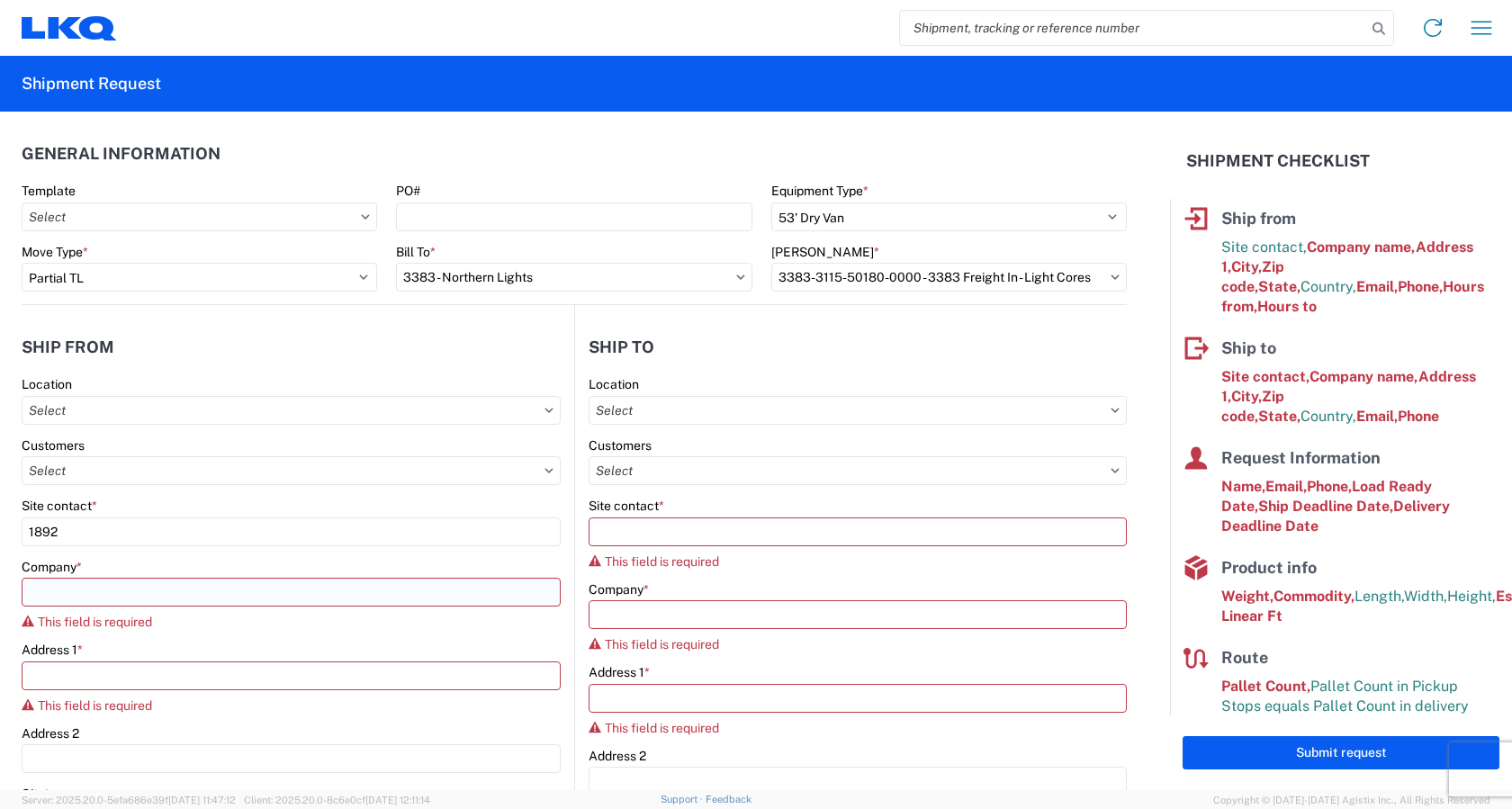
type input "17:00"
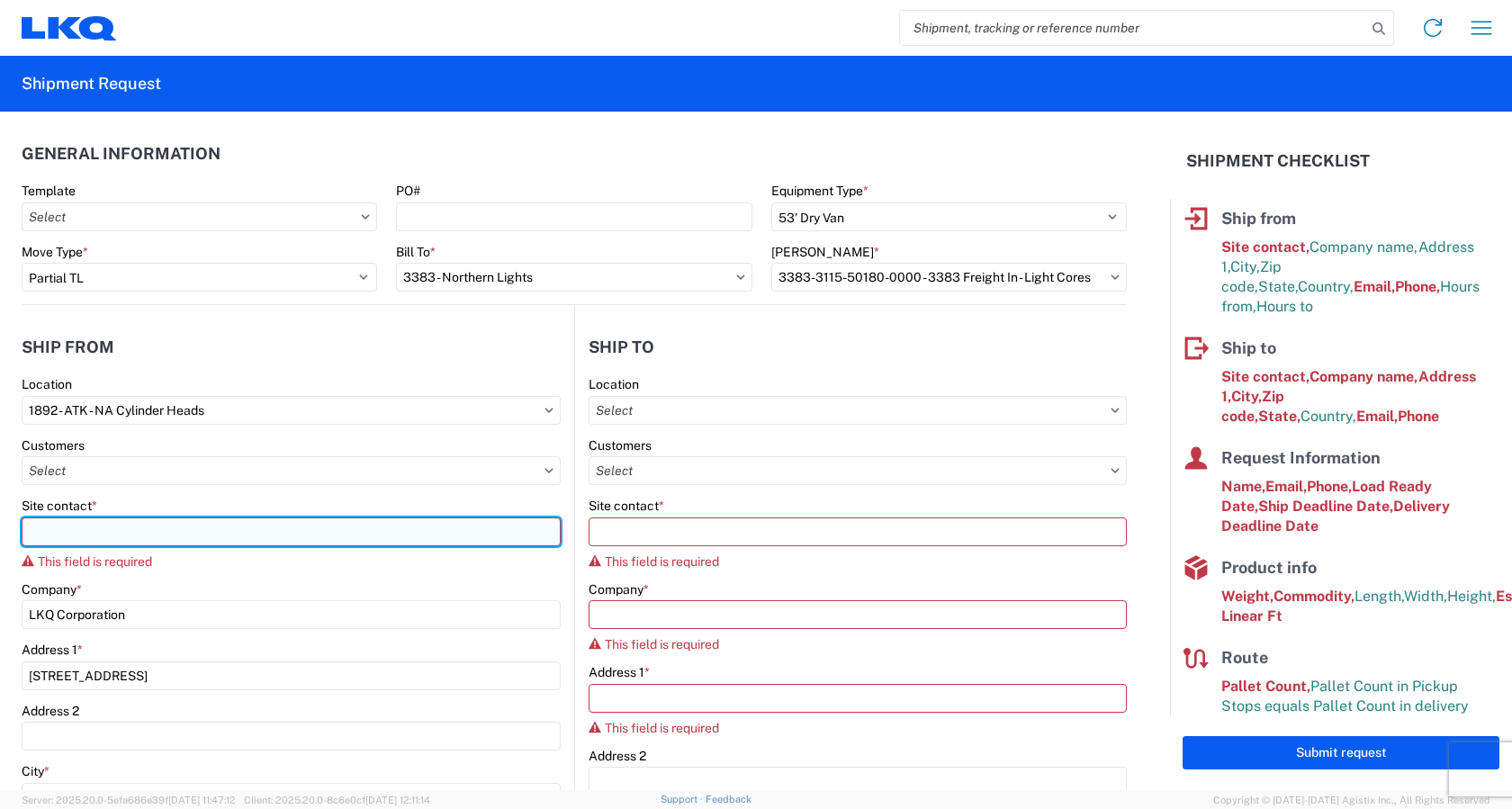
click at [98, 540] on input "Site contact *" at bounding box center [291, 532] width 540 height 29
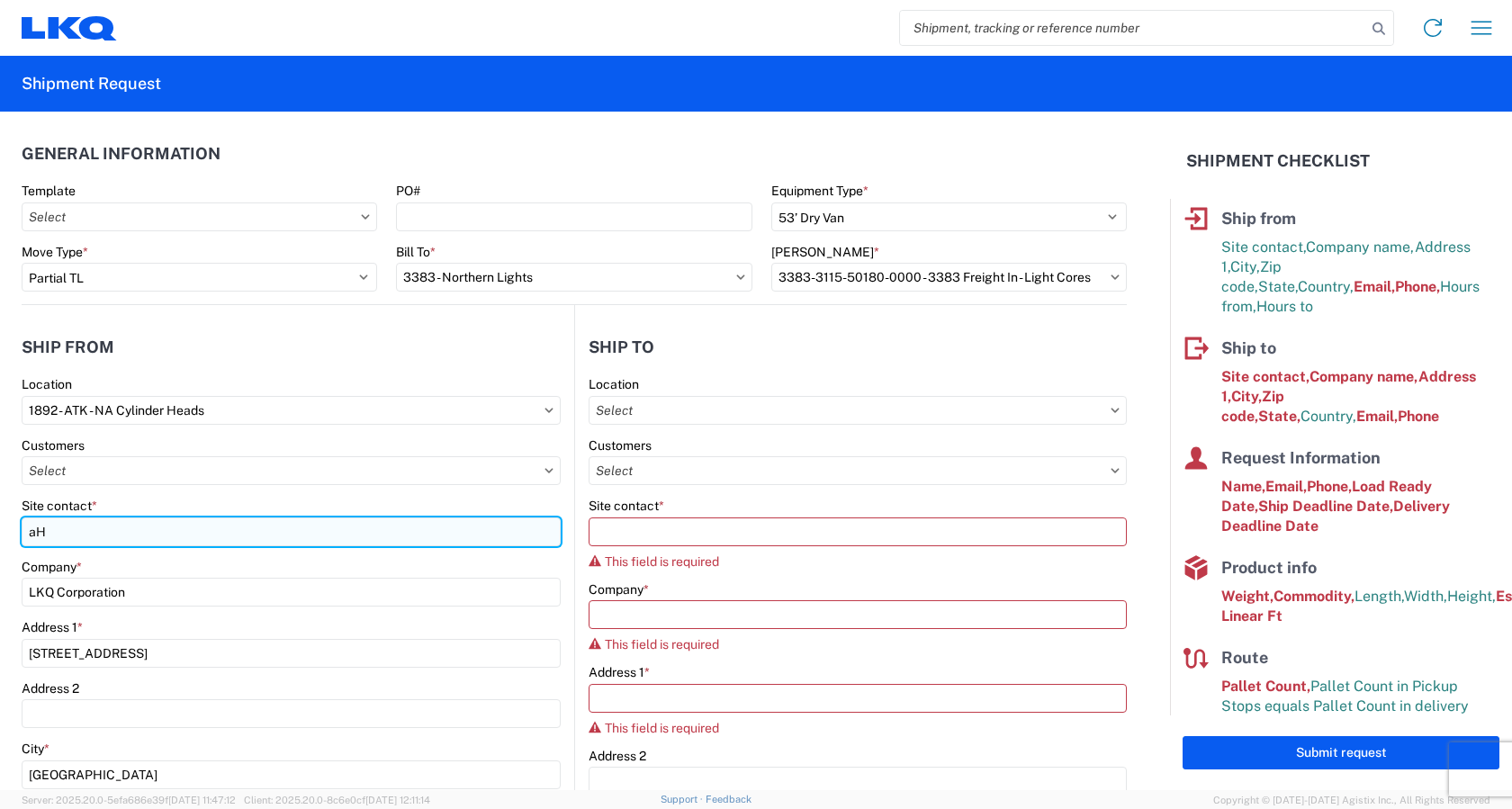
type input "a"
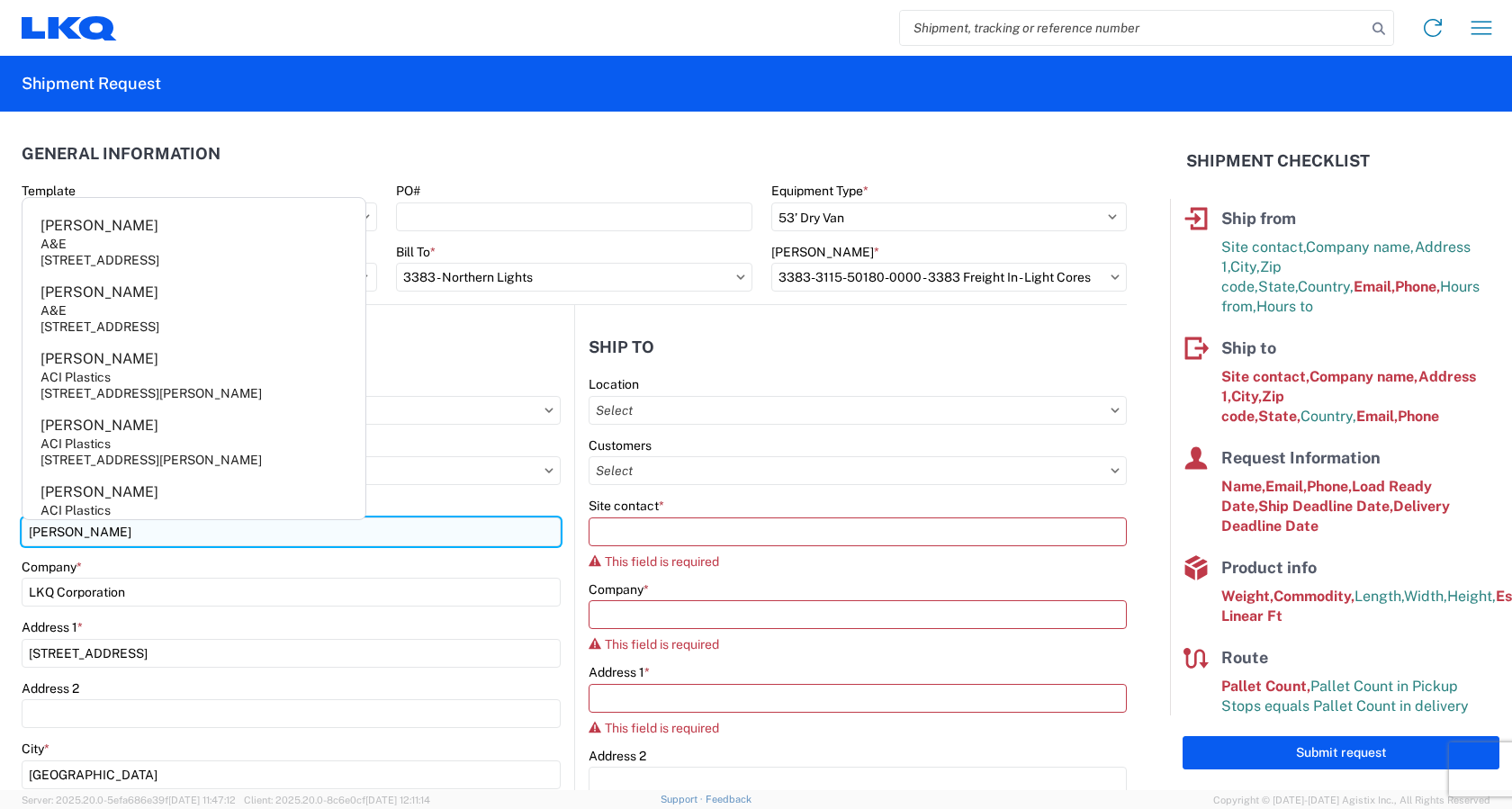
type input "Ashley Magellan"
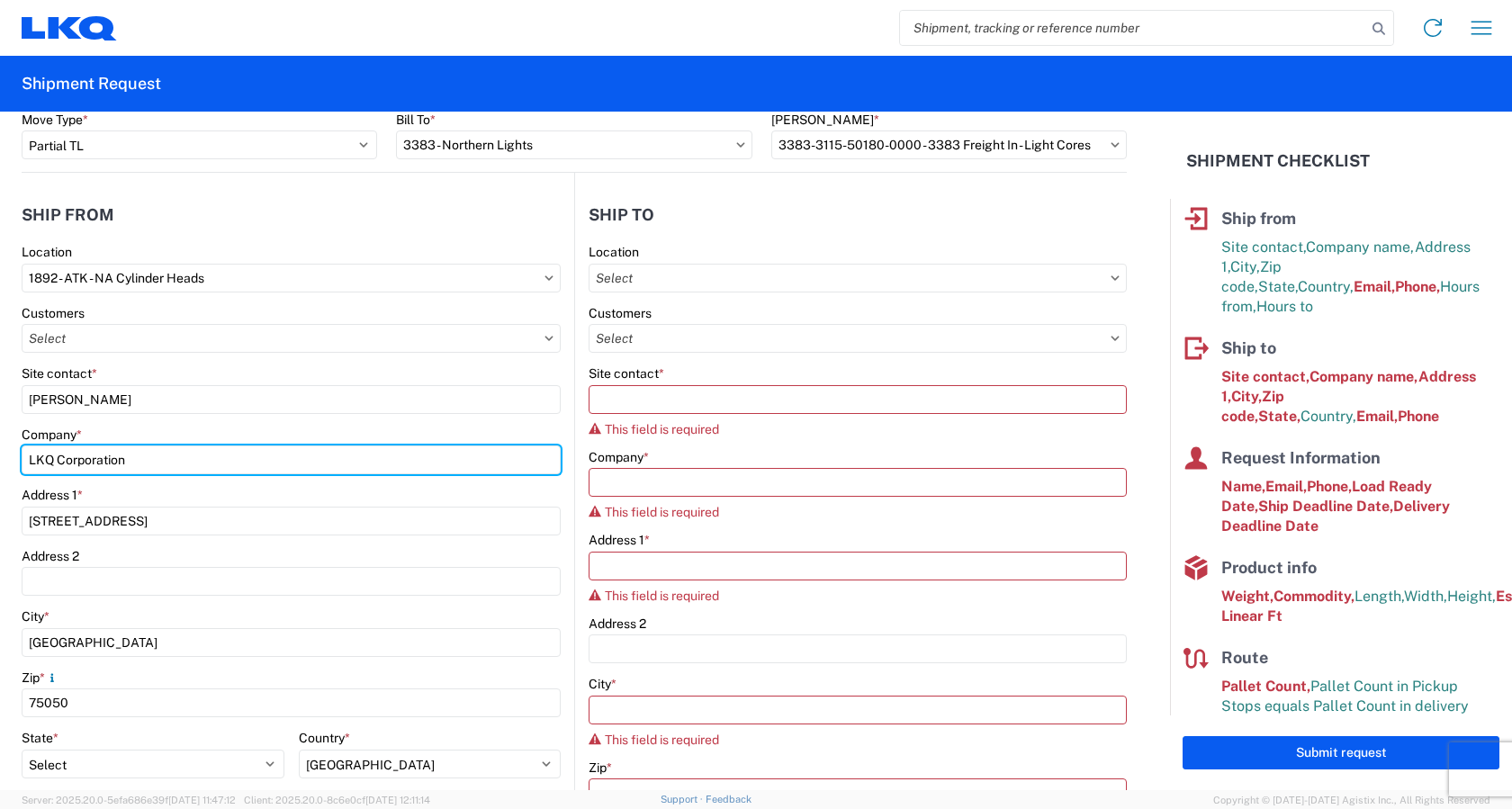
scroll to position [270, 0]
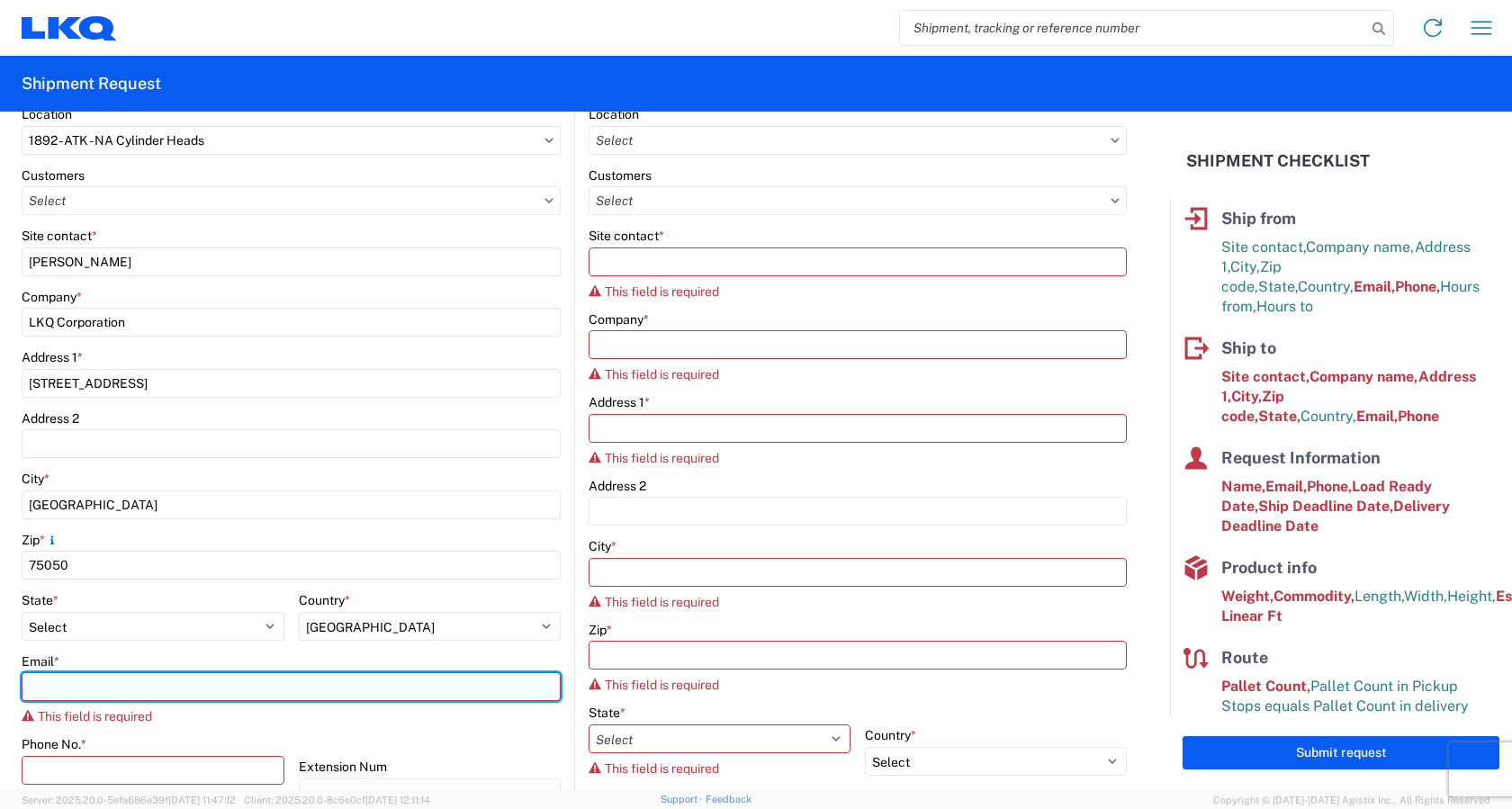
click at [115, 693] on input "Email *" at bounding box center [291, 687] width 540 height 29
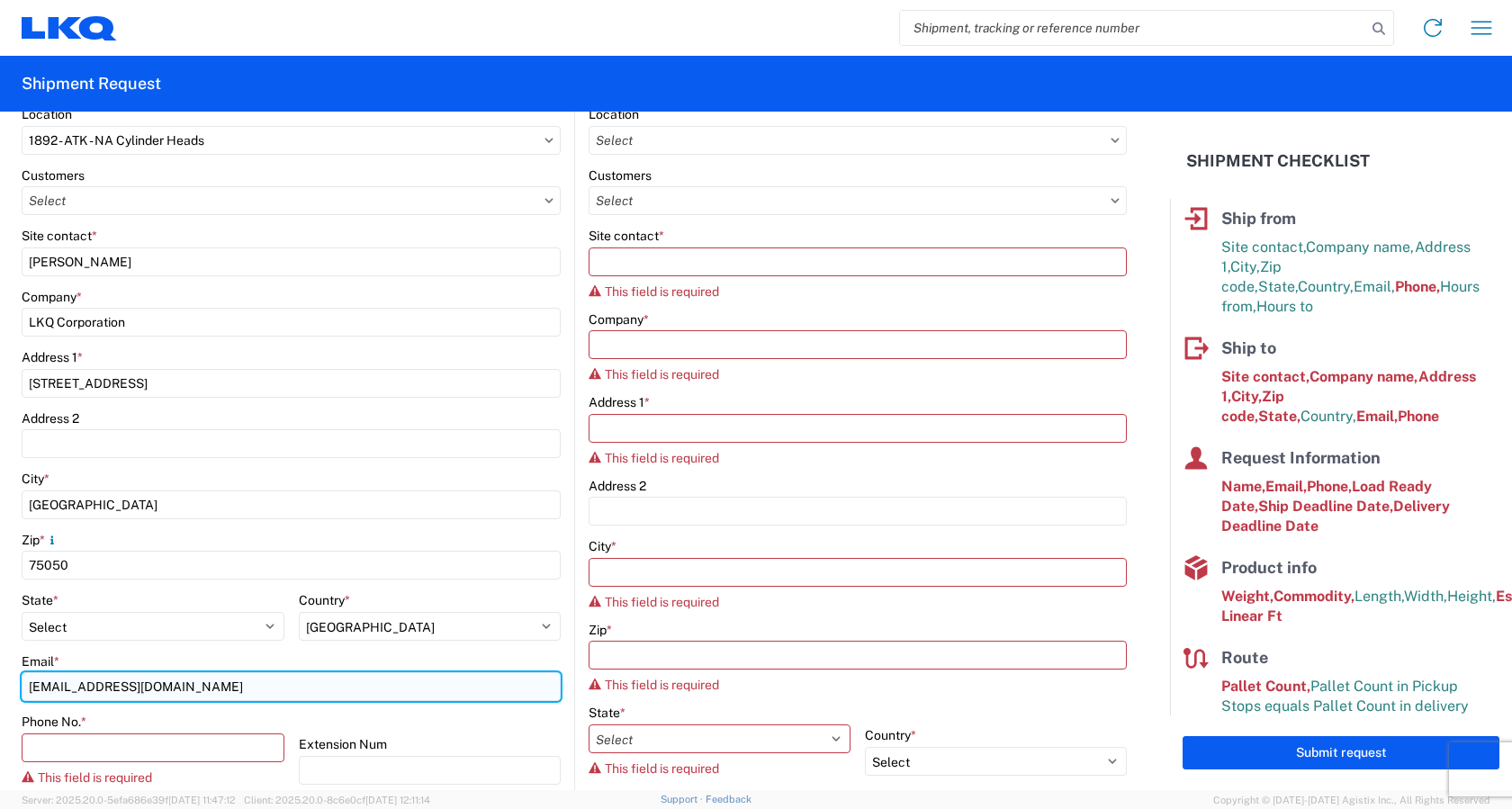
type input "1882shipping@lkqcorp.com"
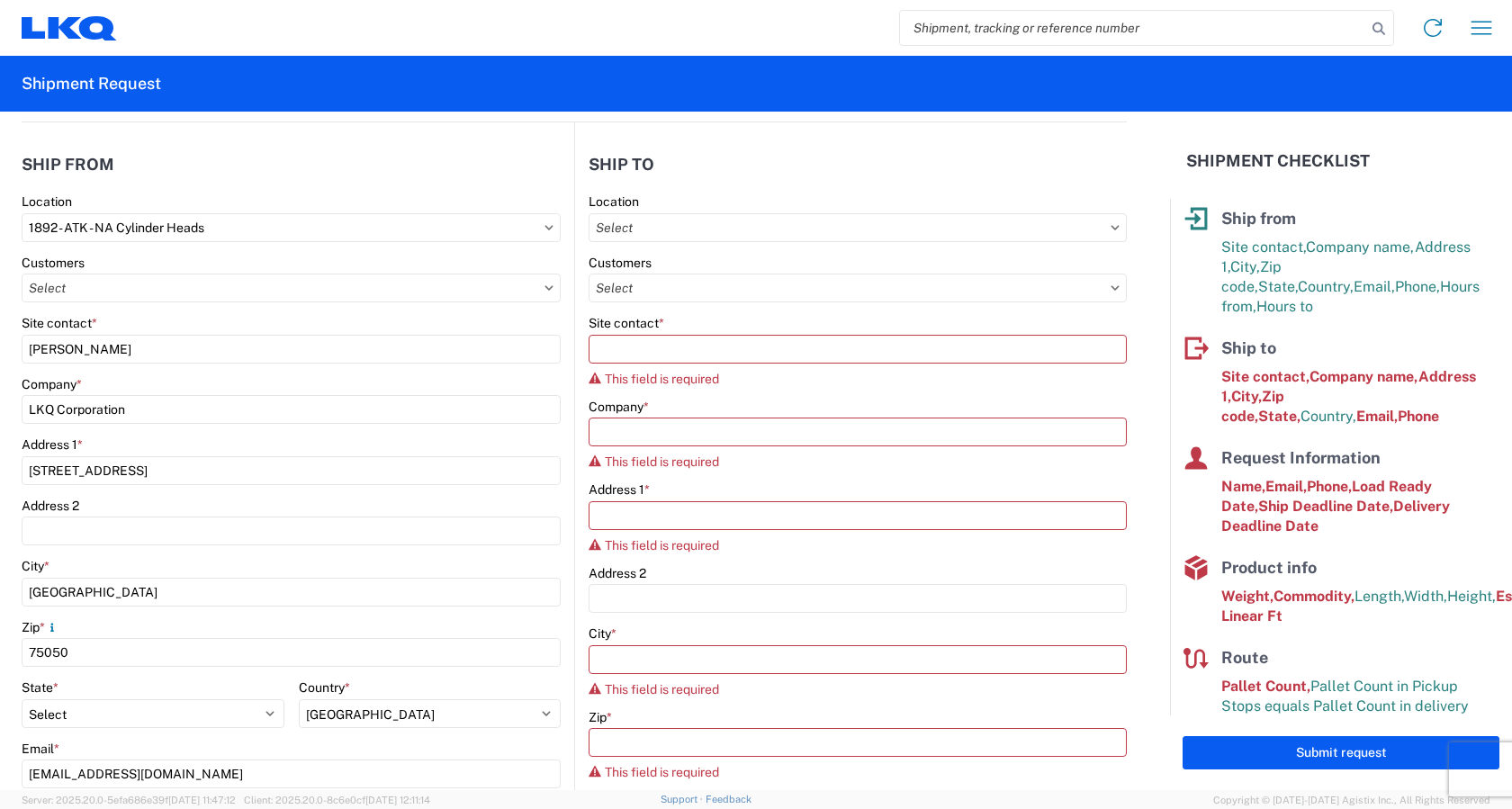
scroll to position [180, 0]
type input "[PHONE_NUMBER]"
click at [696, 231] on input "text" at bounding box center [858, 231] width 539 height 29
type input "3383"
click at [697, 304] on div "3383 - Northern Lights" at bounding box center [744, 310] width 315 height 29
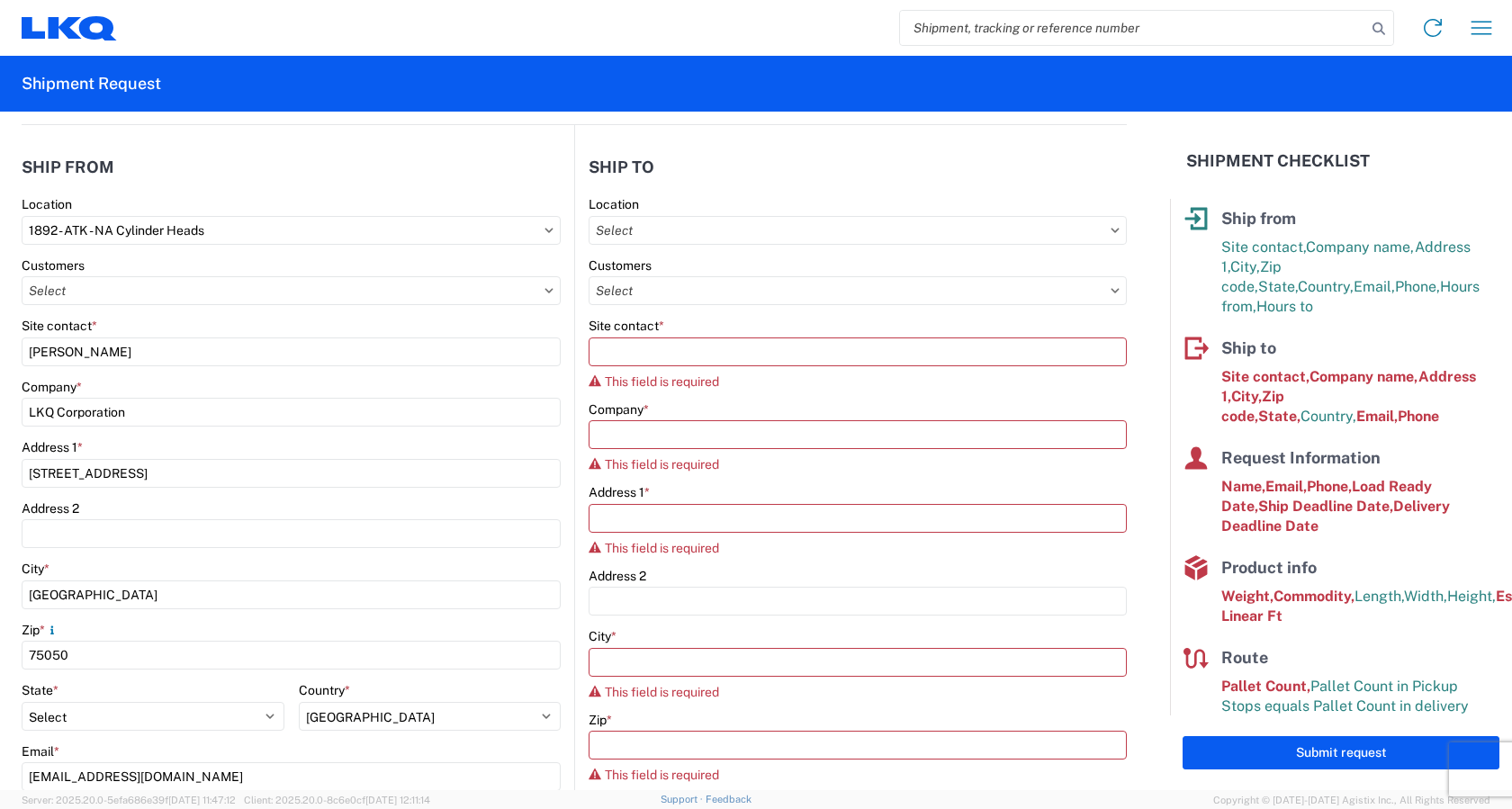
type input "3383 - Northern Lights"
type input "Kelli Bosworth"
type input "LKQ Corporation"
type input "157 West Beech Street"
type input "Cedar Springs"
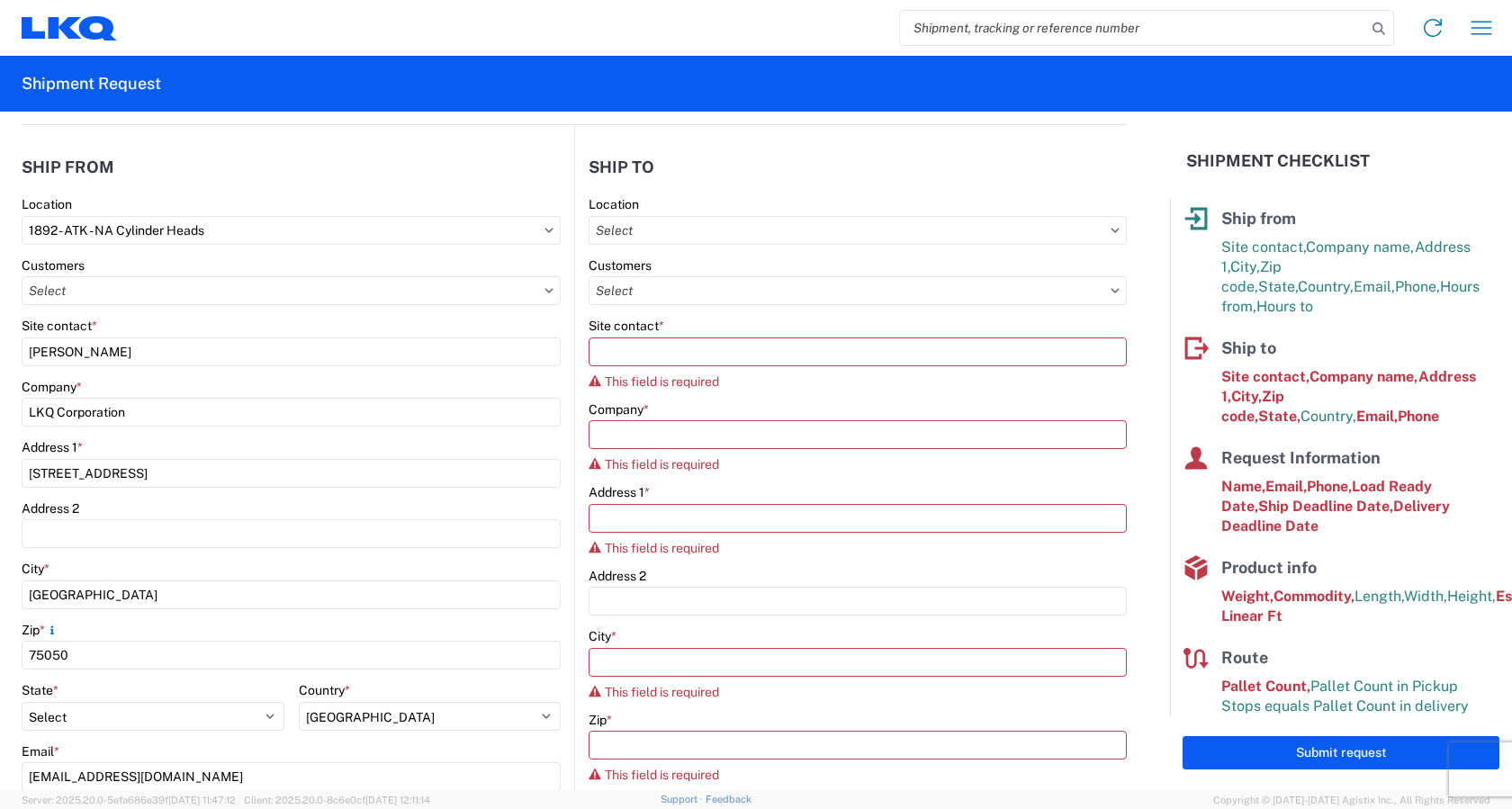
type input "49319"
select select "US"
type input "kjbosworth@lkqcorp.com"
type input "616-696-7467"
type input "06:00"
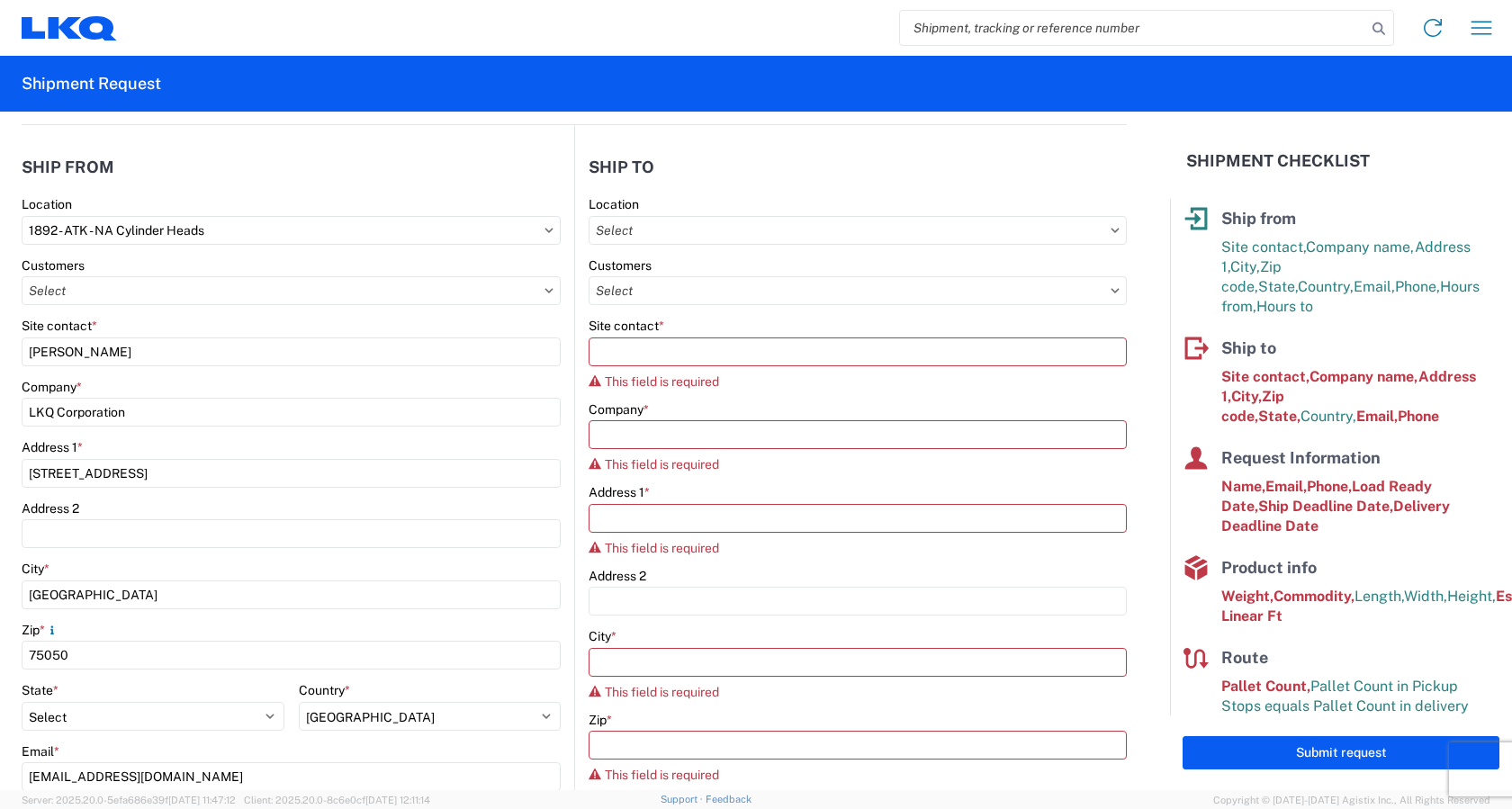
type input "16:30"
select select "MI"
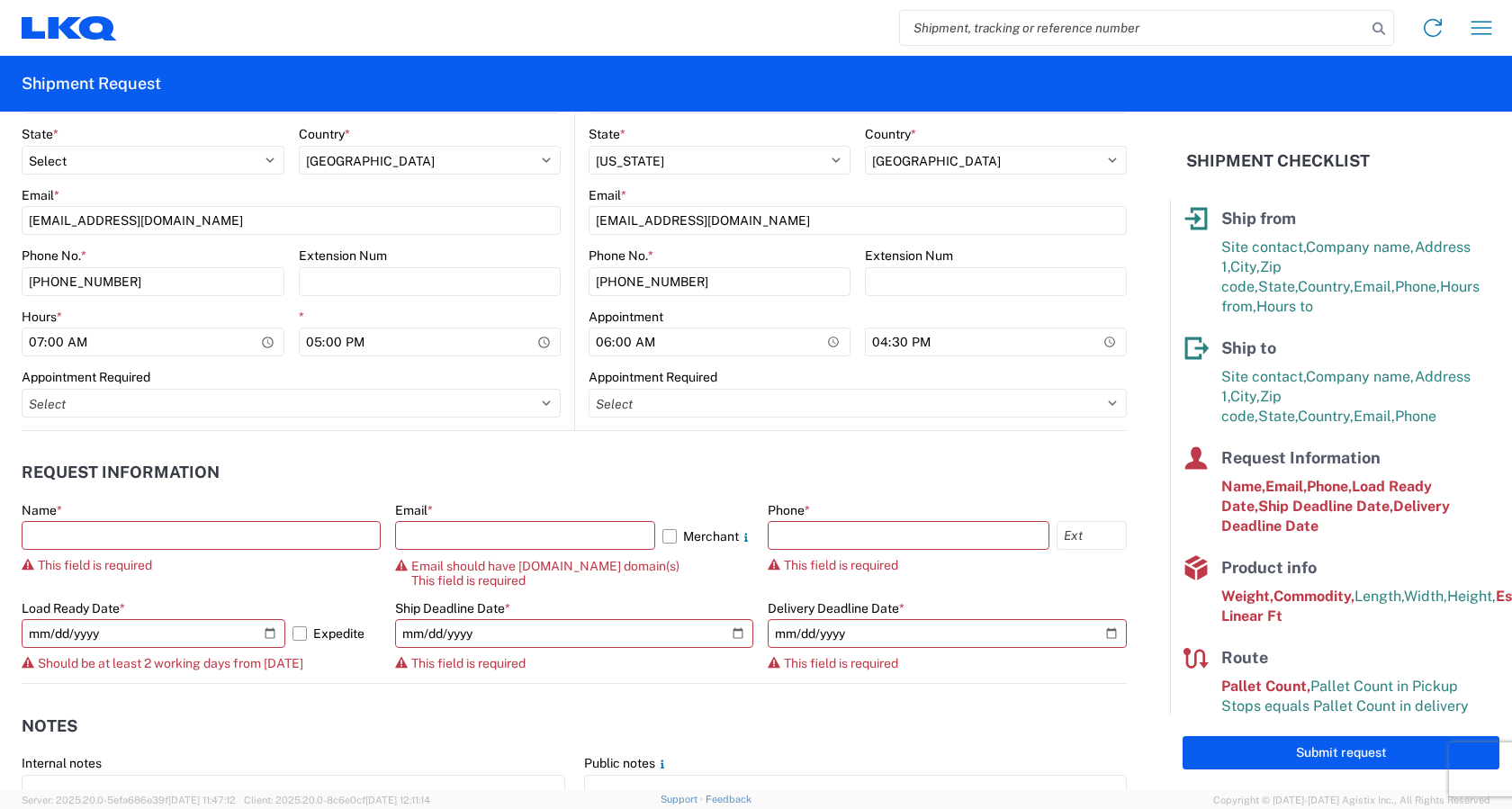
scroll to position [810, 0]
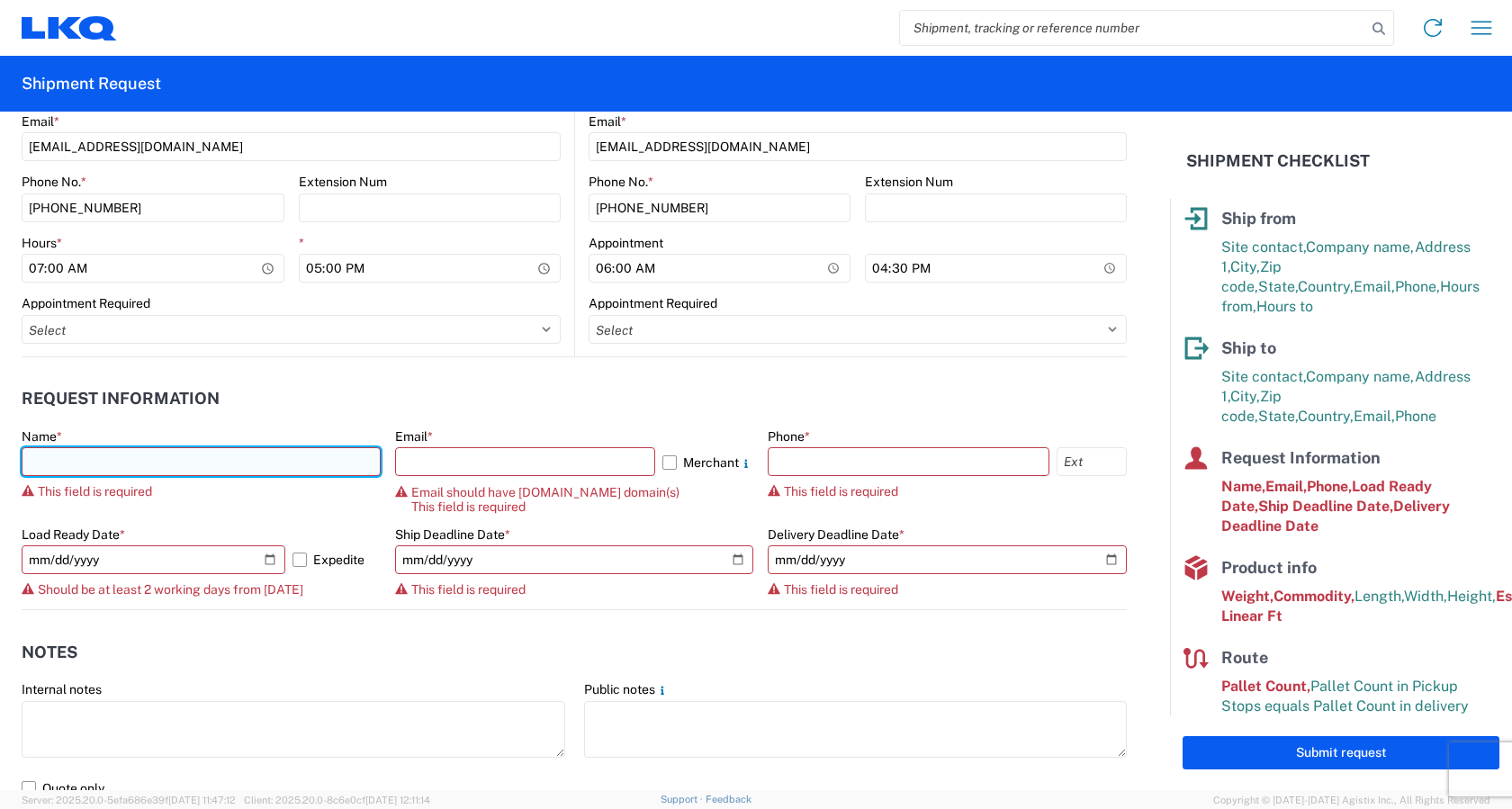
click at [69, 455] on input "text" at bounding box center [201, 462] width 359 height 29
type input "Kelli Bosworth"
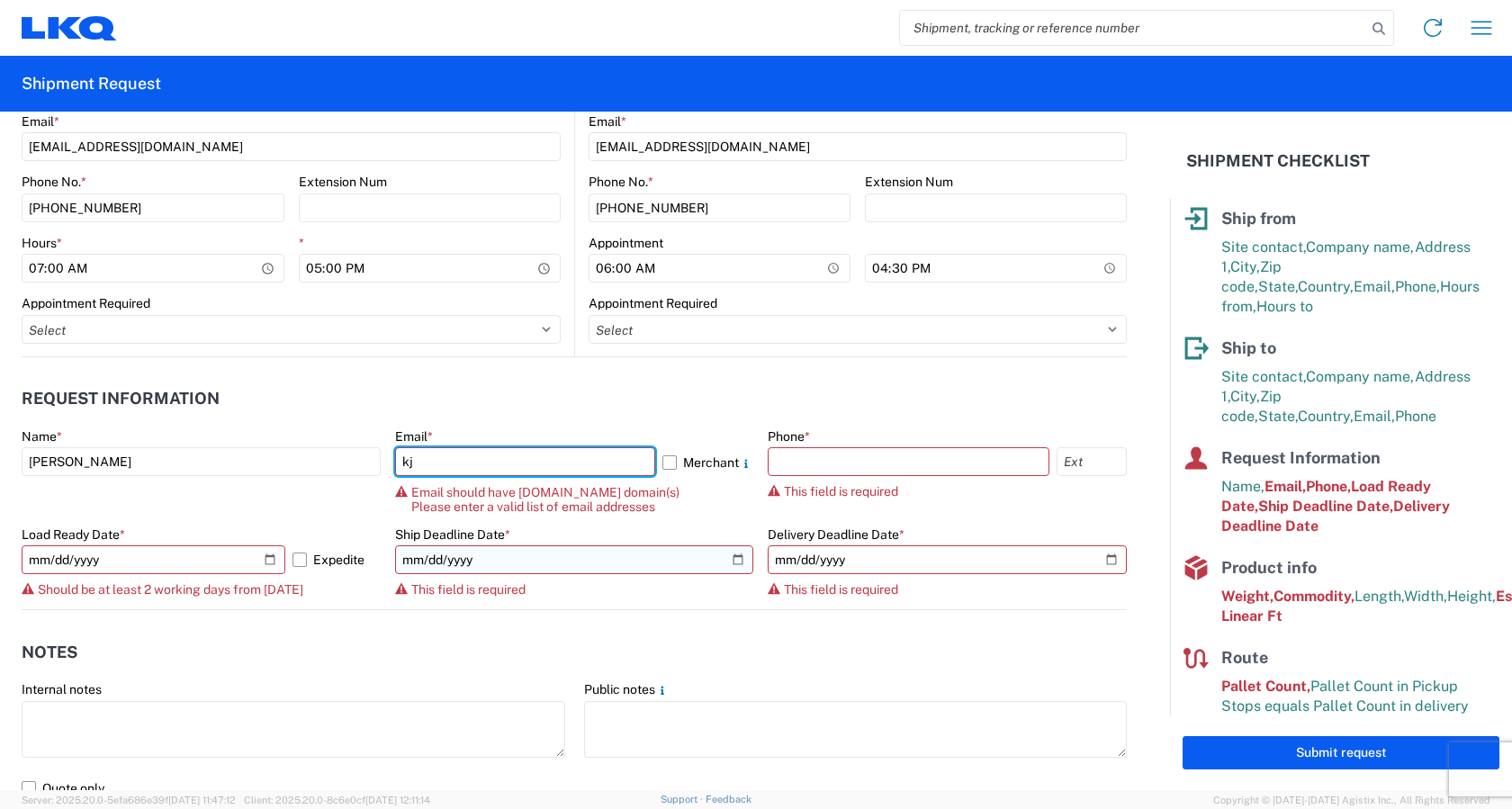
type input "kjbosworth@lkqcorp.com"
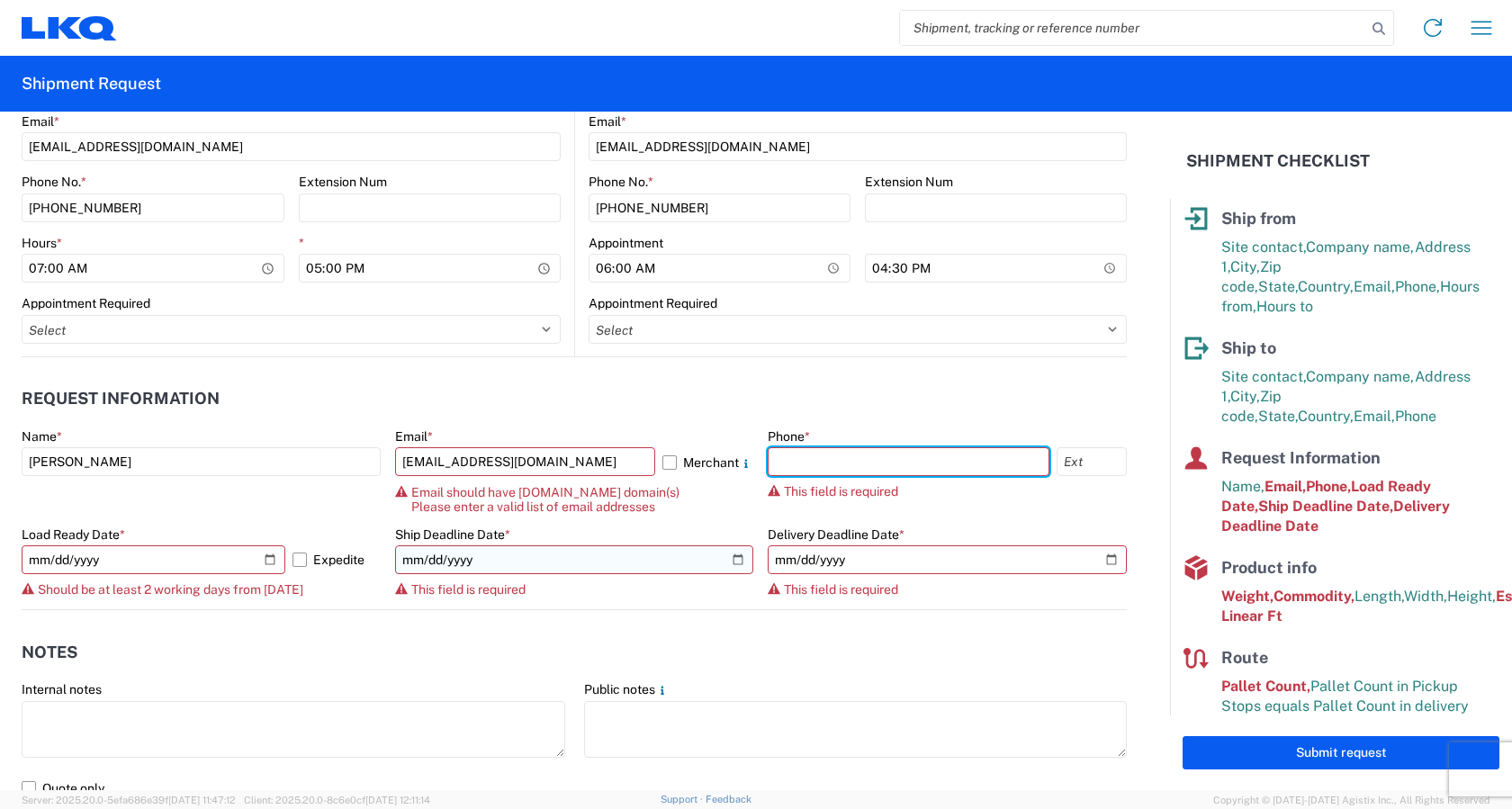
type input "6162632448"
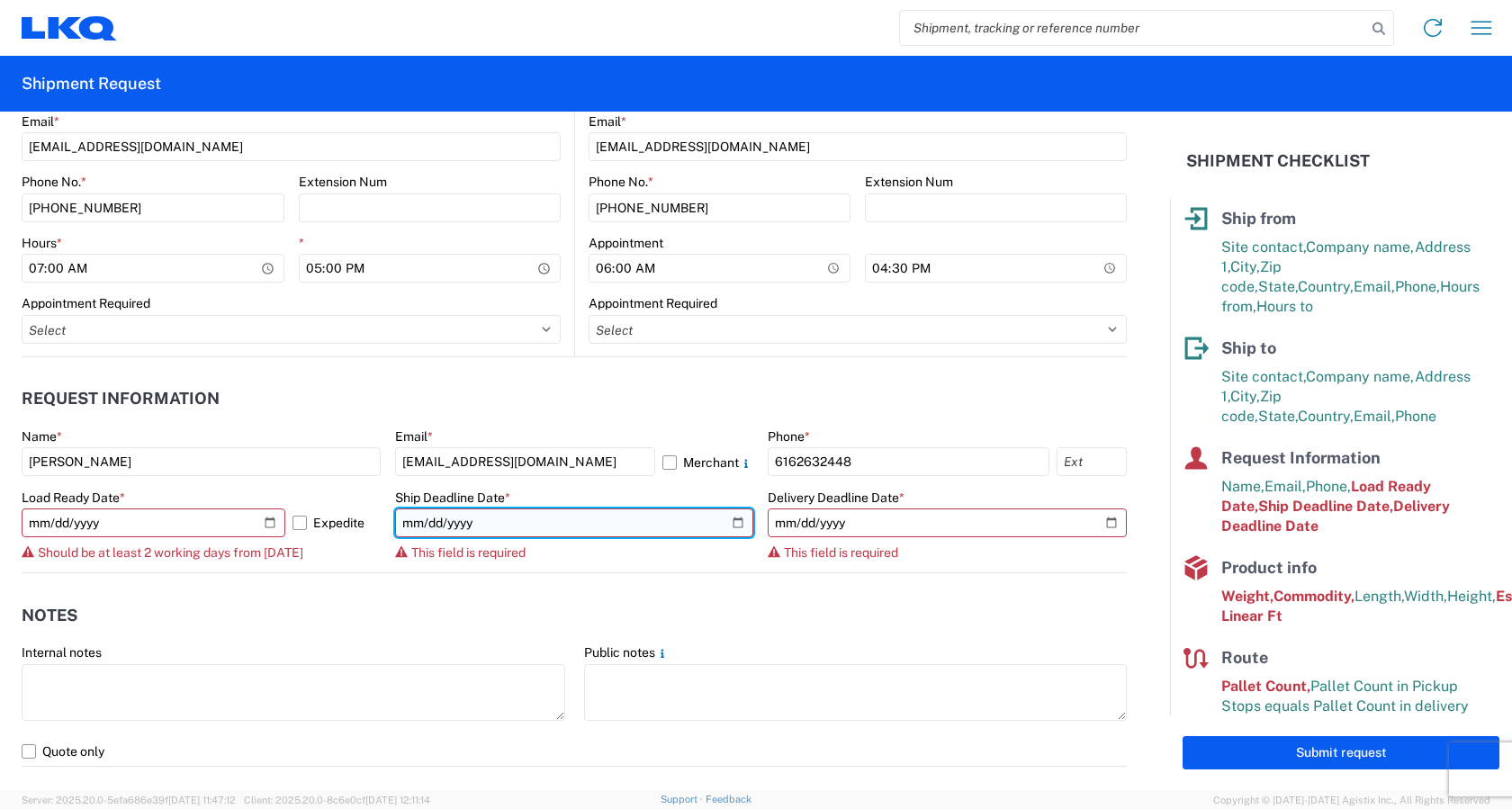
click at [732, 524] on input "date" at bounding box center [575, 523] width 359 height 29
type input "[DATE]"
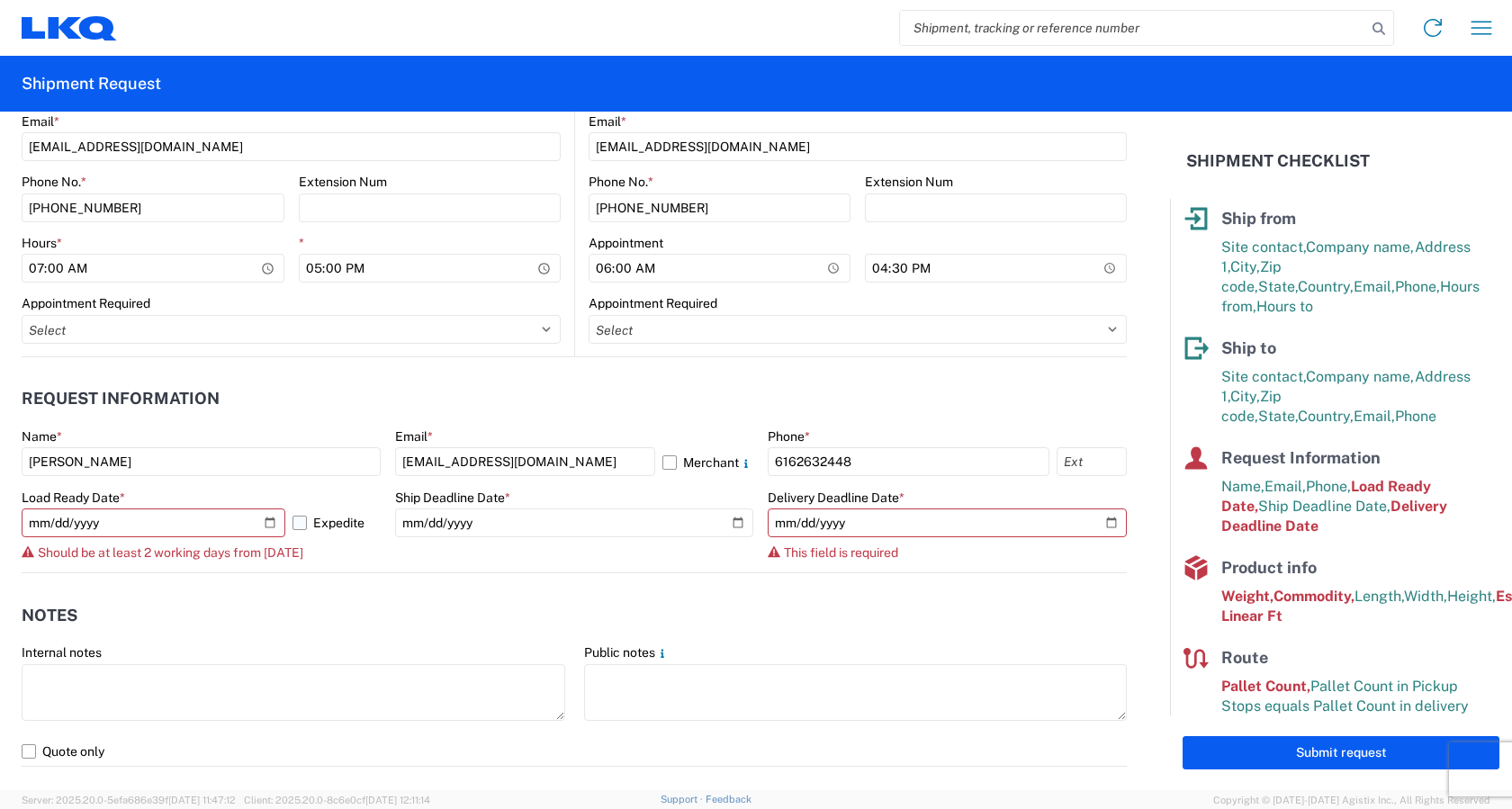
click at [302, 526] on label "Expedite" at bounding box center [336, 523] width 88 height 29
click at [0, 0] on input "Expedite" at bounding box center [0, 0] width 0 height 0
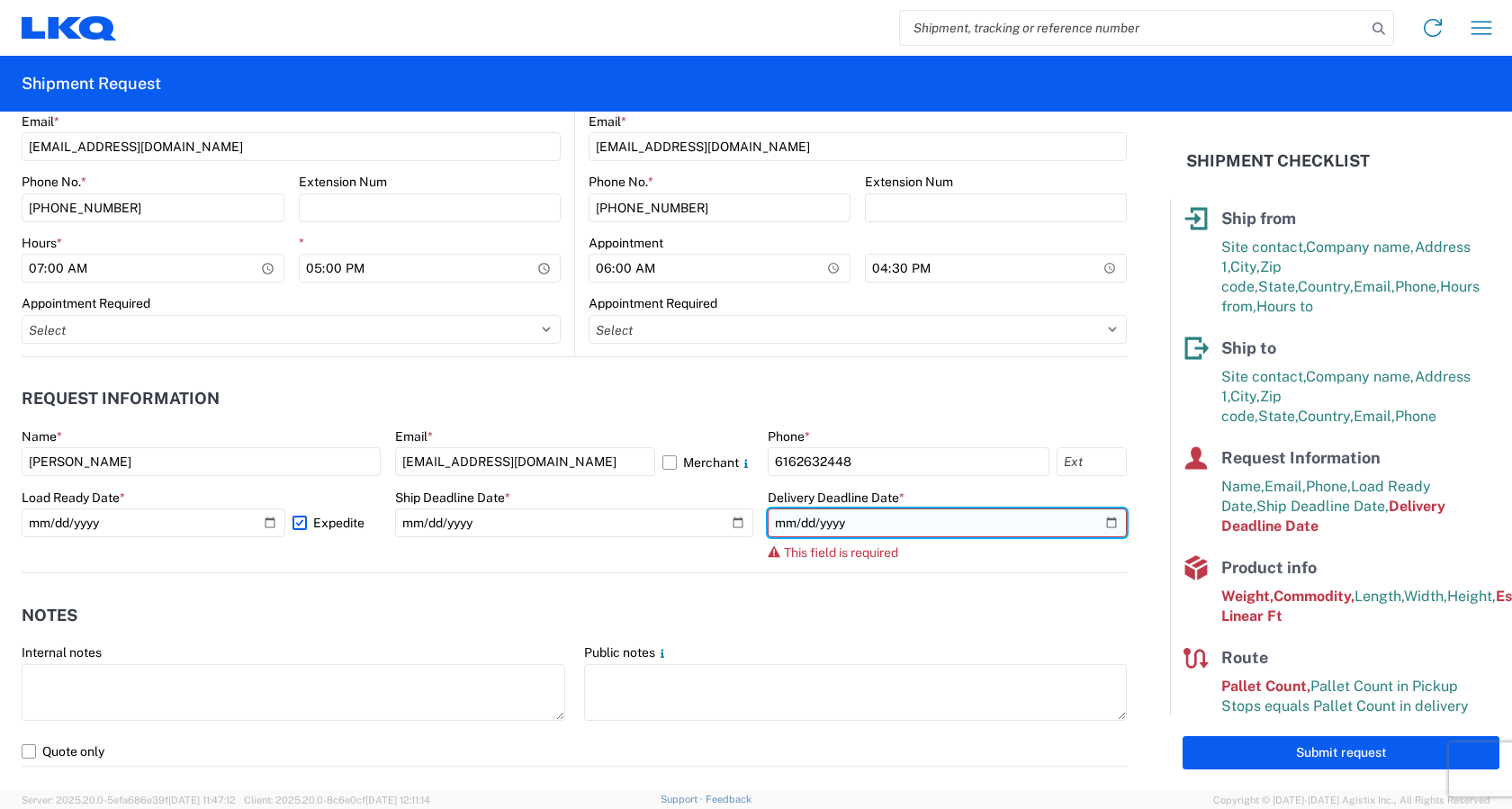
click at [1098, 522] on input "date" at bounding box center [947, 523] width 359 height 29
type input "[DATE]"
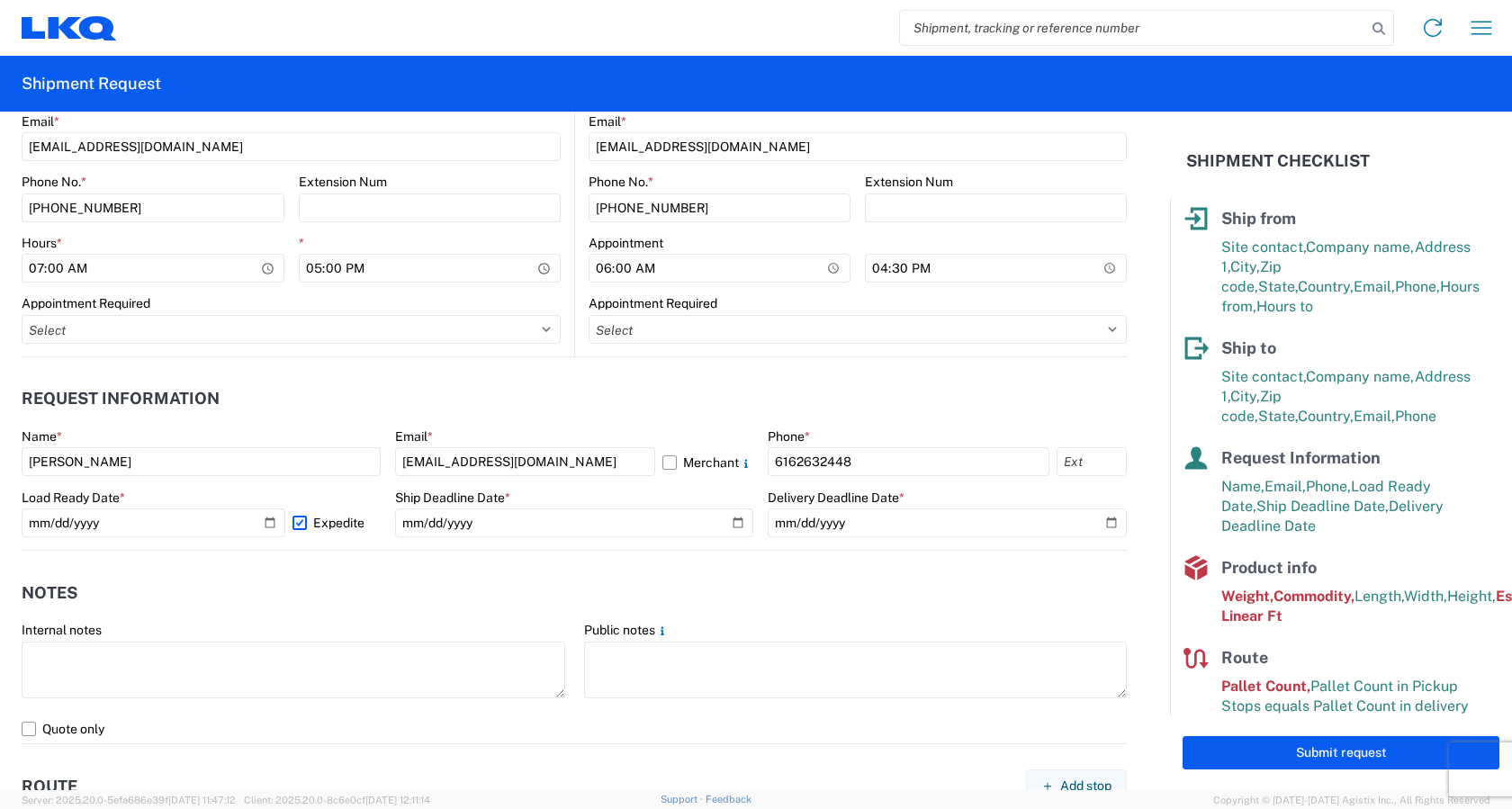
click at [300, 526] on label "Expedite" at bounding box center [336, 523] width 88 height 29
click at [0, 0] on input "Expedite" at bounding box center [0, 0] width 0 height 0
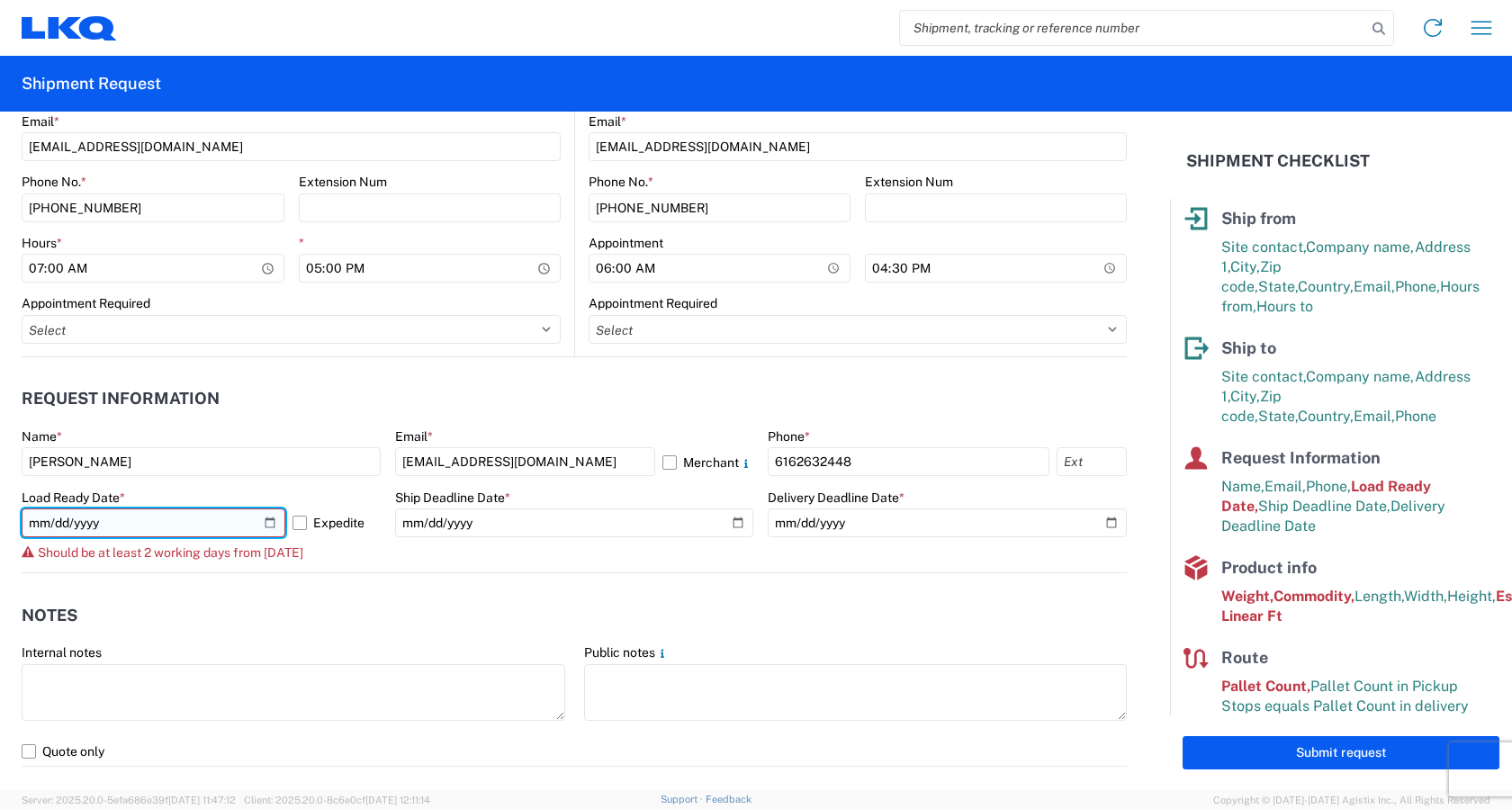
click at [269, 522] on input "[DATE]" at bounding box center [153, 523] width 264 height 29
type input "2025-10-10"
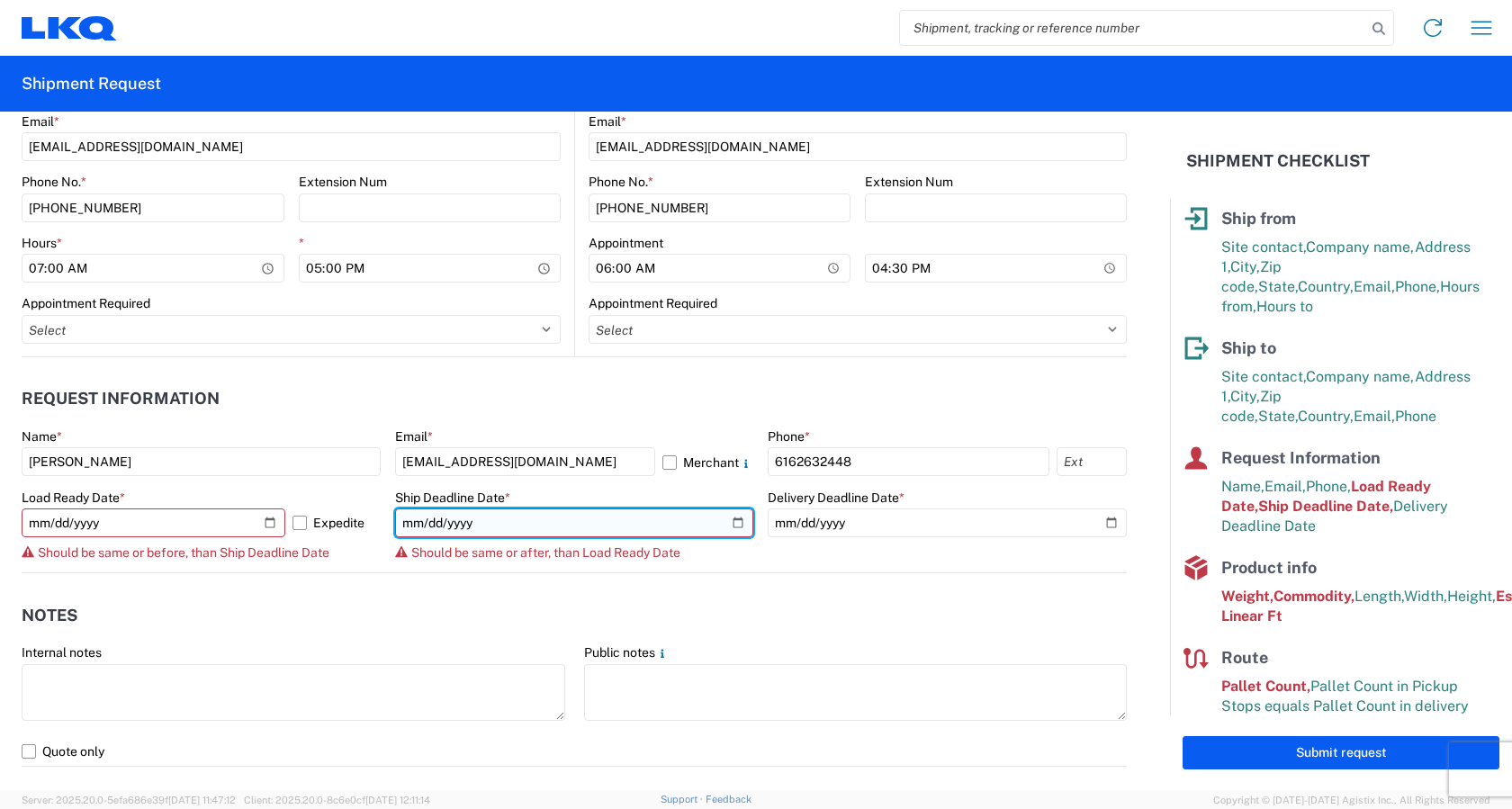
click at [731, 521] on input "[DATE]" at bounding box center [575, 523] width 359 height 29
type input "2025-10-10"
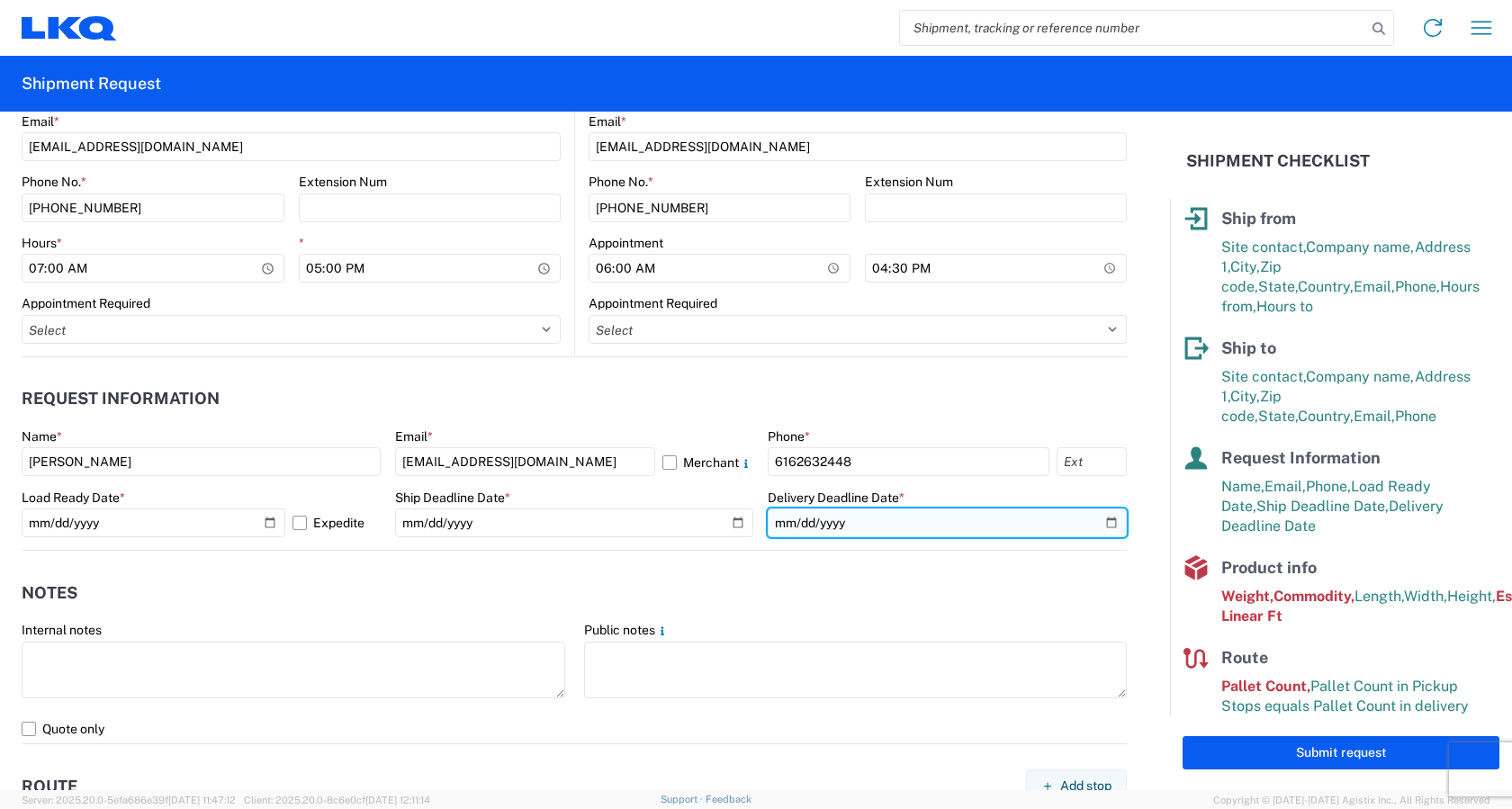
click at [1100, 524] on input "[DATE]" at bounding box center [947, 523] width 359 height 29
type input "2025-10-10"
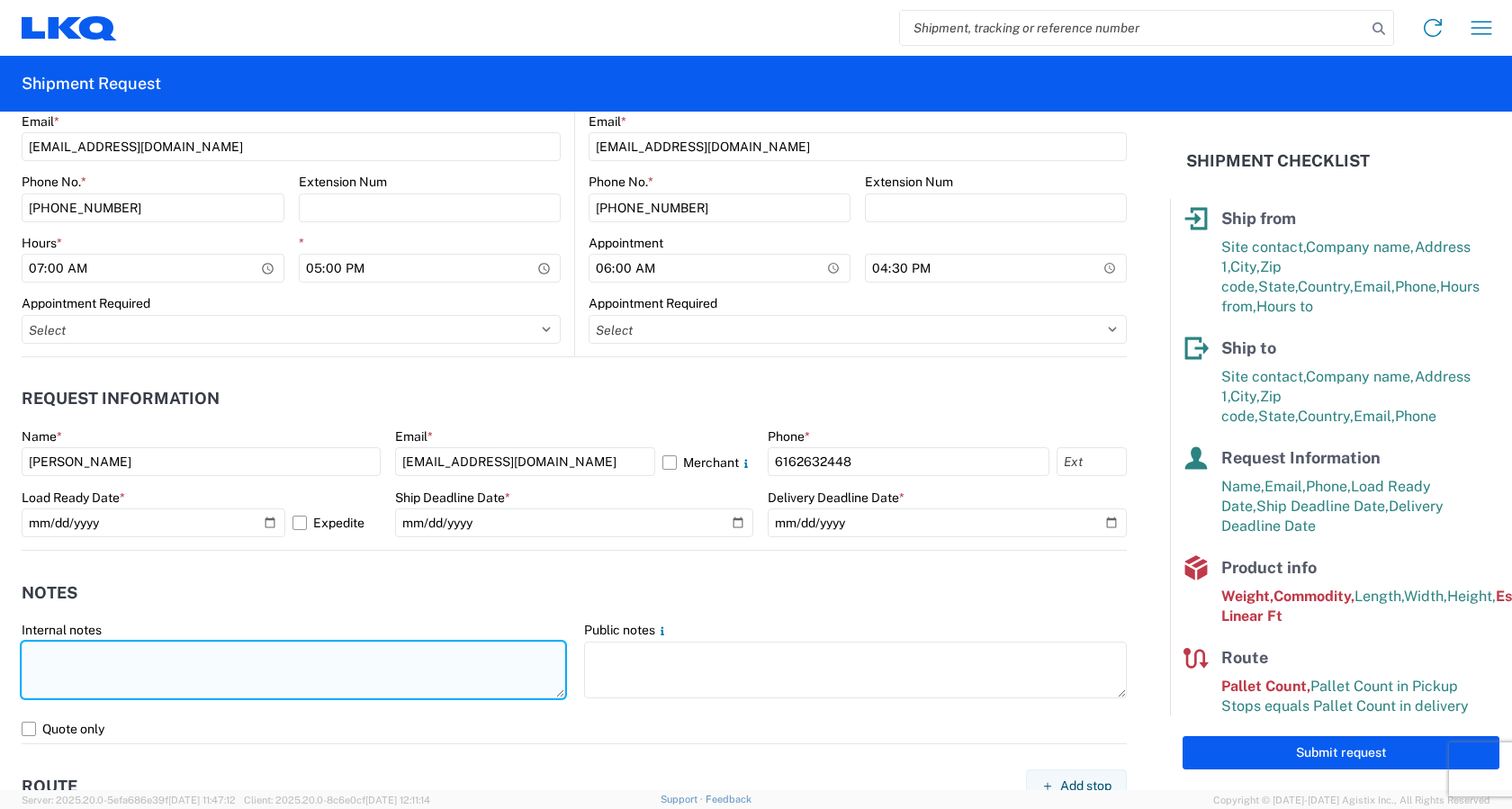
click at [96, 663] on textarea at bounding box center [293, 669] width 543 height 56
type textarea "a"
type textarea "A"
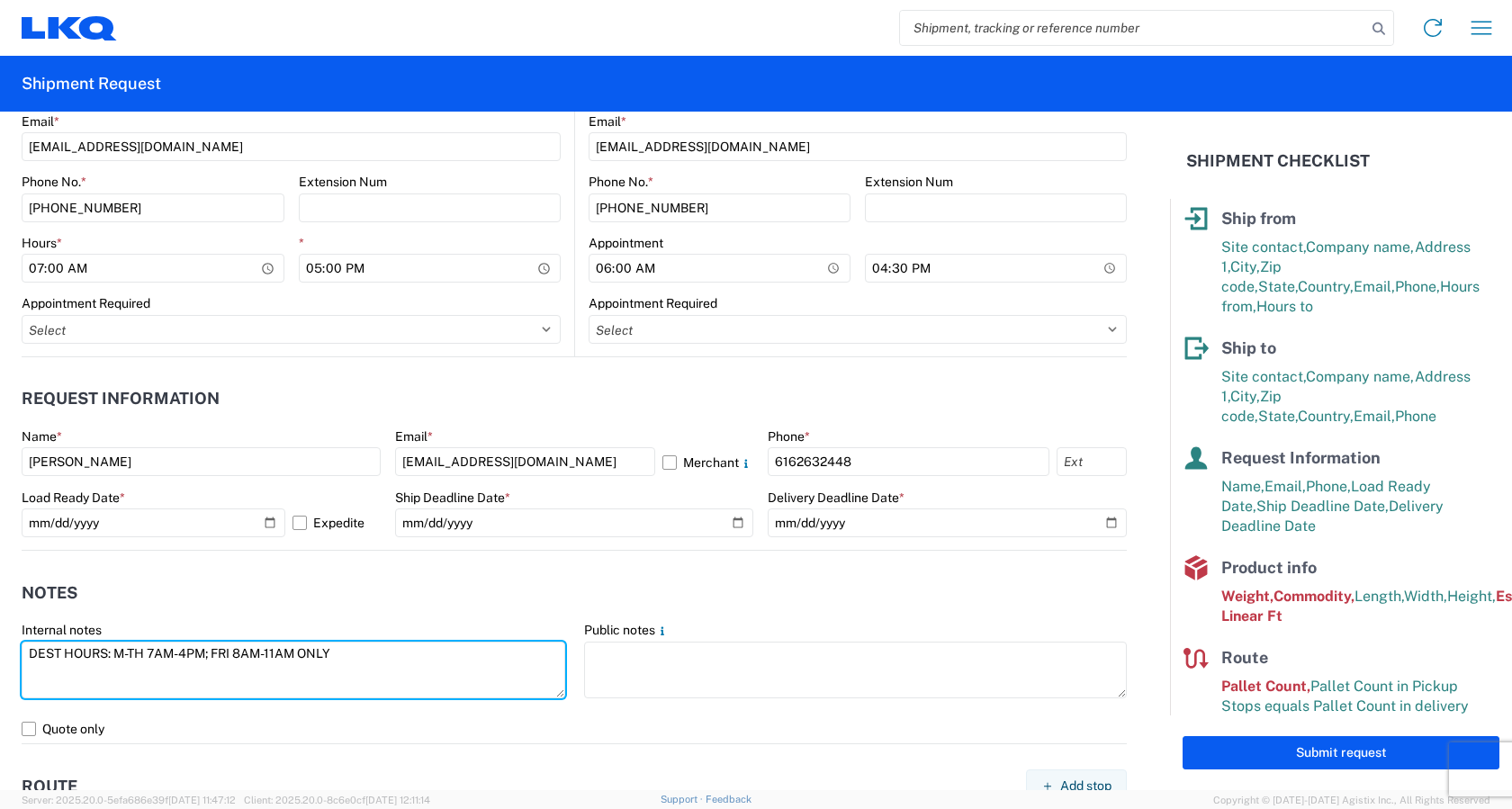
drag, startPoint x: 342, startPoint y: 650, endPoint x: 19, endPoint y: 649, distance: 323.0
click at [19, 649] on agx-form-control-wrapper-v2 "Internal notes DEST HOURS: M-TH 7AM-4PM; FRI 8AM-11AM ONLY" at bounding box center [294, 668] width 563 height 93
type textarea "DEST HOURS: M-TH 7AM-4PM; FRI 8AM-11AM ONLY"
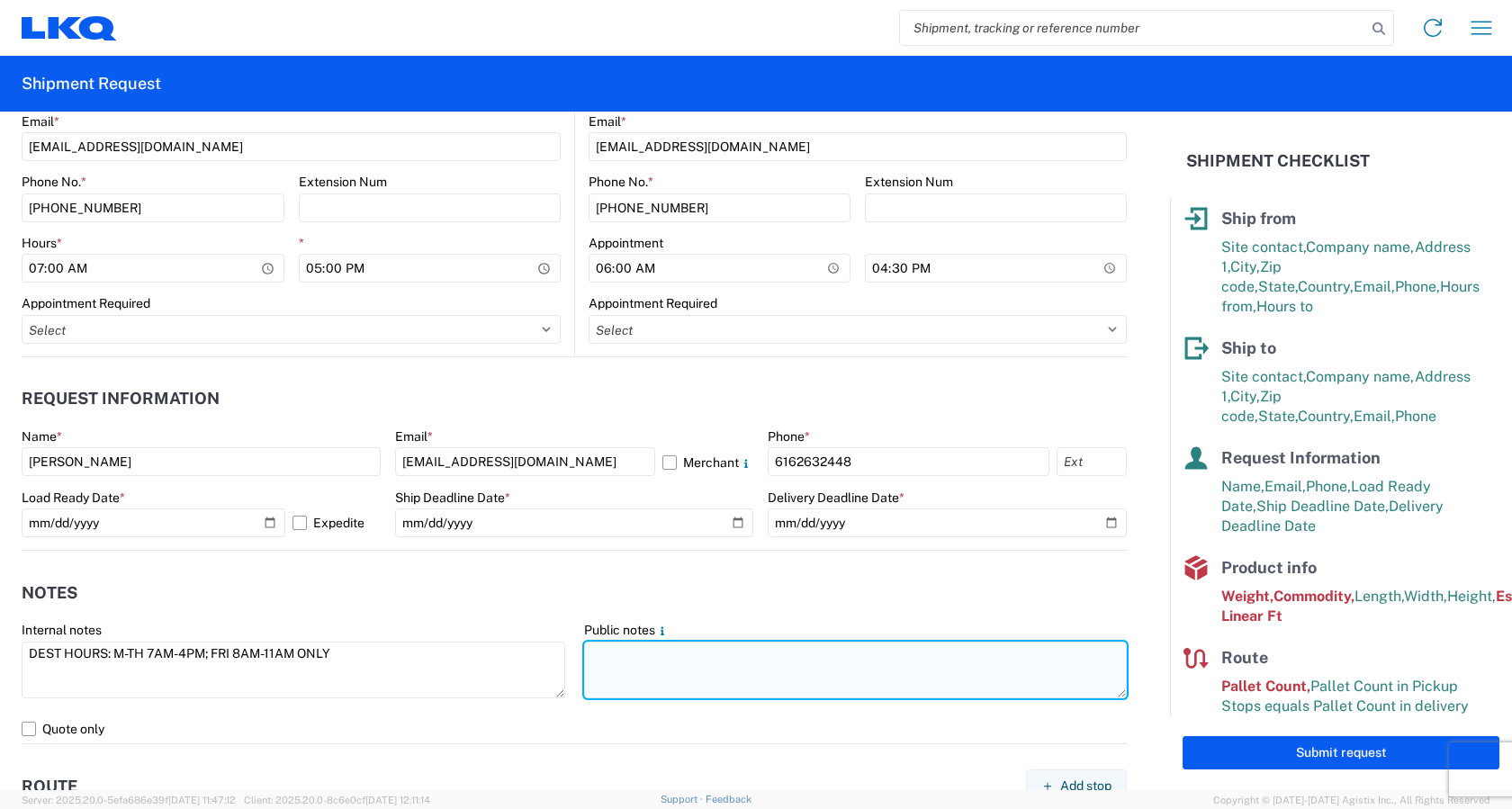
click at [600, 658] on textarea at bounding box center [856, 669] width 543 height 56
paste textarea "DEST HOURS: M-TH 7AM-4PM; FRI 8AM-11AM ONLY"
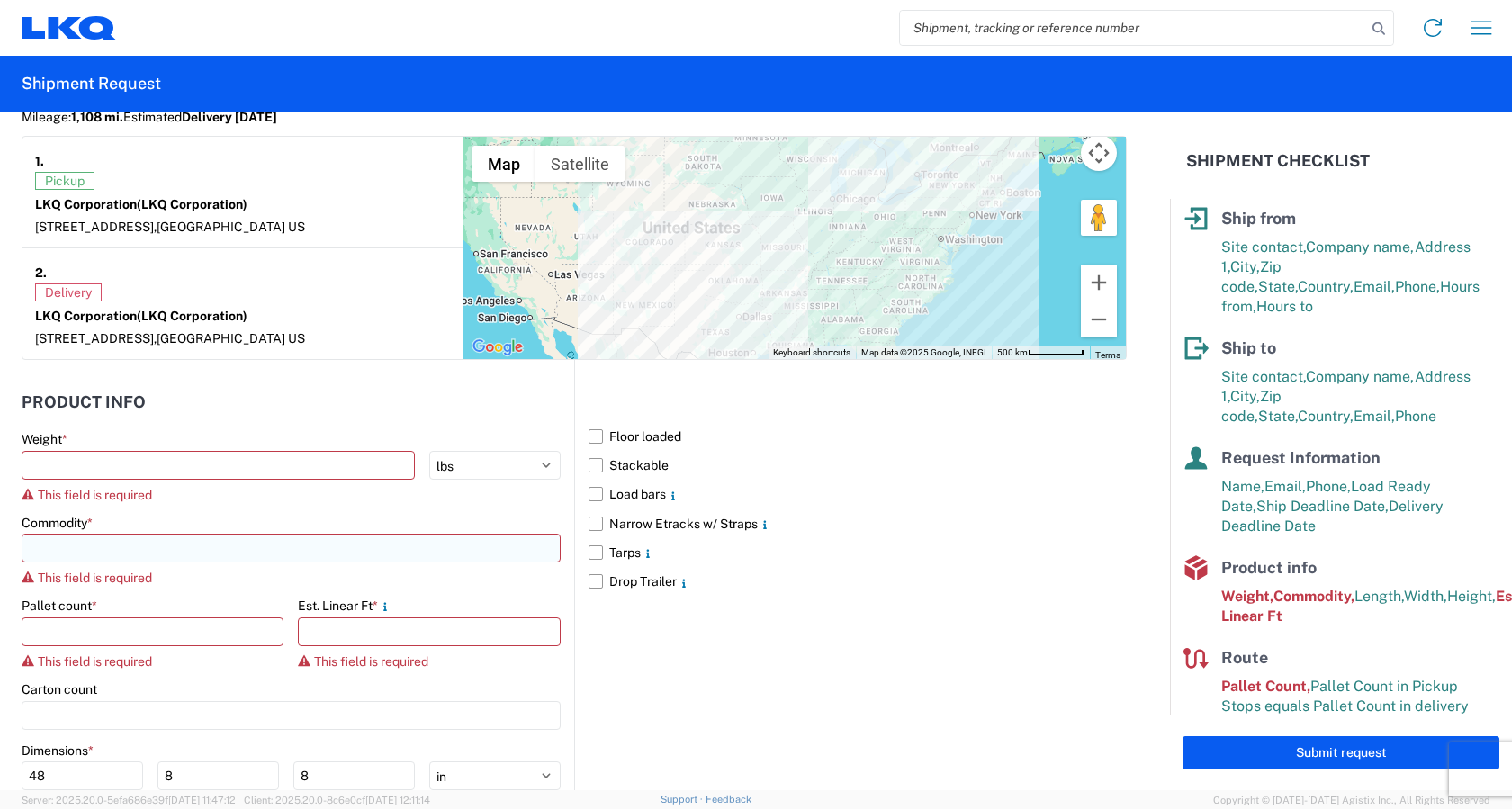
scroll to position [1530, 0]
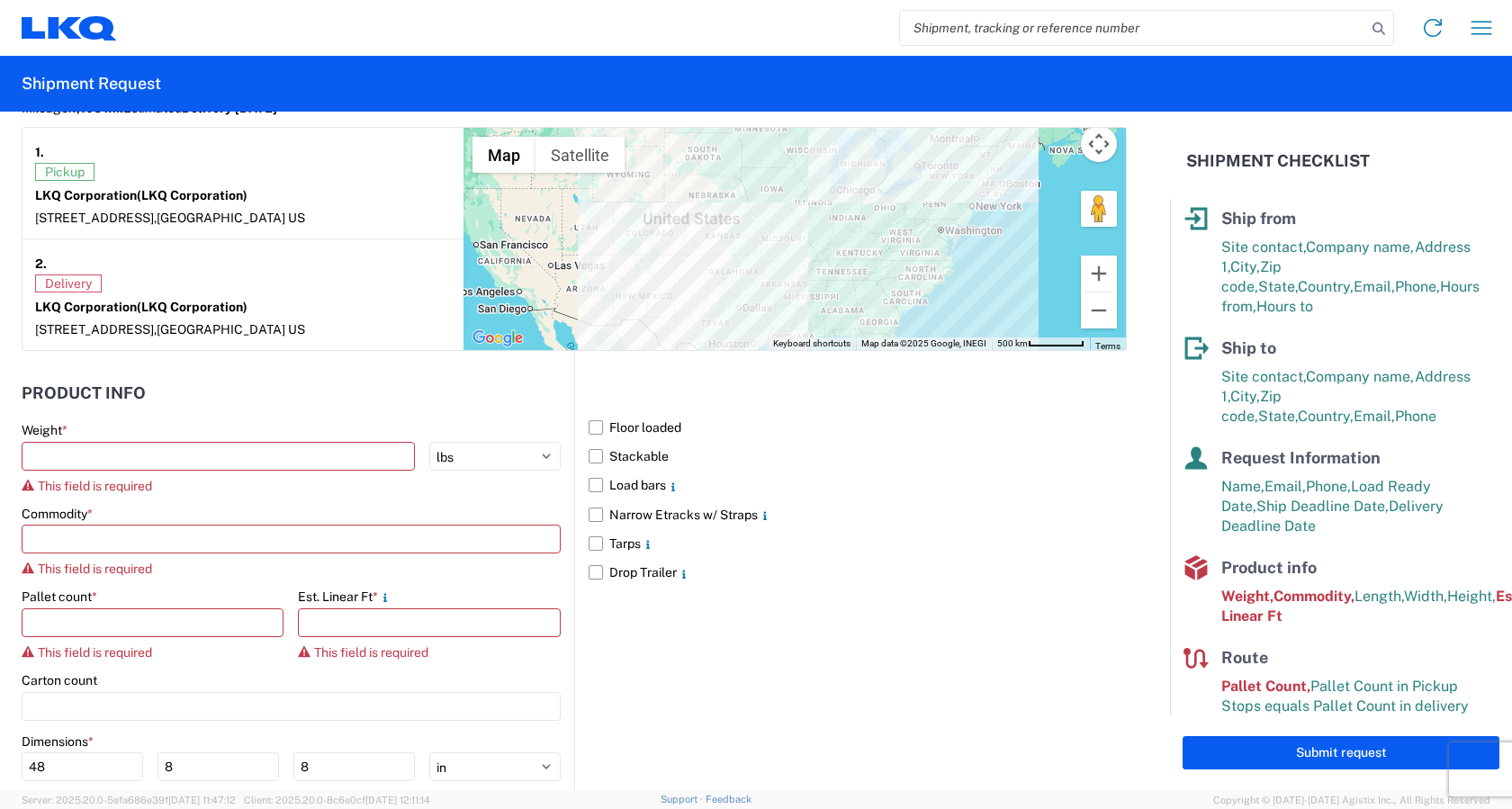
type textarea "DEST HOURS: M-TH 7AM-4PM; FRI 8AM-11AM ONLY"
click at [93, 436] on div "Weight *" at bounding box center [291, 430] width 540 height 16
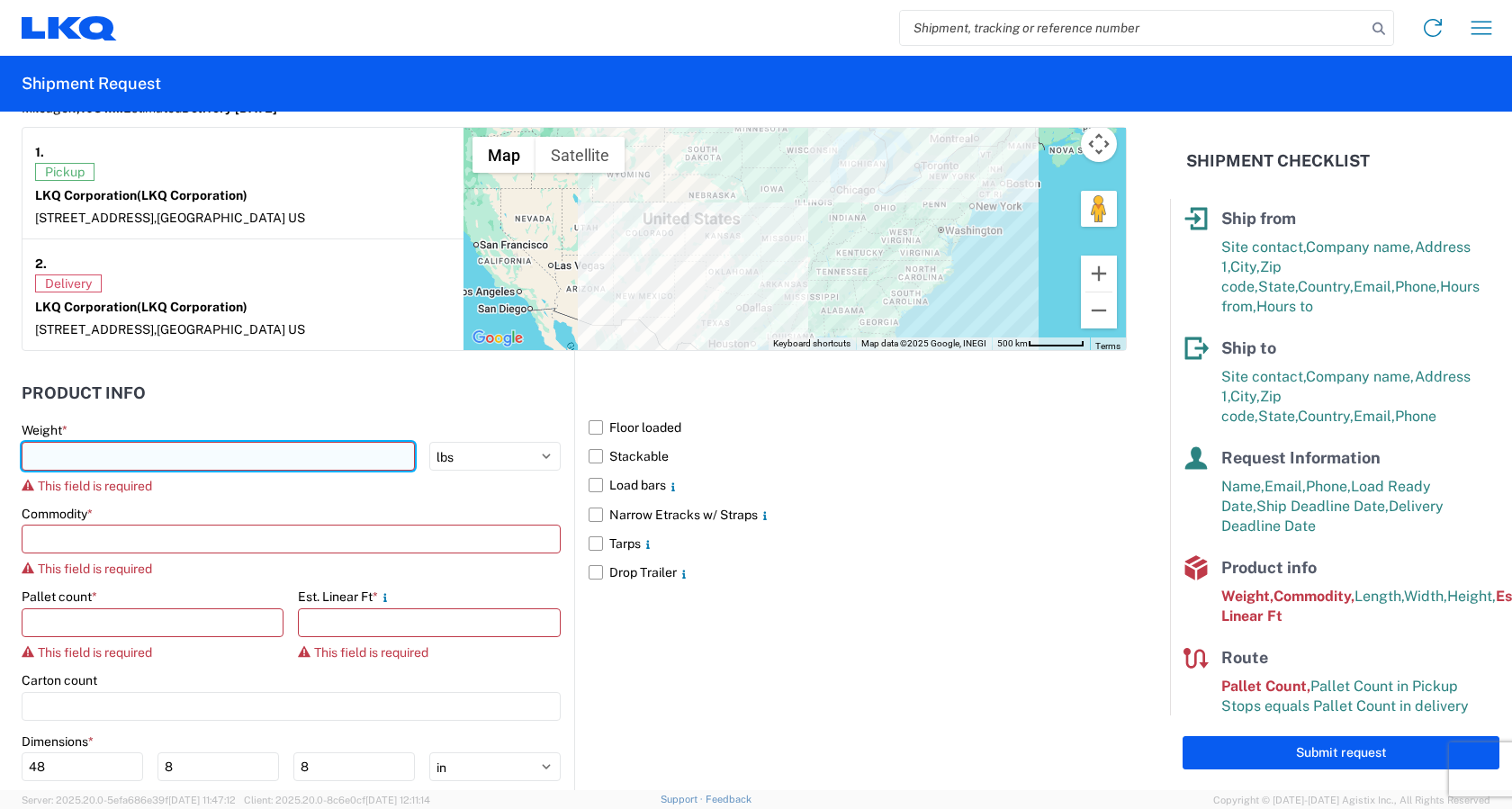
click at [93, 452] on input "number" at bounding box center [217, 456] width 393 height 29
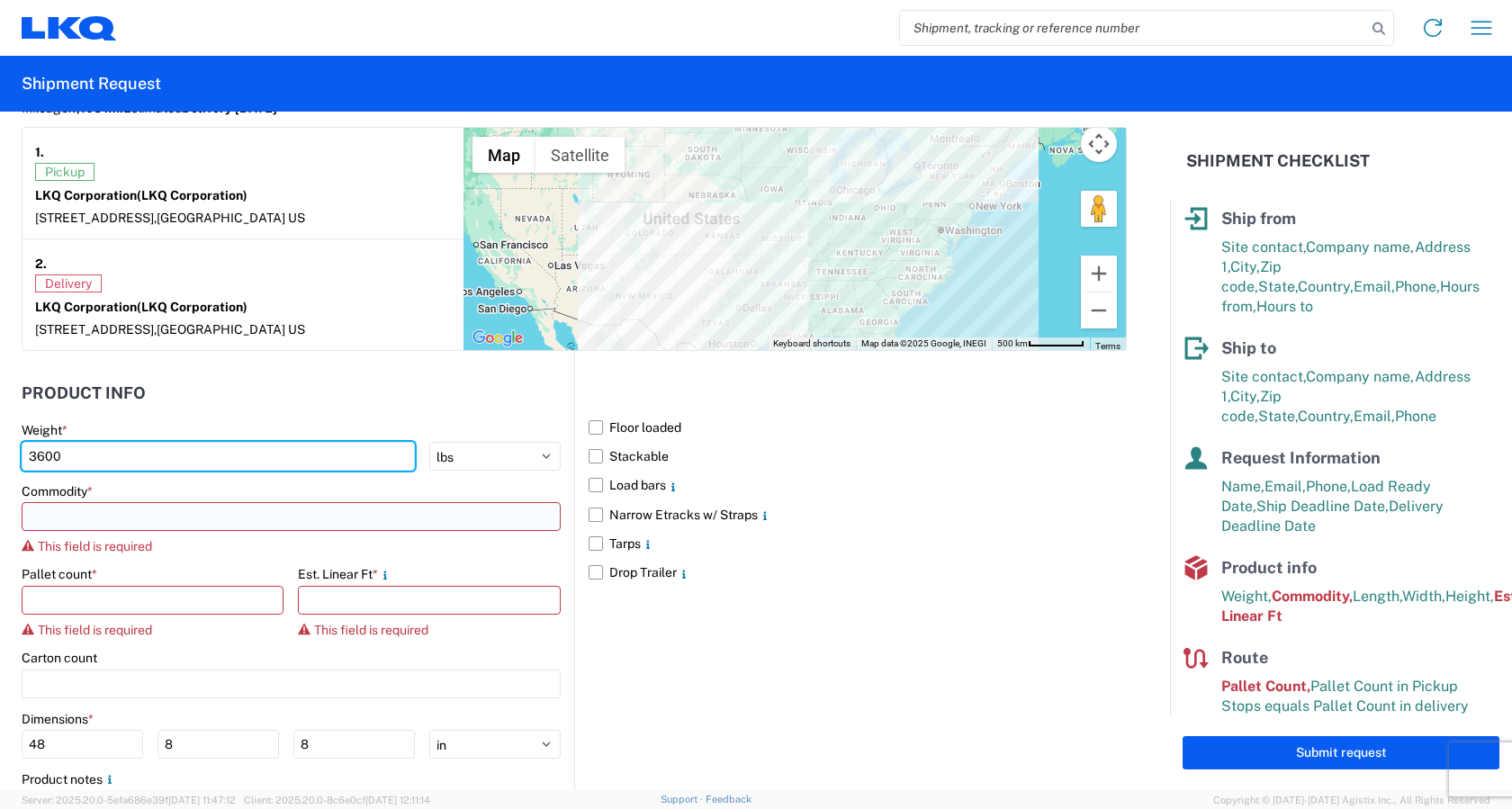
type input "3600"
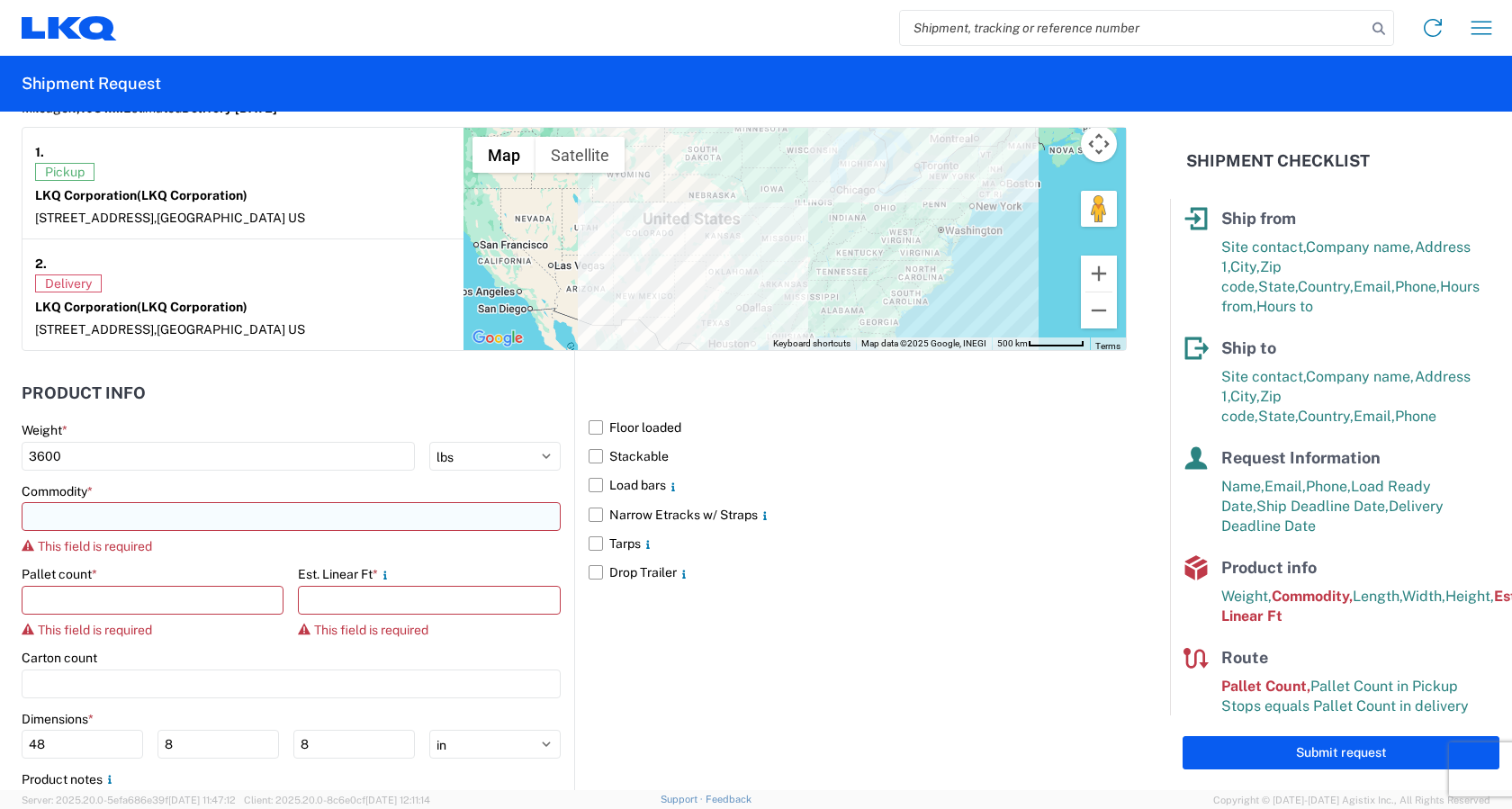
click at [120, 517] on input at bounding box center [291, 517] width 540 height 29
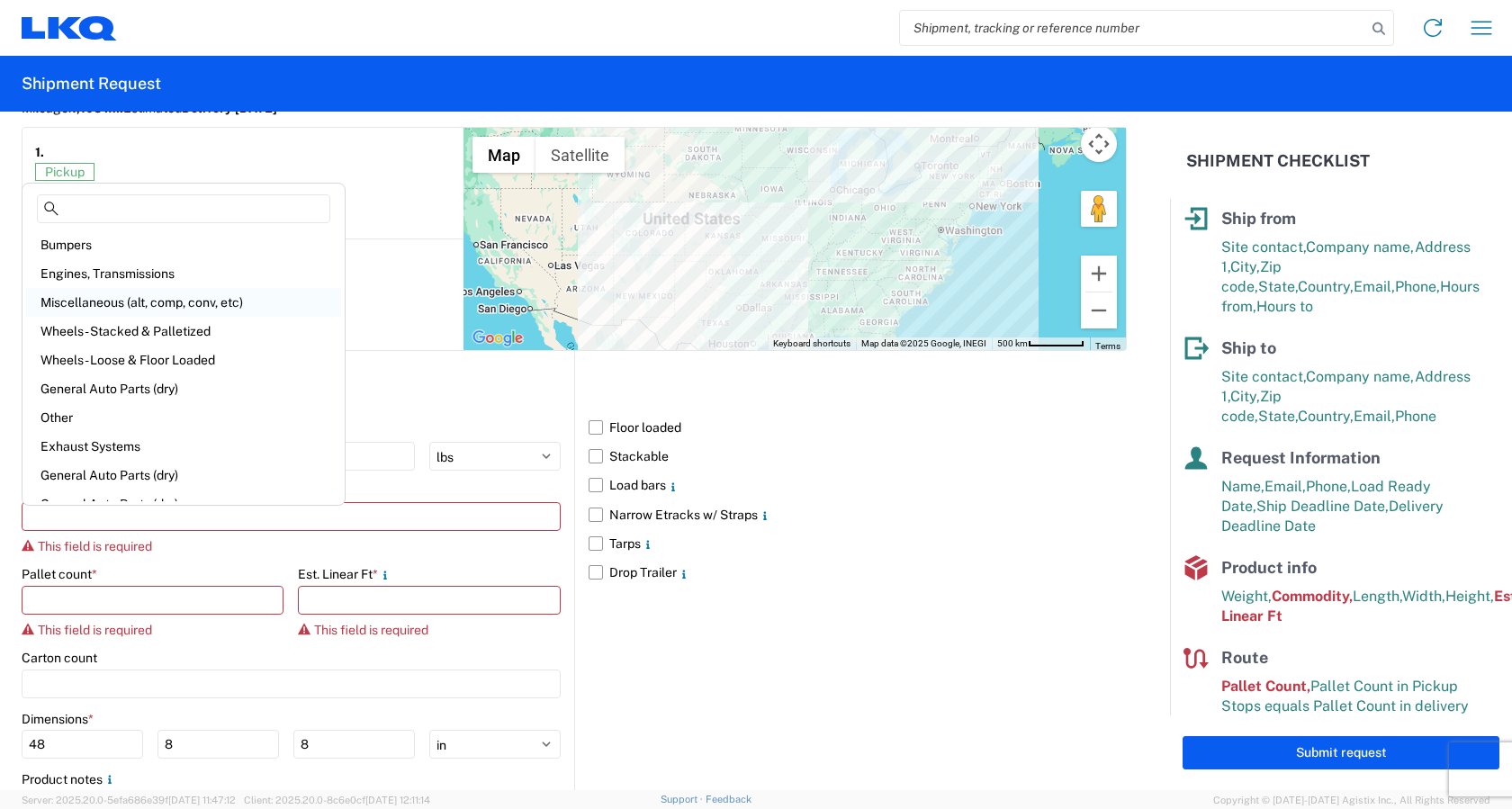
click at [205, 304] on div "Miscellaneous (alt, comp, conv, etc)" at bounding box center [183, 303] width 315 height 29
type input "Miscellaneous (alt, comp, conv, etc)"
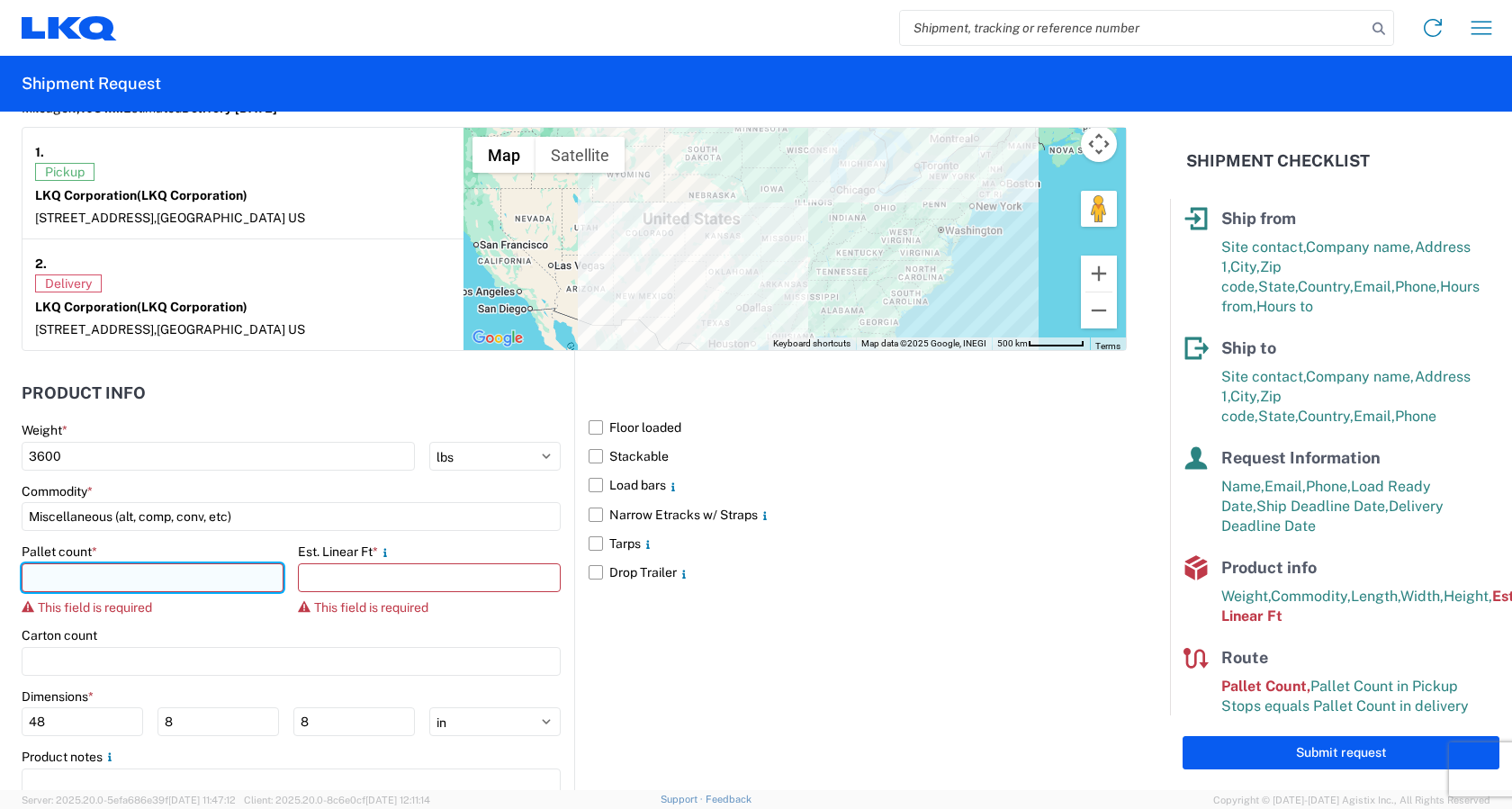
click at [143, 578] on input "number" at bounding box center [152, 578] width 262 height 29
type input "8"
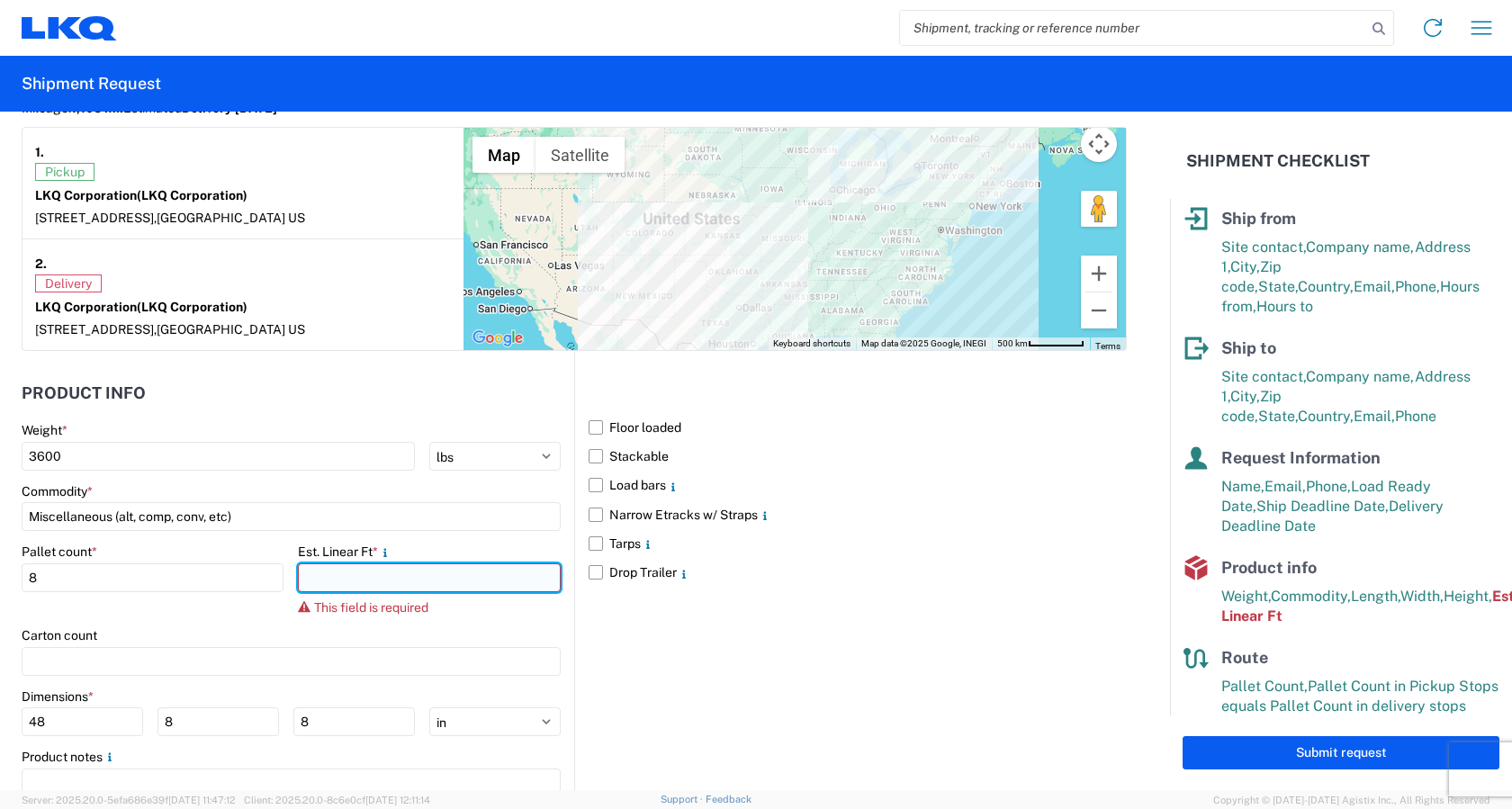
click at [367, 574] on input "number" at bounding box center [429, 578] width 262 height 29
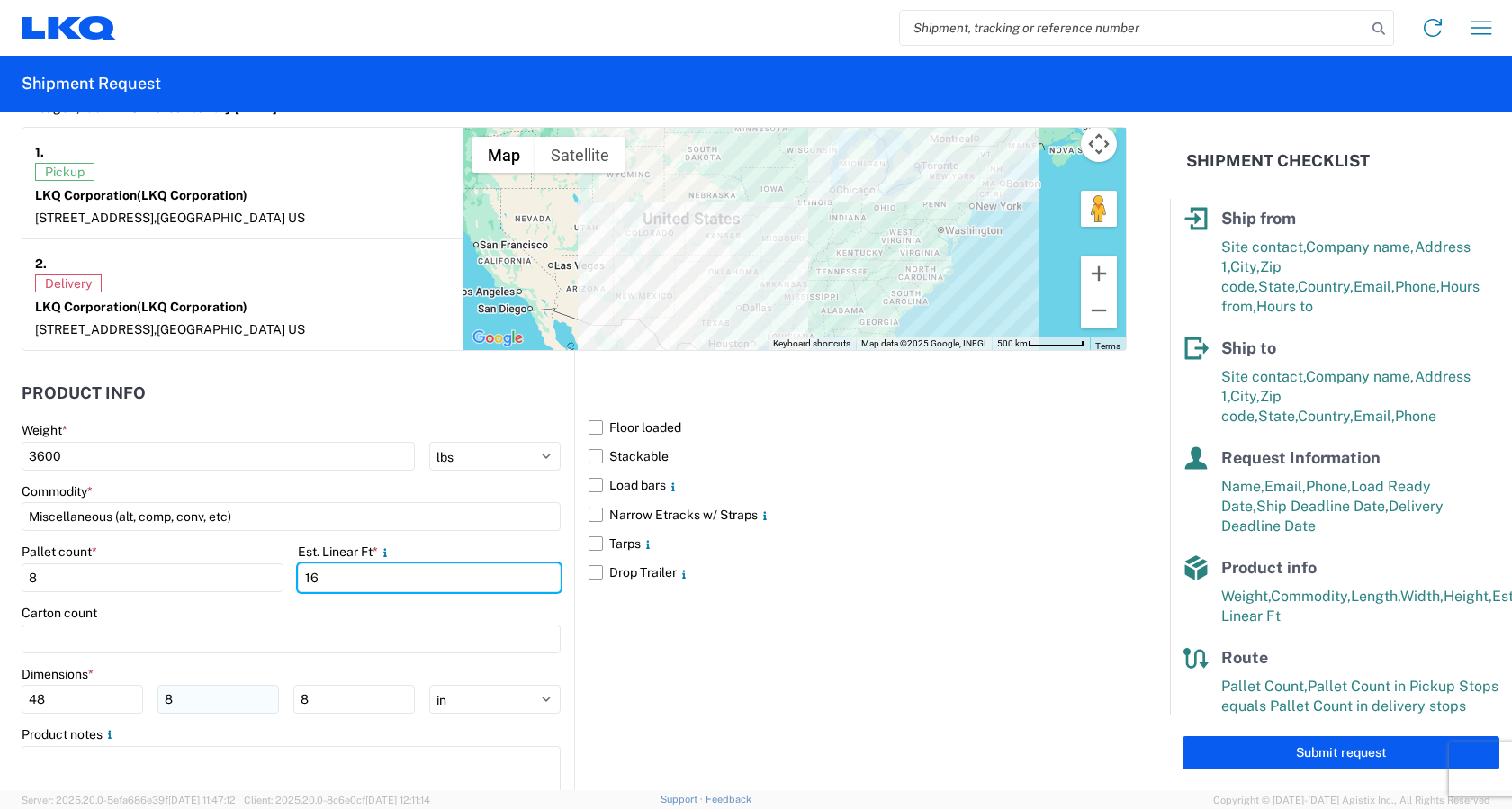
type input "16"
drag, startPoint x: 183, startPoint y: 697, endPoint x: 116, endPoint y: 698, distance: 67.0
click at [116, 698] on div "48 8 8" at bounding box center [217, 699] width 393 height 29
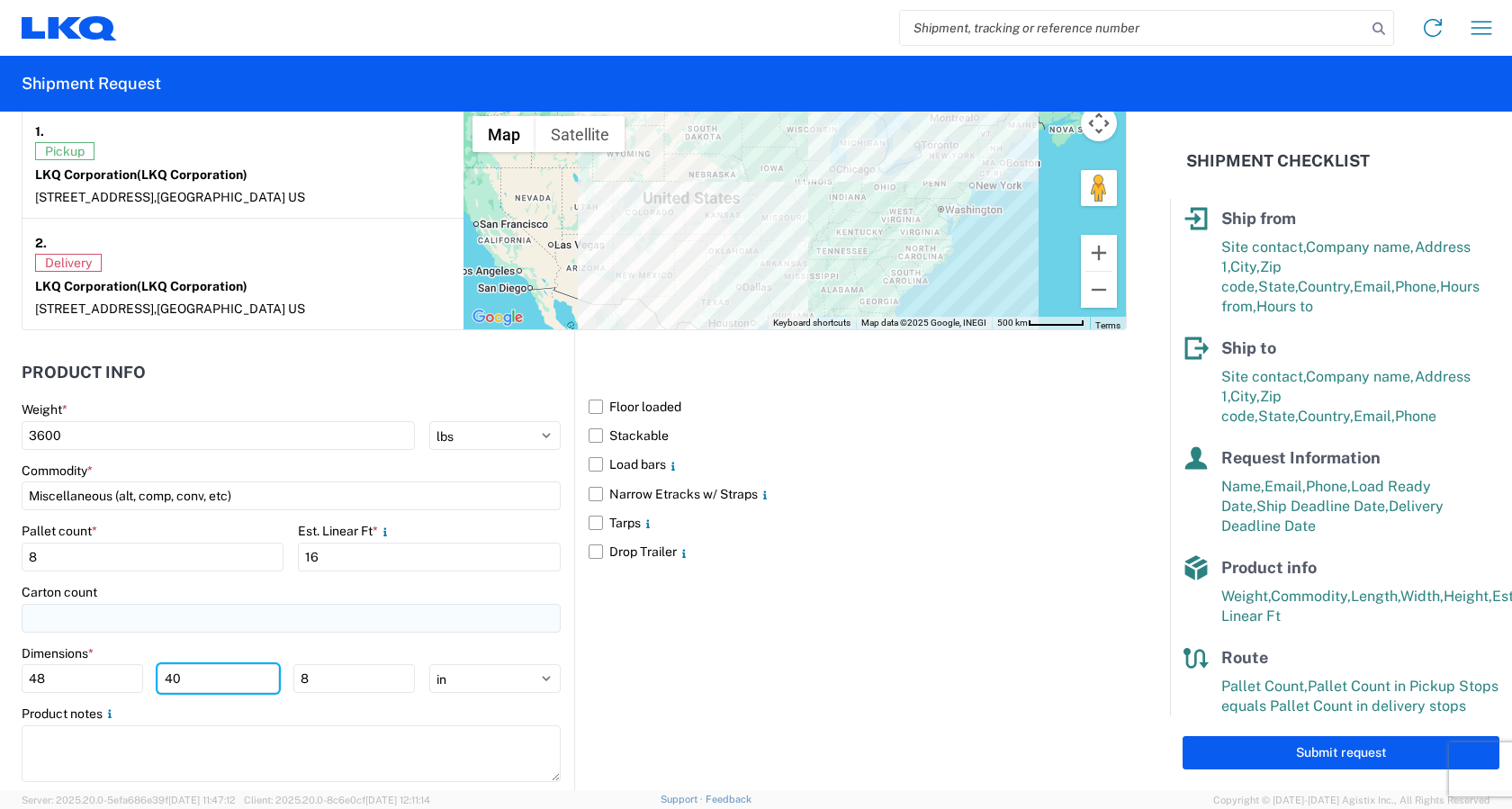
scroll to position [1587, 0]
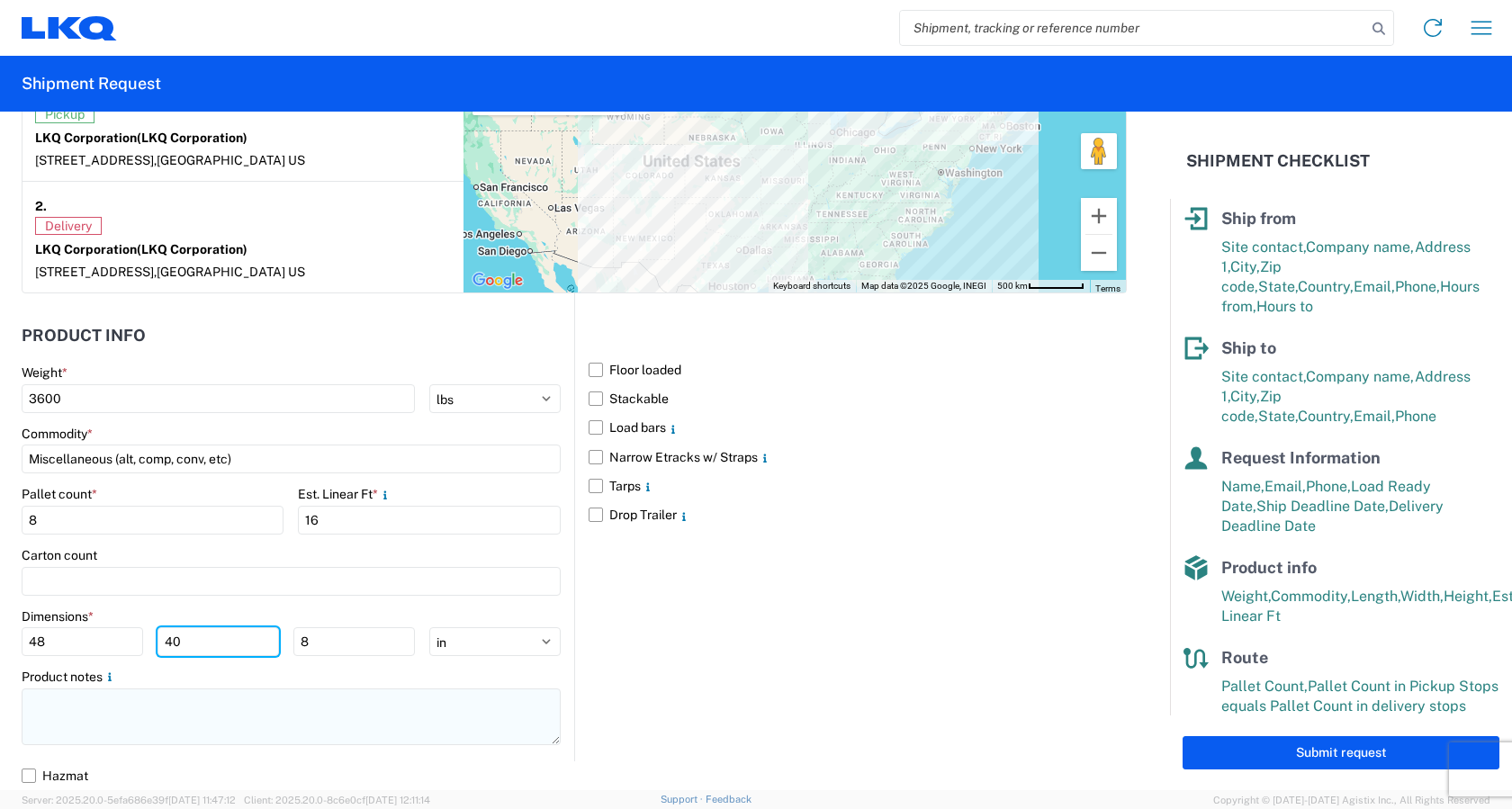
type input "40"
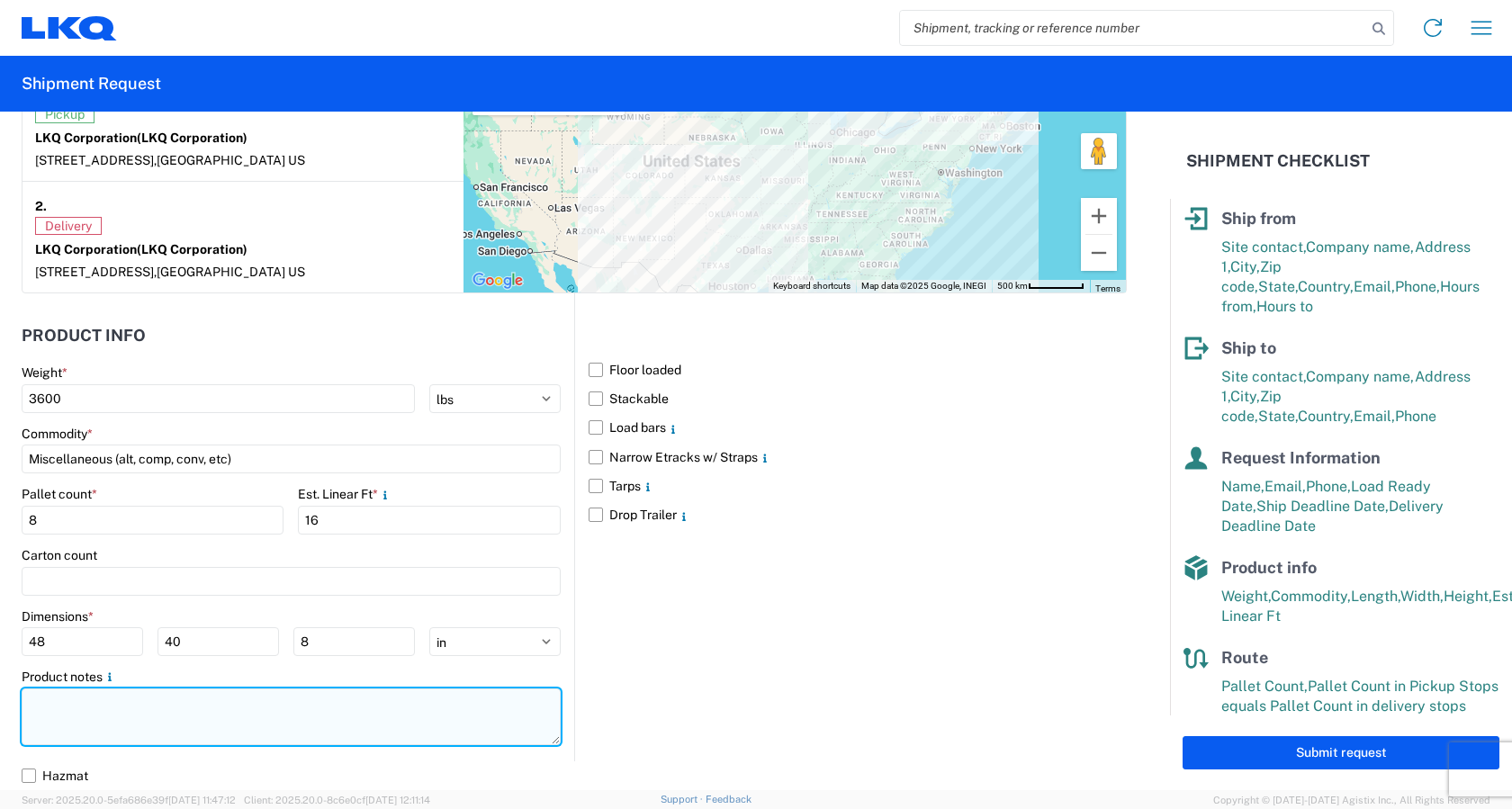
click at [81, 714] on textarea at bounding box center [291, 717] width 540 height 56
paste textarea "DEST HOURS: M-TH 7AM-4PM; FRI 8AM-11AM ONLY"
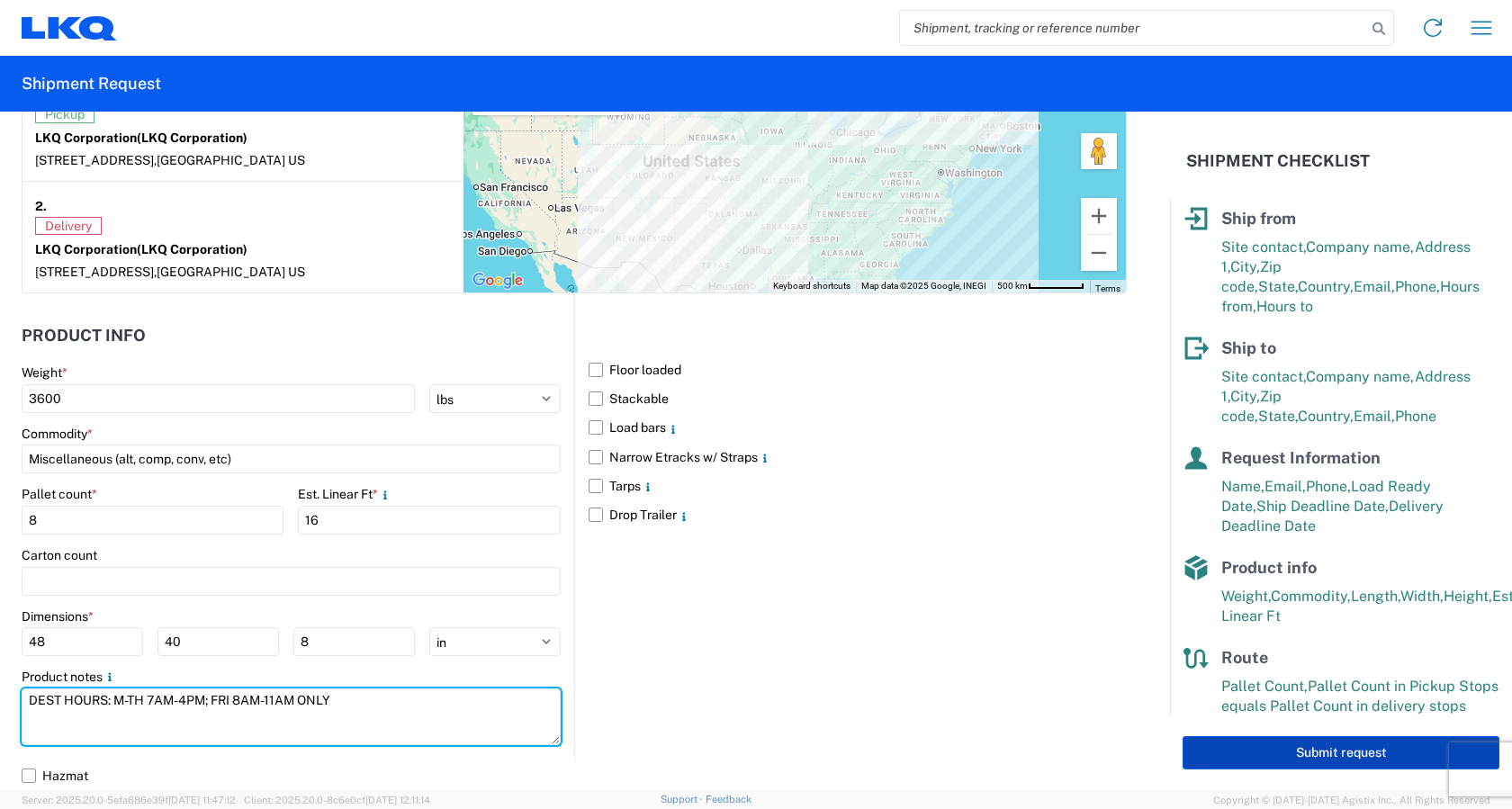
type textarea "DEST HOURS: M-TH 7AM-4PM; FRI 8AM-11AM ONLY"
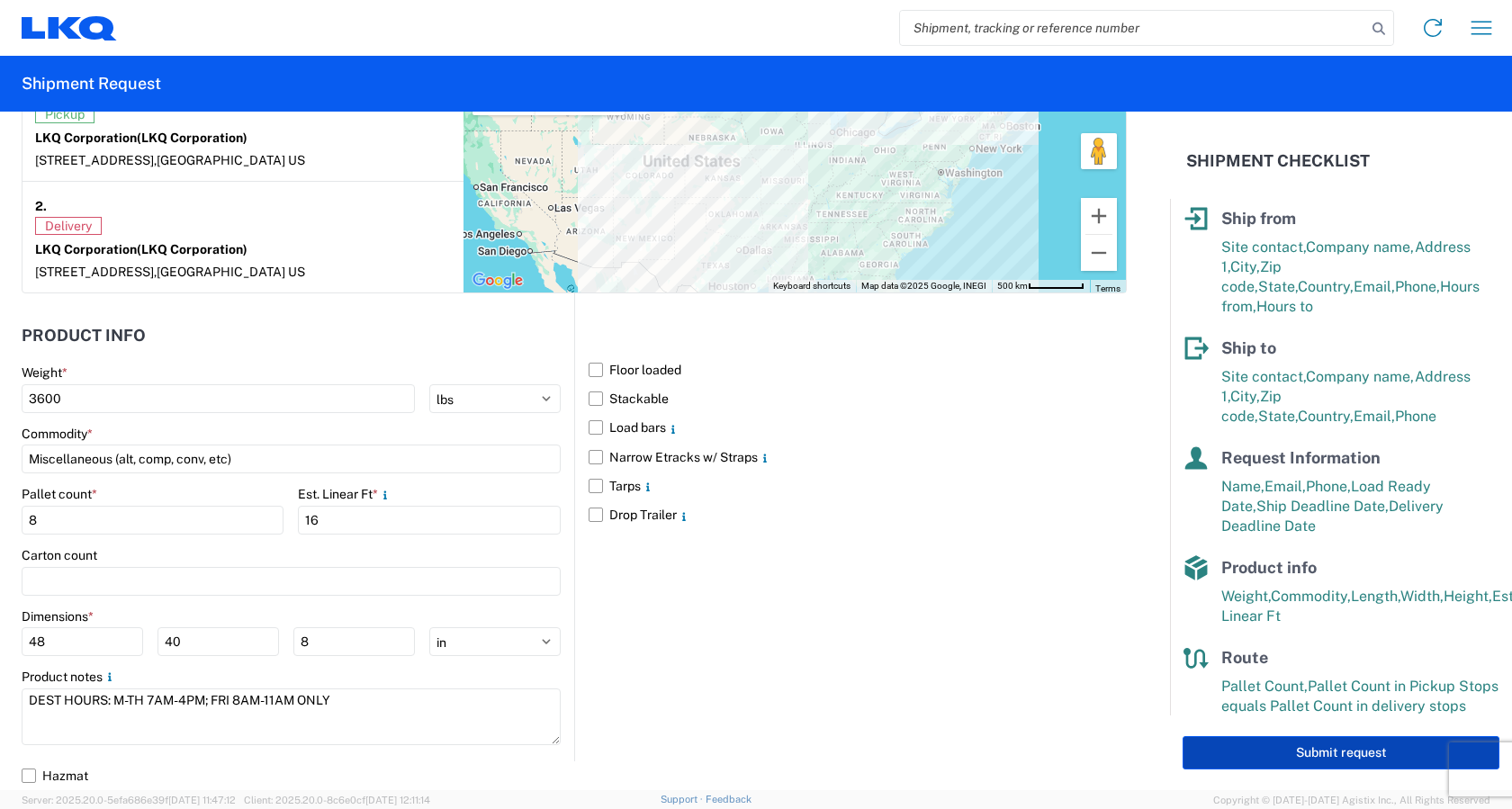
click at [1340, 748] on button "Submit request" at bounding box center [1341, 753] width 317 height 33
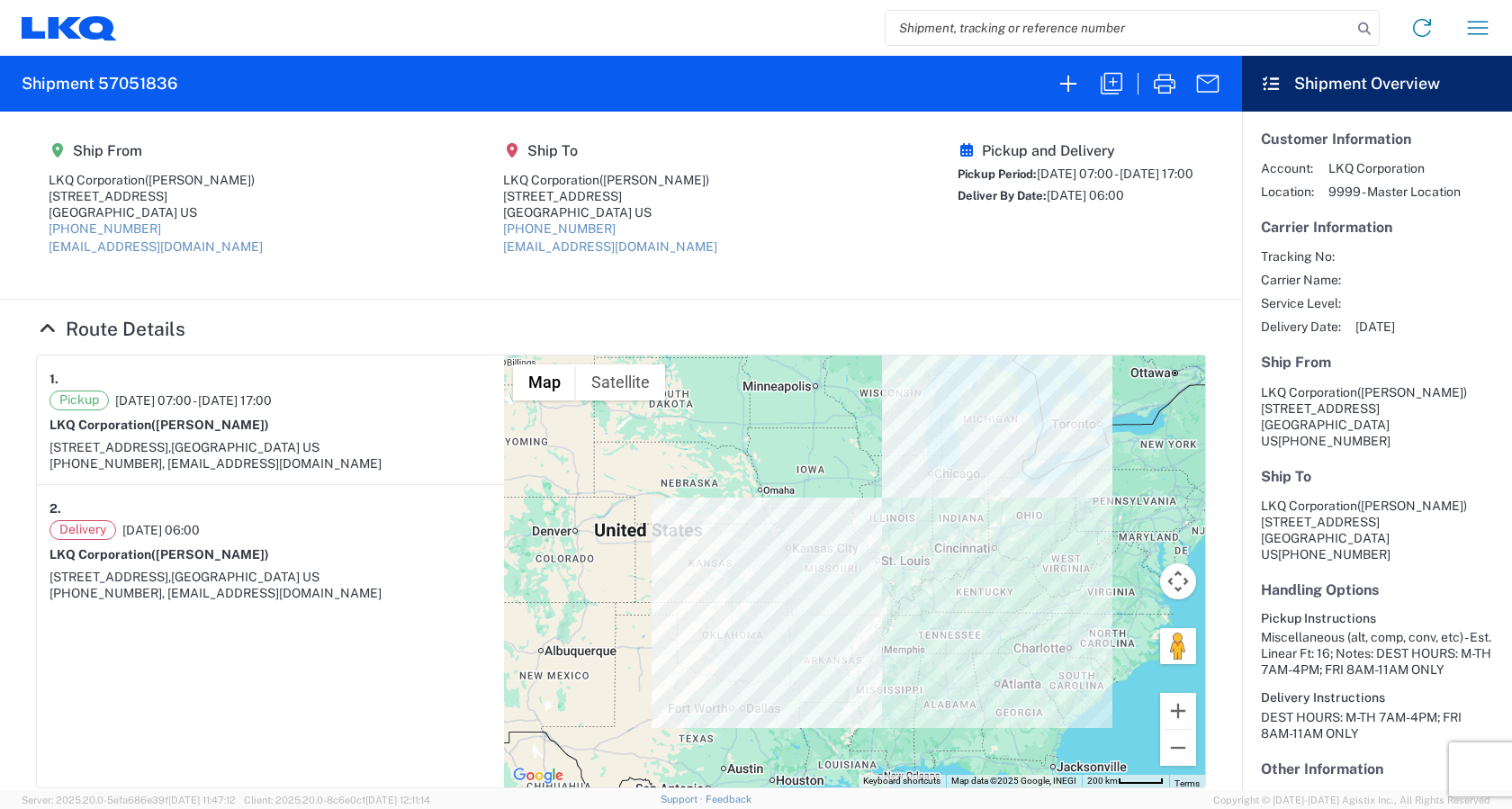
click at [55, 15] on agx-form-navbar "Home Shipment request Shipment tracking" at bounding box center [756, 28] width 1512 height 56
click at [58, 27] on icon at bounding box center [64, 27] width 33 height 21
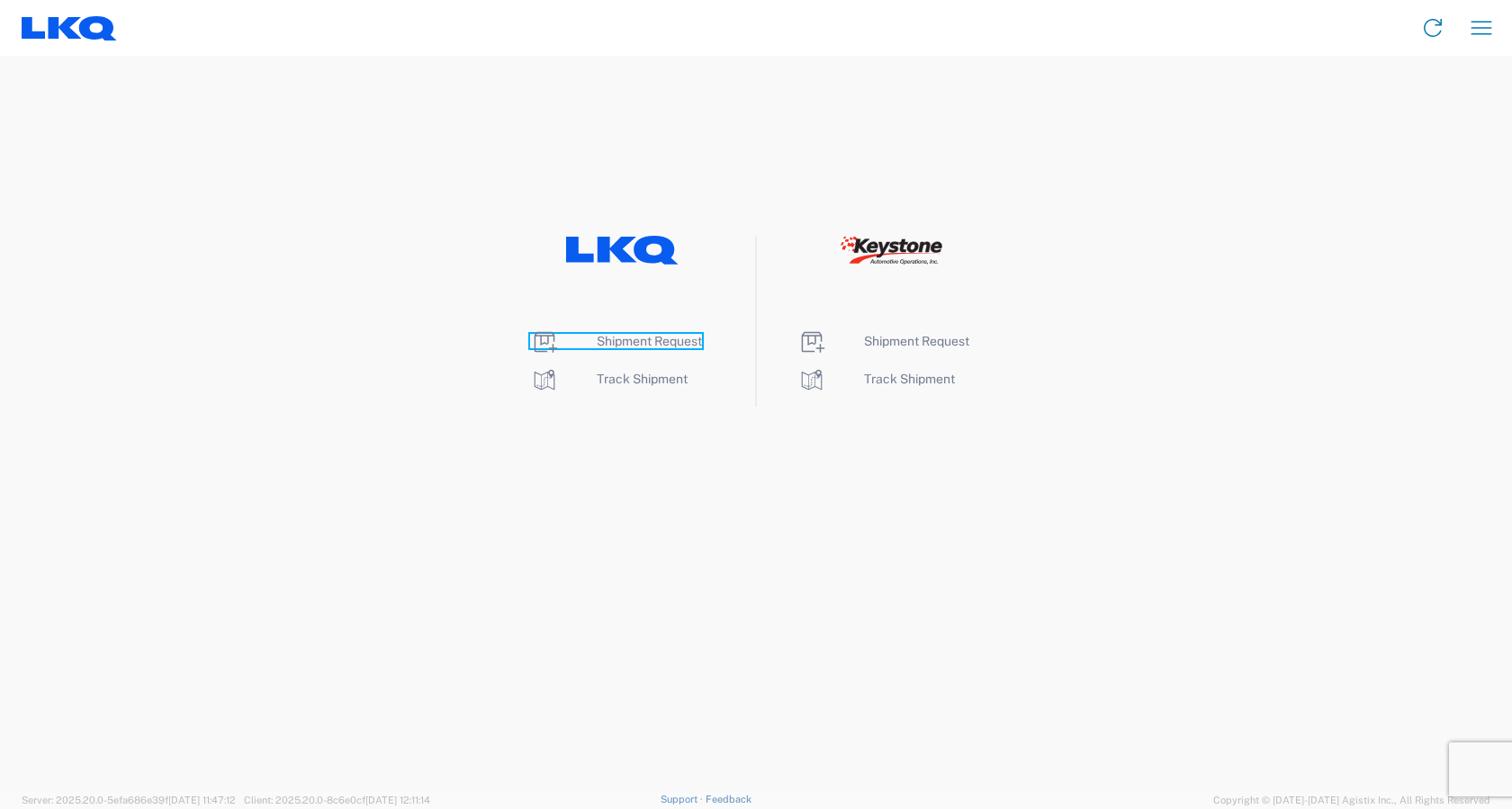
click at [641, 344] on span "Shipment Request" at bounding box center [649, 340] width 106 height 15
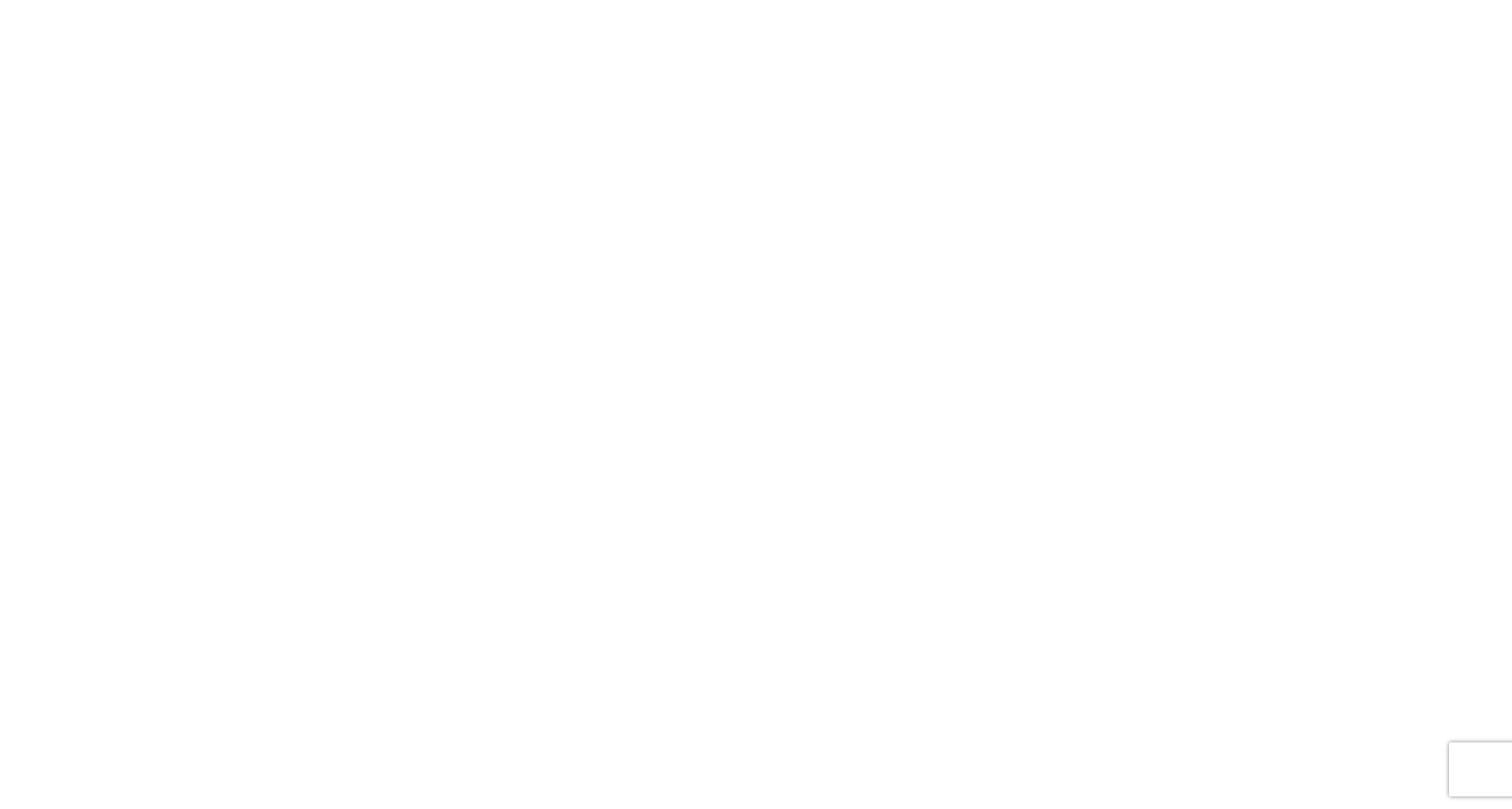
select select "FULL"
select select "LBS"
select select "IN"
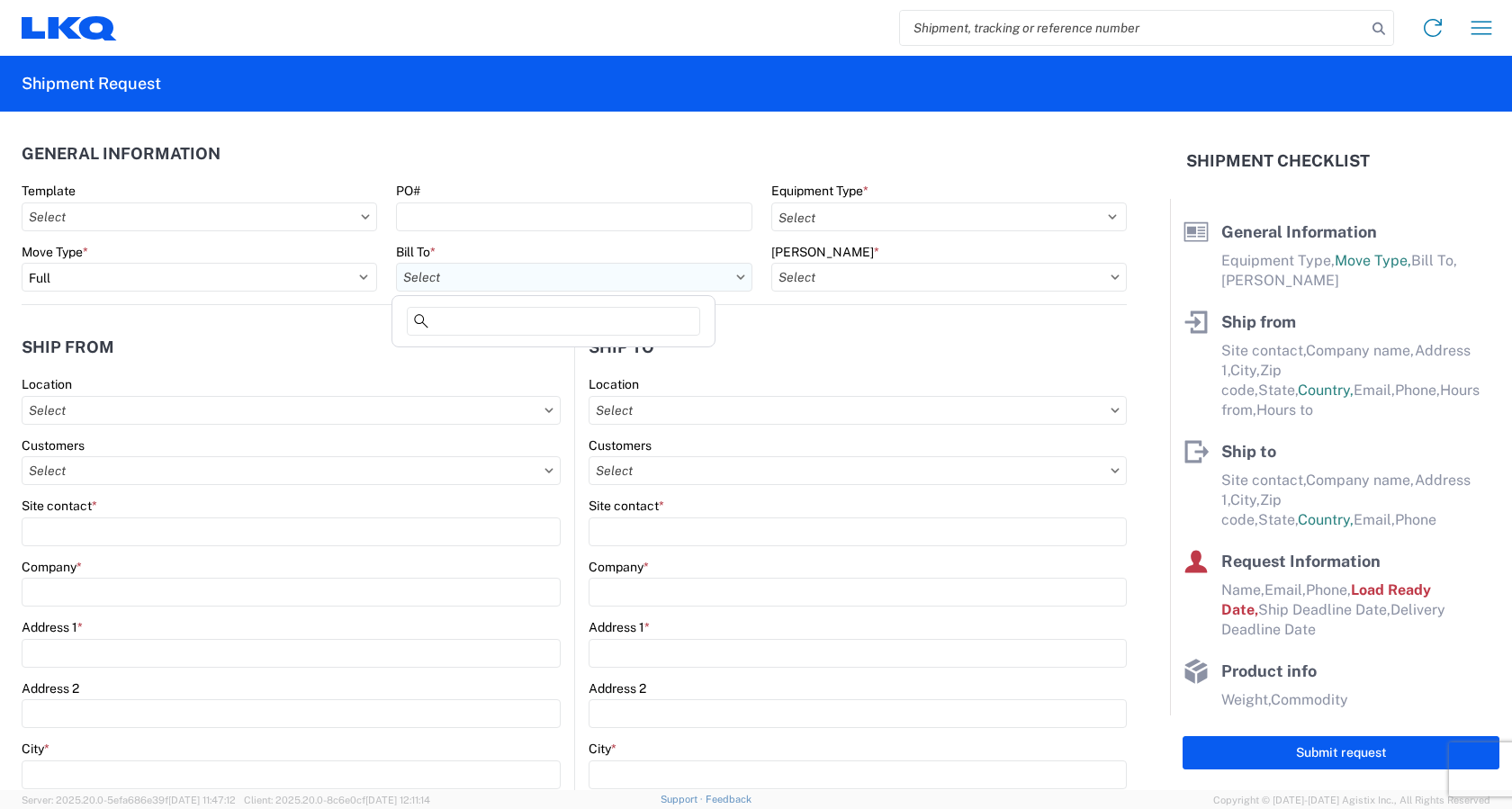
click at [467, 273] on input "text" at bounding box center [574, 277] width 355 height 29
type input "1882"
click at [502, 354] on div "1882 - North American ATK Corporation" at bounding box center [553, 357] width 315 height 29
type input "1882 - North American ATK Corporation"
click at [829, 275] on input "text" at bounding box center [949, 277] width 355 height 29
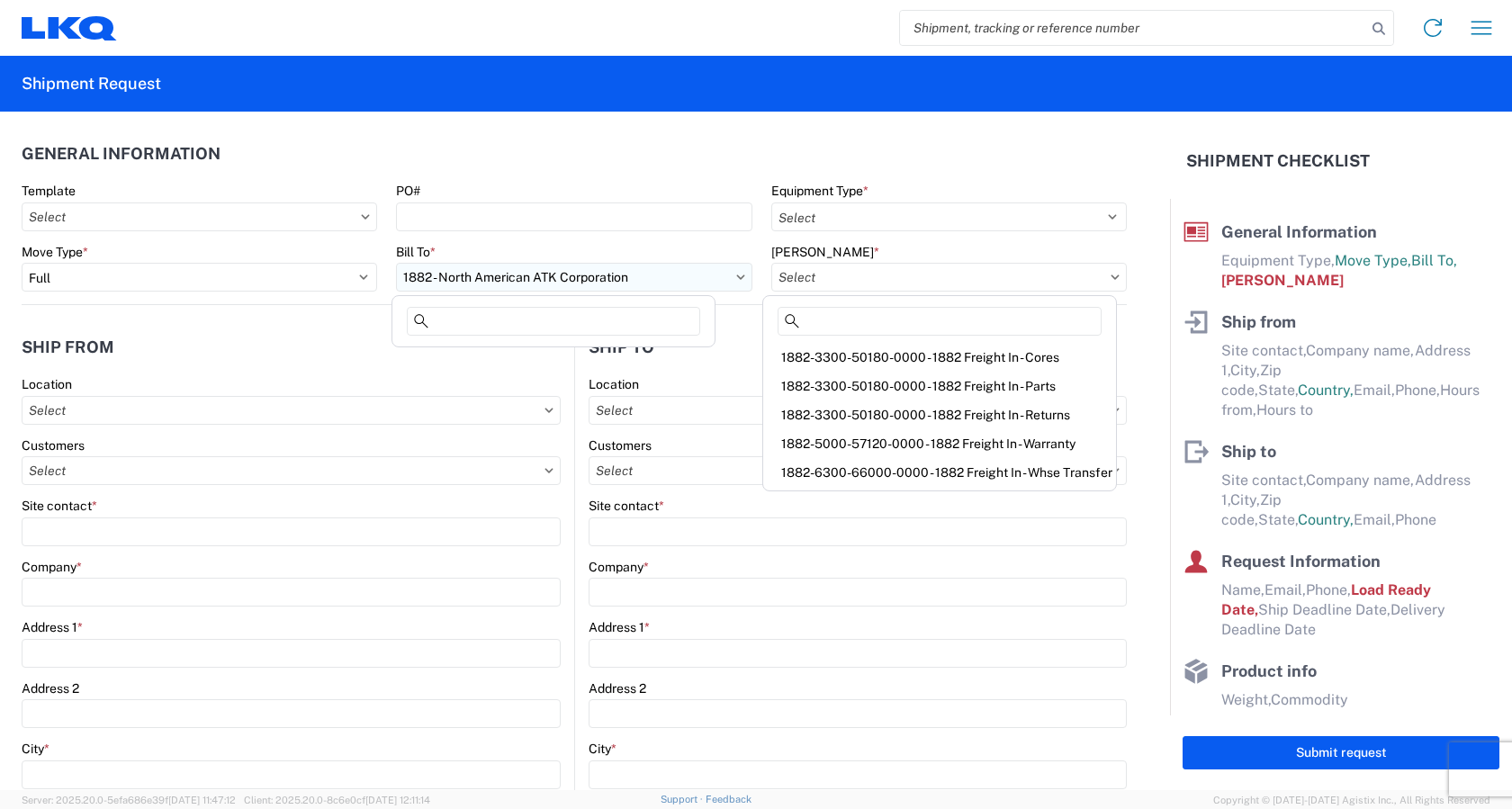
click at [628, 274] on input "1882 - North American ATK Corporation" at bounding box center [574, 277] width 355 height 29
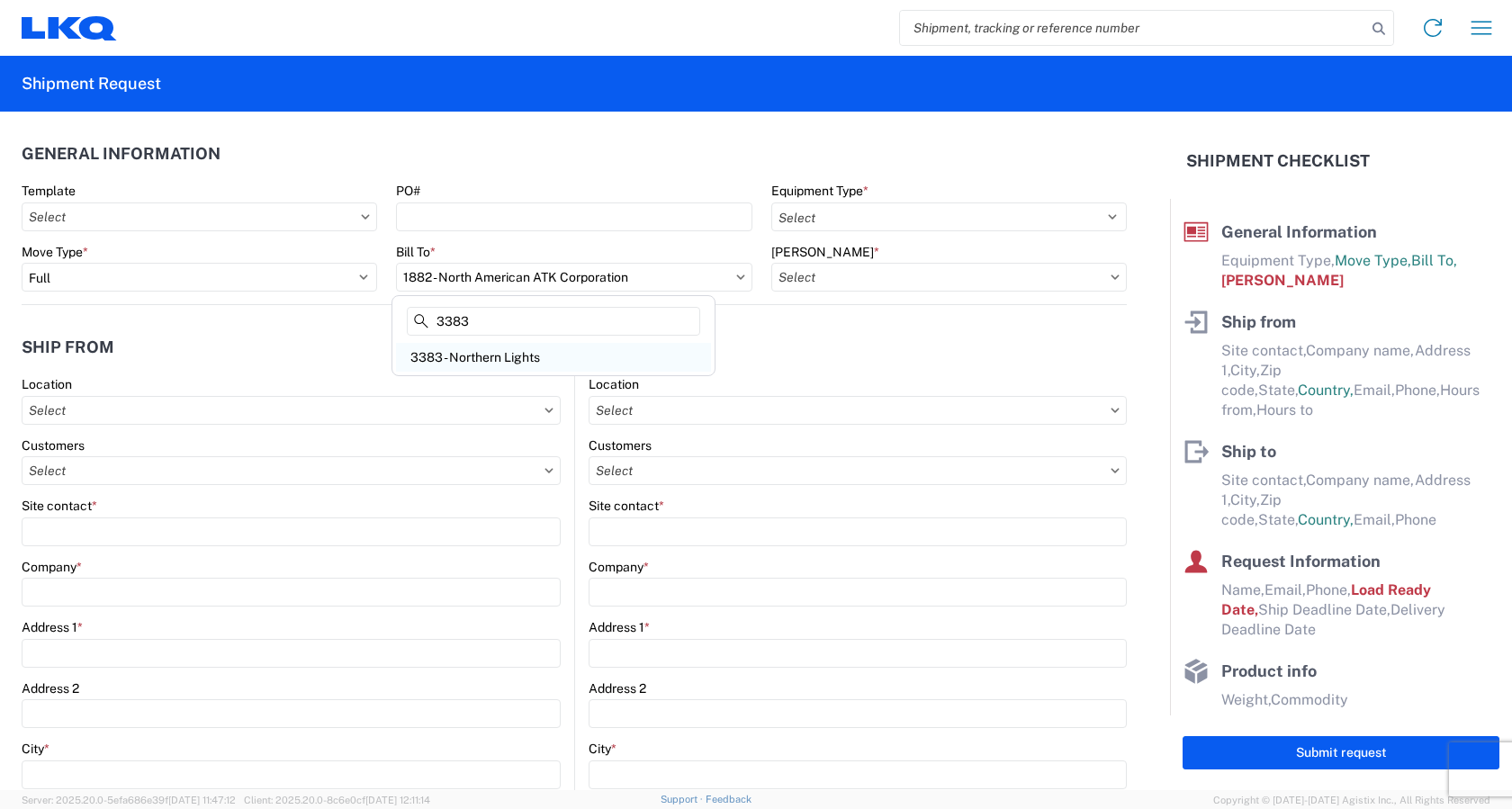
type input "3383"
click at [505, 354] on div "3383 - Northern Lights" at bounding box center [553, 357] width 315 height 29
type input "3383 - Northern Lights"
click at [877, 275] on input "text" at bounding box center [949, 277] width 355 height 29
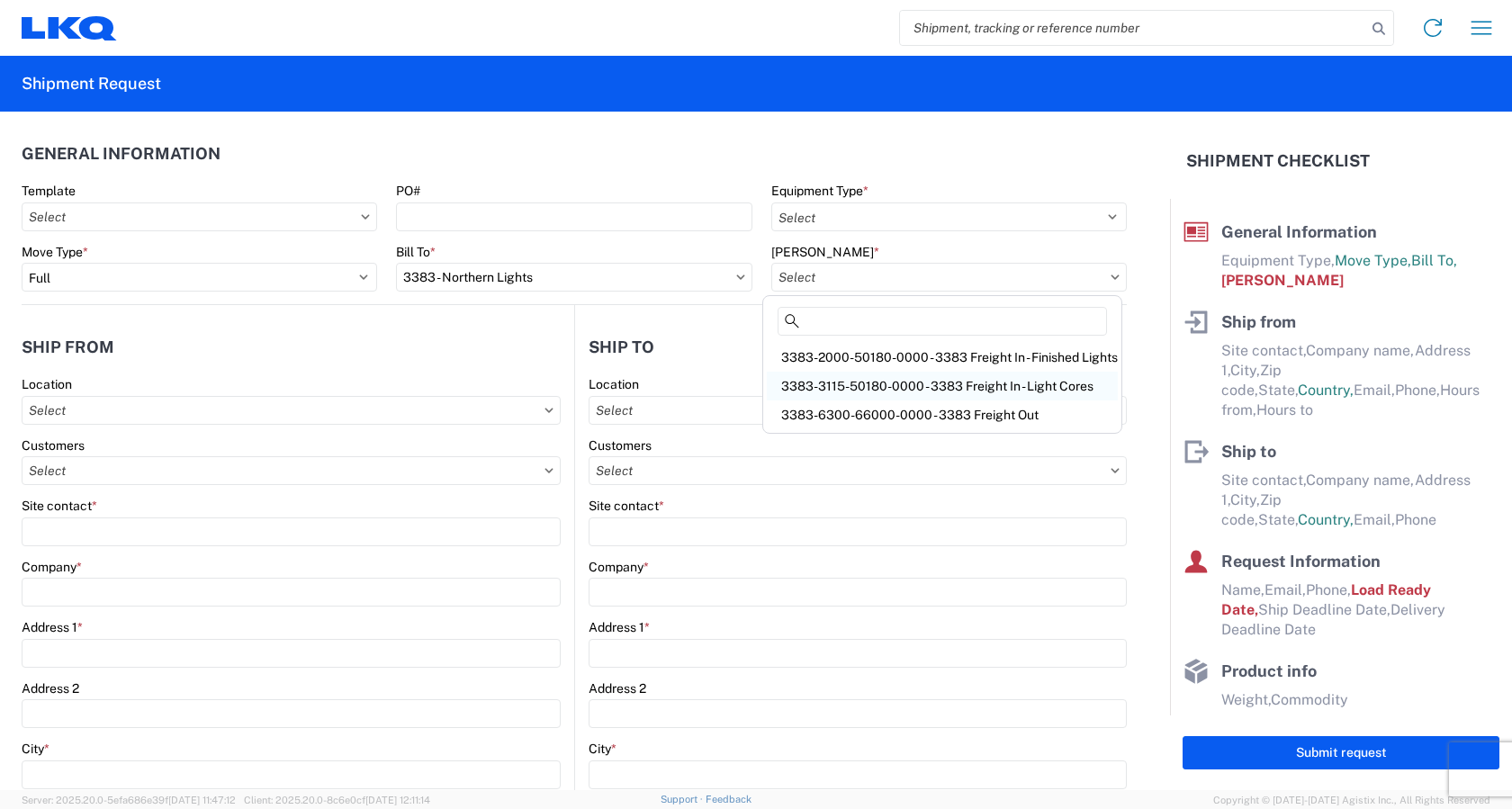
click at [836, 380] on div "3383-3115-50180-0000 - 3383 Freight In - Light Cores" at bounding box center [942, 386] width 351 height 29
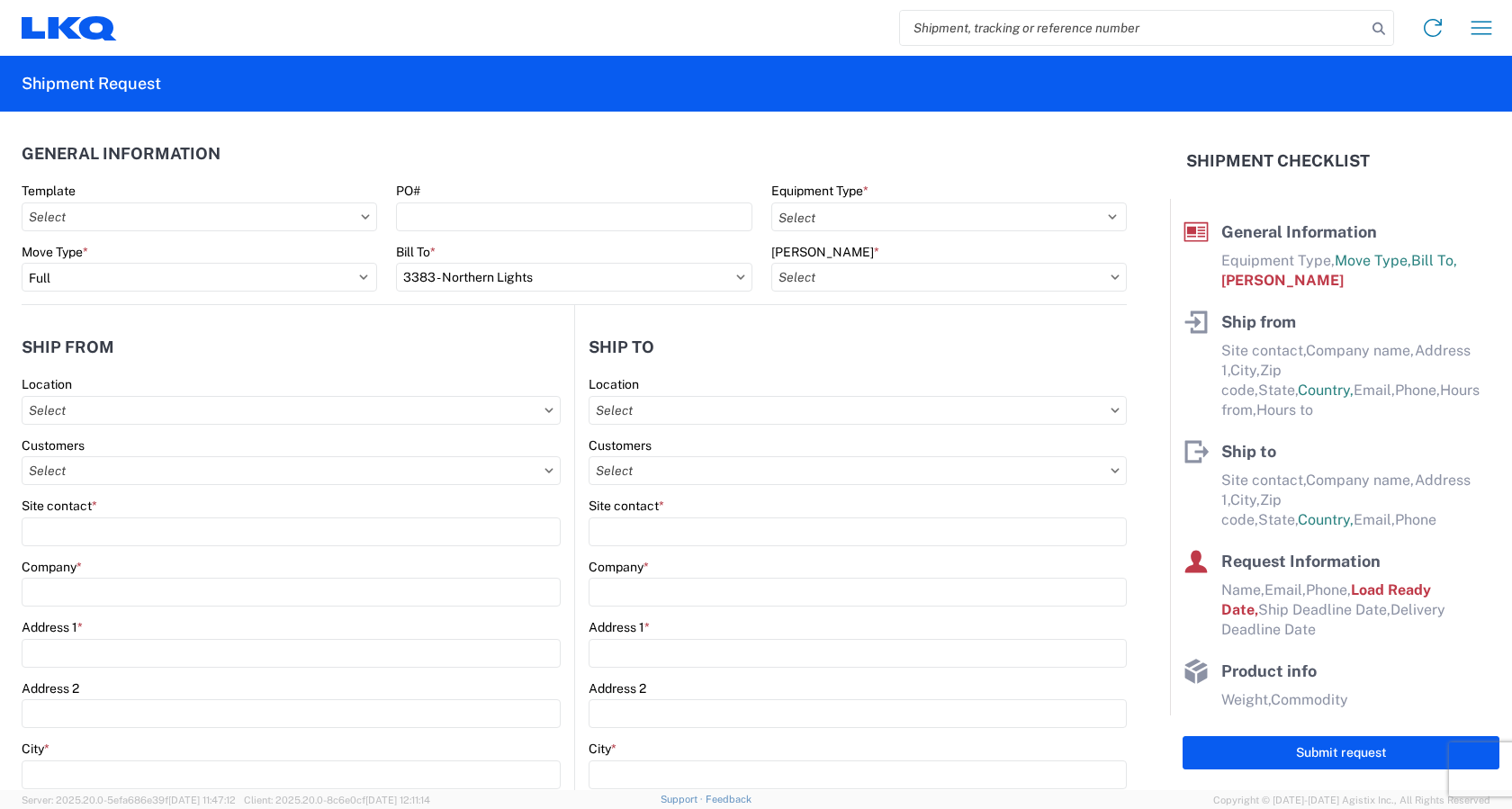
type input "3383-3115-50180-0000 - 3383 Freight In - Light Cores"
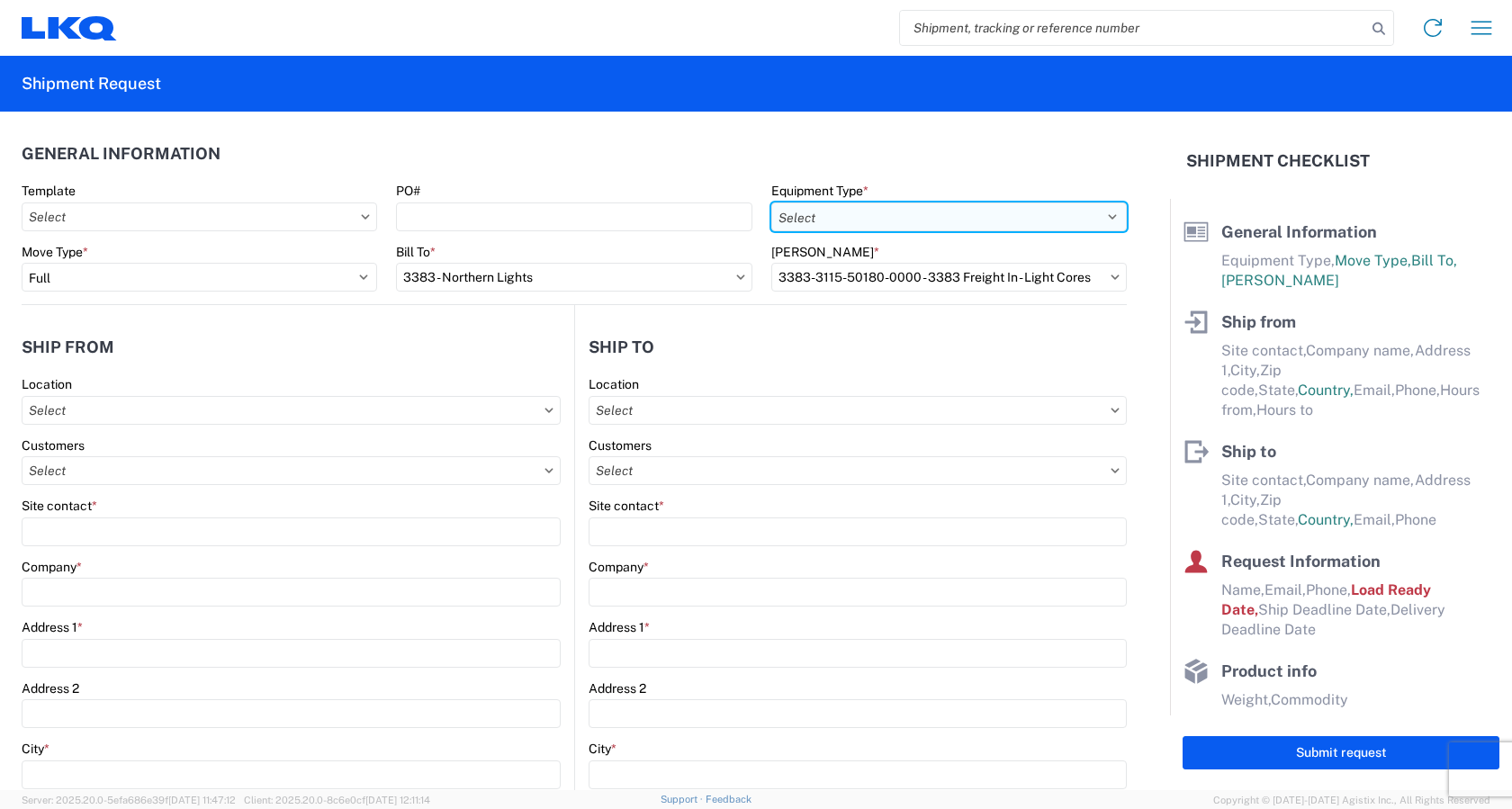
click at [850, 218] on select "Select 53’ Dry Van Flatbed Dropdeck (van) Lowboy (flatbed) Rail" at bounding box center [949, 217] width 355 height 29
select select "STDV"
click at [772, 203] on select "Select 53’ Dry Van Flatbed Dropdeck (van) Lowboy (flatbed) Rail" at bounding box center [949, 217] width 355 height 29
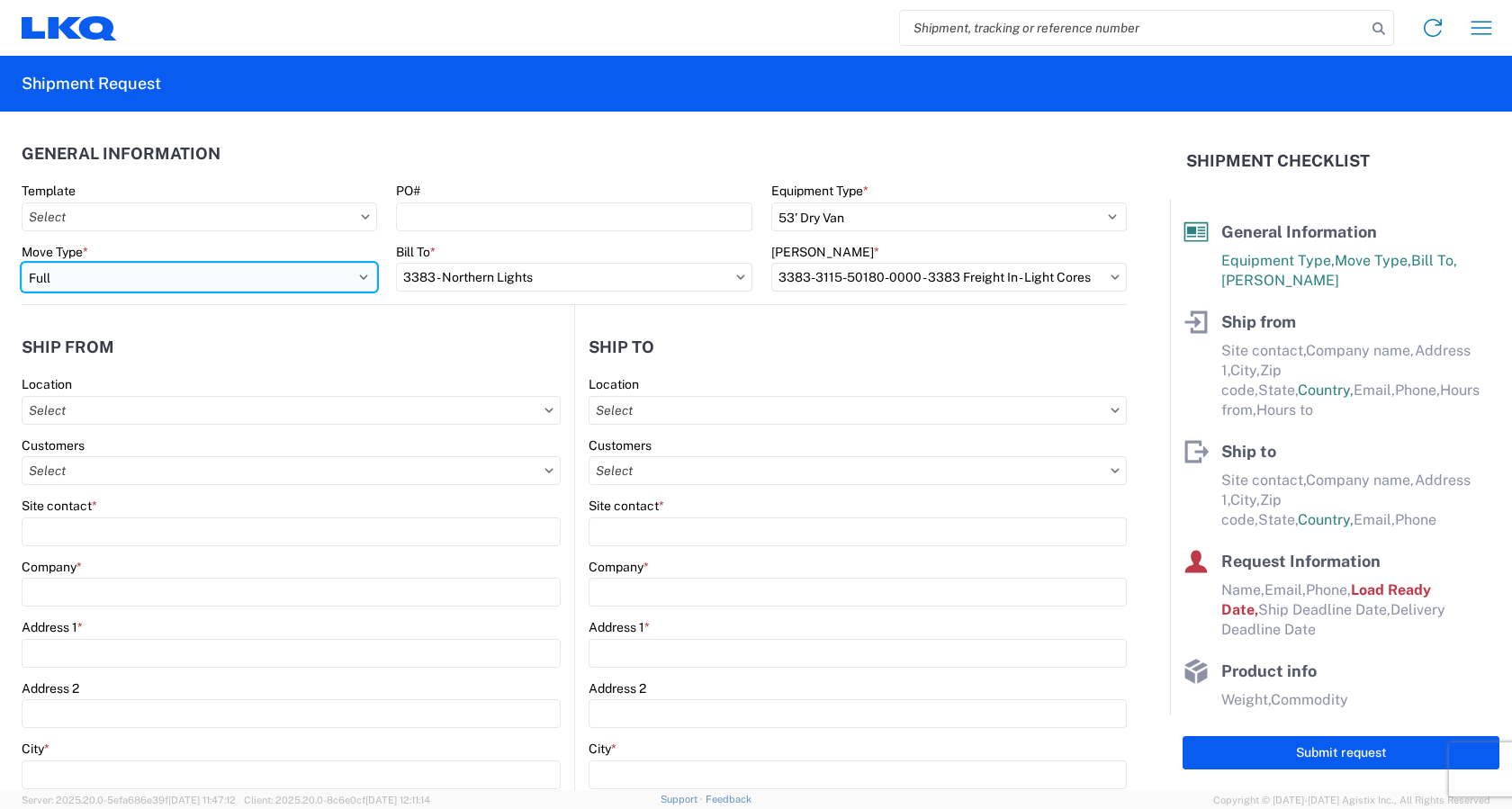
click at [101, 269] on select "Select Full Partial TL" at bounding box center [199, 277] width 355 height 29
select select "PARTIAL_TL"
click at [21, 263] on select "Select Full Partial TL" at bounding box center [199, 277] width 355 height 29
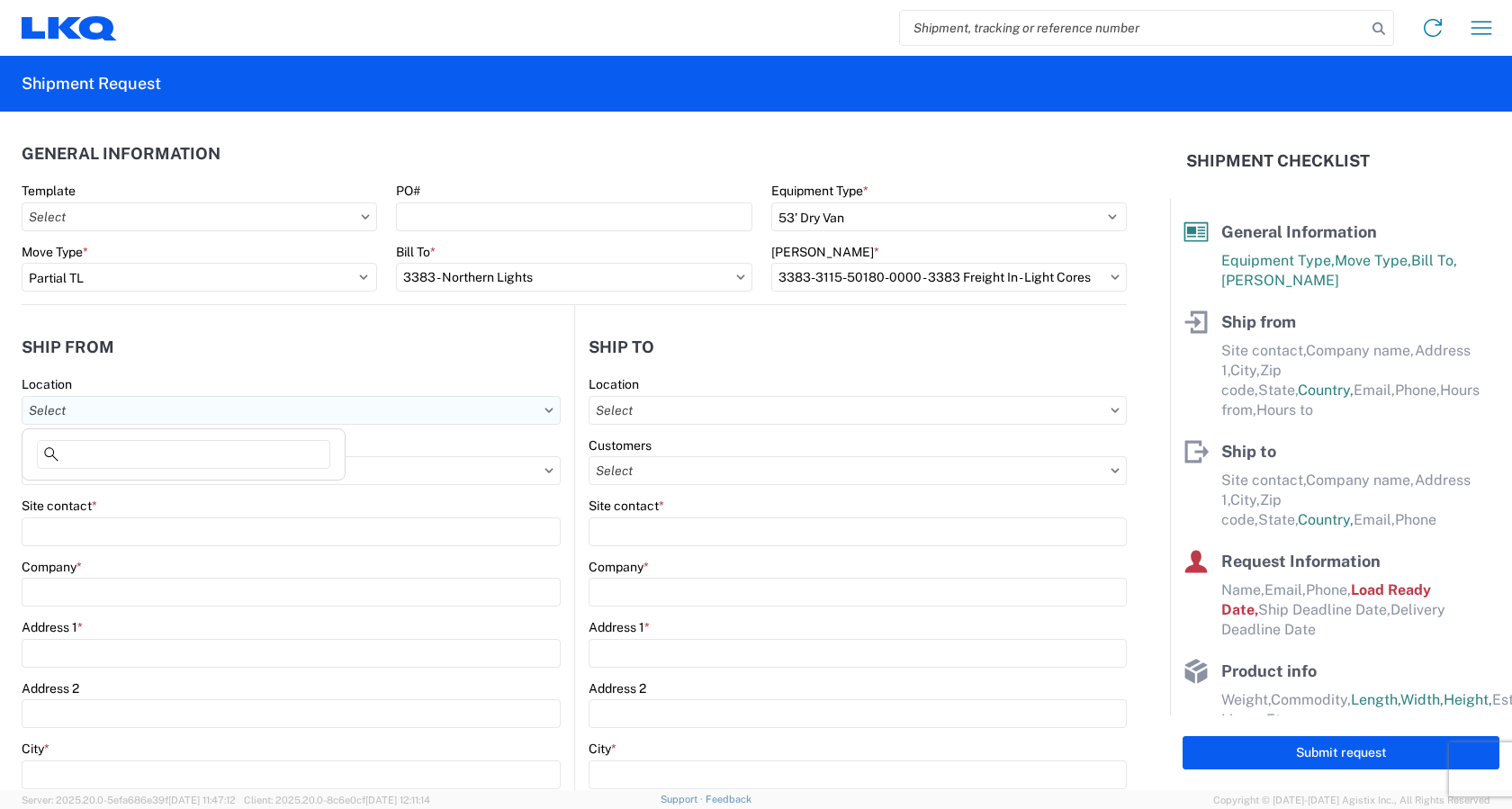
click at [144, 408] on input "text" at bounding box center [291, 410] width 540 height 29
type input "1882"
click at [141, 487] on div "1882 - North American ATK Corporation" at bounding box center [183, 491] width 315 height 29
type input "1882 - North American ATK Corporation"
type input "LKQ Corporation"
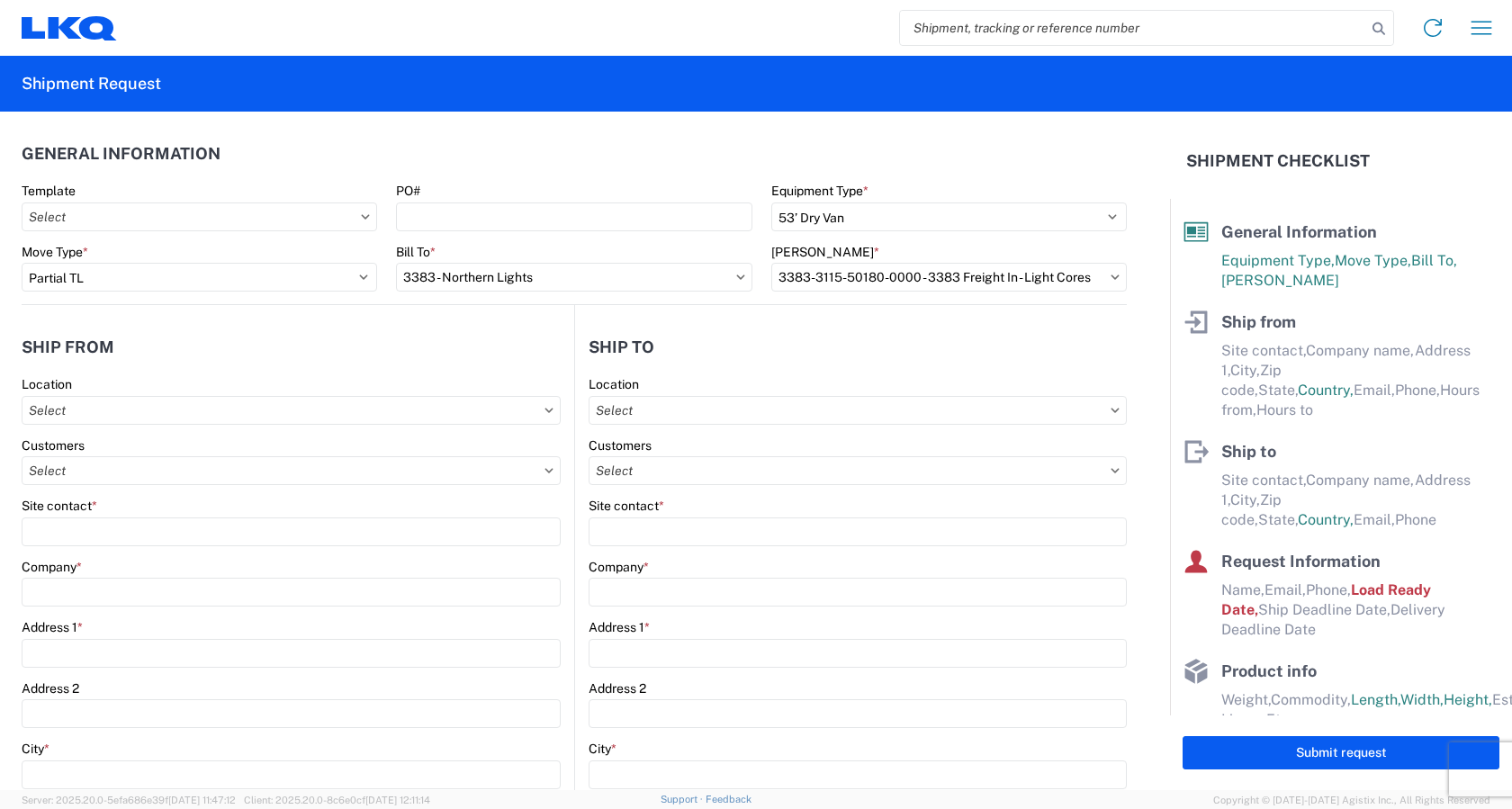
type input "[STREET_ADDRESS]"
type input "[GEOGRAPHIC_DATA]"
type input "75050"
select select "[GEOGRAPHIC_DATA]"
select select "US"
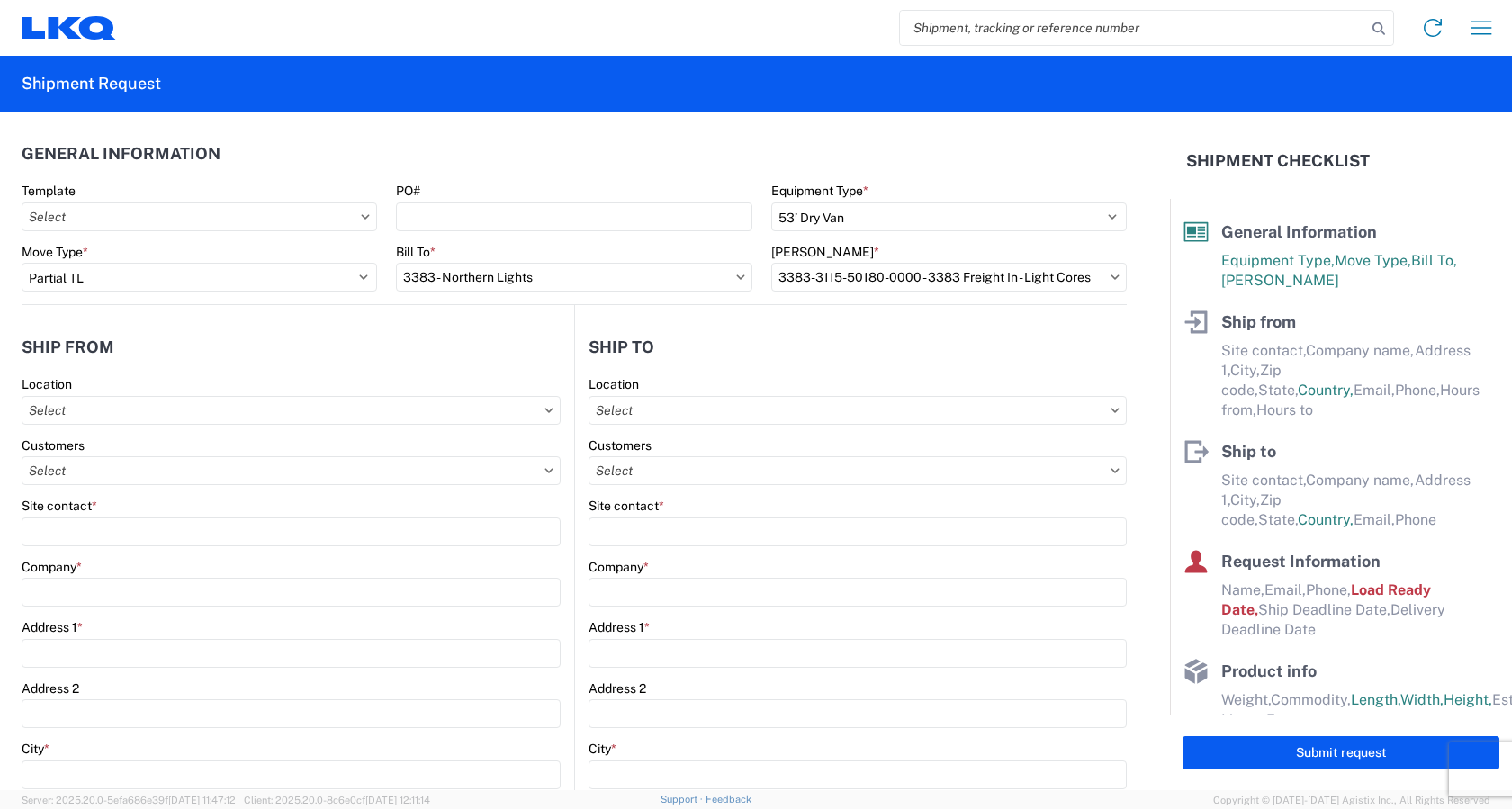
type input "[PHONE_NUMBER]"
type input "07:00"
type input "17:00"
